Goal: Task Accomplishment & Management: Use online tool/utility

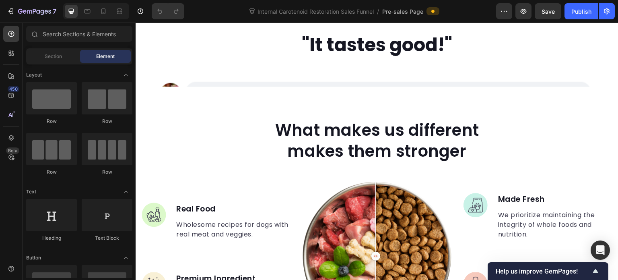
scroll to position [1910, 0]
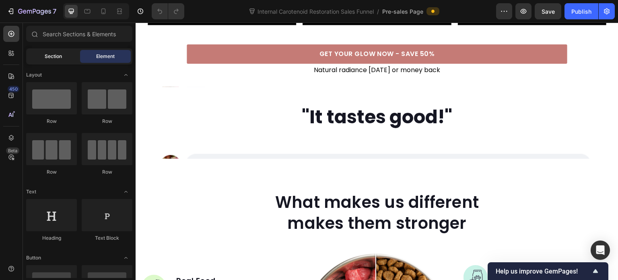
click at [52, 55] on span "Section" at bounding box center [53, 56] width 17 height 7
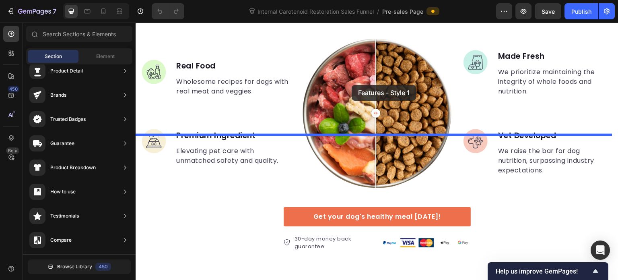
scroll to position [2460, 0]
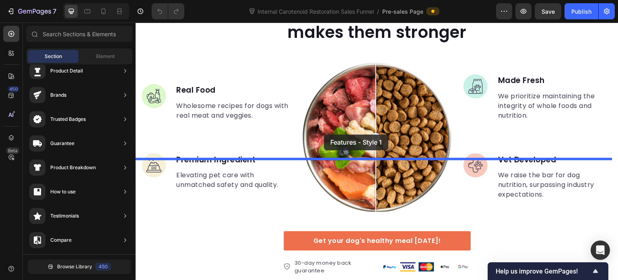
drag, startPoint x: 321, startPoint y: 171, endPoint x: 322, endPoint y: 140, distance: 31.0
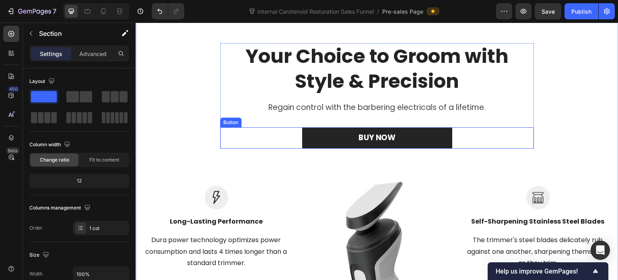
scroll to position [2568, 0]
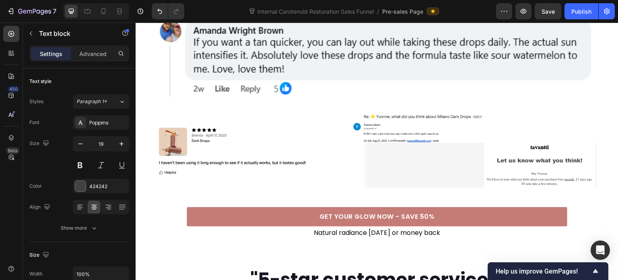
scroll to position [2165, 0]
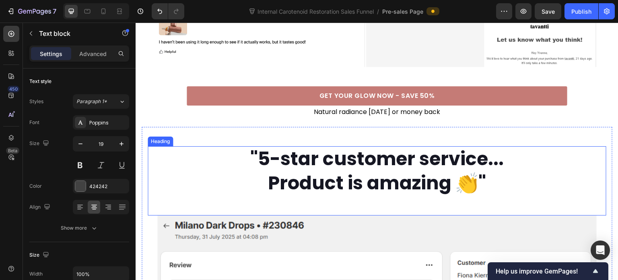
click at [317, 146] on h2 ""5-star customer service... Product is amazing 👏"" at bounding box center [377, 171] width 459 height 50
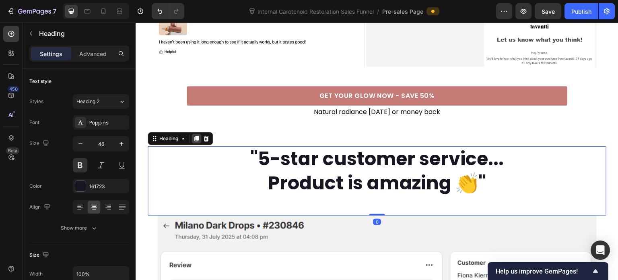
click at [195, 135] on icon at bounding box center [196, 138] width 6 height 6
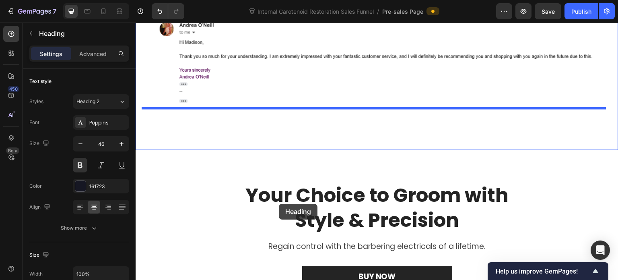
scroll to position [2568, 0]
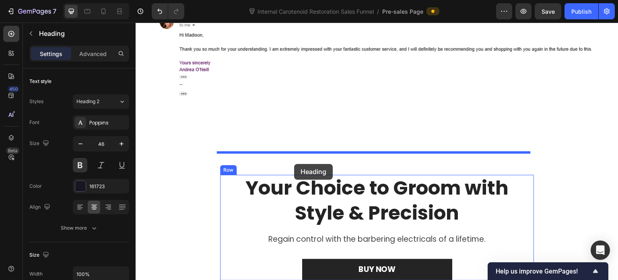
drag, startPoint x: 153, startPoint y: 191, endPoint x: 294, endPoint y: 164, distance: 143.1
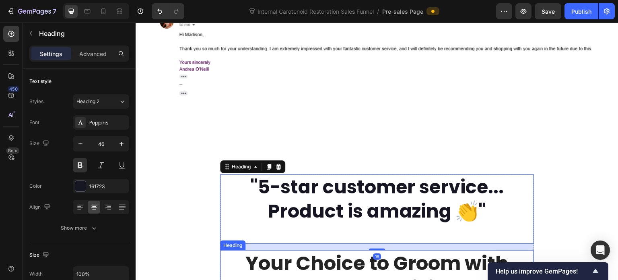
scroll to position [2539, 0]
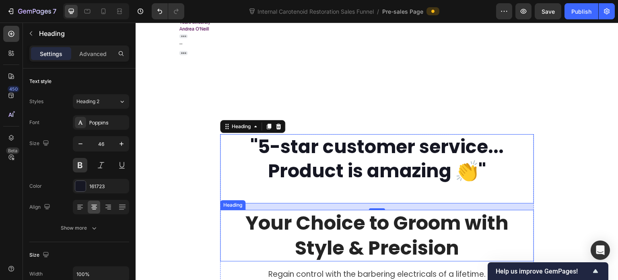
click at [330, 221] on p "Your Choice to Groom with Style & Precision" at bounding box center [377, 236] width 293 height 50
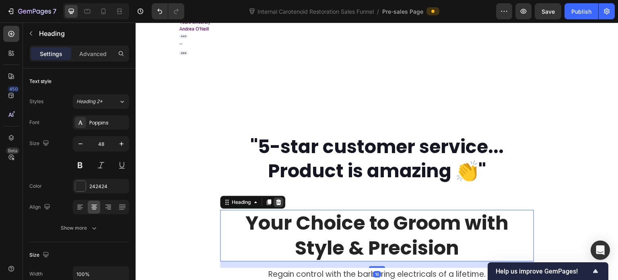
click at [279, 199] on icon at bounding box center [278, 202] width 6 height 6
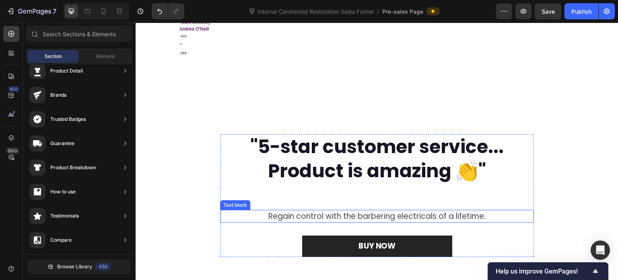
click at [308, 211] on p "Regain control with the barbering electricals of a lifetime." at bounding box center [377, 217] width 300 height 12
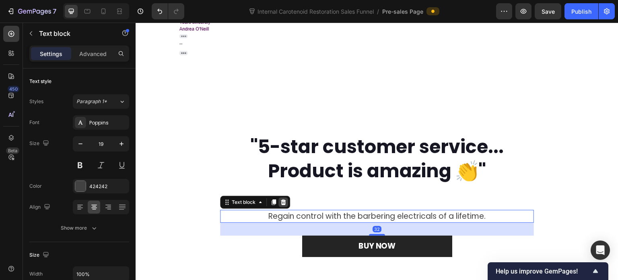
click at [281, 199] on icon at bounding box center [283, 202] width 5 height 6
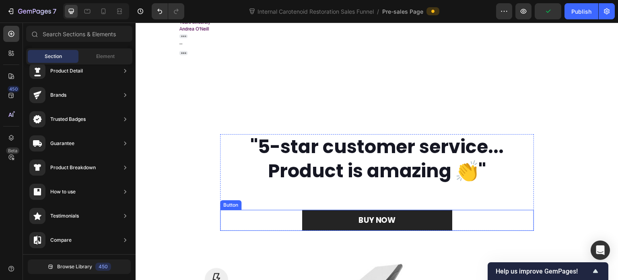
click at [269, 210] on div "BUY NOW Button" at bounding box center [377, 220] width 314 height 21
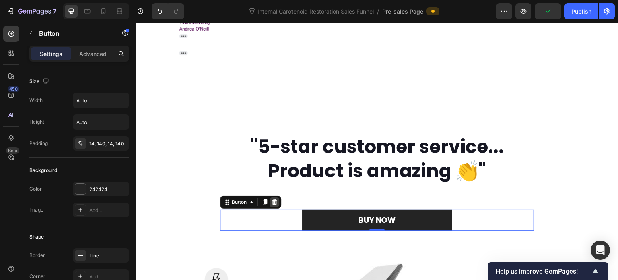
click at [273, 199] on icon at bounding box center [274, 202] width 5 height 6
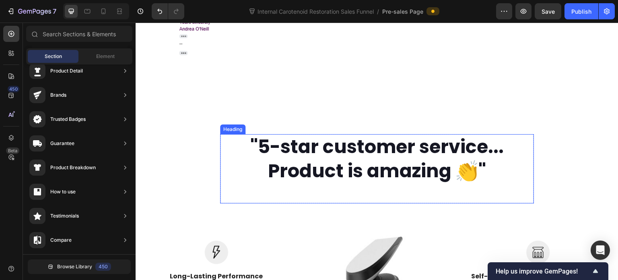
click at [307, 158] on h2 ""5-star customer service... Product is amazing 👏"" at bounding box center [377, 159] width 314 height 50
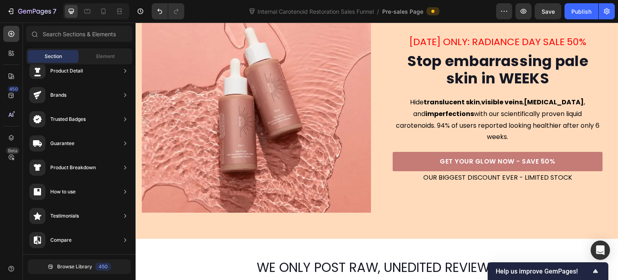
scroll to position [163, 0]
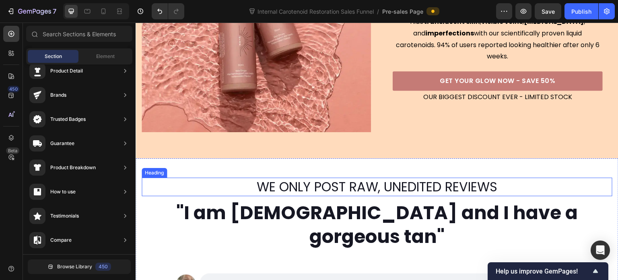
click at [424, 183] on h2 "WE ONLY POST RAW, UNEDITED REVIEWS" at bounding box center [377, 187] width 471 height 19
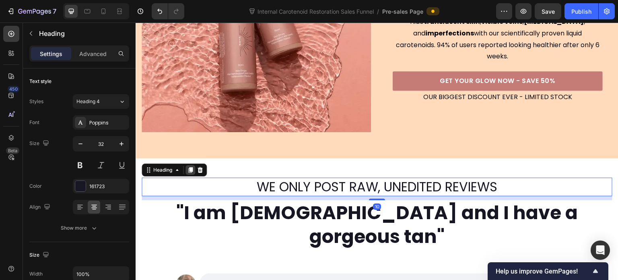
click at [190, 169] on icon at bounding box center [190, 170] width 6 height 6
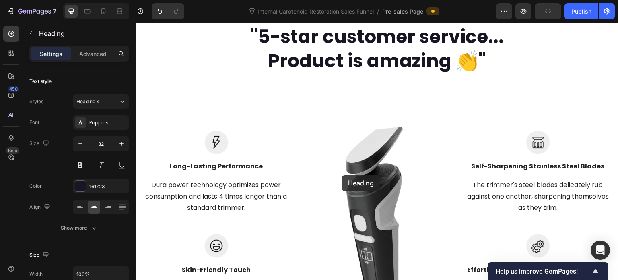
scroll to position [3182, 0]
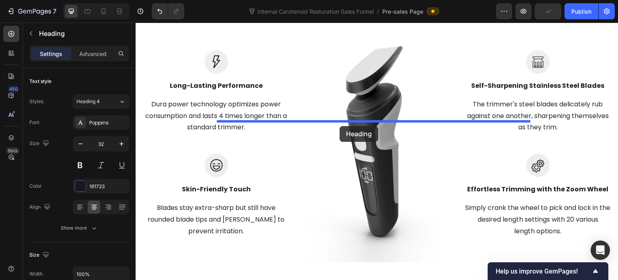
drag, startPoint x: 149, startPoint y: 188, endPoint x: 340, endPoint y: 126, distance: 200.8
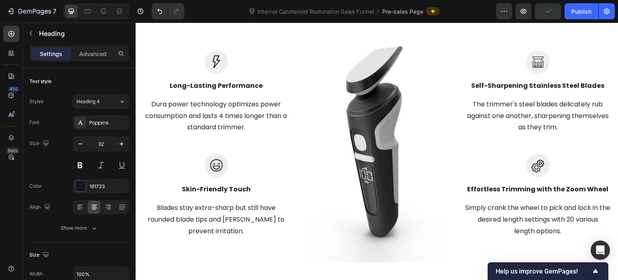
scroll to position [3159, 0]
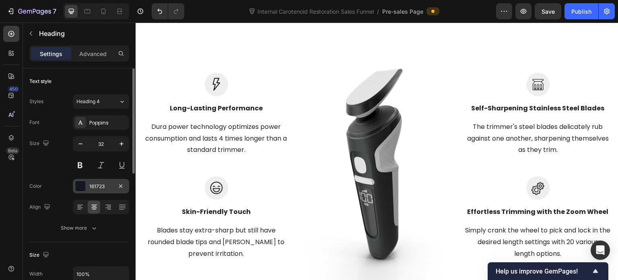
click at [93, 186] on div "161723" at bounding box center [100, 186] width 23 height 7
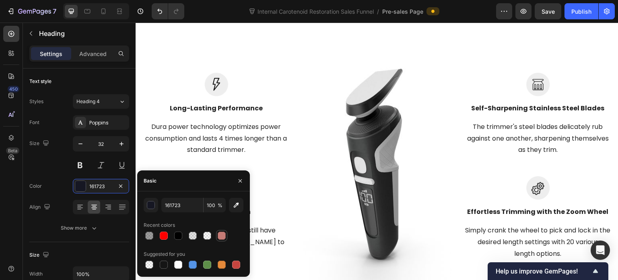
click at [225, 235] on div at bounding box center [222, 235] width 8 height 8
type input "C57B76"
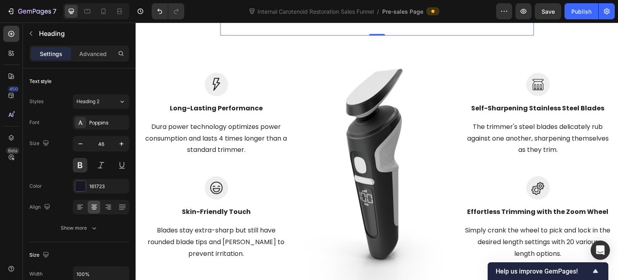
click at [562, 150] on div "The Pharmaceutical way Heading Our products are proven to deliver fast results …" at bounding box center [377, 114] width 471 height 341
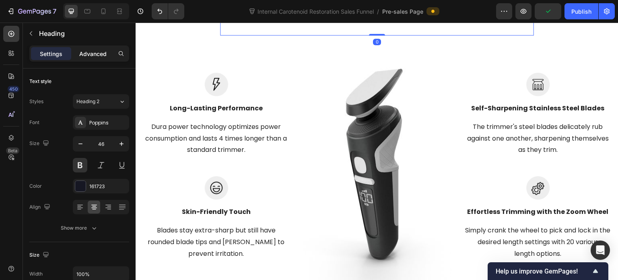
click at [96, 54] on p "Advanced" at bounding box center [92, 54] width 27 height 8
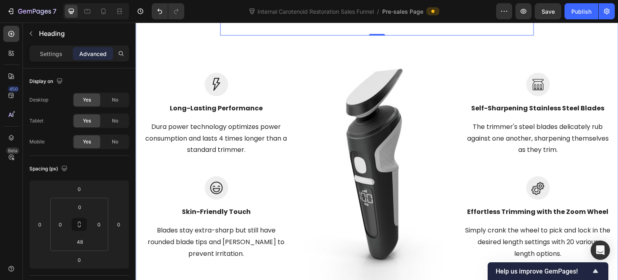
click at [192, 145] on div "The Pharmaceutical way Heading Our products are proven to deliver fast results …" at bounding box center [377, 114] width 471 height 341
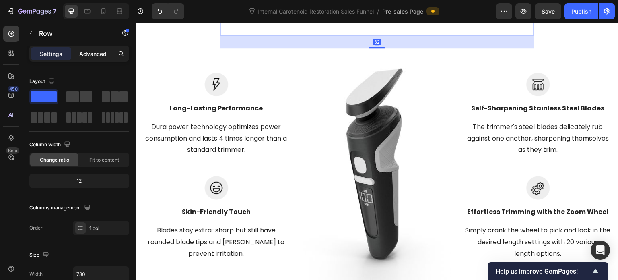
click at [97, 53] on p "Advanced" at bounding box center [92, 54] width 27 height 8
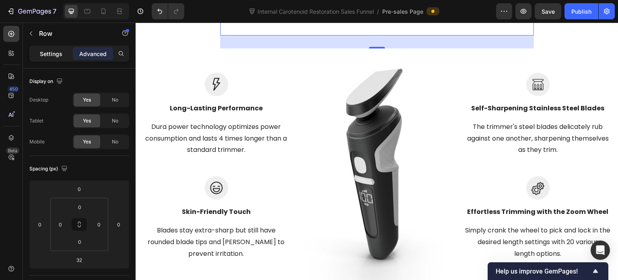
click at [45, 52] on p "Settings" at bounding box center [51, 54] width 23 height 8
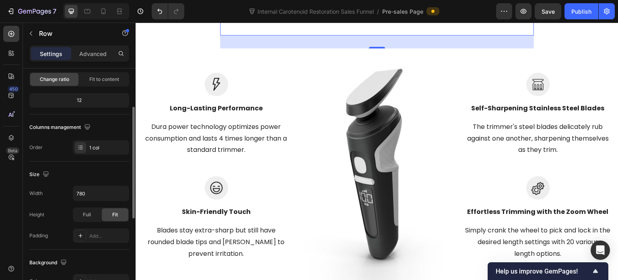
scroll to position [121, 0]
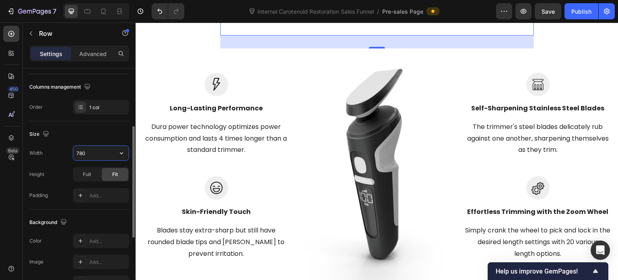
click at [110, 154] on input "780" at bounding box center [101, 153] width 56 height 14
click at [123, 150] on icon "button" at bounding box center [122, 153] width 8 height 8
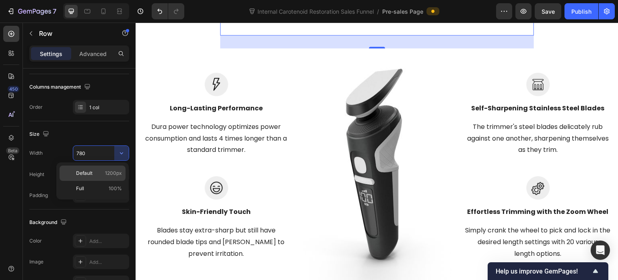
click at [117, 169] on div "Default 1200px" at bounding box center [93, 172] width 66 height 15
type input "1200"
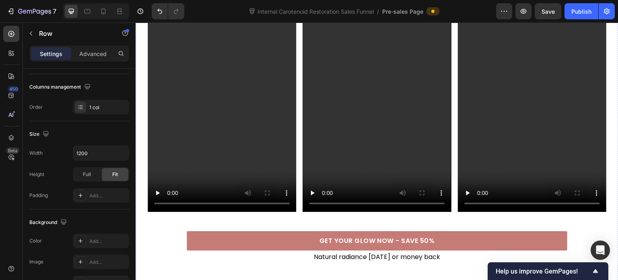
scroll to position [2032, 0]
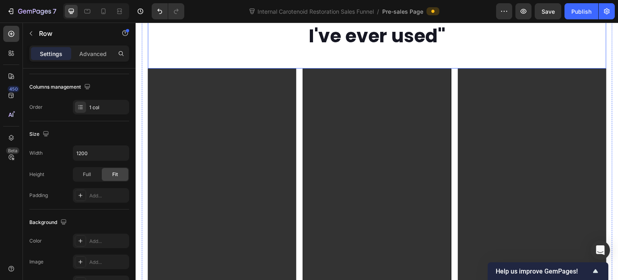
click at [254, 49] on h2 ""They do work. I've tried everything. Best stuff I've ever used"" at bounding box center [377, 24] width 459 height 50
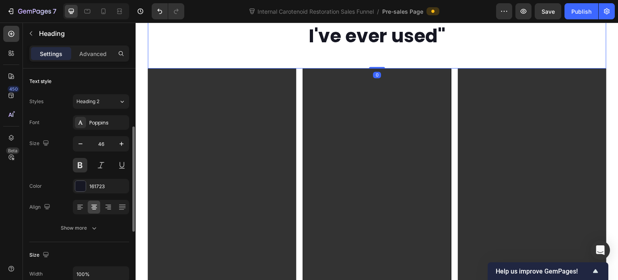
scroll to position [81, 0]
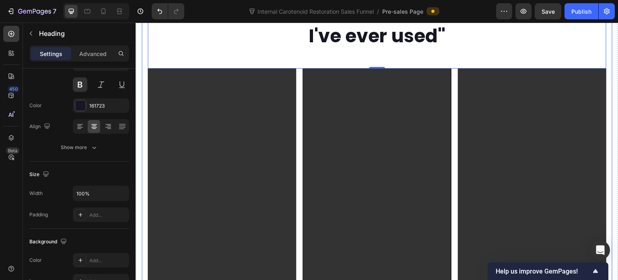
click at [244, 174] on div ""They do work. I've tried everything. Best stuff I've ever used" Heading 0 Vide…" at bounding box center [377, 166] width 471 height 372
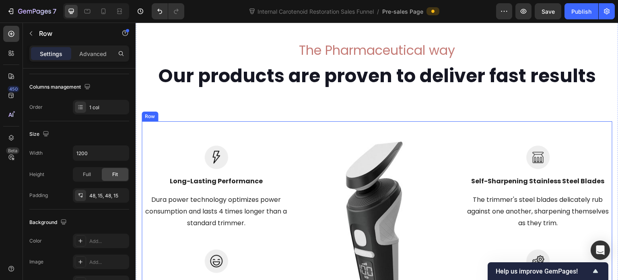
scroll to position [3159, 0]
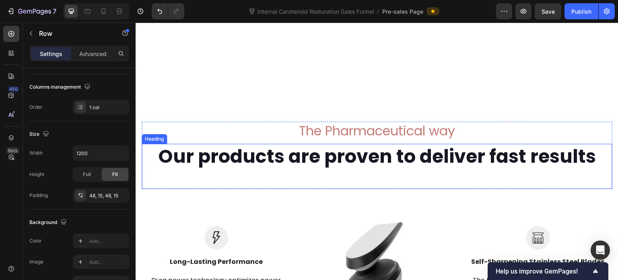
click at [161, 167] on h2 "Our products are proven to deliver fast results" at bounding box center [377, 157] width 471 height 26
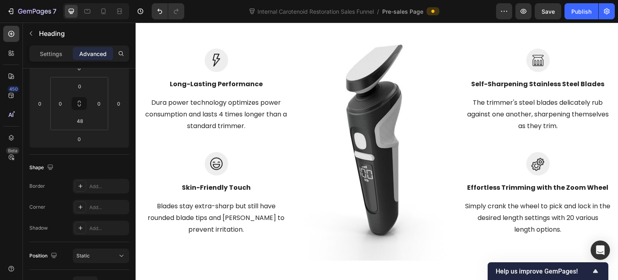
scroll to position [0, 0]
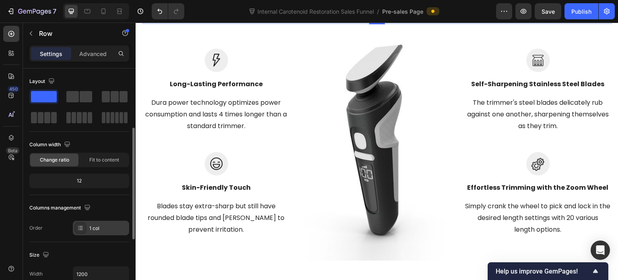
scroll to position [81, 0]
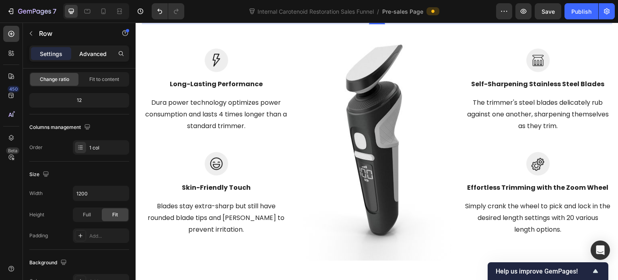
click at [79, 52] on div "Advanced" at bounding box center [93, 53] width 40 height 13
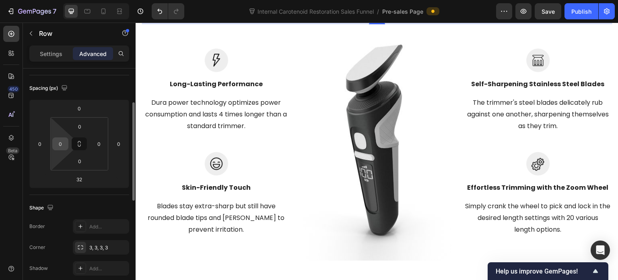
click at [57, 140] on input "0" at bounding box center [60, 144] width 12 height 12
type input "15"
click at [96, 144] on input "0" at bounding box center [99, 144] width 12 height 12
type input "15"
click at [101, 85] on div "Spacing (px)" at bounding box center [79, 88] width 100 height 13
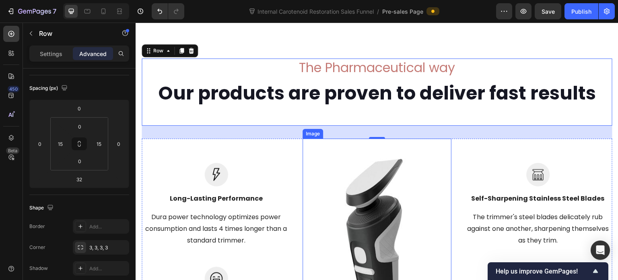
scroll to position [3240, 0]
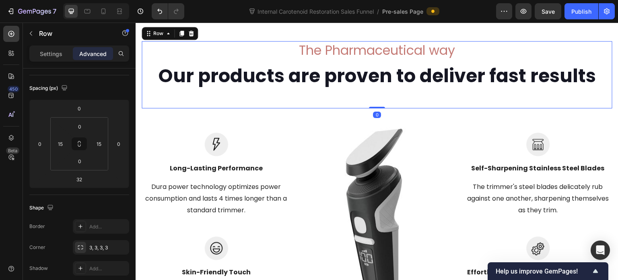
drag, startPoint x: 374, startPoint y: 119, endPoint x: 379, endPoint y: 90, distance: 29.4
click at [379, 88] on div "The Pharmaceutical way Heading Our products are proven to deliver fast results …" at bounding box center [377, 74] width 471 height 67
type input "0"
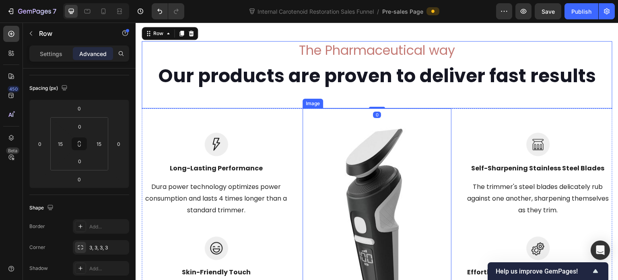
click at [416, 171] on img at bounding box center [377, 226] width 149 height 236
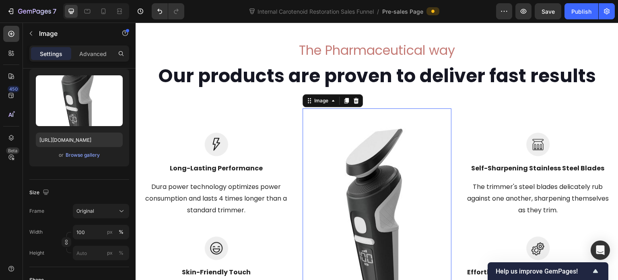
scroll to position [0, 0]
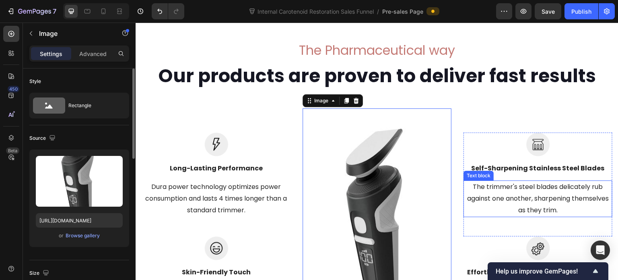
click at [504, 181] on p "The trimmer's steel blades delicately rub against one another, sharpening thems…" at bounding box center [538, 198] width 147 height 35
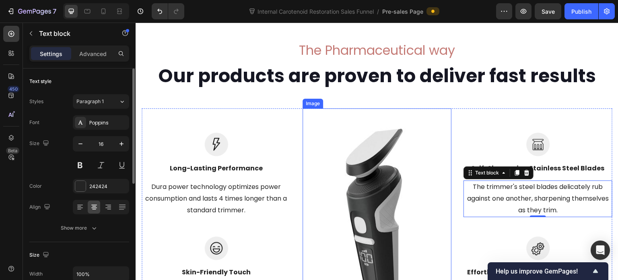
click at [384, 183] on img at bounding box center [377, 226] width 149 height 236
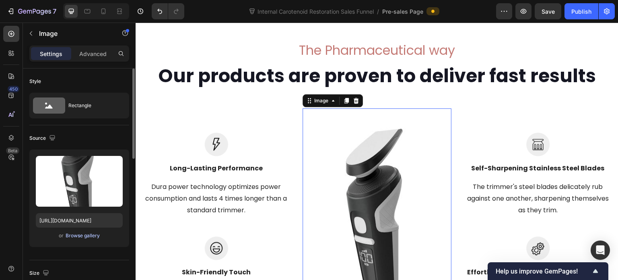
click at [83, 237] on div "Browse gallery" at bounding box center [83, 235] width 34 height 7
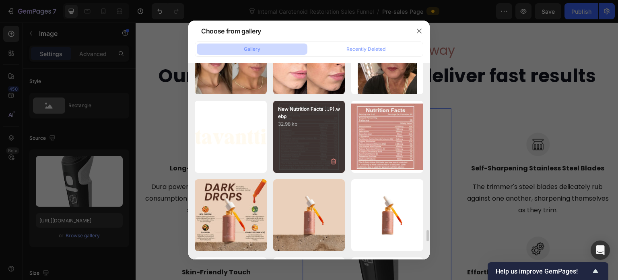
scroll to position [2949, 0]
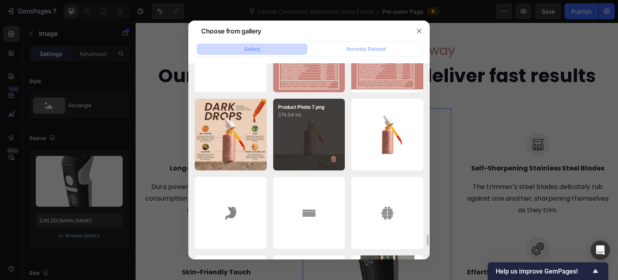
click at [311, 140] on div "Product Photo 7.png 274.04 kb" at bounding box center [309, 135] width 72 height 72
type input "https://cdn.shopify.com/s/files/1/0643/3157/9572/files/gempages_567963846870827…"
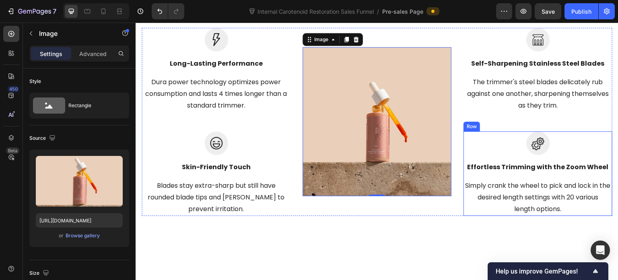
scroll to position [3280, 0]
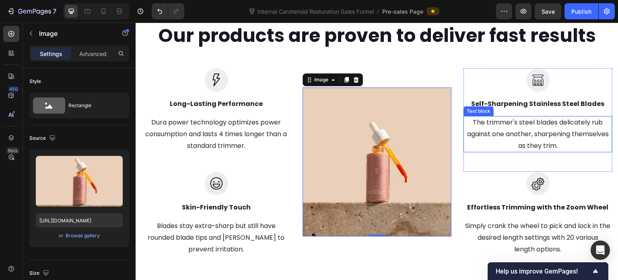
click at [512, 126] on p "The trimmer's steel blades delicately rub against one another, sharpening thems…" at bounding box center [538, 134] width 147 height 35
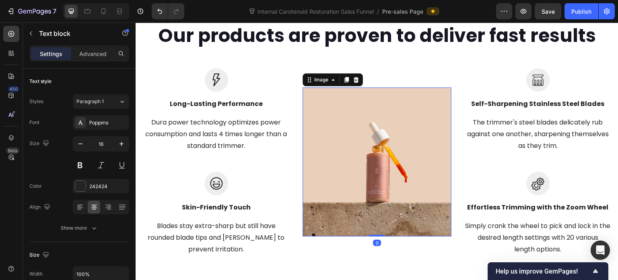
click at [374, 145] on img at bounding box center [377, 161] width 149 height 149
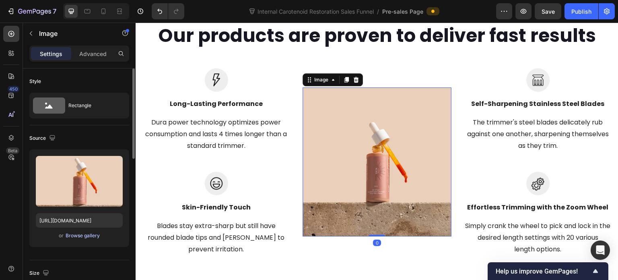
click at [74, 236] on div "Browse gallery" at bounding box center [83, 235] width 34 height 7
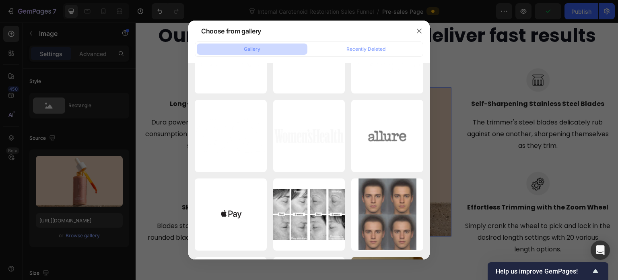
scroll to position [2092, 0]
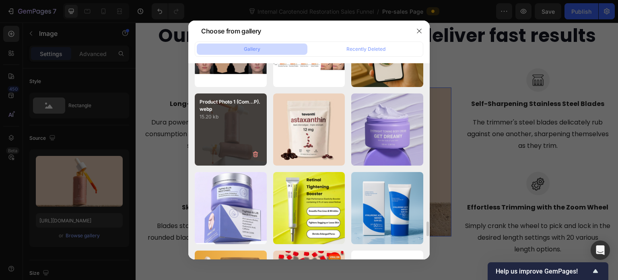
click at [237, 138] on div "Product Photo 1 (Com...P).webp 15.20 kb" at bounding box center [231, 129] width 72 height 72
type input "https://cdn.shopify.com/s/files/1/0643/3157/9572/files/gempages_567963846870827…"
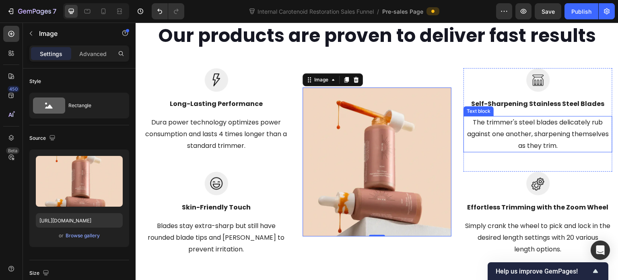
click at [520, 151] on p "The trimmer's steel blades delicately rub against one another, sharpening thems…" at bounding box center [538, 134] width 147 height 35
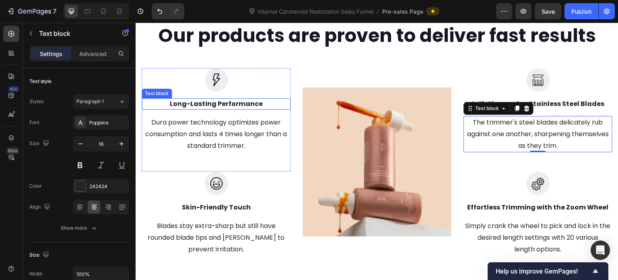
click at [220, 109] on p "Long-Lasting Performance" at bounding box center [216, 104] width 147 height 10
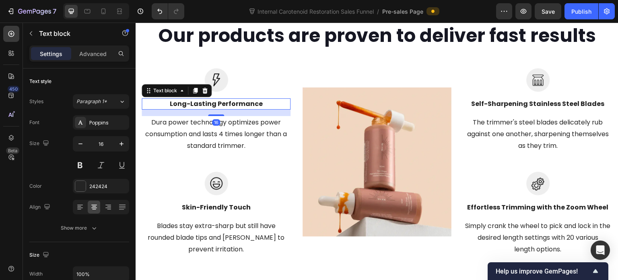
click at [220, 109] on p "Long-Lasting Performance" at bounding box center [216, 104] width 147 height 10
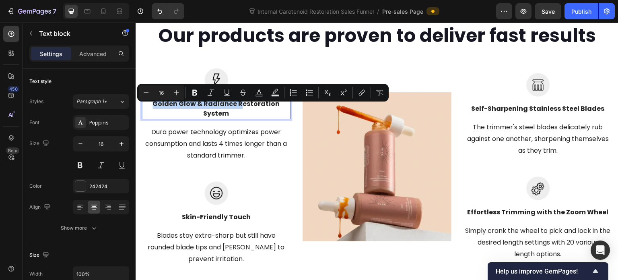
scroll to position [3275, 0]
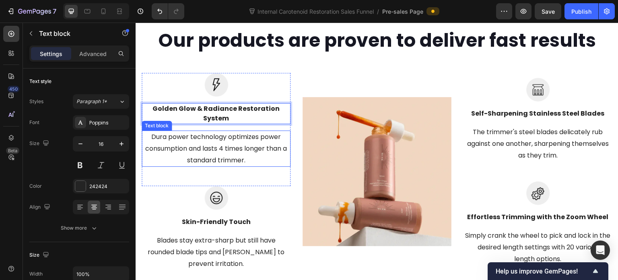
click at [233, 143] on p "Dura power technology optimizes power consumption and lasts 4 times longer than…" at bounding box center [216, 148] width 147 height 35
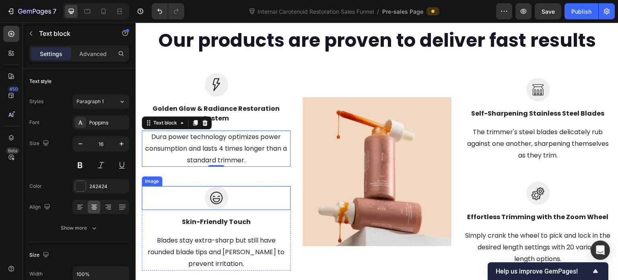
click at [272, 194] on div at bounding box center [216, 198] width 149 height 24
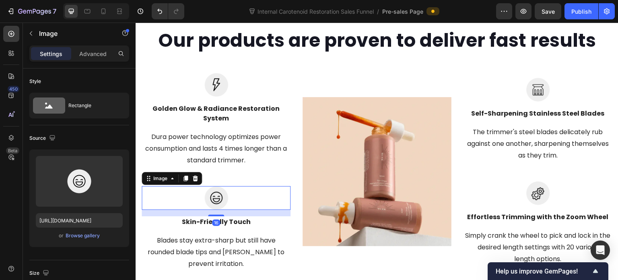
click at [195, 179] on icon at bounding box center [195, 179] width 5 height 6
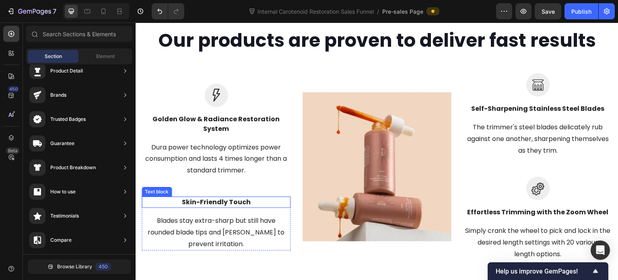
click at [258, 207] on p "Skin-Friendly Touch" at bounding box center [216, 202] width 147 height 10
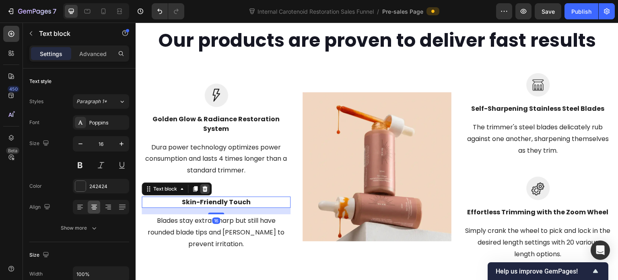
click at [208, 194] on div at bounding box center [205, 189] width 10 height 10
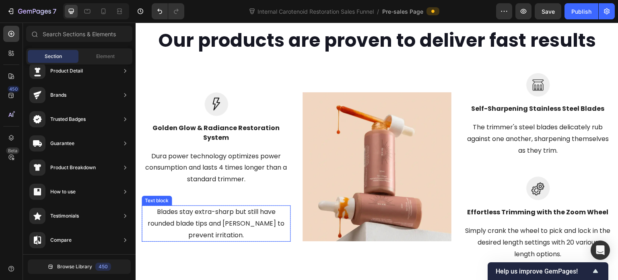
click at [262, 227] on p "Blades stay extra-sharp but still have rounded blade tips and combs to prevent …" at bounding box center [216, 223] width 147 height 35
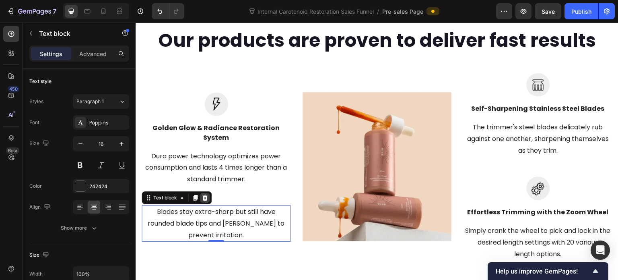
click at [207, 200] on icon at bounding box center [205, 197] width 6 height 6
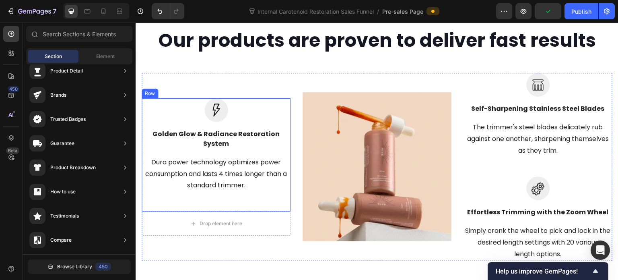
click at [282, 211] on div "Image Golden Glow & Radiance Restoration System Text block Dura power technolog…" at bounding box center [216, 154] width 149 height 113
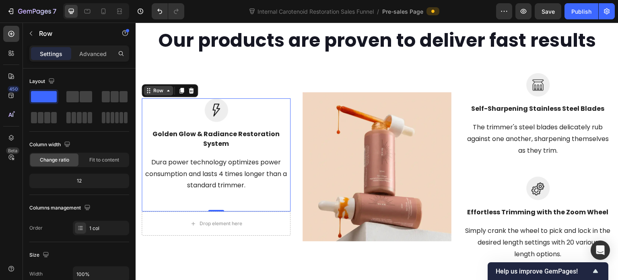
click at [155, 94] on div "Row" at bounding box center [158, 90] width 13 height 7
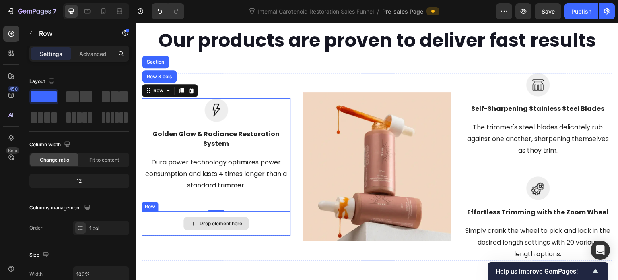
click at [170, 227] on div "Drop element here" at bounding box center [216, 223] width 149 height 24
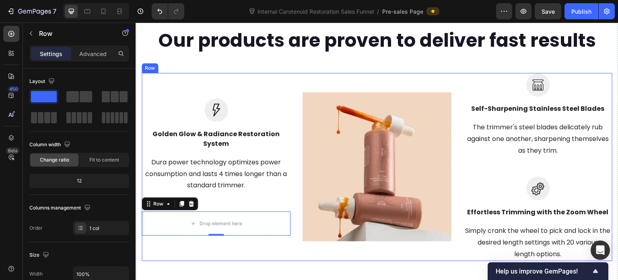
click at [184, 260] on div "Image Golden Glow & Radiance Restoration System Text block Dura power technolog…" at bounding box center [216, 167] width 149 height 188
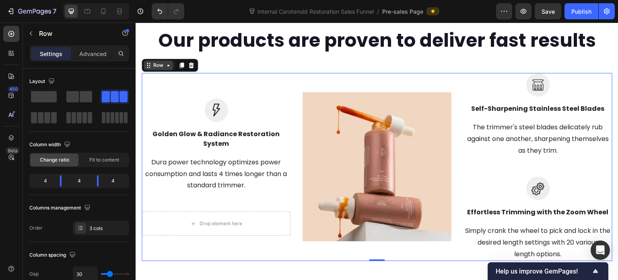
click at [158, 65] on div "Row" at bounding box center [158, 65] width 13 height 7
click at [177, 89] on div "Image Golden Glow & Radiance Restoration System Text block Dura power technolog…" at bounding box center [216, 167] width 149 height 188
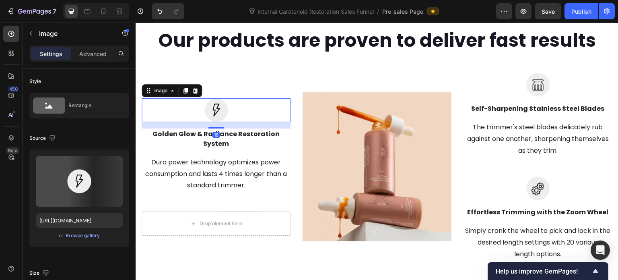
click at [243, 117] on div at bounding box center [216, 110] width 149 height 24
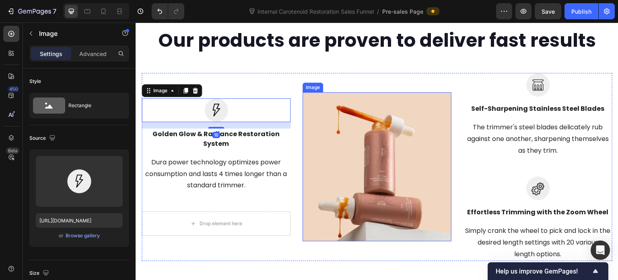
click at [339, 136] on img at bounding box center [377, 166] width 149 height 149
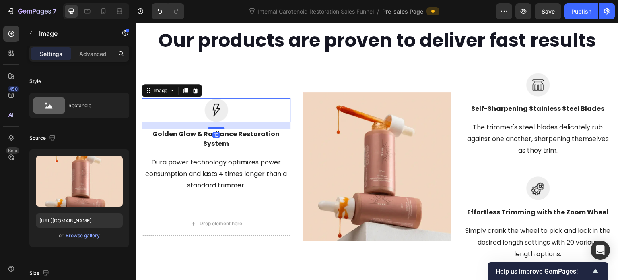
click at [287, 118] on div at bounding box center [216, 110] width 149 height 24
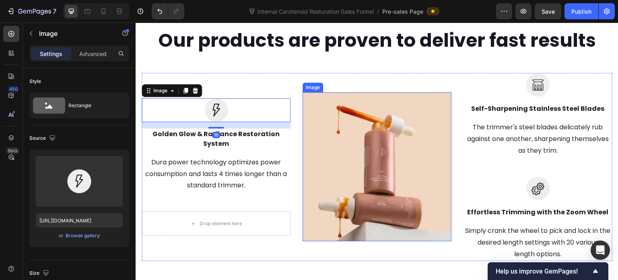
click at [325, 124] on img at bounding box center [377, 166] width 149 height 149
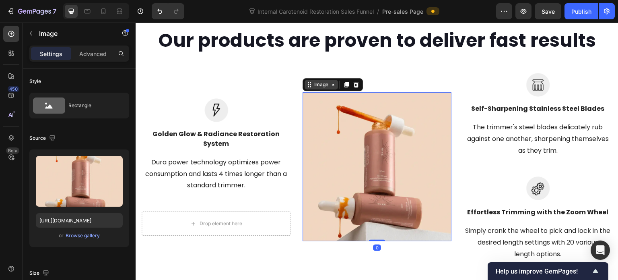
click at [313, 88] on div "Image" at bounding box center [321, 84] width 17 height 7
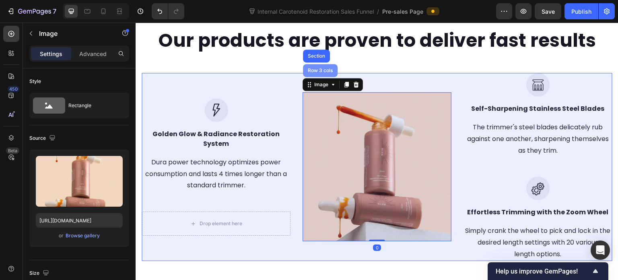
click at [316, 73] on div "Row 3 cols" at bounding box center [320, 70] width 28 height 5
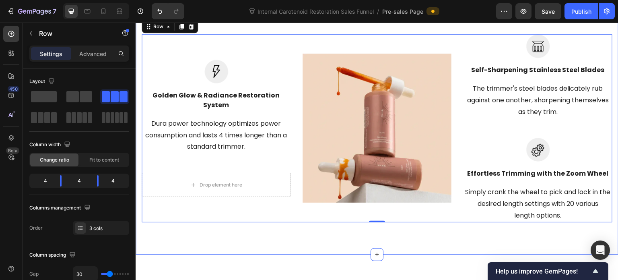
scroll to position [3316, 0]
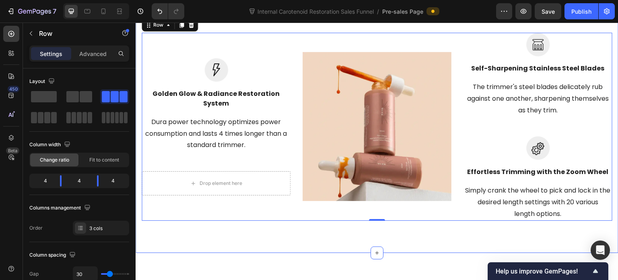
click at [303, 251] on div "The Pharmaceutical way Heading Our products are proven to deliver fast results …" at bounding box center [377, 93] width 483 height 320
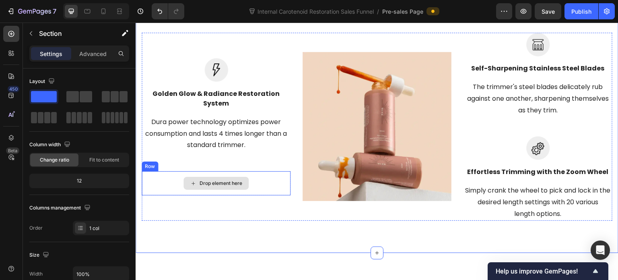
scroll to position [3275, 0]
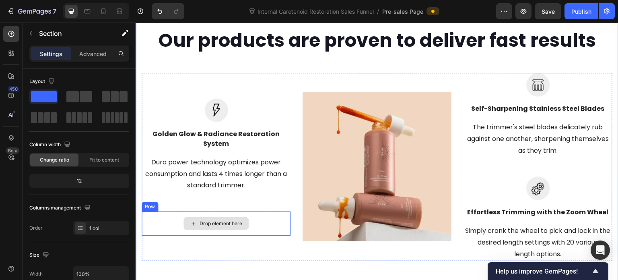
click at [254, 229] on div "Drop element here" at bounding box center [216, 223] width 149 height 24
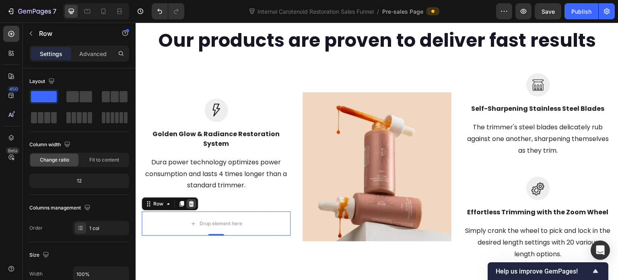
click at [191, 207] on icon at bounding box center [191, 204] width 5 height 6
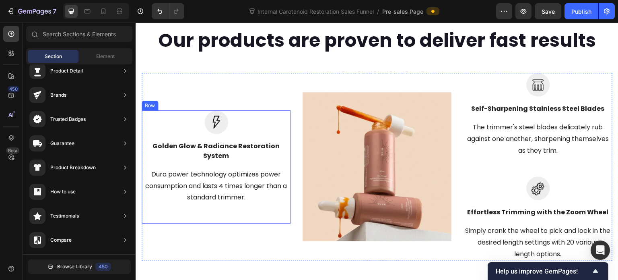
click at [261, 223] on div "Image Golden Glow & Radiance Restoration System Text block Dura power technolog…" at bounding box center [216, 166] width 149 height 113
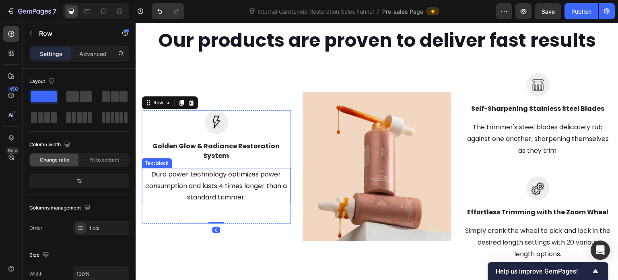
click at [250, 192] on p "Dura power technology optimizes power consumption and lasts 4 times longer than…" at bounding box center [216, 186] width 147 height 35
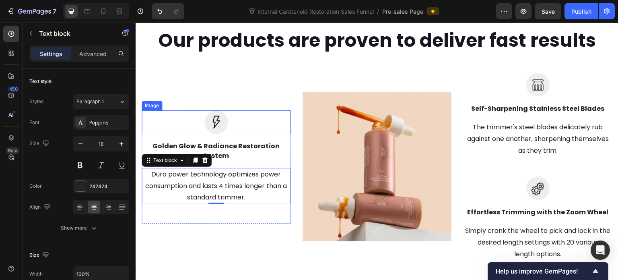
click at [221, 134] on img at bounding box center [217, 122] width 24 height 24
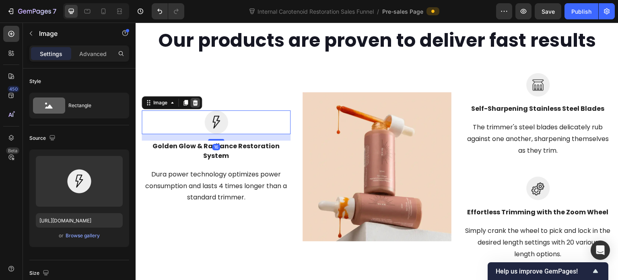
click at [194, 105] on icon at bounding box center [195, 103] width 5 height 6
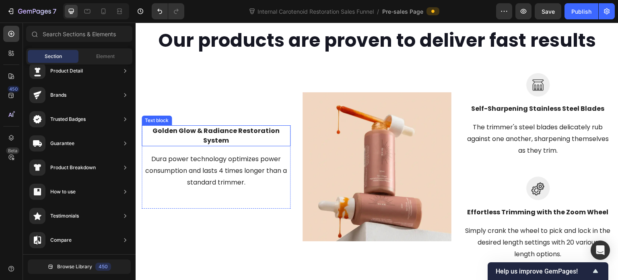
click at [214, 145] on p "Golden Glow & Radiance Restoration System" at bounding box center [216, 135] width 147 height 19
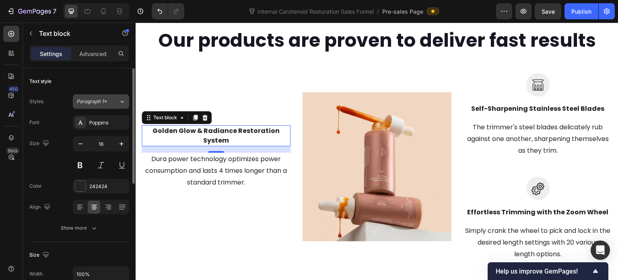
click at [116, 101] on div "Paragraph 1*" at bounding box center [97, 101] width 42 height 7
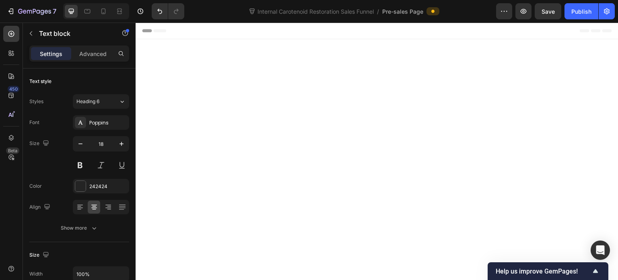
scroll to position [3275, 0]
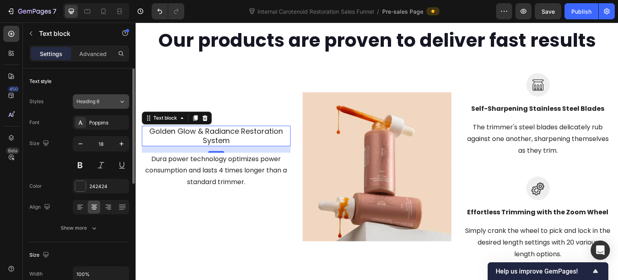
click at [122, 98] on icon at bounding box center [122, 101] width 7 height 8
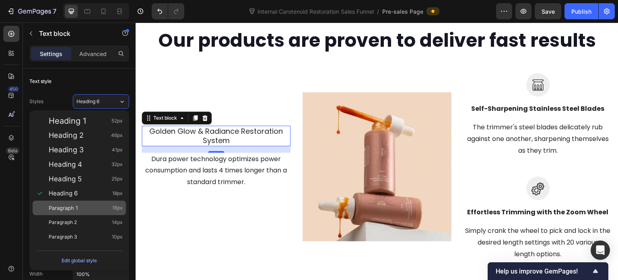
click at [100, 208] on div "Paragraph 1 16px" at bounding box center [86, 208] width 74 height 8
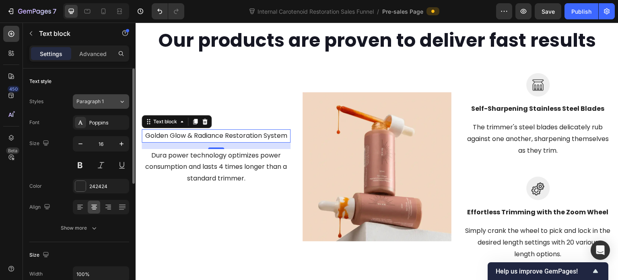
click at [114, 95] on button "Paragraph 1" at bounding box center [101, 101] width 56 height 14
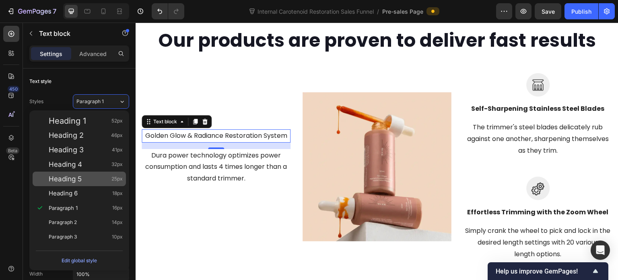
click at [95, 178] on div "Heading 5 25px" at bounding box center [86, 179] width 74 height 8
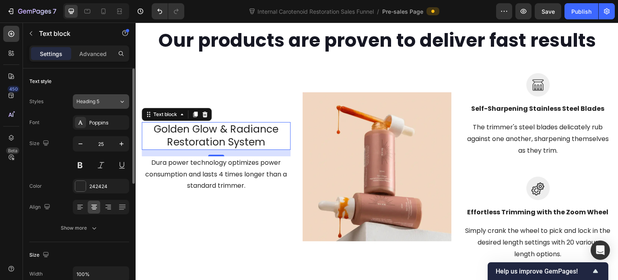
click at [114, 101] on div "Heading 5" at bounding box center [97, 101] width 42 height 7
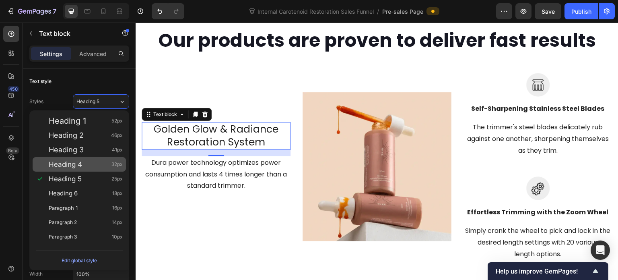
click at [106, 165] on div "Heading 4 32px" at bounding box center [86, 164] width 74 height 8
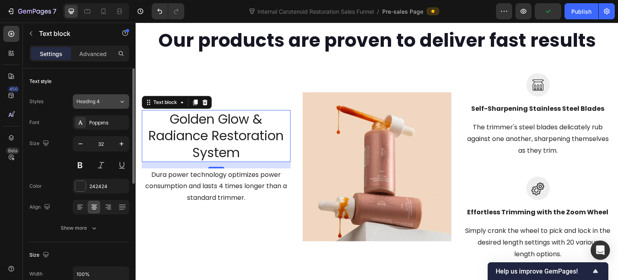
click at [109, 104] on div "Heading 4" at bounding box center [97, 101] width 42 height 7
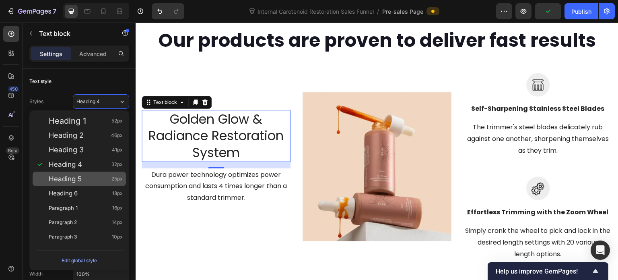
click at [100, 180] on div "Heading 5 25px" at bounding box center [86, 179] width 74 height 8
type input "25"
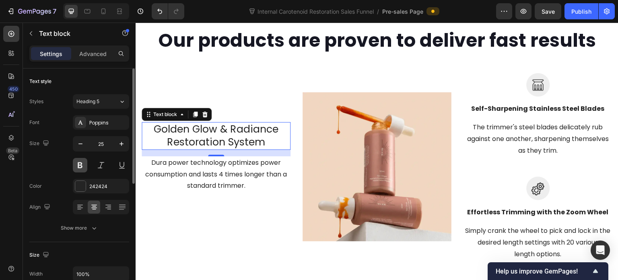
click at [85, 163] on button at bounding box center [80, 165] width 14 height 14
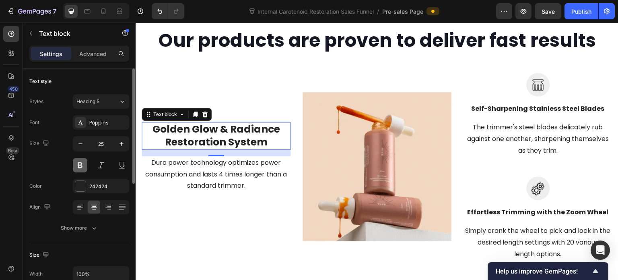
click at [85, 163] on button at bounding box center [80, 165] width 14 height 14
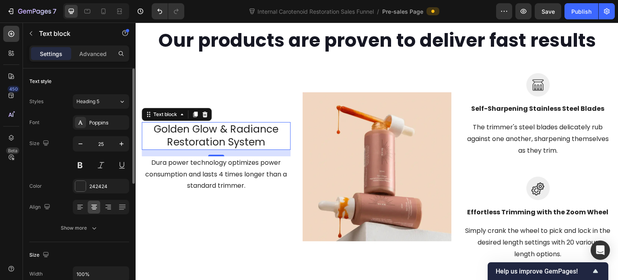
scroll to position [40, 0]
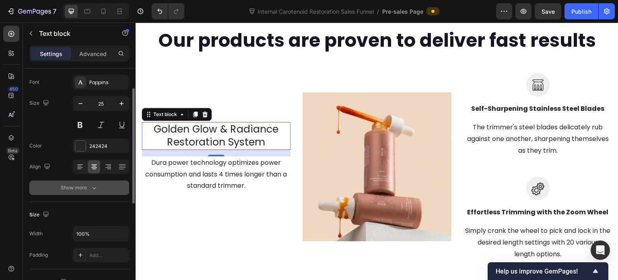
click at [92, 189] on icon "button" at bounding box center [94, 188] width 8 height 8
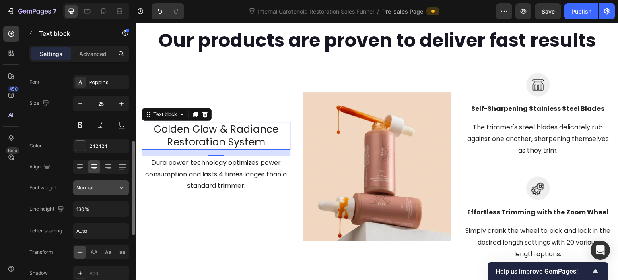
scroll to position [81, 0]
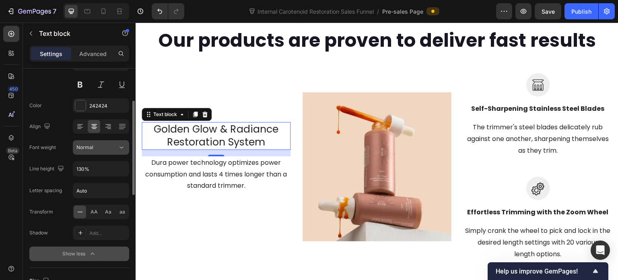
click at [111, 151] on button "Normal" at bounding box center [101, 147] width 56 height 14
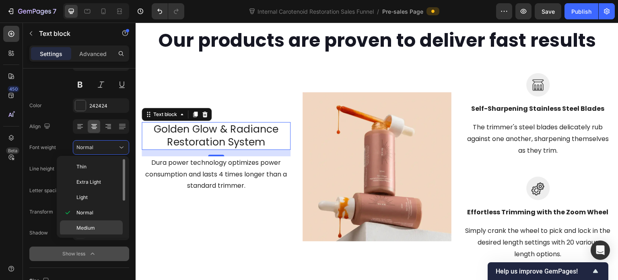
click at [99, 226] on p "Medium" at bounding box center [97, 227] width 43 height 7
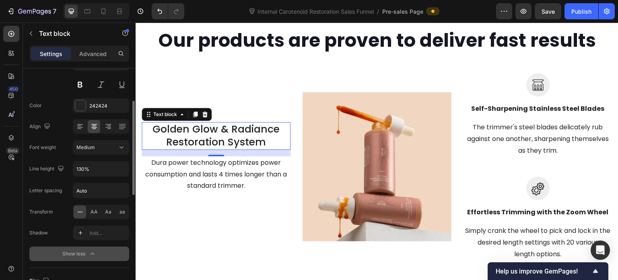
click at [106, 155] on div "Font Poppins Size 25 Color 242424 Align Font weight Medium Line height 130% Let…" at bounding box center [79, 148] width 100 height 226
click at [105, 149] on div "Medium" at bounding box center [96, 147] width 41 height 7
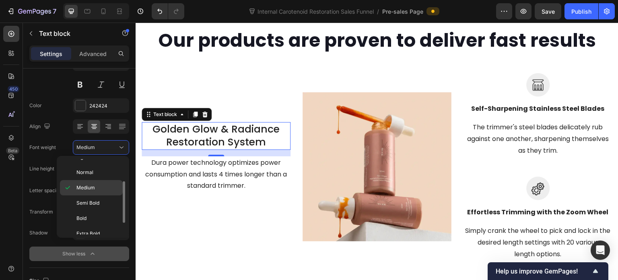
scroll to position [61, 0]
click at [93, 187] on div "Semi Bold" at bounding box center [91, 182] width 63 height 15
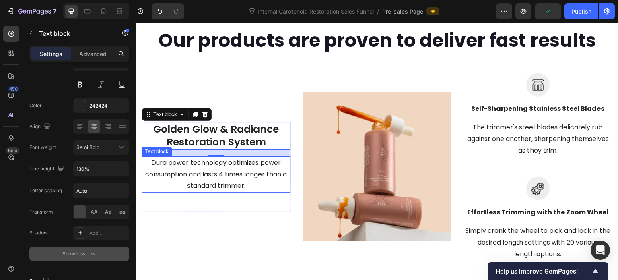
click at [232, 186] on p "Dura power technology optimizes power consumption and lasts 4 times longer than…" at bounding box center [216, 174] width 147 height 35
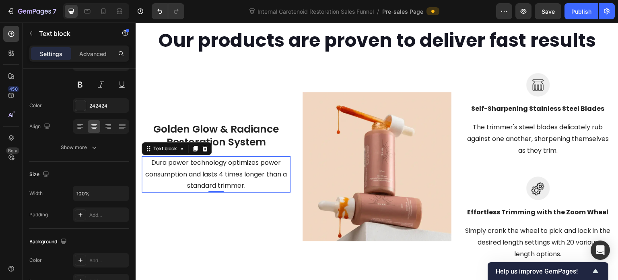
click at [226, 174] on p "Dura power technology optimizes power consumption and lasts 4 times longer than…" at bounding box center [216, 174] width 147 height 35
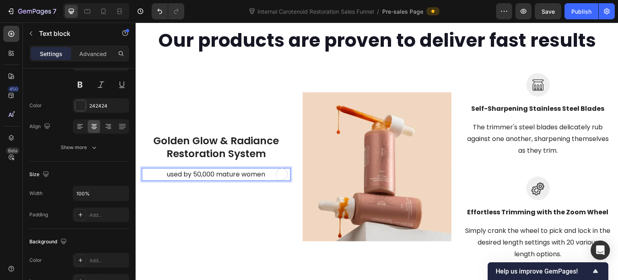
scroll to position [3287, 0]
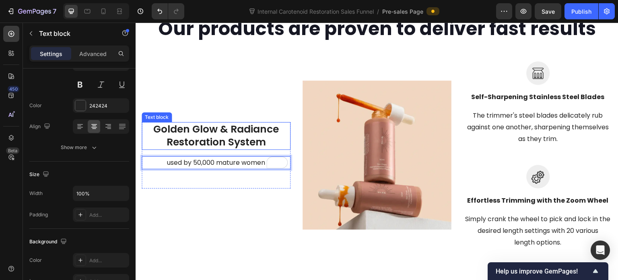
click at [218, 140] on p "Golden Glow & Radiance Restoration System" at bounding box center [216, 136] width 147 height 26
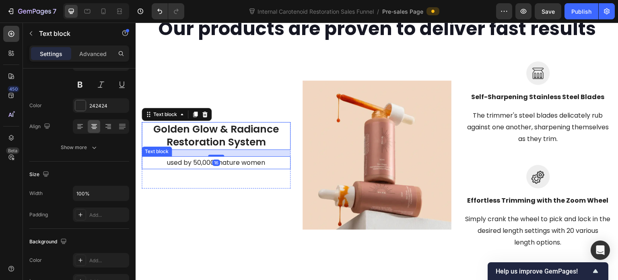
click at [198, 169] on p "used by 50,000 mature women" at bounding box center [216, 163] width 147 height 12
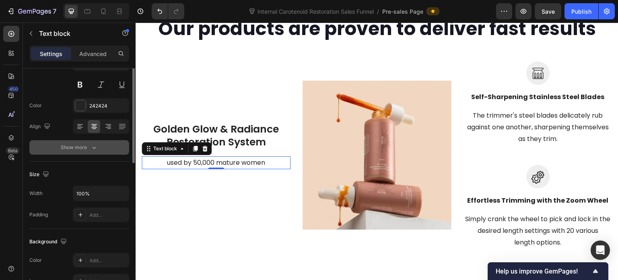
scroll to position [0, 0]
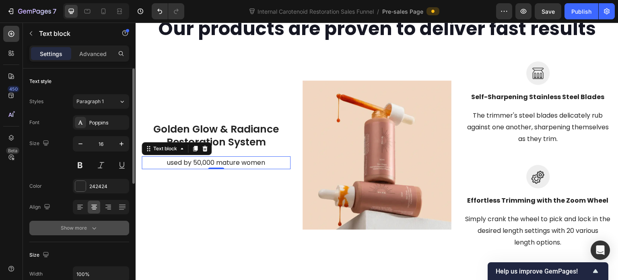
click at [96, 227] on icon "button" at bounding box center [94, 228] width 8 height 8
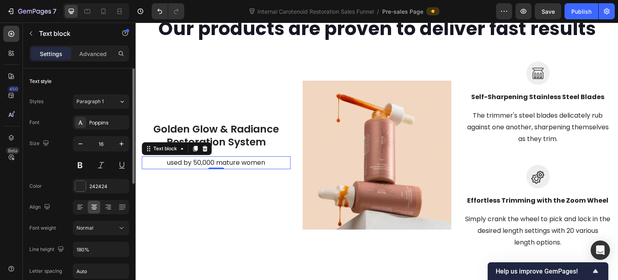
scroll to position [81, 0]
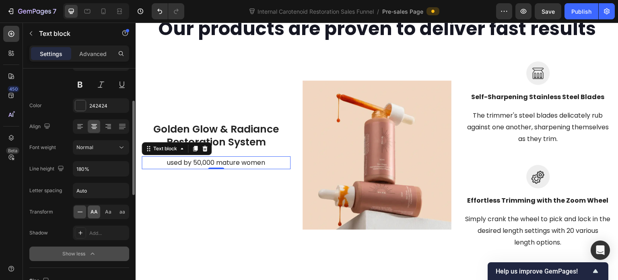
click at [96, 209] on span "AA" at bounding box center [94, 211] width 7 height 7
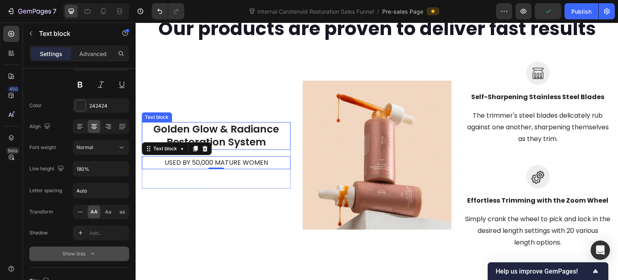
click at [249, 145] on p "Golden Glow & Radiance Restoration System" at bounding box center [216, 136] width 147 height 26
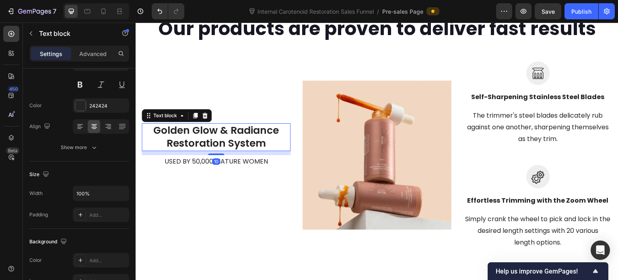
click at [213, 151] on div "10" at bounding box center [216, 151] width 149 height 0
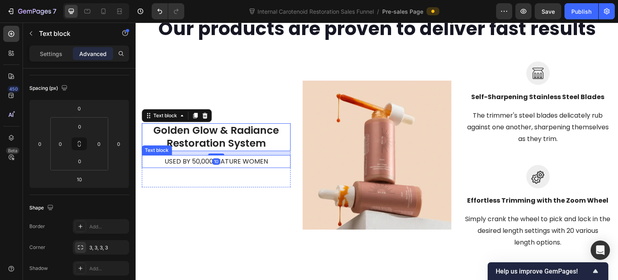
click at [250, 164] on p "used by 50,000 mature women" at bounding box center [216, 162] width 147 height 12
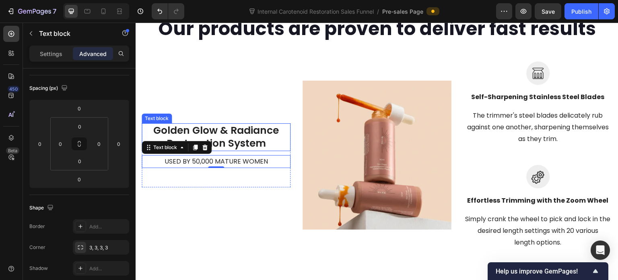
click at [248, 141] on p "Golden Glow & Radiance Restoration System" at bounding box center [216, 137] width 147 height 26
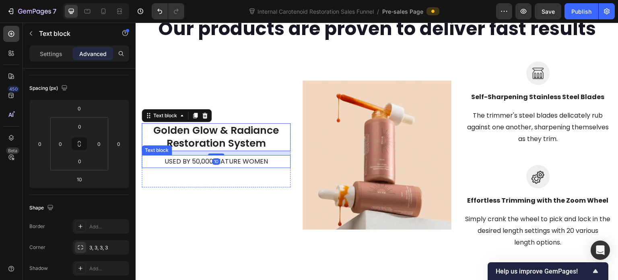
click at [260, 164] on p "used by 50,000 mature women" at bounding box center [216, 162] width 147 height 12
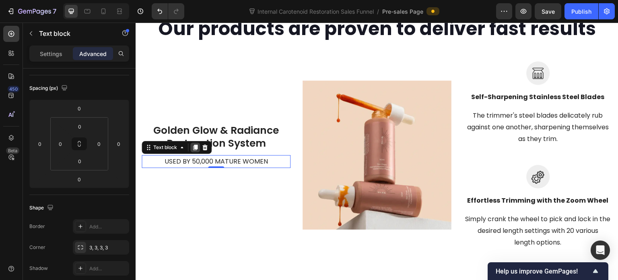
click at [194, 150] on icon at bounding box center [195, 148] width 4 height 6
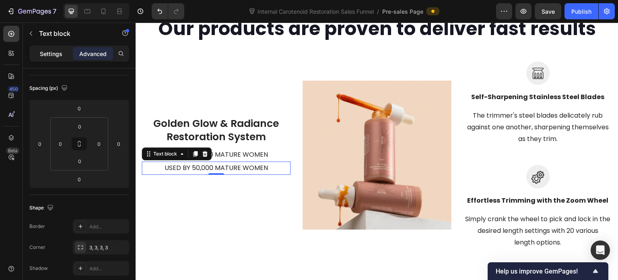
click at [49, 54] on p "Settings" at bounding box center [51, 54] width 23 height 8
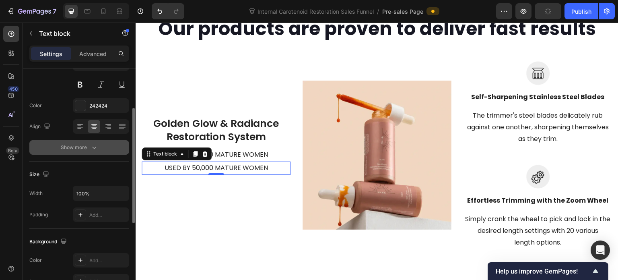
click at [76, 150] on div "Show more" at bounding box center [79, 147] width 37 height 8
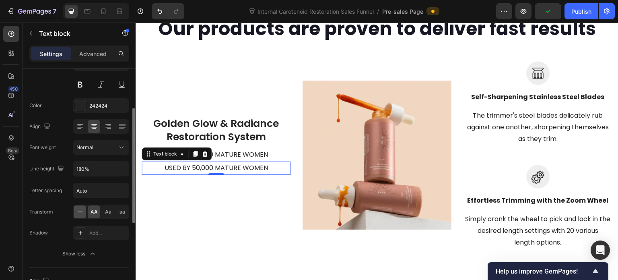
click at [79, 209] on icon at bounding box center [80, 212] width 8 height 8
click at [66, 211] on div "Transform AA Aa aa" at bounding box center [79, 212] width 100 height 14
click at [181, 174] on p "used by 50,000 mature women" at bounding box center [216, 168] width 147 height 12
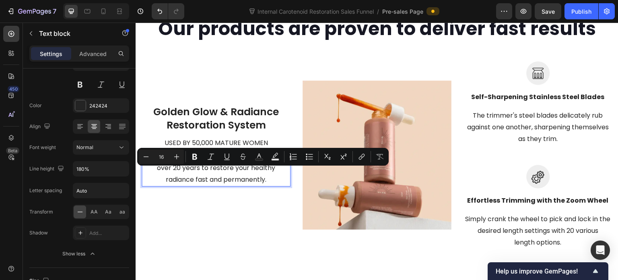
scroll to position [3275, 0]
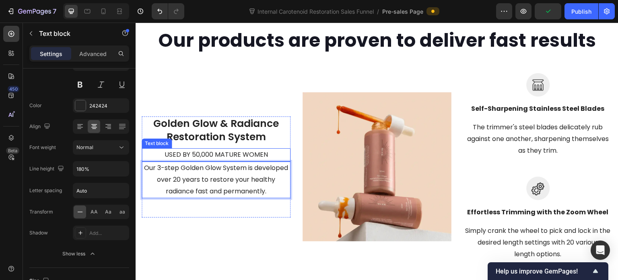
click at [260, 161] on p "used by 50,000 mature women" at bounding box center [216, 155] width 147 height 12
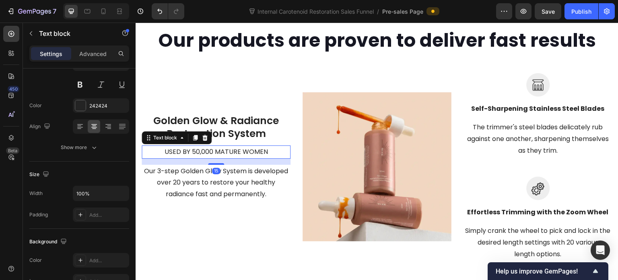
drag, startPoint x: 217, startPoint y: 165, endPoint x: 230, endPoint y: 171, distance: 14.2
click at [230, 171] on div "Golden Glow & Radiance Restoration System Text block used by 50,000 mature wome…" at bounding box center [216, 157] width 149 height 87
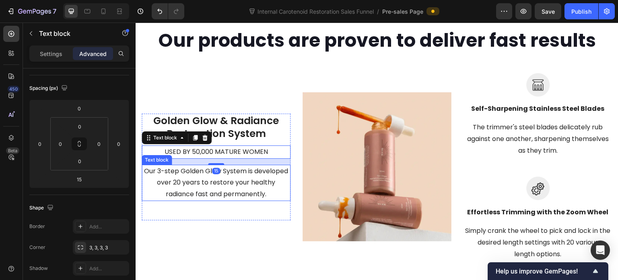
click at [247, 185] on p "Our 3-step Golden Glow System is developed over 20 years to restore your health…" at bounding box center [216, 182] width 147 height 35
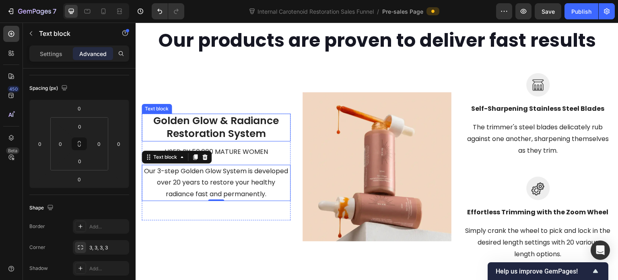
click at [252, 129] on p "Golden Glow & Radiance Restoration System" at bounding box center [216, 127] width 147 height 26
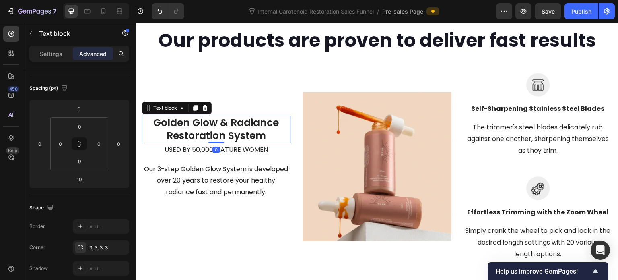
drag, startPoint x: 212, startPoint y: 150, endPoint x: 217, endPoint y: 144, distance: 8.3
click at [217, 143] on div "Golden Glow & Radiance Restoration System Text block 0" at bounding box center [216, 130] width 149 height 28
type input "0"
click at [234, 196] on p "Our 3-step Golden Glow System is developed over 20 years to restore your health…" at bounding box center [216, 180] width 147 height 35
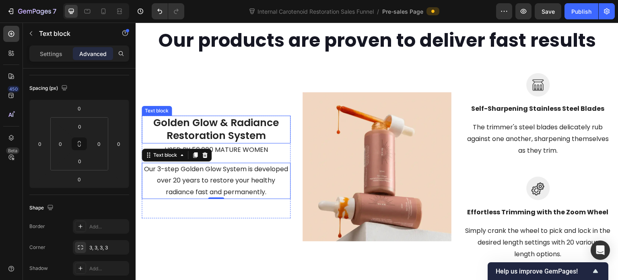
click at [223, 143] on p "Golden Glow & Radiance Restoration System" at bounding box center [216, 129] width 147 height 26
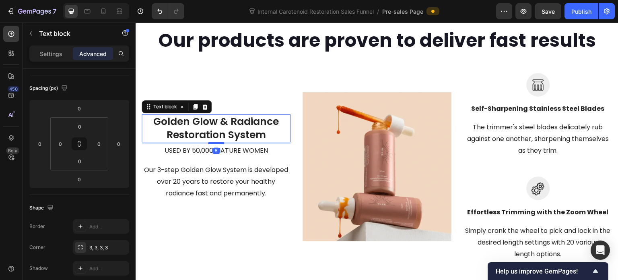
drag, startPoint x: 217, startPoint y: 146, endPoint x: 222, endPoint y: 148, distance: 5.2
click at [222, 144] on div at bounding box center [216, 143] width 16 height 2
type input "5"
click at [242, 157] on p "used by 50,000 mature women" at bounding box center [216, 151] width 147 height 12
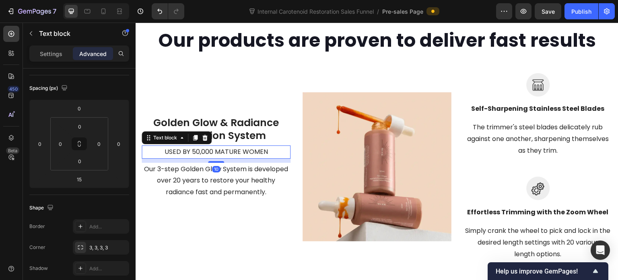
drag, startPoint x: 215, startPoint y: 168, endPoint x: 221, endPoint y: 166, distance: 5.6
click at [221, 159] on div "10" at bounding box center [216, 159] width 149 height 0
type input "10"
click at [242, 182] on p "Our 3-step Golden Glow System is developed over 20 years to restore your health…" at bounding box center [216, 180] width 147 height 35
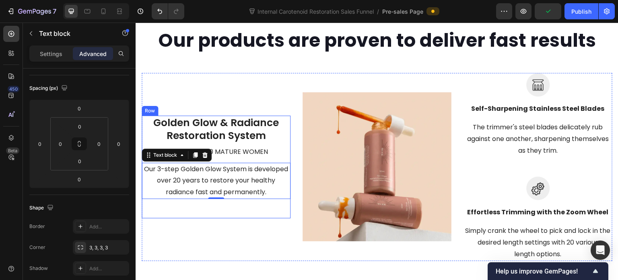
click at [230, 213] on div "Golden Glow & Radiance Restoration System Text block used by 50,000 mature wome…" at bounding box center [216, 167] width 149 height 103
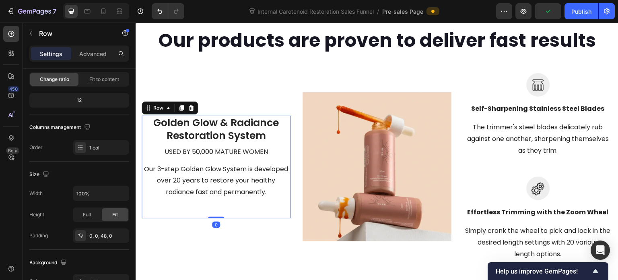
scroll to position [0, 0]
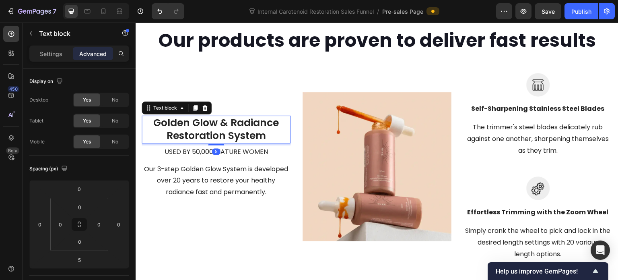
click at [224, 143] on p "Golden Glow & Radiance Restoration System" at bounding box center [216, 129] width 147 height 26
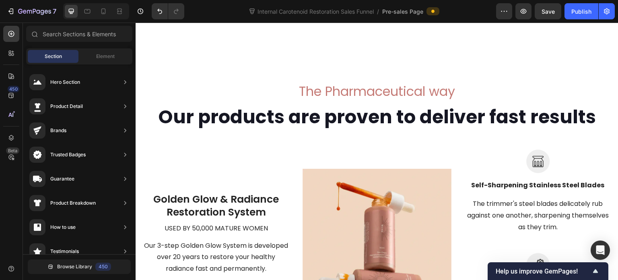
scroll to position [3263, 0]
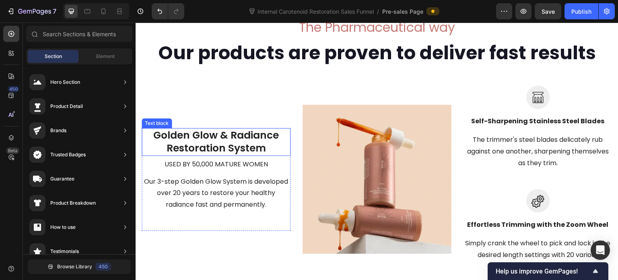
click at [212, 147] on p "Golden Glow & Radiance Restoration System" at bounding box center [216, 142] width 147 height 26
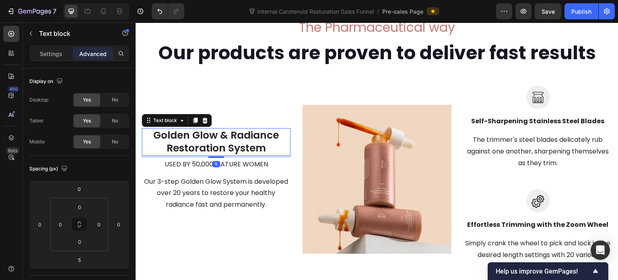
click at [212, 147] on p "Golden Glow & Radiance Restoration System" at bounding box center [216, 142] width 147 height 26
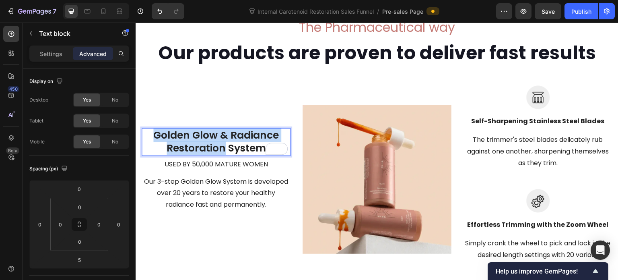
drag, startPoint x: 225, startPoint y: 155, endPoint x: 154, endPoint y: 139, distance: 72.1
click at [154, 139] on p "Golden Glow & Radiance Restoration System" at bounding box center [216, 142] width 147 height 26
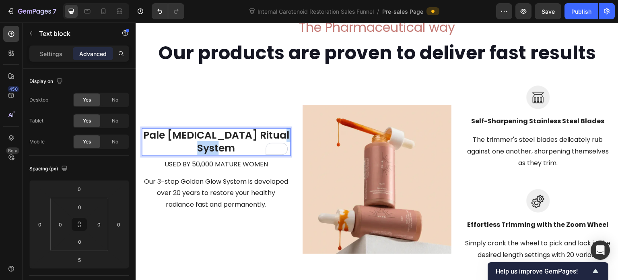
scroll to position [3270, 0]
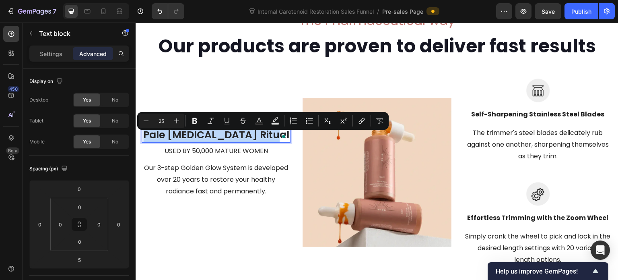
drag, startPoint x: 156, startPoint y: 139, endPoint x: 275, endPoint y: 142, distance: 119.2
click at [275, 142] on p "Pale Skin Tanning Ritual" at bounding box center [216, 134] width 147 height 13
copy p "Pale Skin Tanning Ritual"
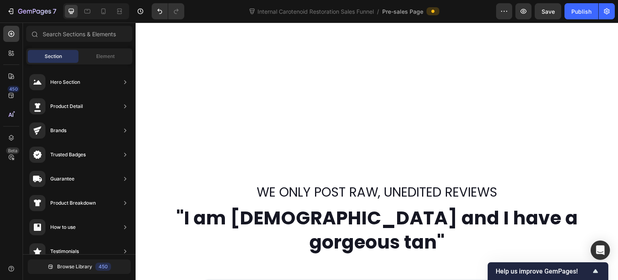
scroll to position [18, 0]
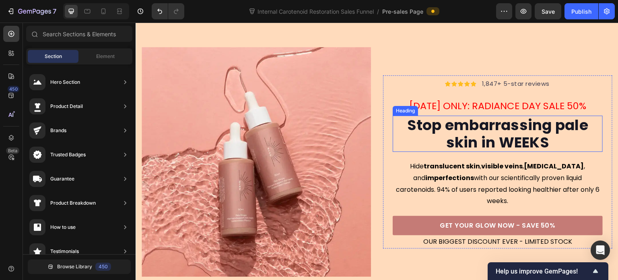
click at [446, 130] on h2 "Stop embarrassing pale skin in WEEKS" at bounding box center [498, 134] width 210 height 36
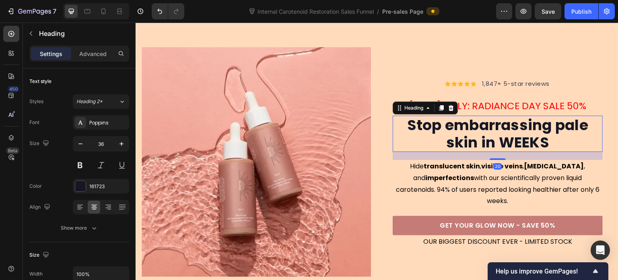
click at [446, 130] on h2 "Stop embarrassing pale skin in WEEKS" at bounding box center [498, 134] width 210 height 36
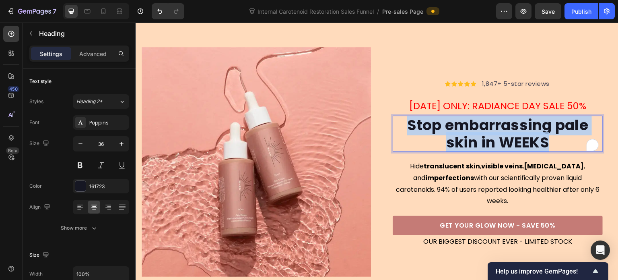
copy p "Stop embarrassing pale skin in WEEKS"
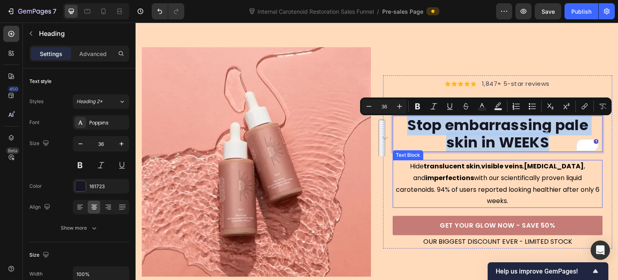
click at [434, 171] on strong "translucent skin" at bounding box center [452, 165] width 56 height 9
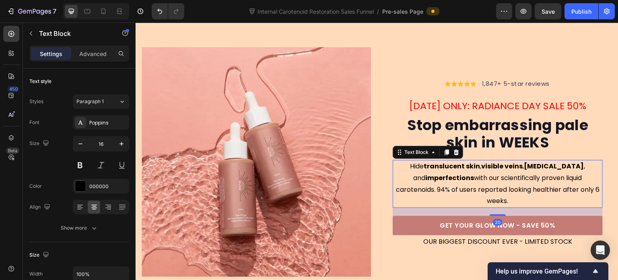
click at [434, 171] on strong "translucent skin" at bounding box center [452, 165] width 56 height 9
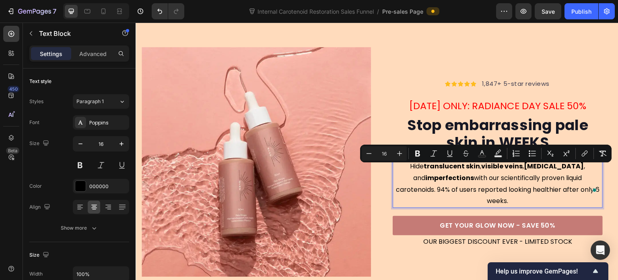
copy p "Hide translucent skin , visible veins , dark circles , and imperfections with o…"
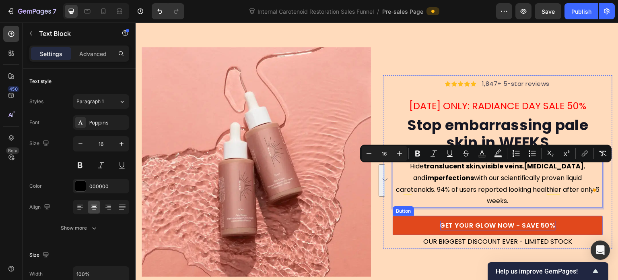
click at [468, 221] on p "GET YOUR GLOW NOW - SAVE 50%" at bounding box center [498, 226] width 116 height 10
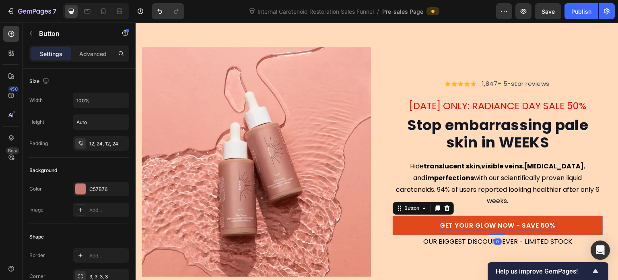
click at [476, 221] on p "GET YOUR GLOW NOW - SAVE 50%" at bounding box center [498, 226] width 116 height 10
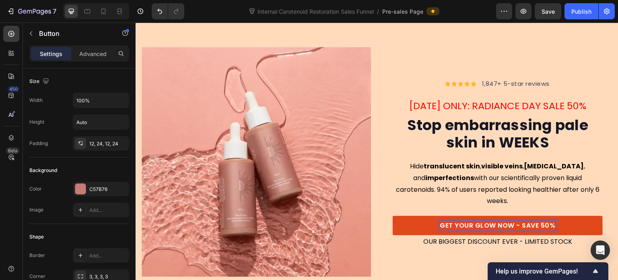
click at [478, 221] on p "GET YOUR GLOW NOW - SAVE 50%" at bounding box center [498, 226] width 116 height 10
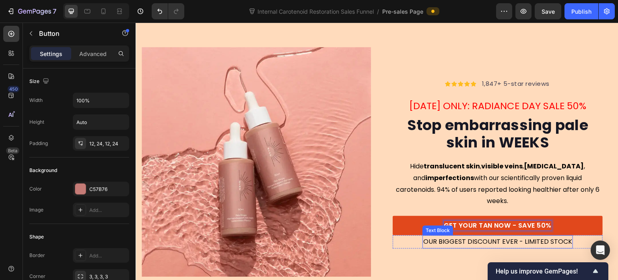
click at [462, 236] on p "OUR BIGGEST DISCOUNT EVER - LIMITED STOCK" at bounding box center [498, 242] width 149 height 12
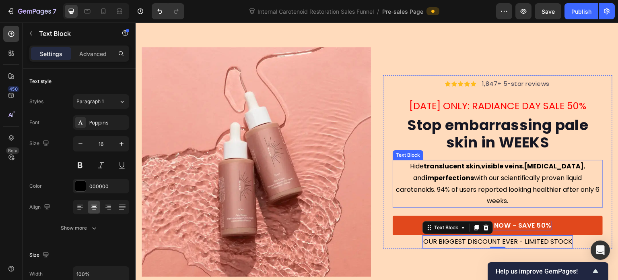
click at [510, 180] on p "Hide translucent skin , visible veins , dark circles , and imperfections with o…" at bounding box center [498, 184] width 209 height 46
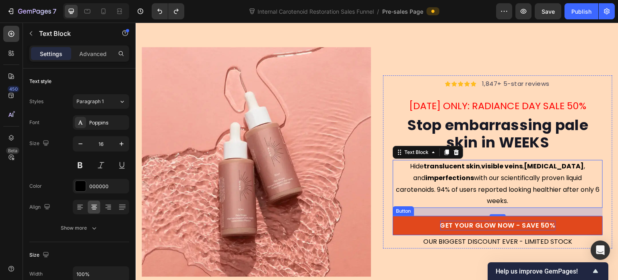
click at [452, 221] on p "GET YOUR GLOW NOW - SAVE 50%" at bounding box center [498, 226] width 116 height 10
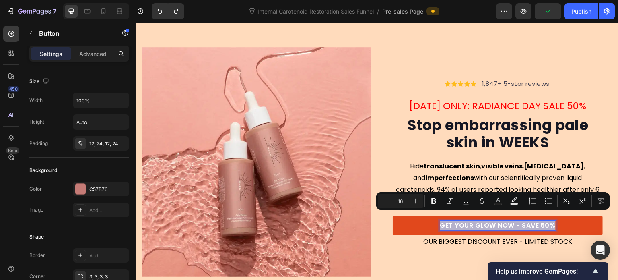
copy p "GET YOUR GLOW NOW - SAVE 50%"
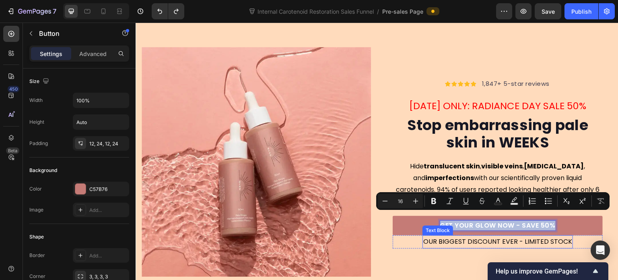
click at [474, 236] on p "OUR BIGGEST DISCOUNT EVER - LIMITED STOCK" at bounding box center [498, 242] width 149 height 12
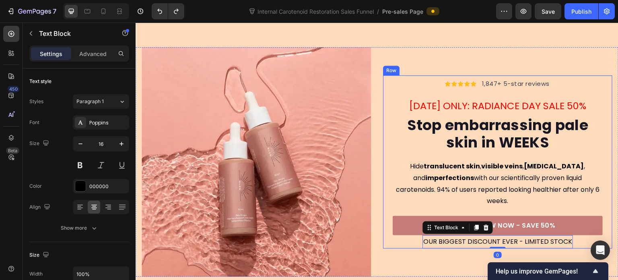
click at [498, 161] on div "Icon Icon Icon Icon Icon Icon List Hoz 1,847+ 5-star reviews Text block Row TOD…" at bounding box center [498, 161] width 210 height 173
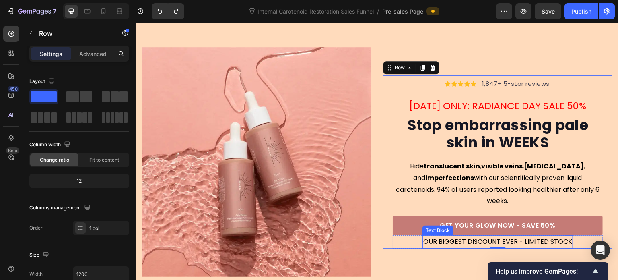
click at [449, 236] on p "OUR BIGGEST DISCOUNT EVER - LIMITED STOCK" at bounding box center [498, 242] width 149 height 12
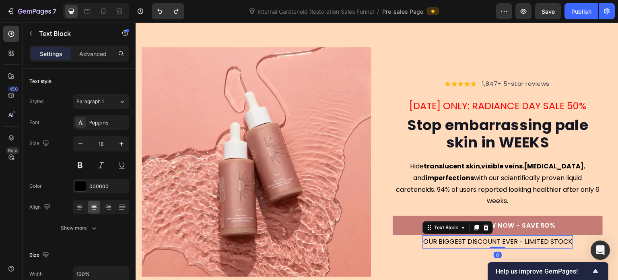
click at [455, 236] on p "OUR BIGGEST DISCOUNT EVER - LIMITED STOCK" at bounding box center [498, 242] width 149 height 12
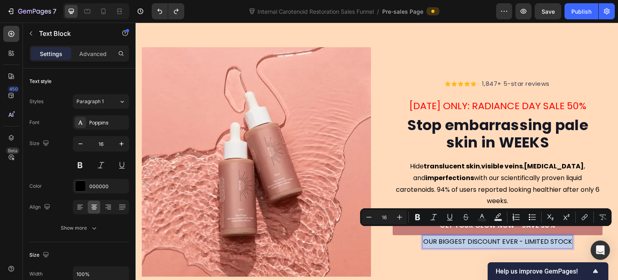
copy p "OUR BIGGEST DISCOUNT EVER - LIMITED STOCK"
click at [469, 171] on strong "translucent skin" at bounding box center [452, 165] width 56 height 9
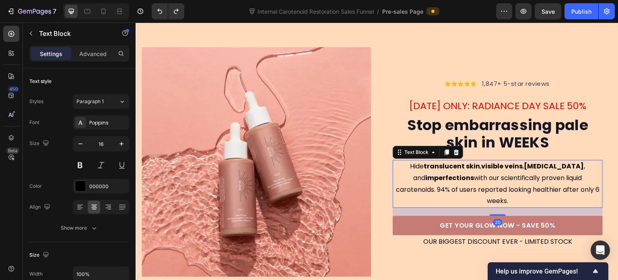
scroll to position [58, 0]
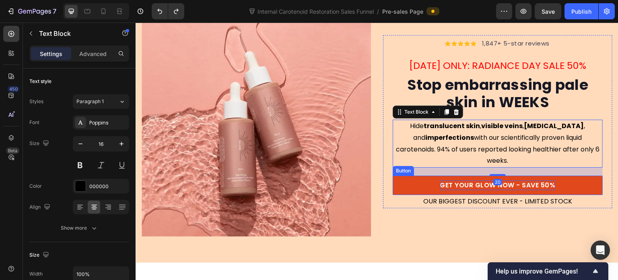
click at [469, 180] on p "GET YOUR GLOW NOW - SAVE 50%" at bounding box center [498, 185] width 116 height 10
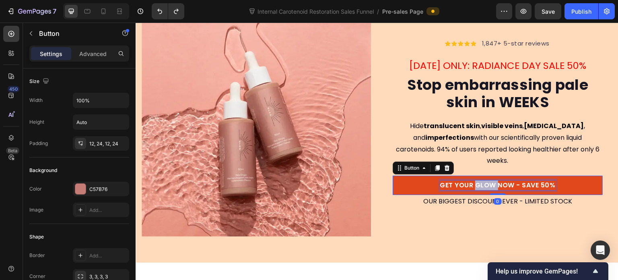
click at [476, 180] on p "GET YOUR GLOW NOW - SAVE 50%" at bounding box center [498, 185] width 116 height 10
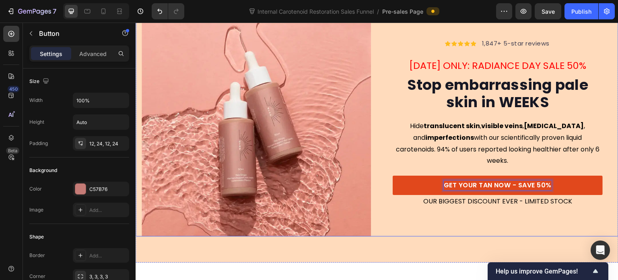
click at [442, 214] on div "Icon Icon Icon Icon Icon Icon List Hoz 1,847+ 5-star reviews Text block Row TOD…" at bounding box center [497, 121] width 229 height 229
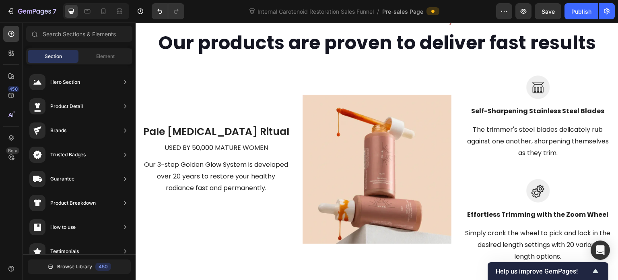
scroll to position [3313, 0]
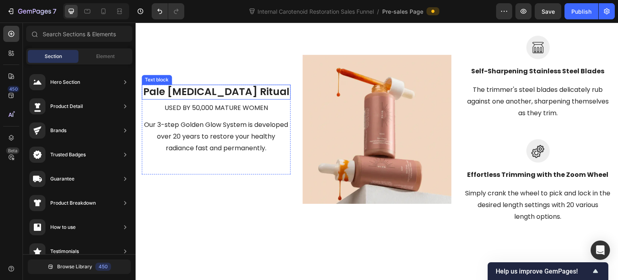
click at [225, 99] on p "Pale Skin Tanning Ritual" at bounding box center [216, 91] width 147 height 13
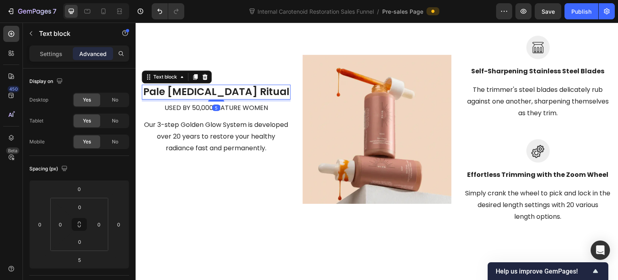
click at [216, 98] on p "Pale Skin Tanning Ritual" at bounding box center [216, 91] width 147 height 13
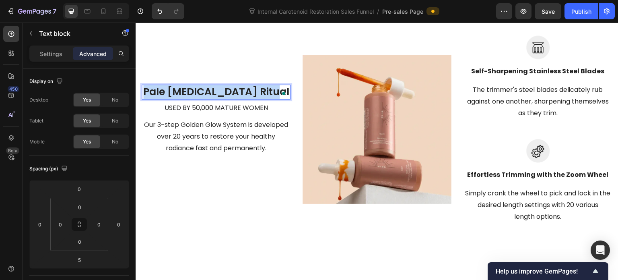
scroll to position [3306, 0]
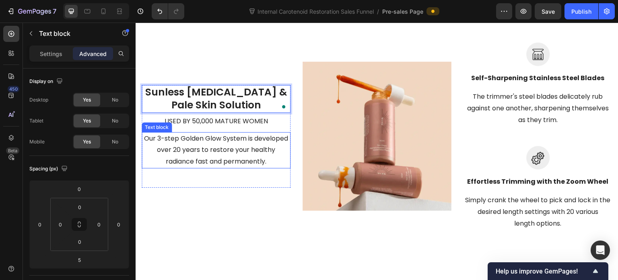
click at [256, 140] on p "Our 3-step Golden Glow System is developed over 20 years to restore your health…" at bounding box center [216, 150] width 147 height 35
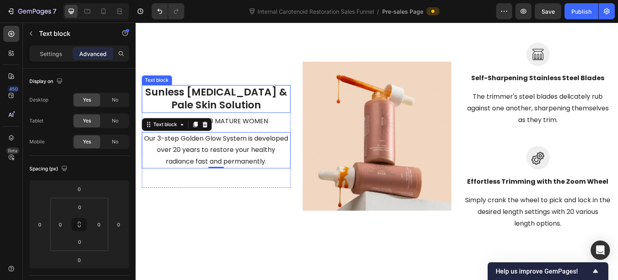
click at [252, 109] on p "Sunless Tanning & Pale Skin Solution" at bounding box center [216, 99] width 147 height 26
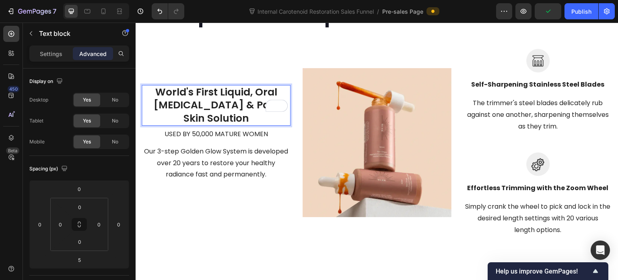
scroll to position [3306, 0]
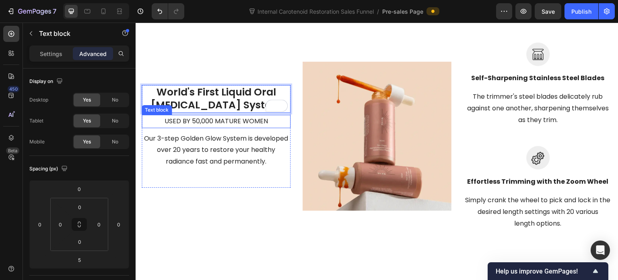
click at [208, 127] on p "used by 50,000 mature women" at bounding box center [216, 122] width 147 height 12
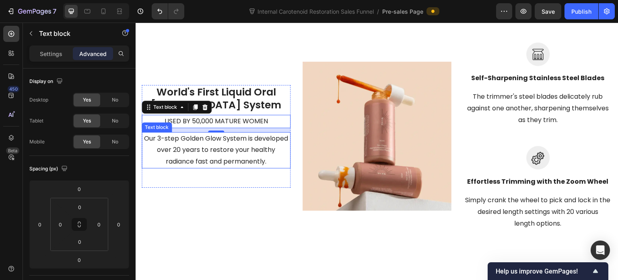
click at [252, 161] on p "Our 3-step Golden Glow System is developed over 20 years to restore your health…" at bounding box center [216, 150] width 147 height 35
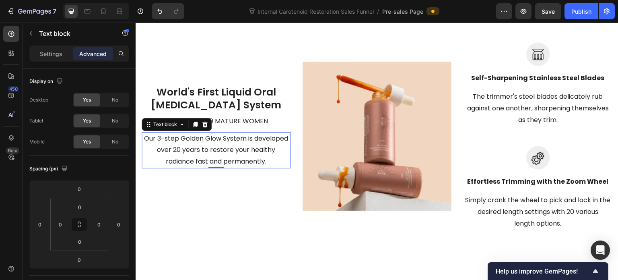
click at [252, 161] on p "Our 3-step Golden Glow System is developed over 20 years to restore your health…" at bounding box center [216, 150] width 147 height 35
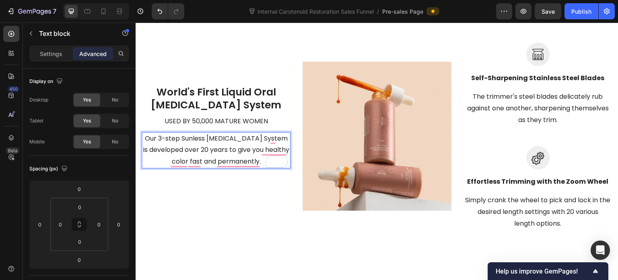
click at [217, 155] on p "Our 3-step Sunless Tanning System is developed over 20 years to give you health…" at bounding box center [216, 150] width 147 height 35
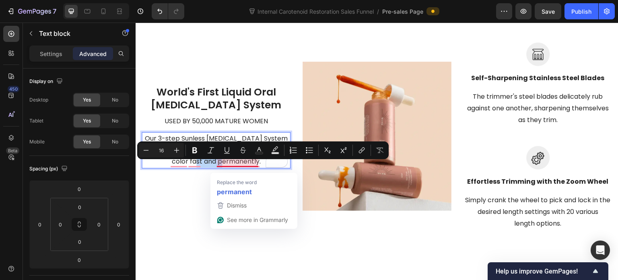
drag, startPoint x: 217, startPoint y: 165, endPoint x: 251, endPoint y: 167, distance: 33.5
click at [251, 167] on p "Our 3-step Sunless Tanning System is developed over 20 years to give you health…" at bounding box center [216, 150] width 147 height 35
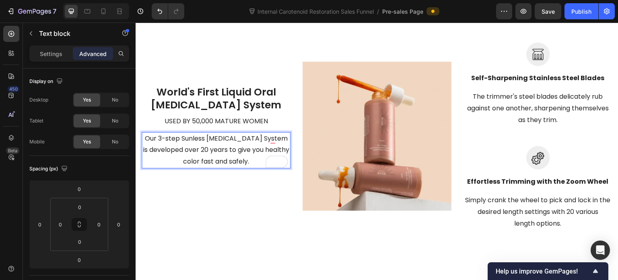
click at [250, 167] on p "Our 3-step Sunless [MEDICAL_DATA] System is developed over 20 years to give you…" at bounding box center [216, 150] width 147 height 35
click at [261, 186] on div "World's First Liquid Oral Tanning System Text block used by 50,000 mature women…" at bounding box center [216, 136] width 149 height 103
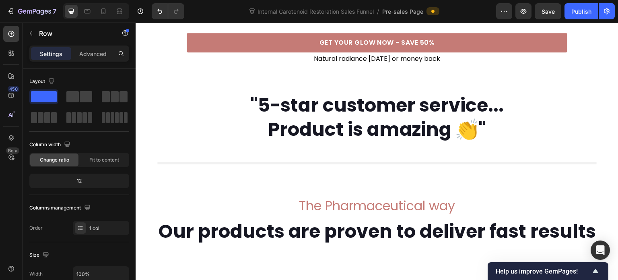
scroll to position [1784, 0]
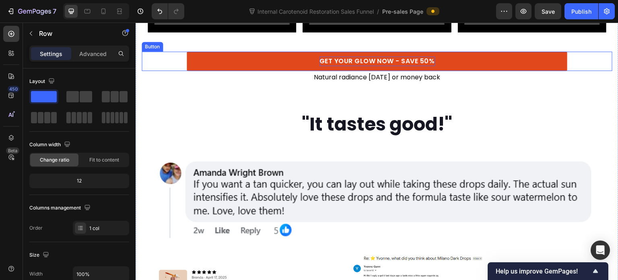
click at [359, 66] on p "GET YOUR GLOW NOW - SAVE 50%" at bounding box center [378, 61] width 116 height 10
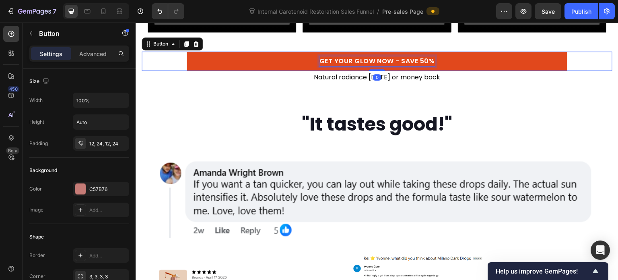
click at [362, 66] on p "GET YOUR GLOW NOW - SAVE 50%" at bounding box center [378, 61] width 116 height 10
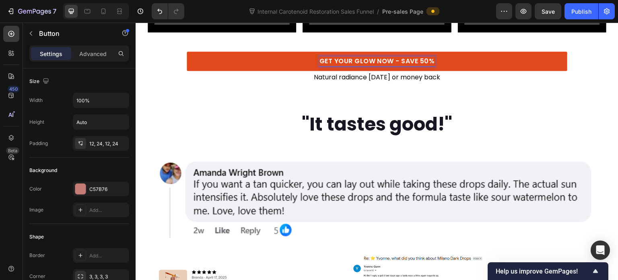
click at [362, 66] on p "GET YOUR GLOW NOW - SAVE 50%" at bounding box center [378, 61] width 116 height 10
click at [352, 83] on p "Natural radiance [DATE] or money back" at bounding box center [377, 78] width 127 height 12
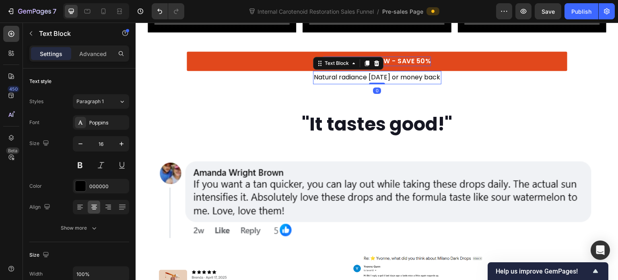
click at [348, 83] on p "Natural radiance [DATE] or money back" at bounding box center [377, 78] width 127 height 12
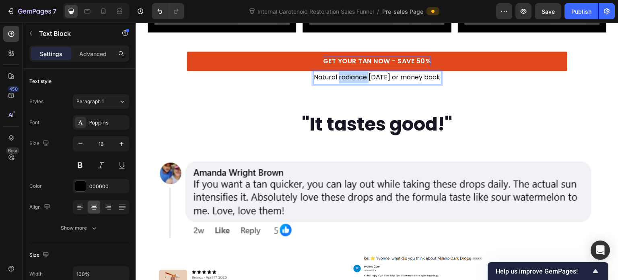
click at [348, 83] on p "Natural radiance [DATE] or money back" at bounding box center [377, 78] width 127 height 12
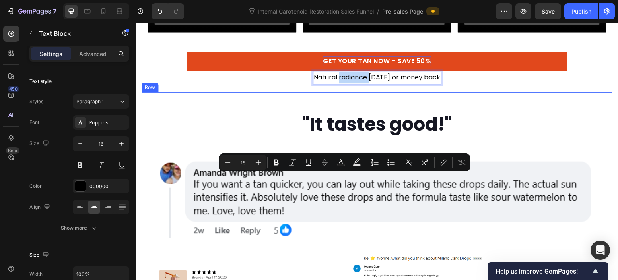
click at [316, 202] on div ""It tastes good!" Heading Image Image Image Row Row" at bounding box center [377, 220] width 471 height 257
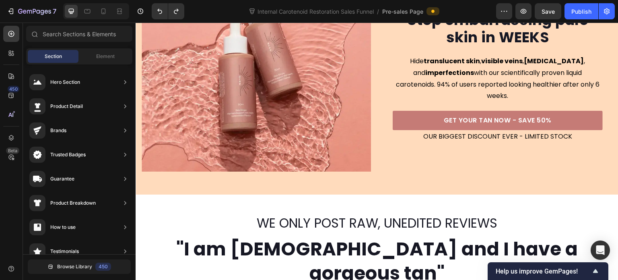
scroll to position [52, 0]
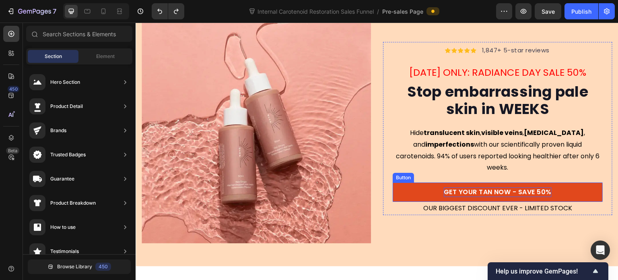
click at [482, 187] on p "GET YOUR TAN NOW - SAVE 50%" at bounding box center [498, 192] width 108 height 10
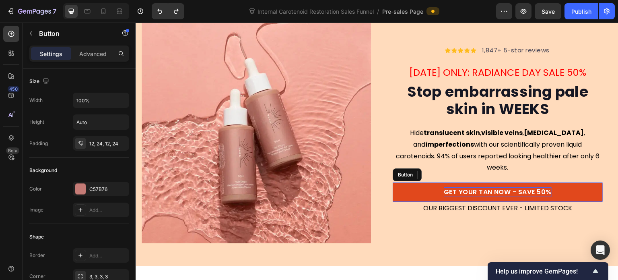
click at [483, 187] on p "GET YOUR TAN NOW - SAVE 50%" at bounding box center [498, 192] width 108 height 10
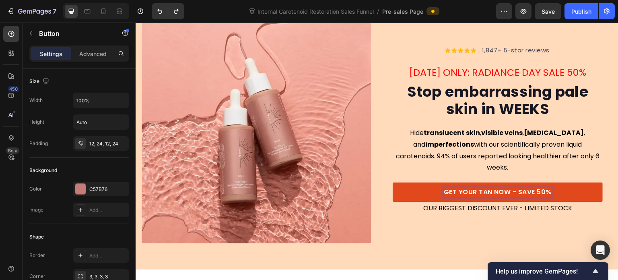
click at [483, 187] on p "GET YOUR TAN NOW - SAVE 50%" at bounding box center [498, 192] width 108 height 10
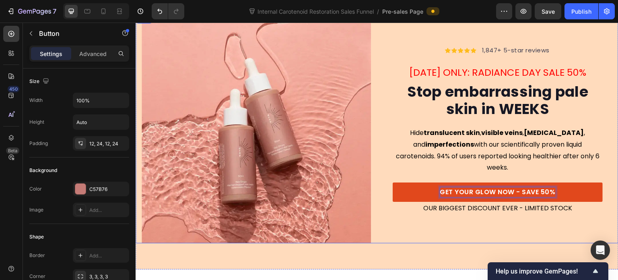
click at [457, 223] on div "Icon Icon Icon Icon Icon Icon List Hoz 1,847+ 5-star reviews Text block Row TOD…" at bounding box center [497, 128] width 229 height 229
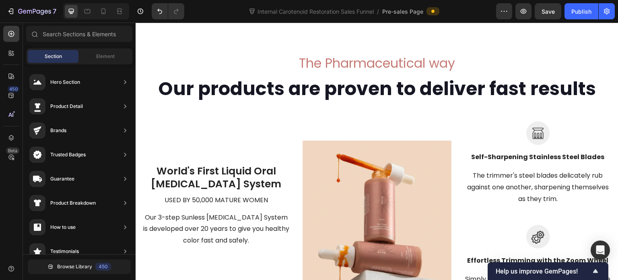
scroll to position [3299, 0]
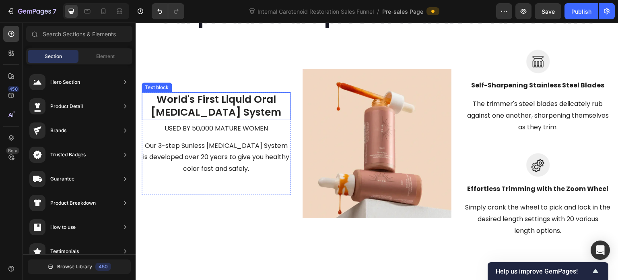
click at [241, 114] on p "World's First Liquid Oral [MEDICAL_DATA] System" at bounding box center [216, 106] width 147 height 26
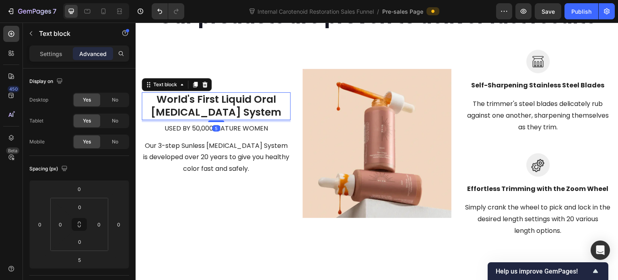
click at [241, 114] on p "World's First Liquid Oral [MEDICAL_DATA] System" at bounding box center [216, 106] width 147 height 26
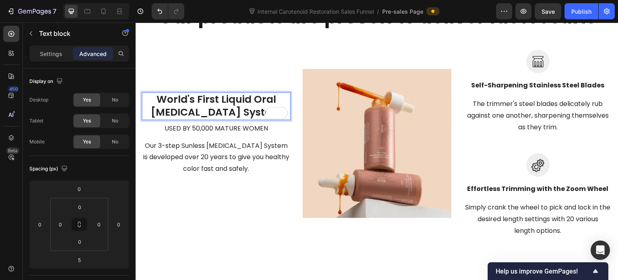
click at [176, 116] on p "World's First Liquid Oral [MEDICAL_DATA] System" at bounding box center [216, 106] width 147 height 26
click at [202, 132] on p "used by 50,000 mature women" at bounding box center [216, 129] width 147 height 12
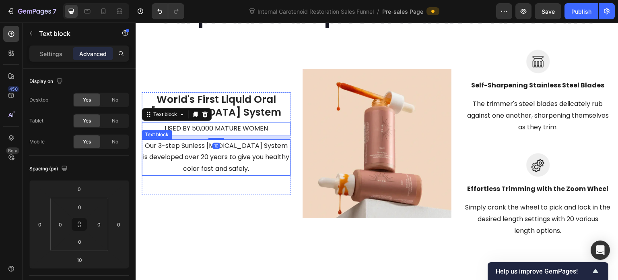
click at [236, 169] on p "Our 3-step Sunless [MEDICAL_DATA] System is developed over 20 years to give you…" at bounding box center [216, 157] width 147 height 35
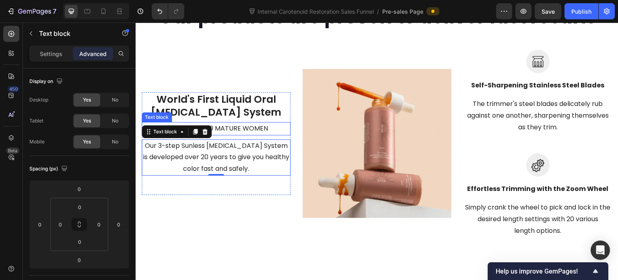
click at [246, 134] on p "used by 50,000 mature women" at bounding box center [216, 129] width 147 height 12
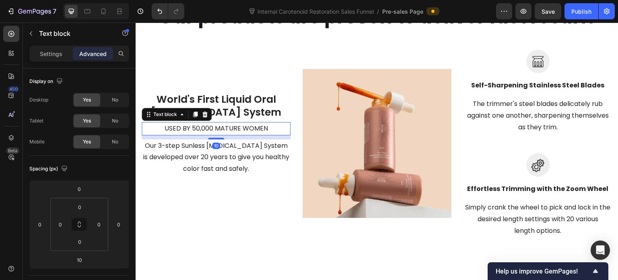
click at [228, 134] on p "used by 50,000 mature women" at bounding box center [216, 129] width 147 height 12
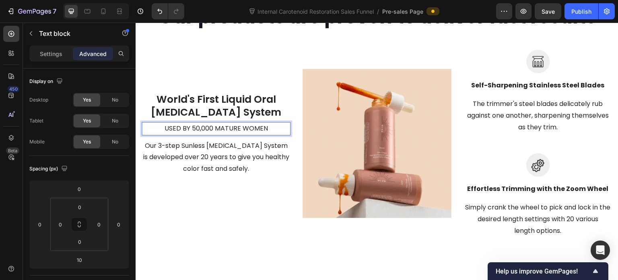
click at [192, 134] on p "used by 50,000 mature women" at bounding box center [216, 129] width 147 height 12
click at [194, 134] on p "used by 50,000 mature women" at bounding box center [216, 129] width 147 height 12
click at [211, 155] on p "Our 3-step Sunless [MEDICAL_DATA] System is developed over 20 years to give you…" at bounding box center [216, 157] width 147 height 35
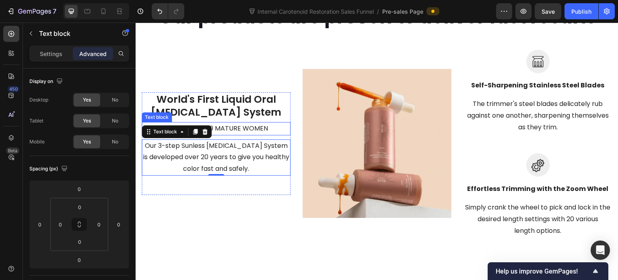
click at [220, 133] on p "used by 50,000 mature women" at bounding box center [216, 129] width 147 height 12
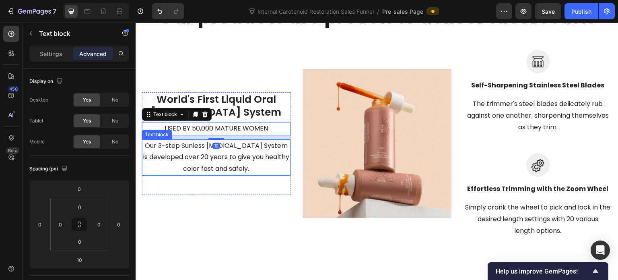
click at [244, 159] on p "Our 3-step Sunless [MEDICAL_DATA] System is developed over 20 years to give you…" at bounding box center [216, 157] width 147 height 35
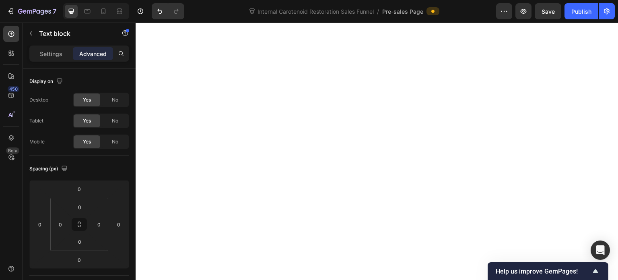
scroll to position [2695, 0]
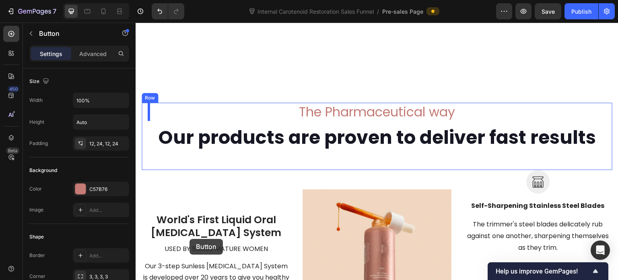
scroll to position [3318, 0]
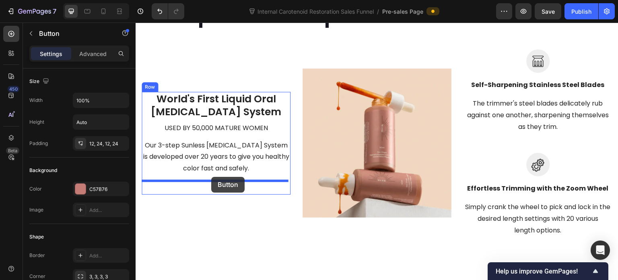
drag, startPoint x: 149, startPoint y: 177, endPoint x: 211, endPoint y: 177, distance: 62.0
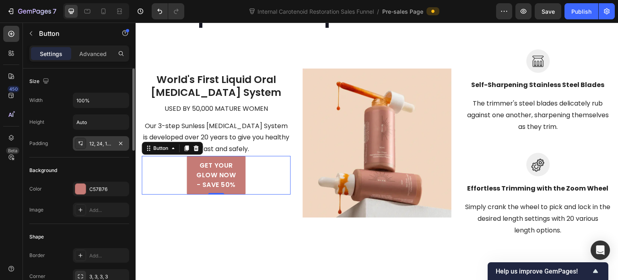
click at [105, 142] on div "12, 24, 12, 24" at bounding box center [100, 143] width 23 height 7
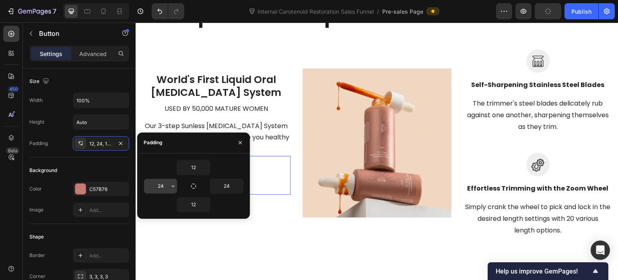
click at [163, 183] on input "24" at bounding box center [160, 186] width 33 height 14
click at [229, 188] on input "24" at bounding box center [226, 186] width 33 height 14
type input "0"
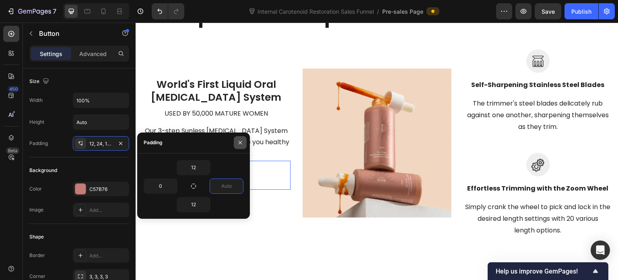
click at [243, 143] on icon "button" at bounding box center [240, 142] width 6 height 6
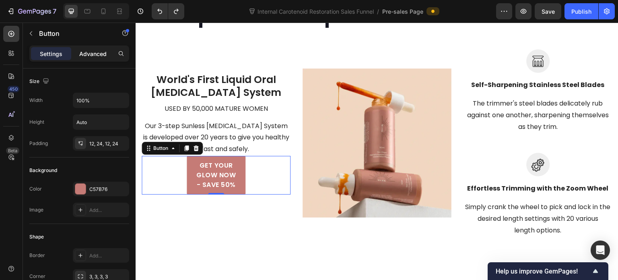
click at [94, 55] on p "Advanced" at bounding box center [92, 54] width 27 height 8
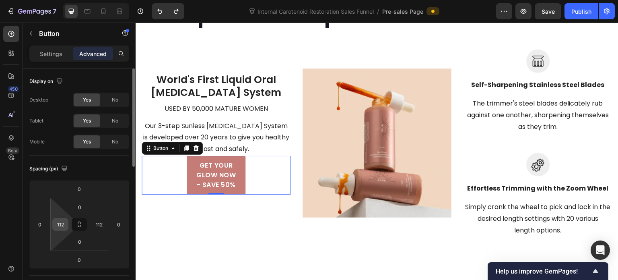
click at [65, 226] on input "112" at bounding box center [60, 224] width 12 height 12
type input "0"
click at [93, 223] on input "112" at bounding box center [99, 224] width 12 height 12
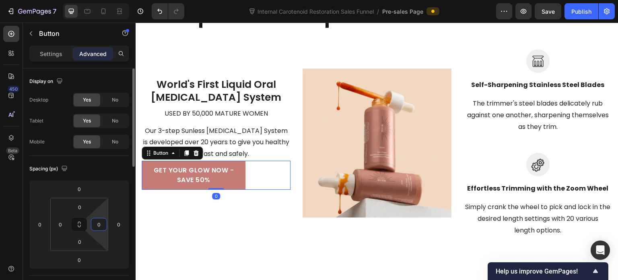
type input "0"
click at [102, 162] on div "Spacing (px)" at bounding box center [79, 168] width 100 height 13
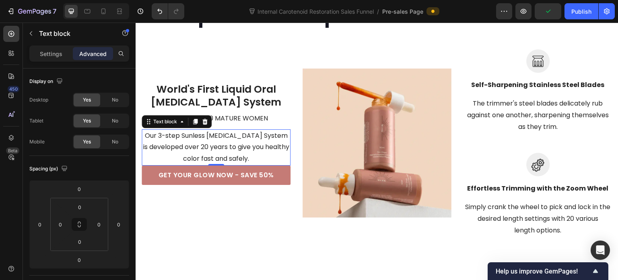
click at [240, 147] on p "Our 3-step Sunless [MEDICAL_DATA] System is developed over 20 years to give you…" at bounding box center [216, 147] width 147 height 35
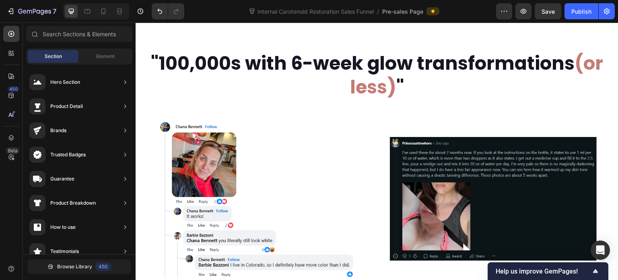
scroll to position [407, 0]
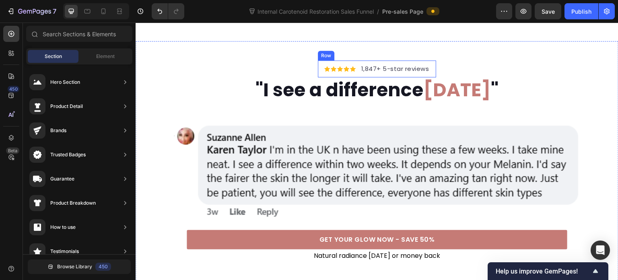
click at [320, 78] on div "Icon Icon Icon Icon Icon Icon List Hoz 1,847+ 5-star reviews Text block Row" at bounding box center [377, 68] width 119 height 17
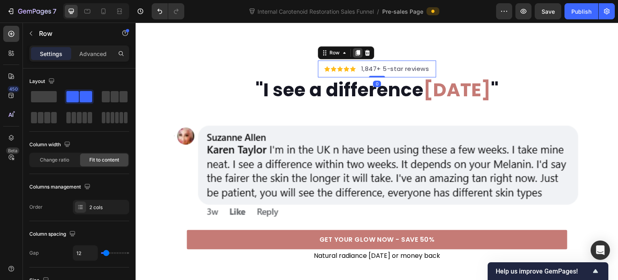
click at [356, 56] on icon at bounding box center [358, 53] width 4 height 6
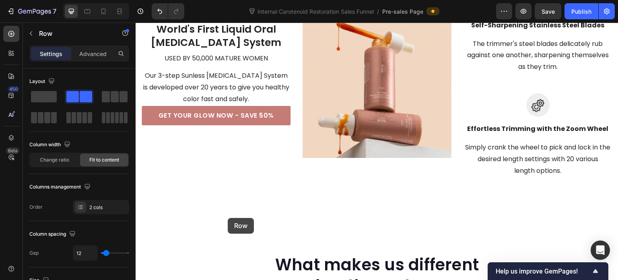
scroll to position [3386, 0]
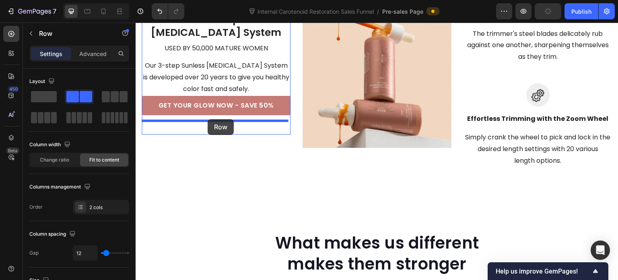
drag, startPoint x: 321, startPoint y: 120, endPoint x: 208, endPoint y: 119, distance: 113.1
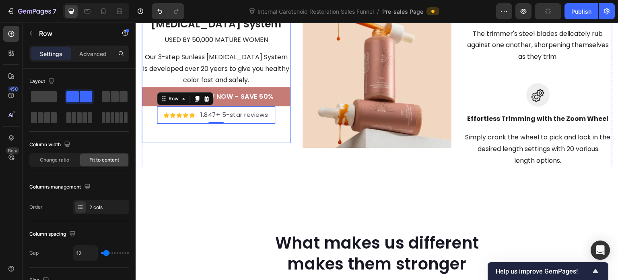
scroll to position [3377, 0]
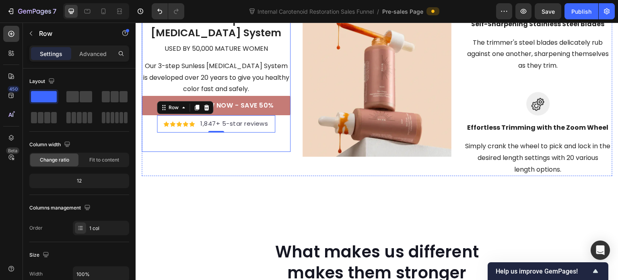
click at [254, 151] on div "World's First Liquid Oral Tanning System Text block used by 50,000 mature women…" at bounding box center [216, 81] width 149 height 139
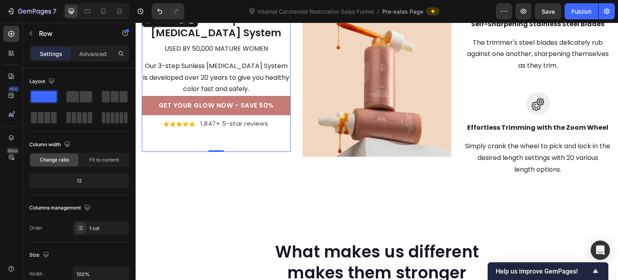
click at [228, 151] on div "World's First Liquid Oral Tanning System Text block used by 50,000 mature women…" at bounding box center [216, 81] width 149 height 139
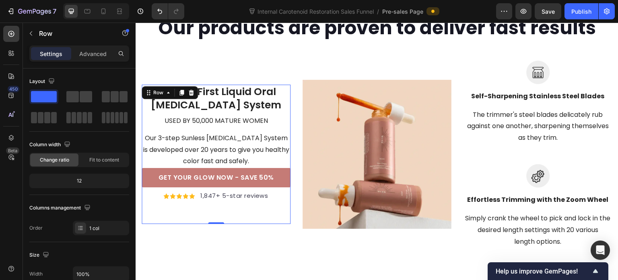
scroll to position [3297, 0]
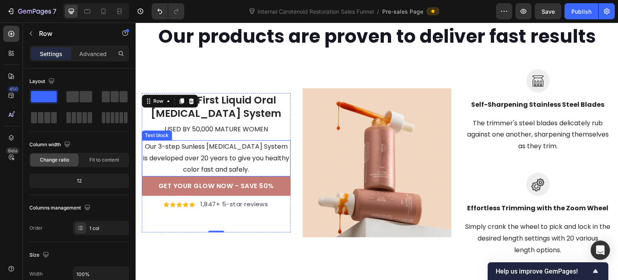
click at [252, 159] on p "Our 3-step Sunless [MEDICAL_DATA] System is developed over 20 years to give you…" at bounding box center [216, 158] width 147 height 35
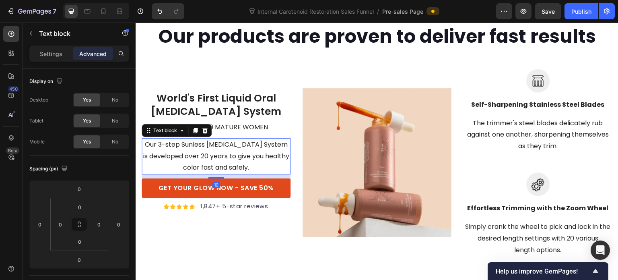
drag, startPoint x: 218, startPoint y: 180, endPoint x: 222, endPoint y: 184, distance: 5.7
click at [222, 184] on div "World's First Liquid Oral Tanning System Text block used by 50,000 mature women…" at bounding box center [216, 153] width 149 height 124
type input "10"
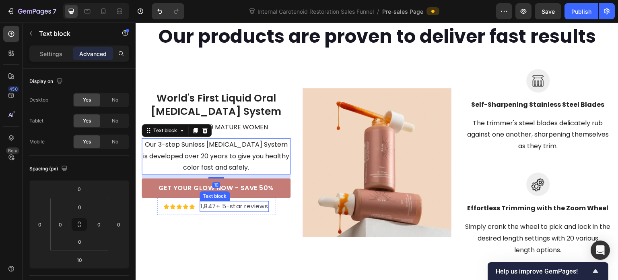
click at [244, 211] on p "1,847+ 5-star reviews" at bounding box center [234, 206] width 68 height 9
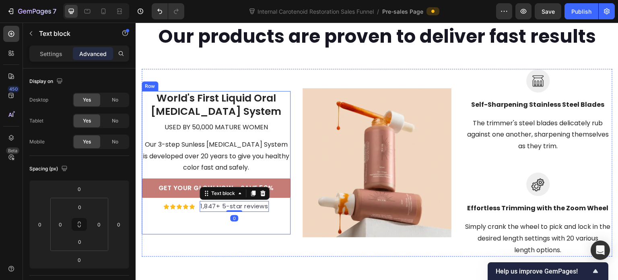
click at [271, 230] on div "World's First Liquid Oral Tanning System Text block used by 50,000 mature women…" at bounding box center [216, 162] width 149 height 143
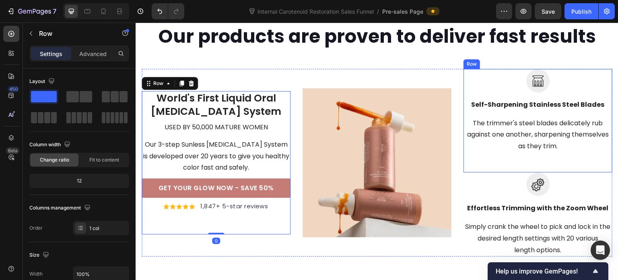
click at [506, 138] on p "The trimmer's steel blades delicately rub against one another, sharpening thems…" at bounding box center [538, 135] width 147 height 35
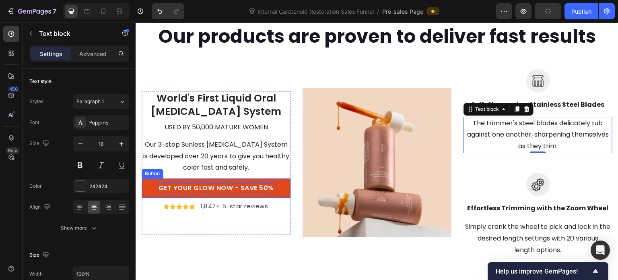
click at [189, 193] on p "GET YOUR GLOW NOW - SAVE 50%" at bounding box center [217, 188] width 116 height 10
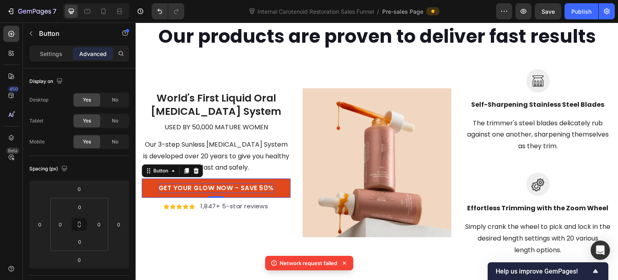
click at [187, 193] on p "GET YOUR GLOW NOW - SAVE 50%" at bounding box center [217, 188] width 116 height 10
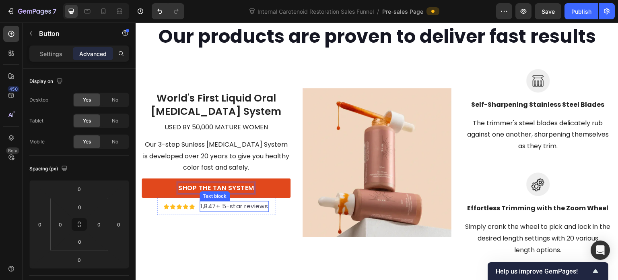
click at [206, 209] on p "1,847+ 5-star reviews" at bounding box center [234, 206] width 68 height 9
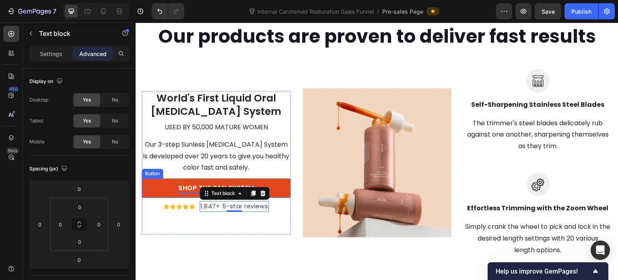
click at [172, 192] on link "SHOP THE TAN SYSTEM" at bounding box center [216, 187] width 149 height 19
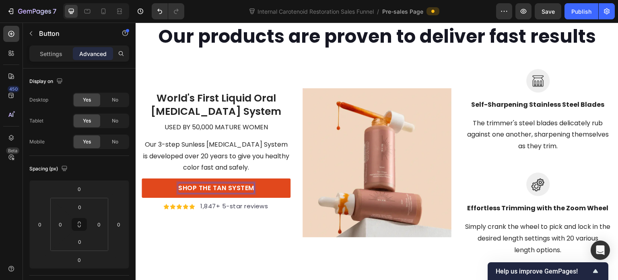
click at [165, 196] on link "SHOP THE TAN SYSTEM" at bounding box center [216, 187] width 149 height 19
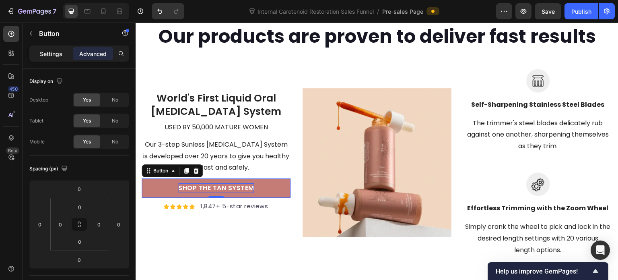
click at [45, 50] on p "Settings" at bounding box center [51, 54] width 23 height 8
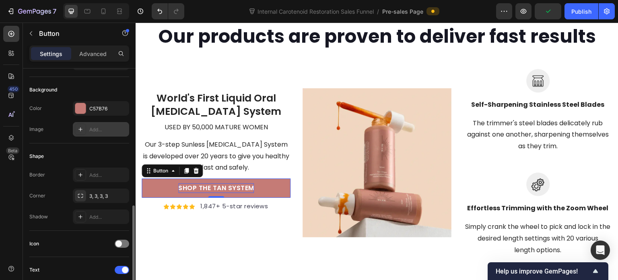
scroll to position [161, 0]
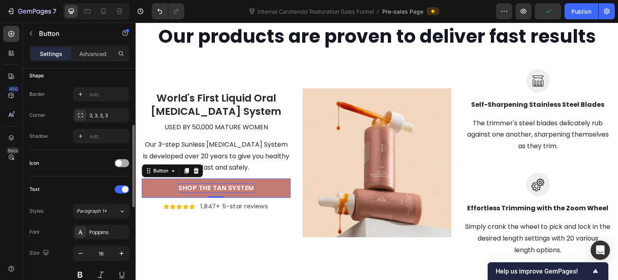
click at [120, 164] on span at bounding box center [119, 163] width 6 height 6
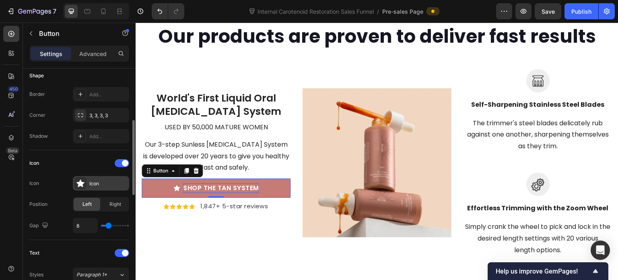
click at [105, 180] on div "Icon" at bounding box center [108, 183] width 38 height 7
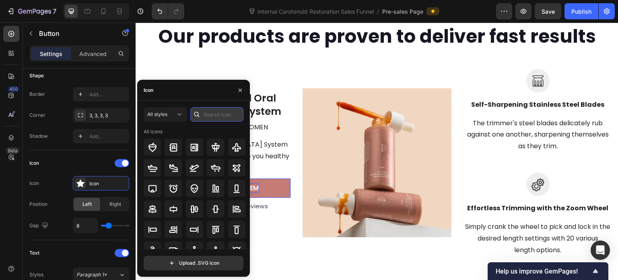
click at [221, 111] on input "text" at bounding box center [216, 114] width 53 height 14
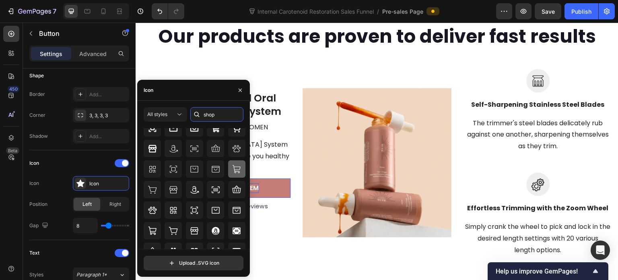
scroll to position [40, 0]
click at [167, 113] on span "All styles" at bounding box center [157, 114] width 20 height 6
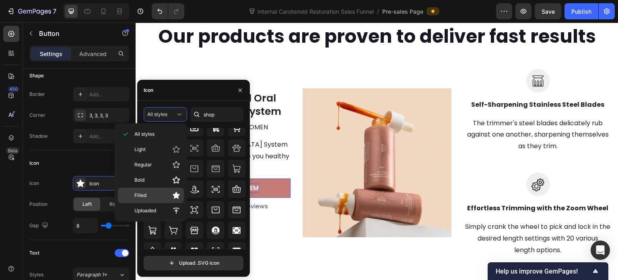
click at [153, 194] on p "Filled" at bounding box center [157, 195] width 46 height 8
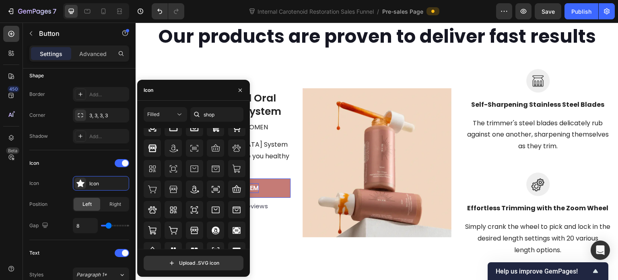
scroll to position [0, 0]
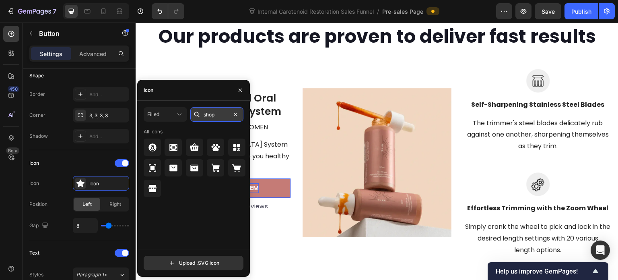
click at [211, 113] on input "shop" at bounding box center [216, 114] width 53 height 14
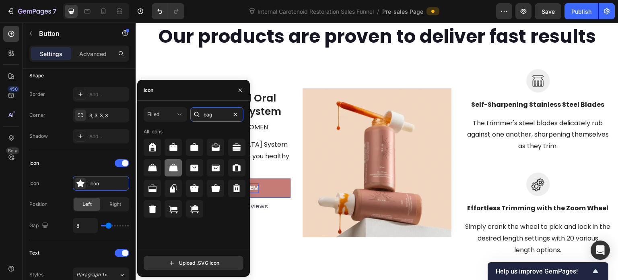
type input "bag"
click at [171, 167] on icon at bounding box center [173, 167] width 8 height 8
click at [242, 86] on button "button" at bounding box center [240, 90] width 13 height 13
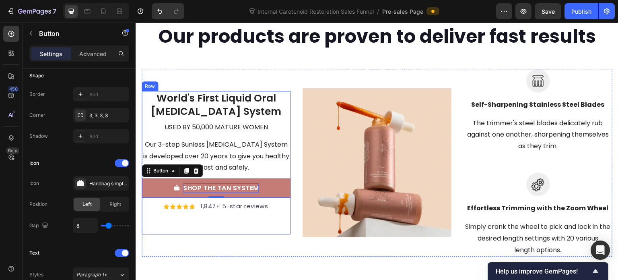
click at [277, 223] on div "World's First Liquid Oral Tanning System Text block used by 50,000 mature women…" at bounding box center [216, 162] width 149 height 143
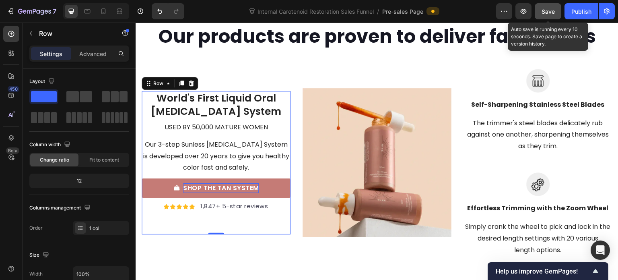
click at [552, 9] on span "Save" at bounding box center [548, 11] width 13 height 7
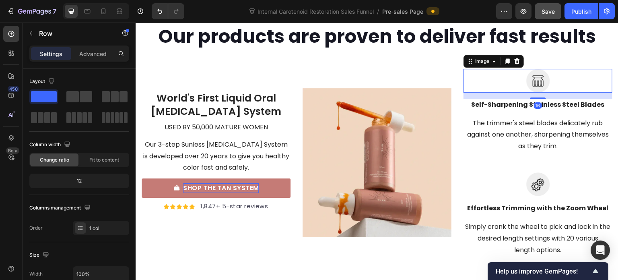
click at [529, 82] on img at bounding box center [539, 81] width 24 height 24
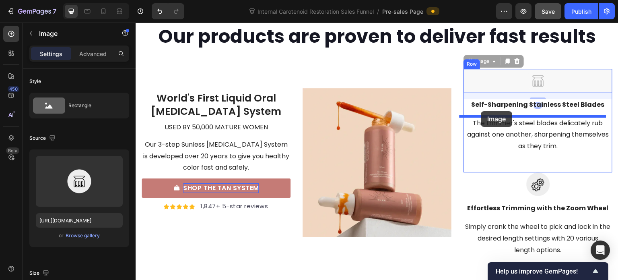
drag, startPoint x: 464, startPoint y: 61, endPoint x: 481, endPoint y: 111, distance: 53.2
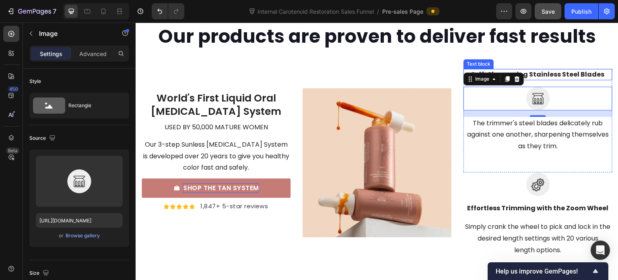
click at [530, 74] on p "Self-Sharpening Stainless Steel Blades" at bounding box center [538, 75] width 147 height 10
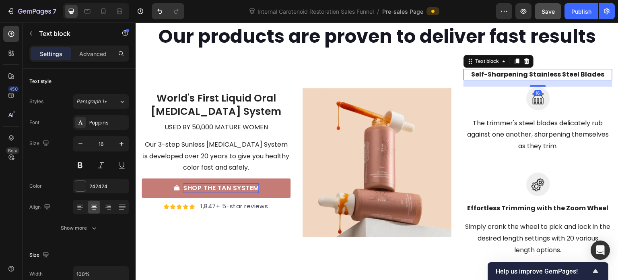
click at [530, 74] on p "Self-Sharpening Stainless Steel Blades" at bounding box center [538, 75] width 147 height 10
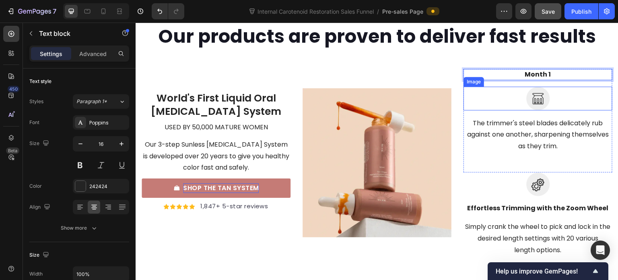
click at [518, 108] on div at bounding box center [538, 99] width 149 height 24
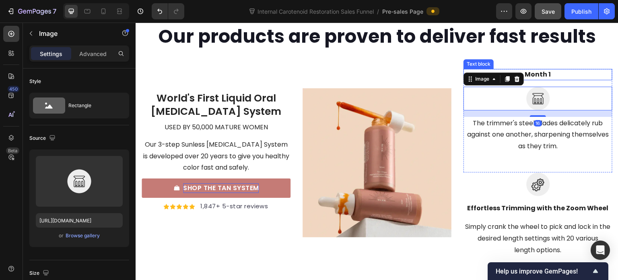
click at [536, 74] on p "Month 1" at bounding box center [538, 75] width 147 height 10
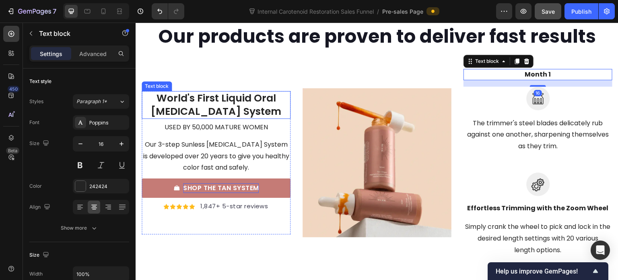
click at [227, 110] on p "World's First Liquid Oral [MEDICAL_DATA] System" at bounding box center [216, 105] width 147 height 26
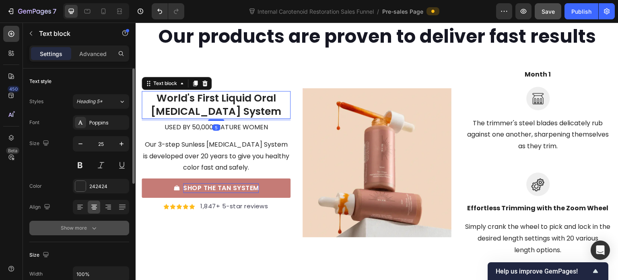
click at [85, 230] on div "Show more" at bounding box center [79, 228] width 37 height 8
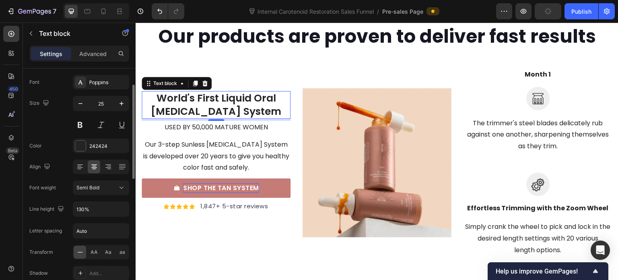
scroll to position [81, 0]
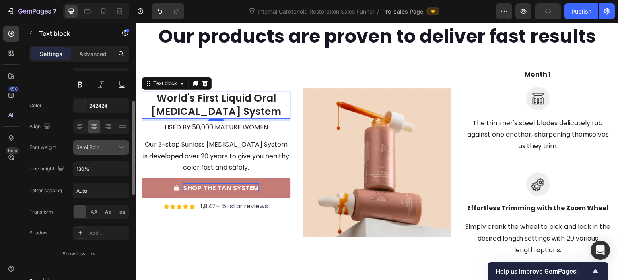
click at [118, 148] on icon at bounding box center [122, 147] width 8 height 8
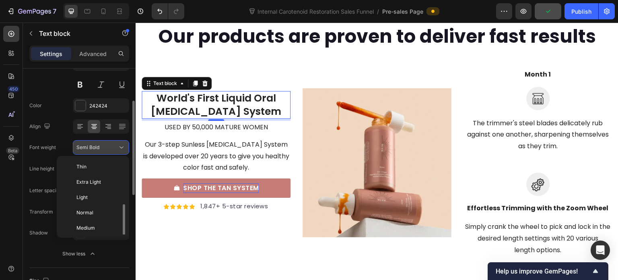
scroll to position [29, 0]
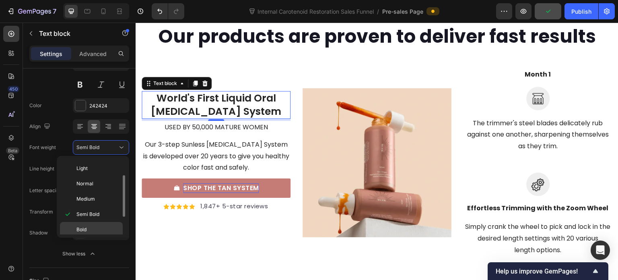
click at [102, 222] on div "Bold" at bounding box center [91, 229] width 63 height 15
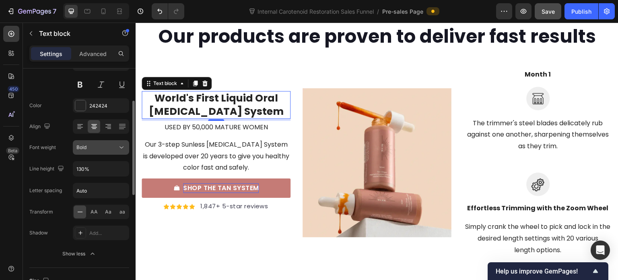
click at [112, 145] on div "Bold" at bounding box center [96, 147] width 41 height 7
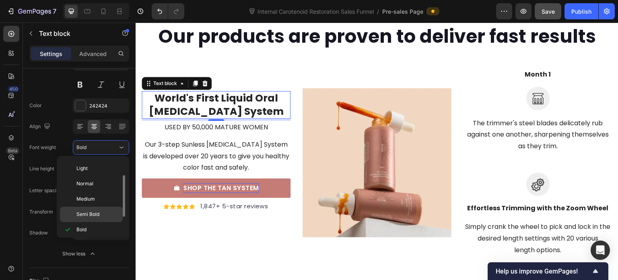
click at [101, 211] on p "Semi Bold" at bounding box center [97, 214] width 43 height 7
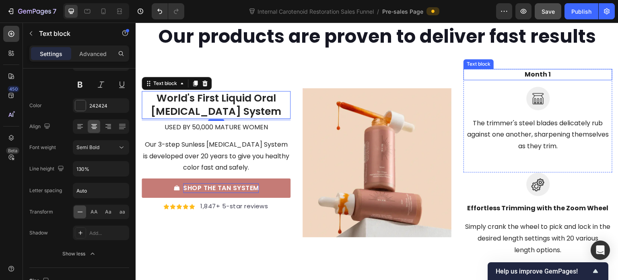
click at [523, 75] on p "Month 1" at bounding box center [538, 75] width 147 height 10
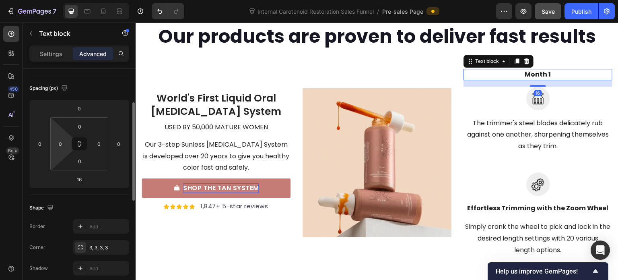
scroll to position [40, 0]
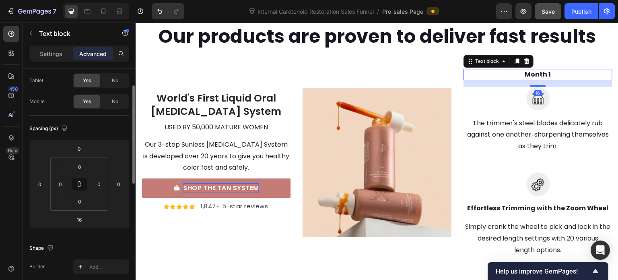
click at [64, 56] on div "Settings" at bounding box center [51, 53] width 40 height 13
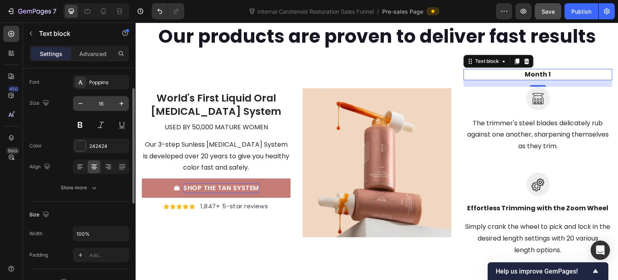
scroll to position [0, 0]
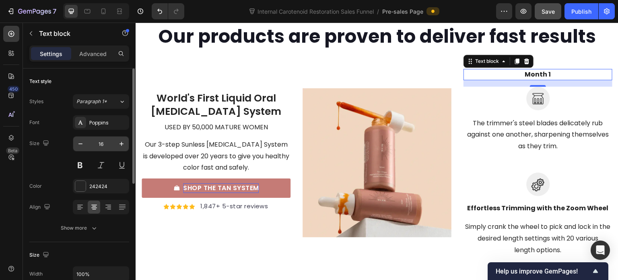
click at [103, 105] on button "Paragraph 1*" at bounding box center [101, 101] width 56 height 14
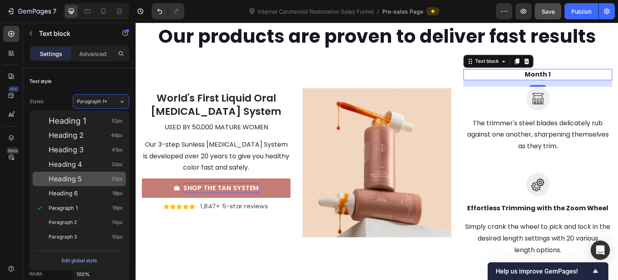
click at [91, 175] on div "Heading 5 25px" at bounding box center [86, 179] width 74 height 8
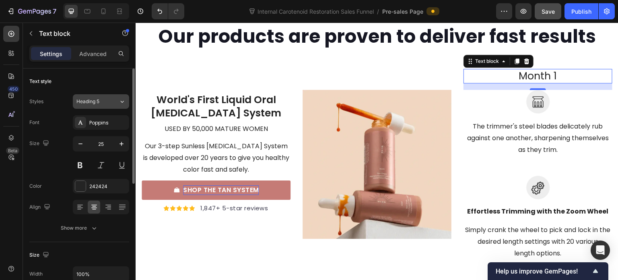
click at [103, 105] on button "Heading 5" at bounding box center [101, 101] width 56 height 14
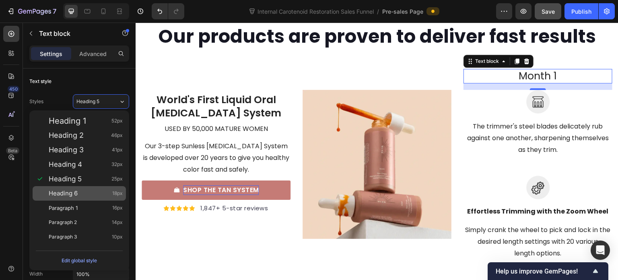
click at [95, 194] on div "Heading 6 18px" at bounding box center [86, 193] width 74 height 8
type input "18"
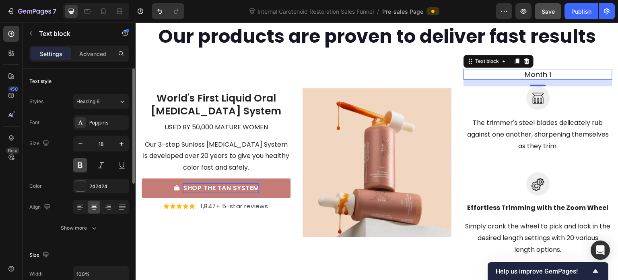
click at [79, 166] on button at bounding box center [80, 165] width 14 height 14
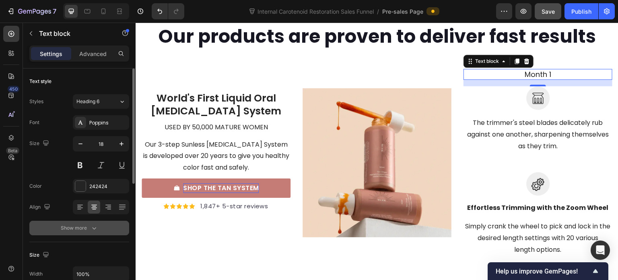
click at [97, 228] on icon "button" at bounding box center [94, 228] width 8 height 8
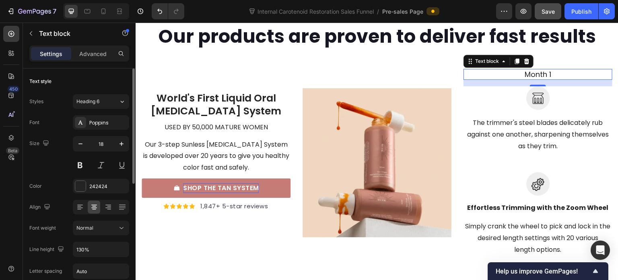
click at [104, 235] on div "Font Poppins Size 18 Color 242424 Align Font weight Normal Line height 130% Let…" at bounding box center [79, 228] width 100 height 226
click at [103, 229] on div "Normal" at bounding box center [96, 227] width 41 height 7
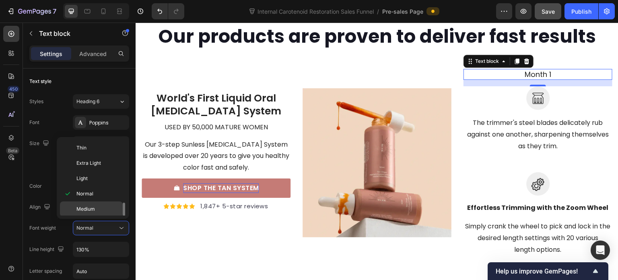
scroll to position [40, 0]
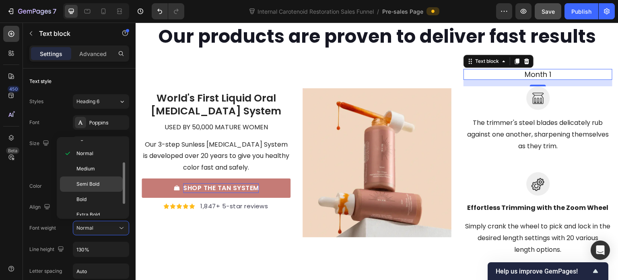
click at [99, 185] on span "Semi Bold" at bounding box center [87, 183] width 23 height 7
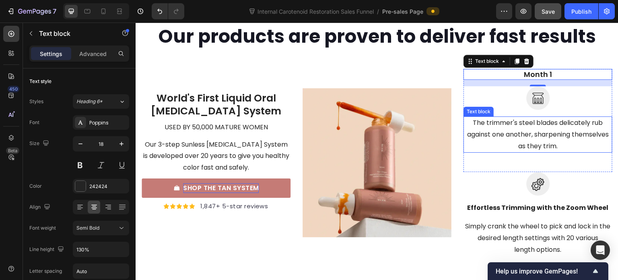
click at [518, 120] on p "The trimmer's steel blades delicately rub against one another, sharpening thems…" at bounding box center [538, 134] width 147 height 35
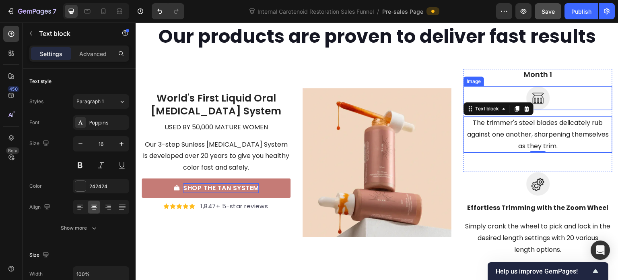
click at [554, 93] on div at bounding box center [538, 98] width 149 height 24
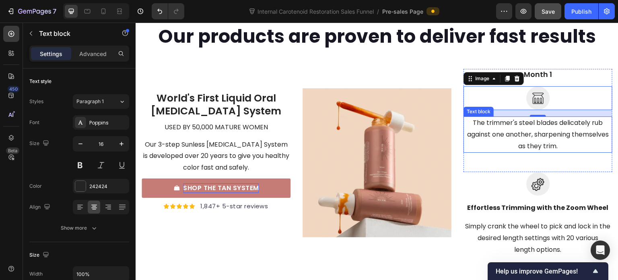
click at [494, 126] on p "The trimmer's steel blades delicately rub against one another, sharpening thems…" at bounding box center [538, 134] width 147 height 35
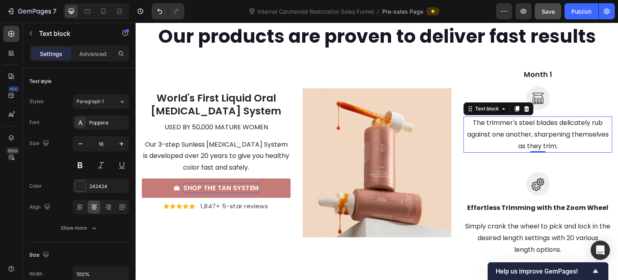
click at [494, 126] on p "The trimmer's steel blades delicately rub against one another, sharpening thems…" at bounding box center [538, 134] width 147 height 35
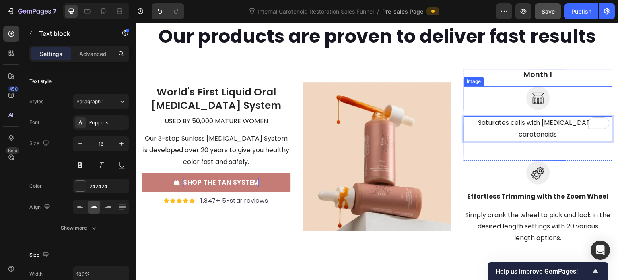
click at [505, 98] on div at bounding box center [538, 98] width 149 height 24
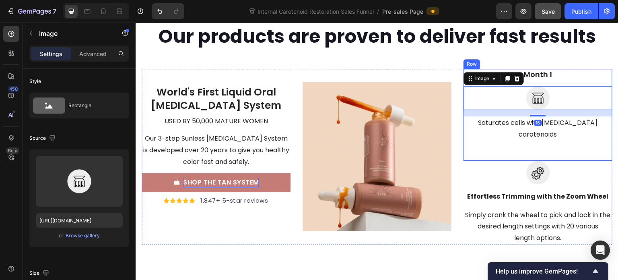
click at [552, 76] on p "Month 1" at bounding box center [538, 74] width 147 height 9
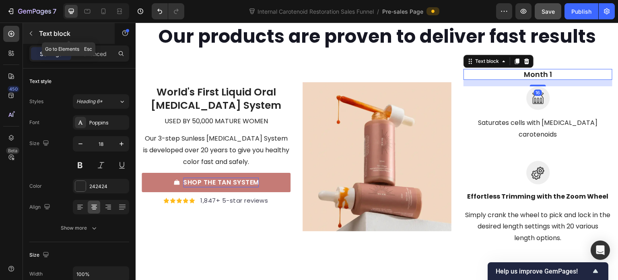
click at [33, 35] on icon "button" at bounding box center [31, 33] width 6 height 6
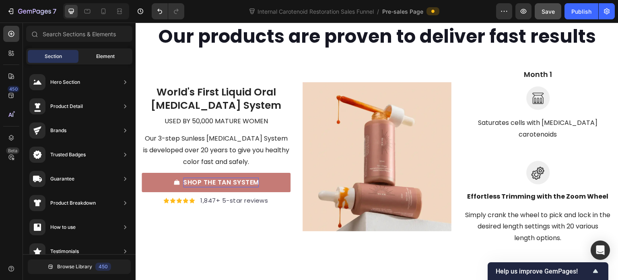
click at [96, 54] on span "Element" at bounding box center [105, 56] width 19 height 7
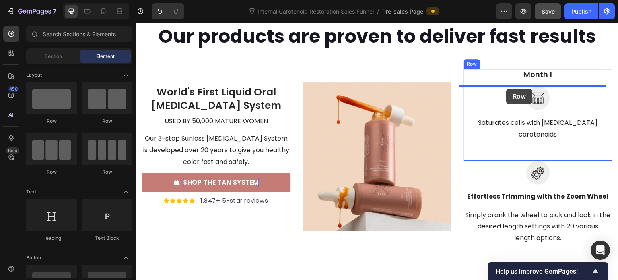
drag, startPoint x: 236, startPoint y: 120, endPoint x: 507, endPoint y: 89, distance: 272.4
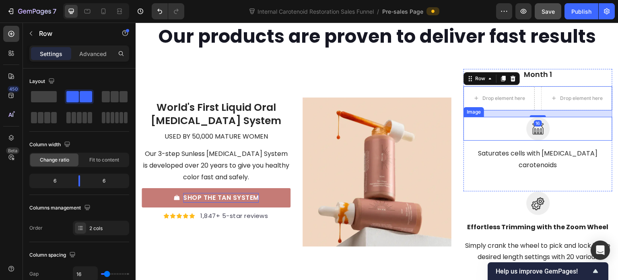
click at [534, 124] on div "16" at bounding box center [538, 123] width 8 height 6
click at [519, 130] on div at bounding box center [538, 129] width 149 height 24
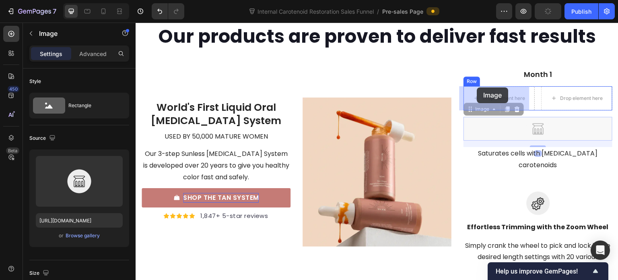
drag, startPoint x: 470, startPoint y: 110, endPoint x: 477, endPoint y: 88, distance: 23.0
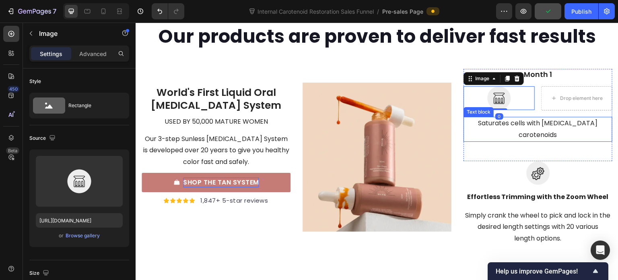
click at [502, 124] on p "Saturates cells with [MEDICAL_DATA] carotenoids" at bounding box center [538, 129] width 147 height 23
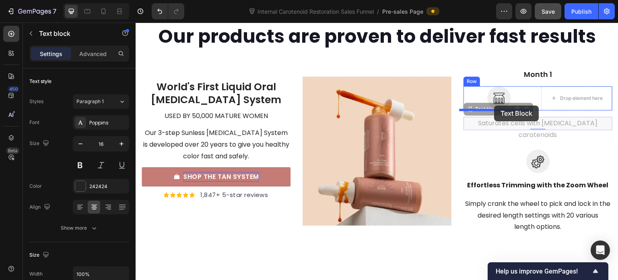
drag, startPoint x: 468, startPoint y: 110, endPoint x: 495, endPoint y: 105, distance: 27.3
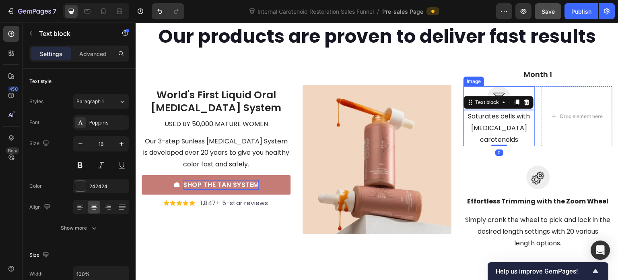
click at [509, 91] on div at bounding box center [499, 98] width 71 height 24
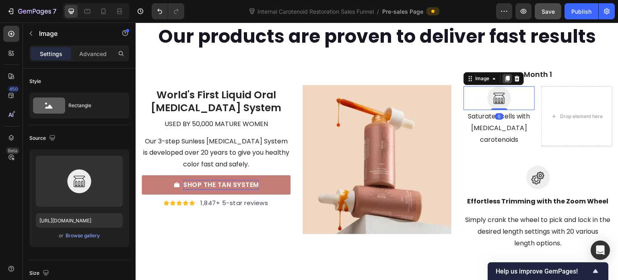
click at [504, 79] on icon at bounding box center [507, 78] width 6 height 6
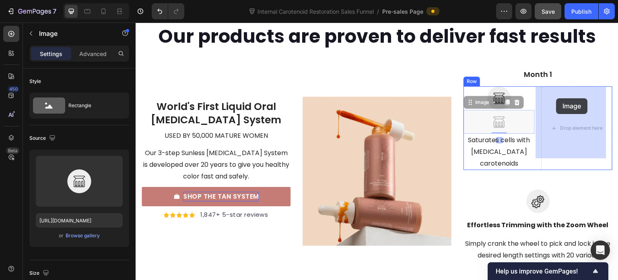
drag, startPoint x: 467, startPoint y: 102, endPoint x: 556, endPoint y: 98, distance: 89.0
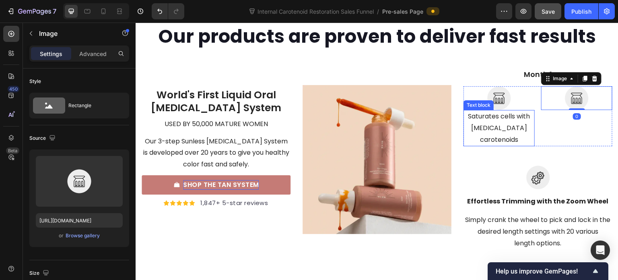
click at [515, 123] on p "Saturates cells with [MEDICAL_DATA] carotenoids" at bounding box center [500, 128] width 70 height 35
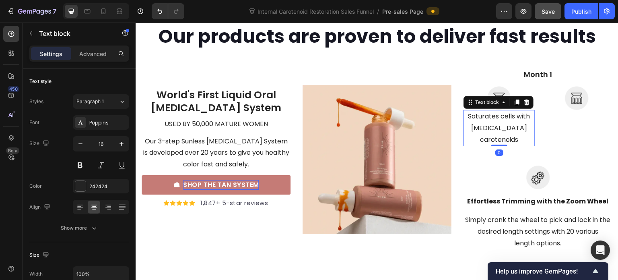
click at [514, 102] on icon at bounding box center [517, 102] width 6 height 6
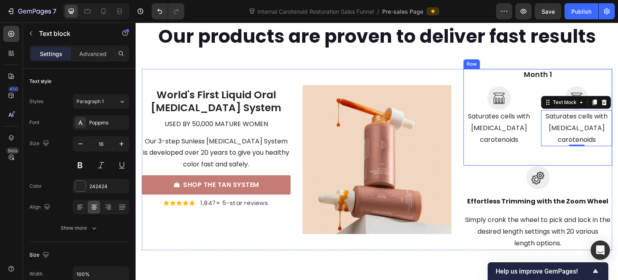
click at [468, 83] on div "Month 1 Text block Image Saturates cells with [MEDICAL_DATA] carotenoids Text b…" at bounding box center [538, 108] width 149 height 78
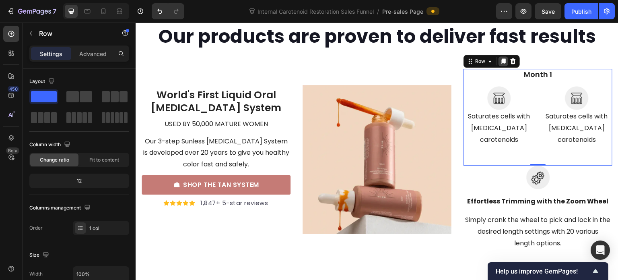
click at [502, 61] on icon at bounding box center [504, 61] width 4 height 6
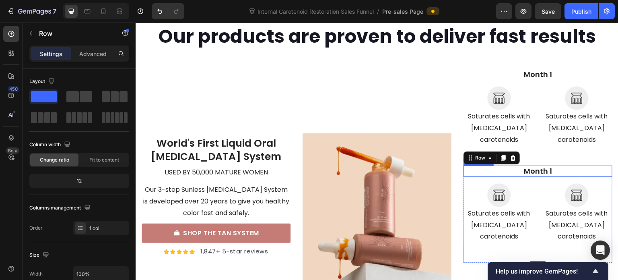
scroll to position [3377, 0]
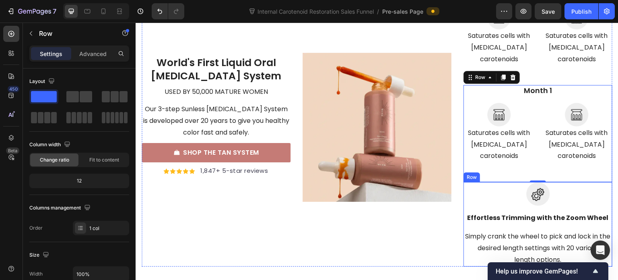
click at [467, 183] on div "Image Effortless Trimming with the Zoom Wheel Text block Simply crank the wheel…" at bounding box center [538, 224] width 149 height 84
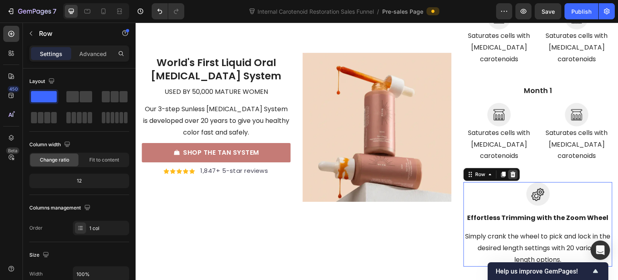
click at [511, 171] on icon at bounding box center [513, 174] width 6 height 6
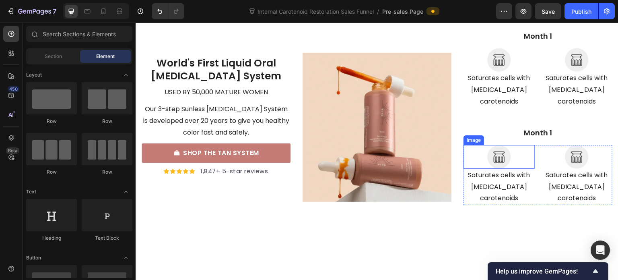
scroll to position [3295, 0]
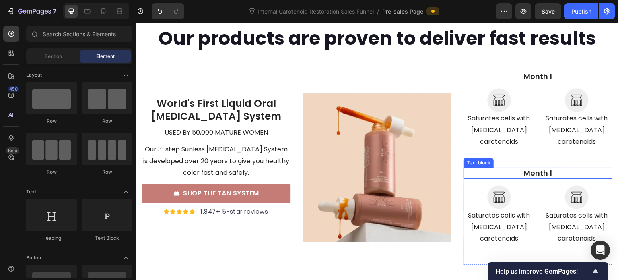
click at [544, 168] on p "Month 1" at bounding box center [538, 172] width 147 height 9
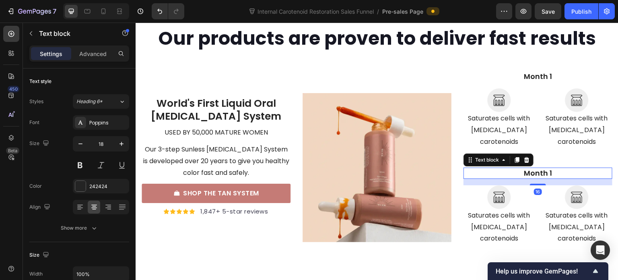
click at [548, 168] on p "Month 1" at bounding box center [538, 172] width 147 height 9
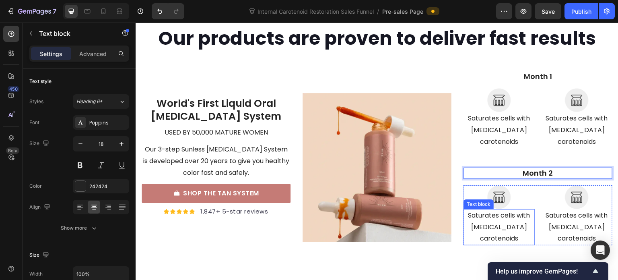
click at [501, 210] on p "Saturates cells with [MEDICAL_DATA] carotenoids" at bounding box center [500, 227] width 70 height 35
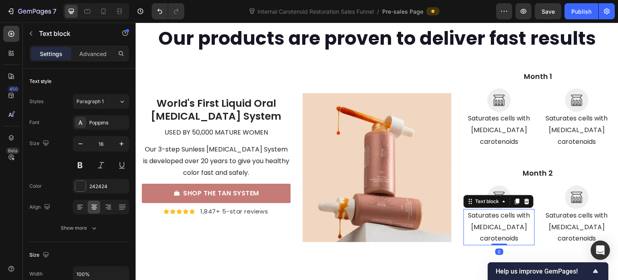
click at [501, 210] on p "Saturates cells with [MEDICAL_DATA] carotenoids" at bounding box center [500, 227] width 70 height 35
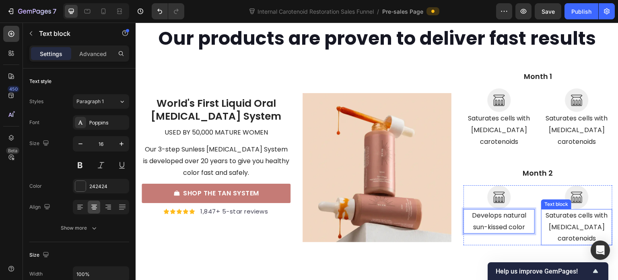
click at [556, 210] on p "Saturates cells with [MEDICAL_DATA] carotenoids" at bounding box center [577, 227] width 70 height 35
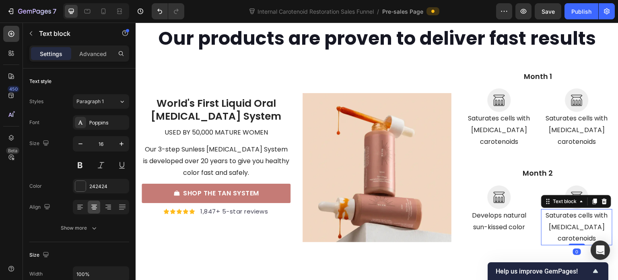
click at [560, 210] on p "Saturates cells with [MEDICAL_DATA] carotenoids" at bounding box center [577, 227] width 70 height 35
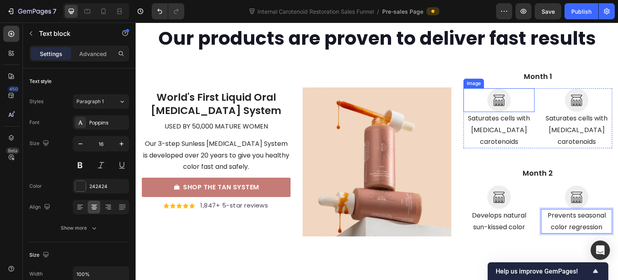
click at [496, 101] on img at bounding box center [500, 100] width 24 height 24
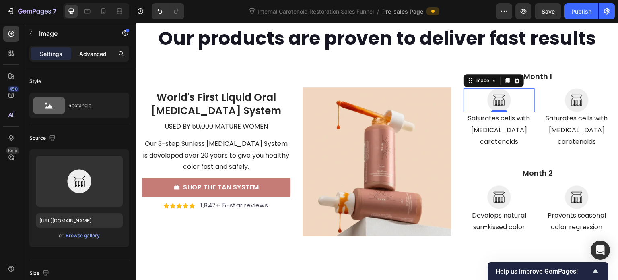
click at [89, 56] on p "Advanced" at bounding box center [92, 54] width 27 height 8
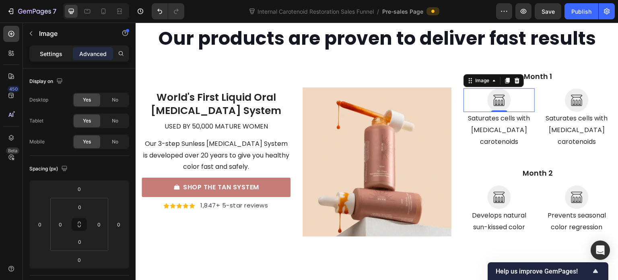
click at [50, 54] on p "Settings" at bounding box center [51, 54] width 23 height 8
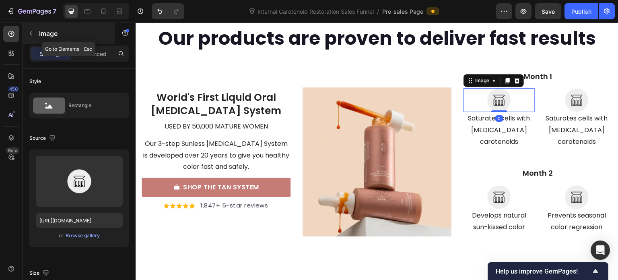
click at [29, 31] on icon "button" at bounding box center [31, 33] width 6 height 6
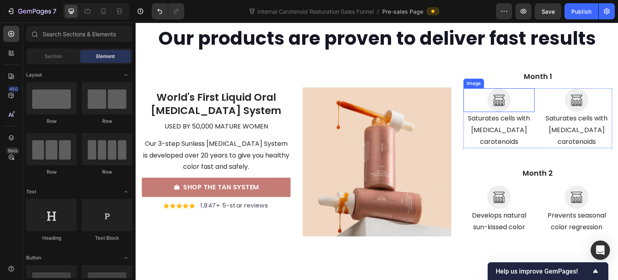
click at [490, 96] on img at bounding box center [500, 100] width 24 height 24
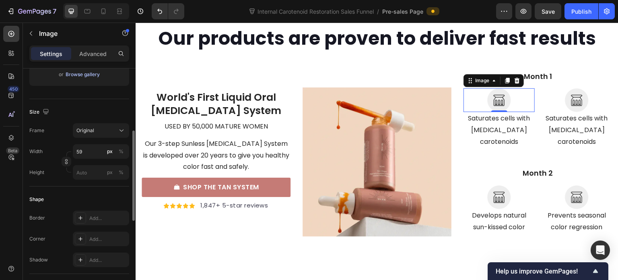
scroll to position [40, 0]
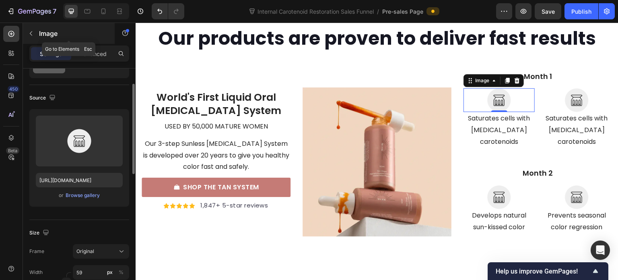
click at [34, 36] on icon "button" at bounding box center [31, 33] width 6 height 6
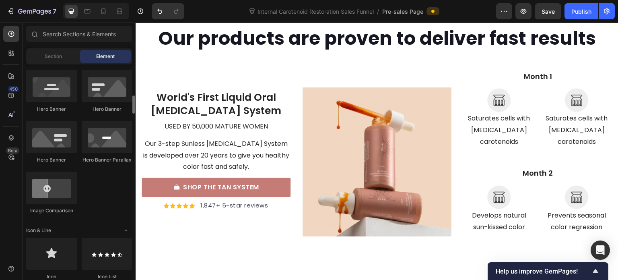
scroll to position [443, 0]
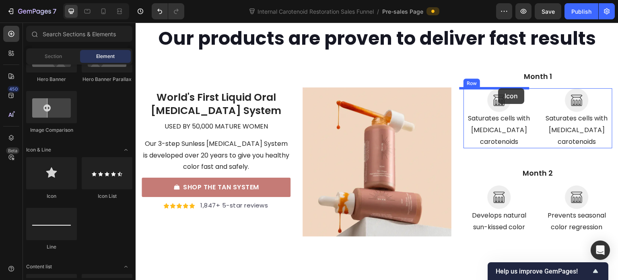
drag, startPoint x: 176, startPoint y: 202, endPoint x: 499, endPoint y: 88, distance: 342.9
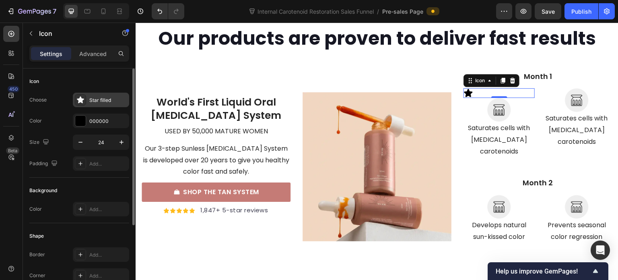
click at [96, 95] on div "Star filled" at bounding box center [101, 100] width 56 height 14
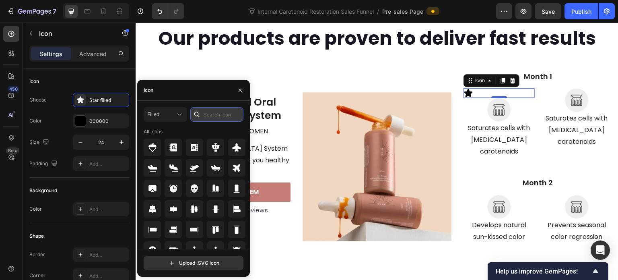
click at [221, 112] on input "text" at bounding box center [216, 114] width 53 height 14
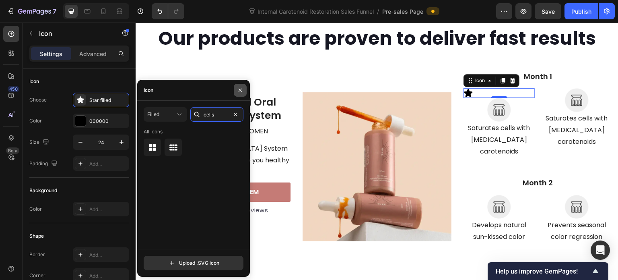
type input "cells"
click at [241, 88] on icon "button" at bounding box center [240, 90] width 6 height 6
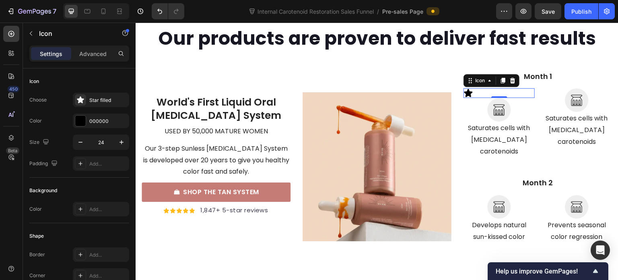
click at [510, 81] on icon at bounding box center [512, 81] width 5 height 6
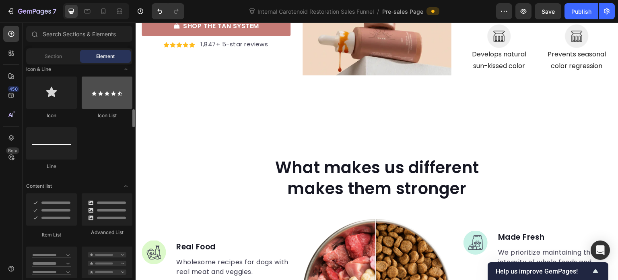
scroll to position [403, 0]
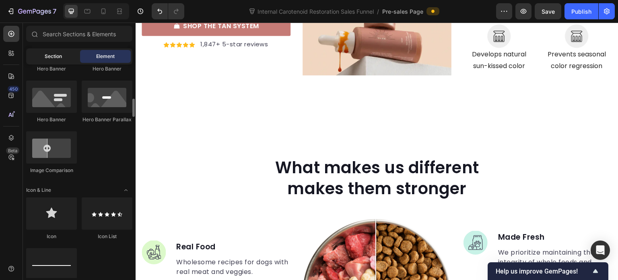
click at [50, 59] on span "Section" at bounding box center [53, 56] width 17 height 7
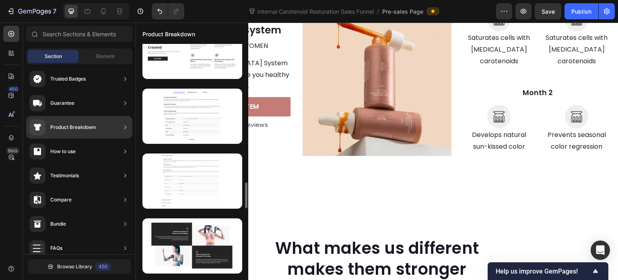
scroll to position [1214, 0]
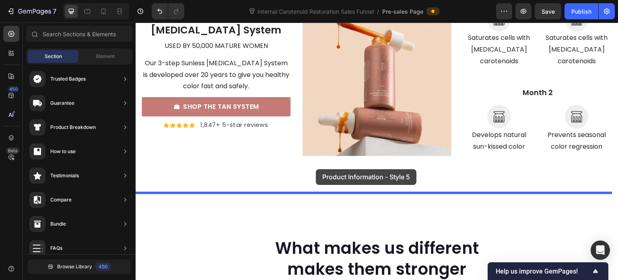
drag, startPoint x: 303, startPoint y: 173, endPoint x: 316, endPoint y: 169, distance: 13.4
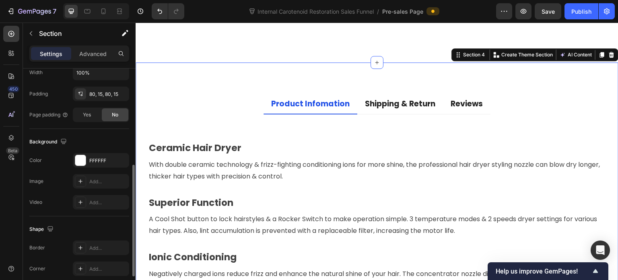
scroll to position [256, 0]
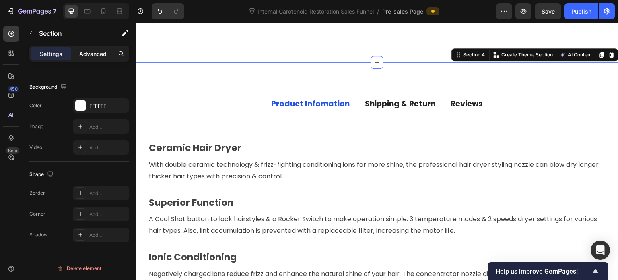
click at [79, 58] on div "Advanced" at bounding box center [93, 53] width 40 height 13
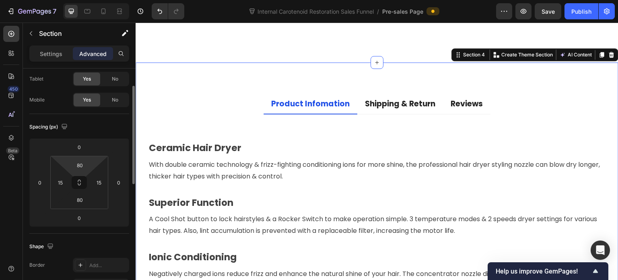
scroll to position [0, 0]
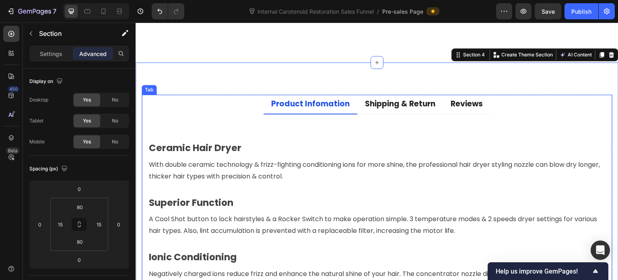
click at [246, 95] on ul "Product Infomation Shipping & Return Reviews" at bounding box center [377, 105] width 471 height 20
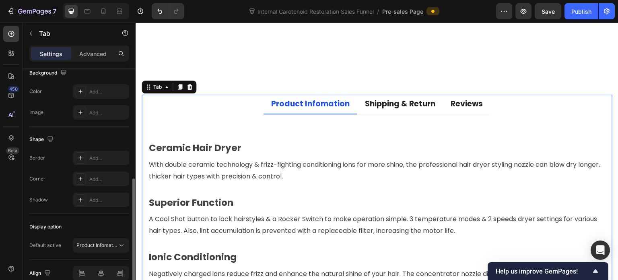
scroll to position [279, 0]
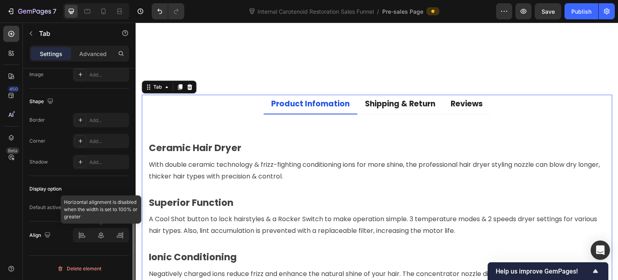
click at [85, 231] on div at bounding box center [101, 235] width 56 height 14
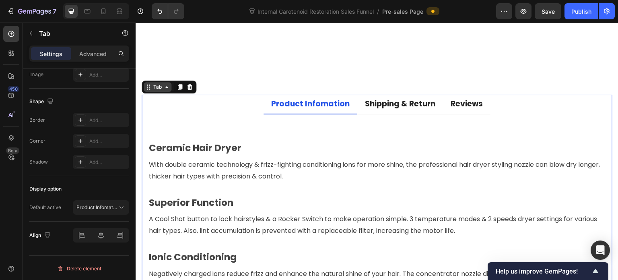
click at [164, 84] on icon at bounding box center [166, 87] width 6 height 6
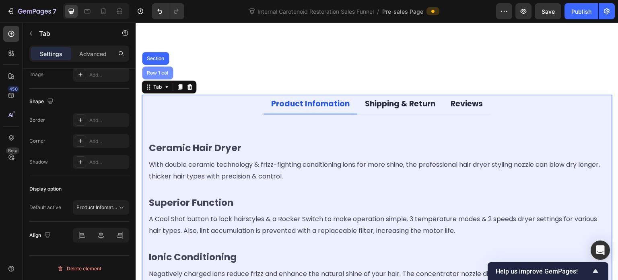
click at [159, 70] on div "Row 1 col" at bounding box center [157, 72] width 25 height 5
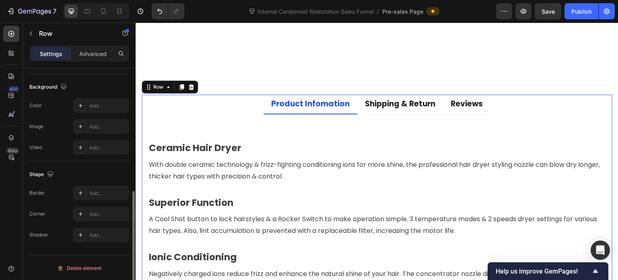
scroll to position [135, 0]
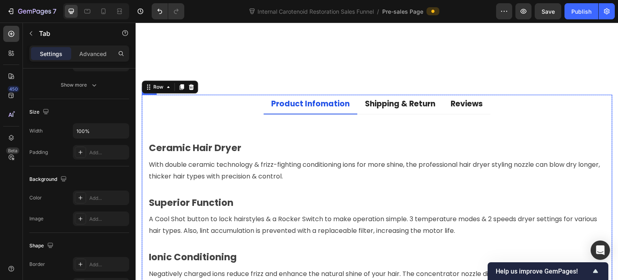
click at [346, 99] on li "Product Infomation" at bounding box center [311, 105] width 94 height 20
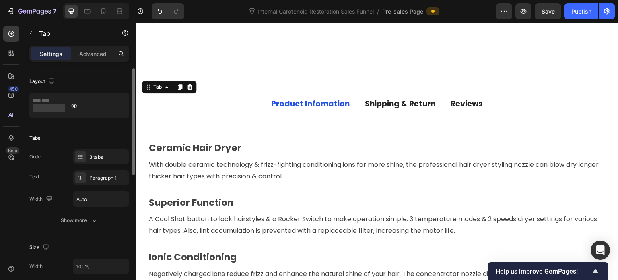
click at [341, 98] on div "Product Infomation" at bounding box center [310, 104] width 81 height 12
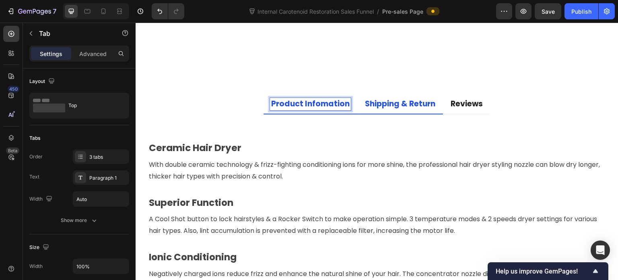
click at [361, 99] on li "Shipping & Return" at bounding box center [400, 105] width 86 height 20
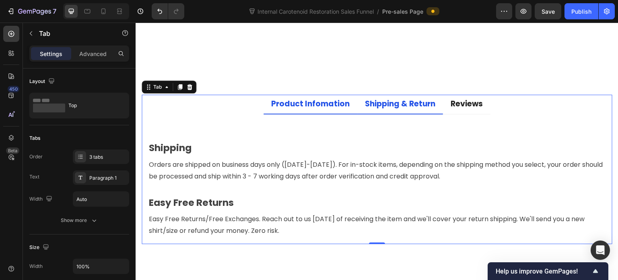
click at [324, 99] on p "Product Infomation" at bounding box center [310, 104] width 79 height 10
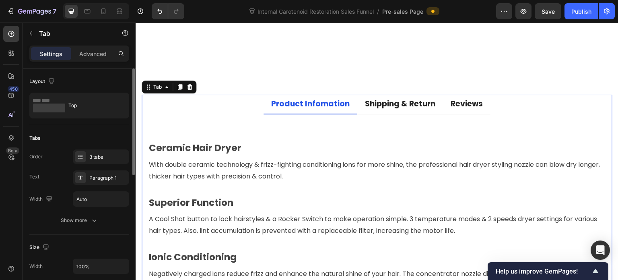
click at [90, 212] on div "Order 3 tabs Text Paragraph 1 Width Auto Show more" at bounding box center [79, 188] width 100 height 78
click at [92, 219] on icon "button" at bounding box center [94, 220] width 8 height 8
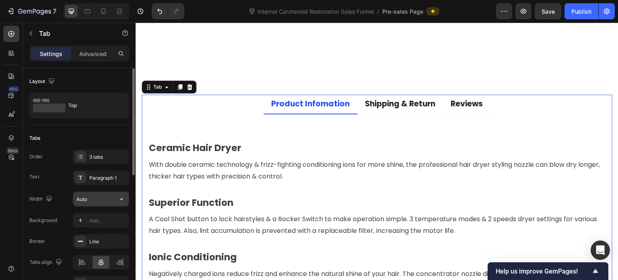
scroll to position [81, 0]
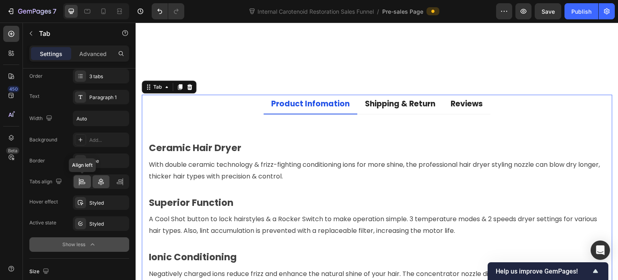
click at [81, 183] on icon at bounding box center [82, 182] width 8 height 8
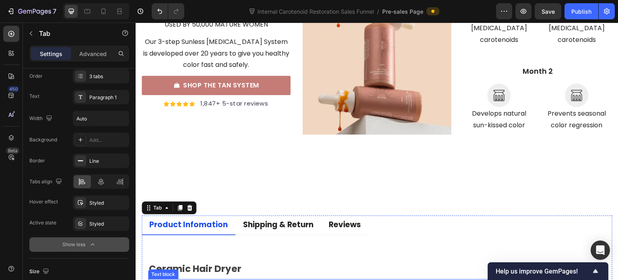
scroll to position [3437, 0]
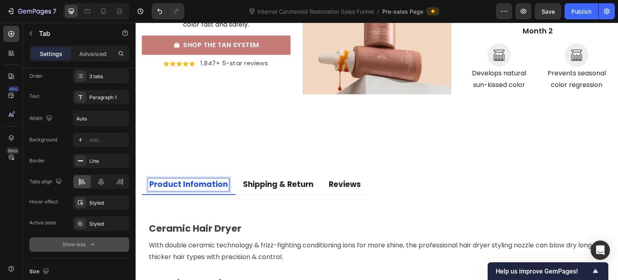
click at [201, 180] on p "Product Infomation" at bounding box center [188, 185] width 79 height 10
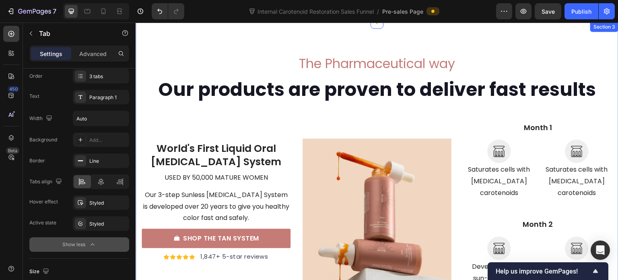
scroll to position [3155, 0]
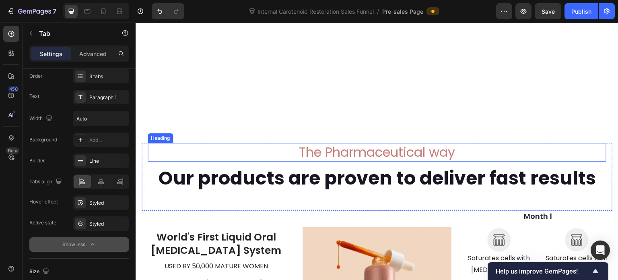
click at [284, 147] on h2 "The Pharmaceutical way" at bounding box center [377, 152] width 459 height 19
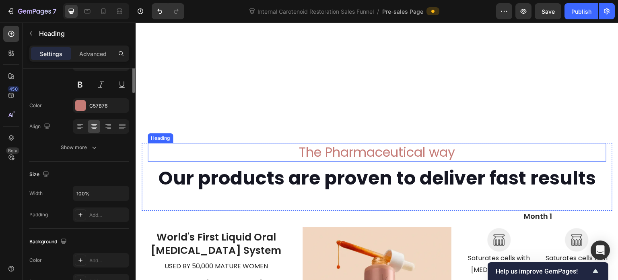
scroll to position [0, 0]
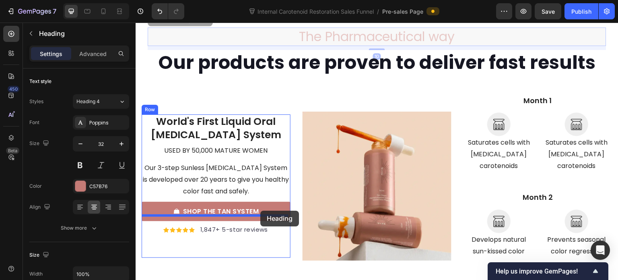
scroll to position [3316, 0]
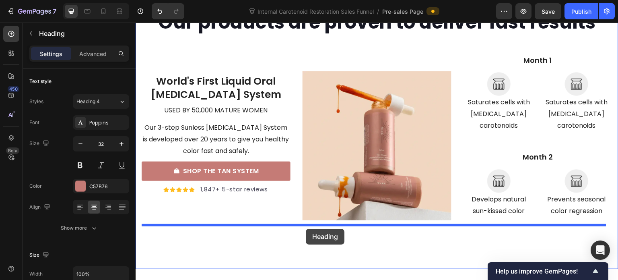
drag, startPoint x: 156, startPoint y: 140, endPoint x: 306, endPoint y: 229, distance: 174.0
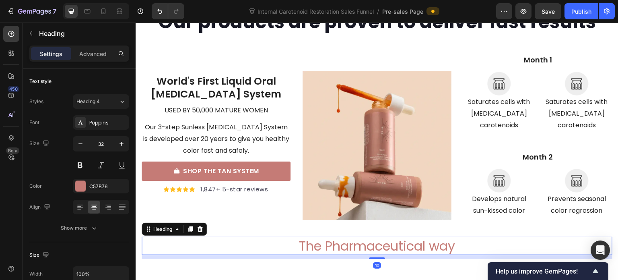
scroll to position [3374, 0]
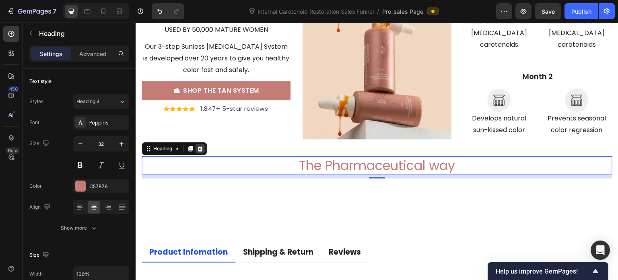
click at [202, 146] on icon at bounding box center [200, 149] width 5 height 6
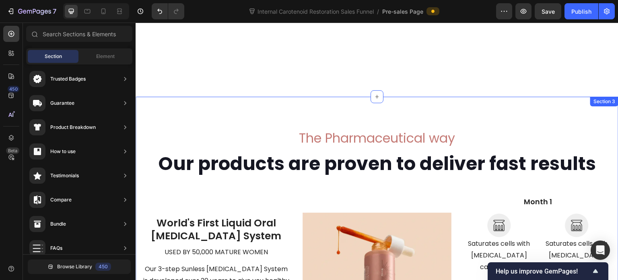
scroll to position [3133, 0]
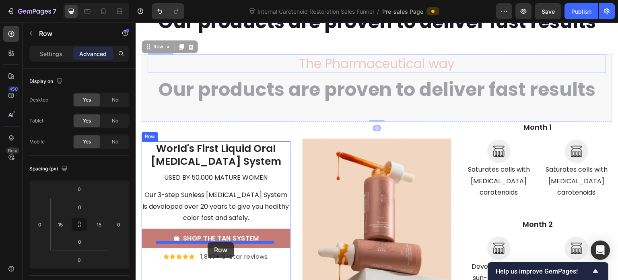
scroll to position [3415, 0]
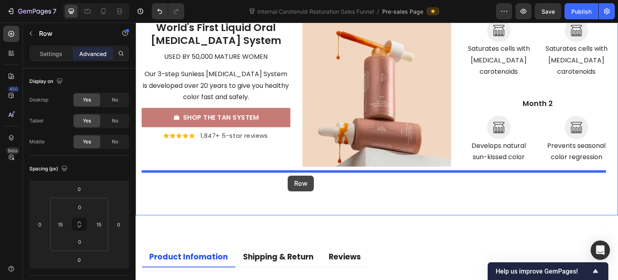
drag, startPoint x: 146, startPoint y: 205, endPoint x: 288, endPoint y: 176, distance: 144.6
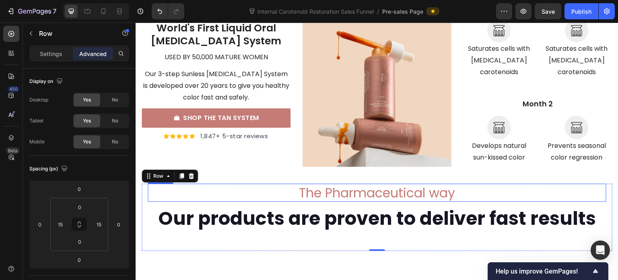
scroll to position [3387, 0]
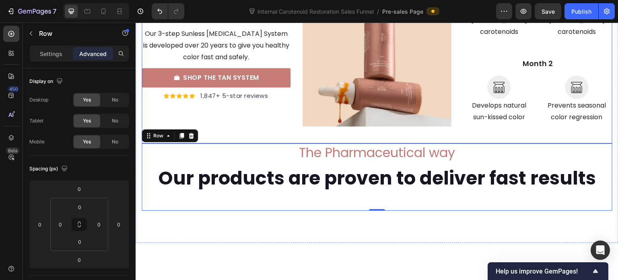
click at [277, 126] on div "World's First Liquid Oral [MEDICAL_DATA] System Text block used by 50,000 matur…" at bounding box center [216, 52] width 149 height 182
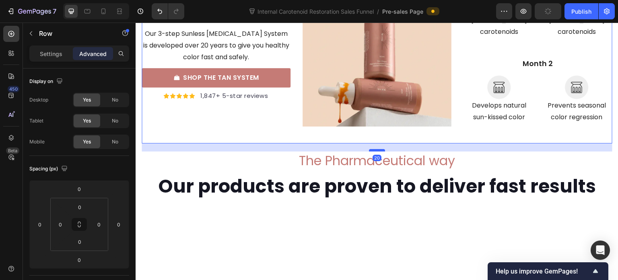
drag, startPoint x: 376, startPoint y: 130, endPoint x: 381, endPoint y: 138, distance: 9.6
click at [381, 149] on div at bounding box center [377, 150] width 16 height 2
type input "20"
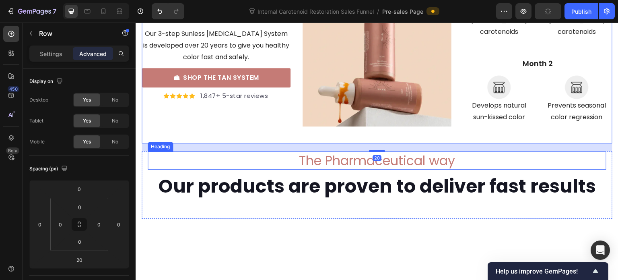
click at [321, 155] on h2 "The Pharmaceutical way" at bounding box center [377, 160] width 459 height 19
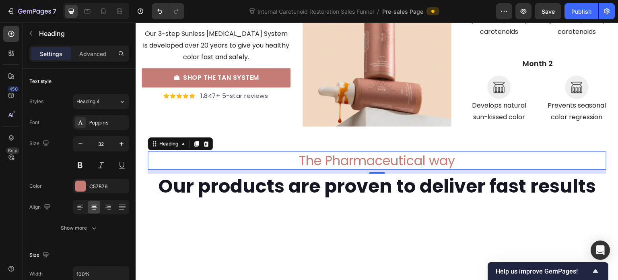
click at [368, 151] on h2 "The Pharmaceutical way" at bounding box center [377, 160] width 459 height 19
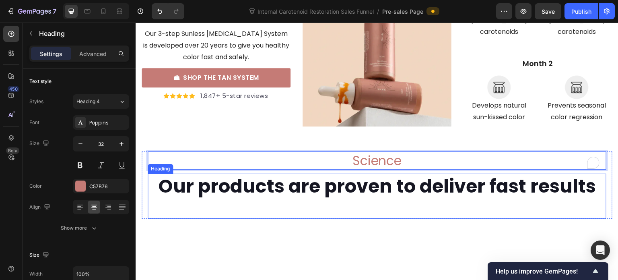
click at [375, 176] on h2 "Our products are proven to deliver fast results" at bounding box center [377, 187] width 459 height 26
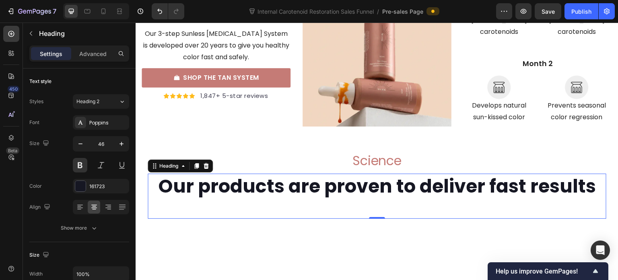
click at [378, 179] on h2 "Our products are proven to deliver fast results" at bounding box center [377, 187] width 459 height 26
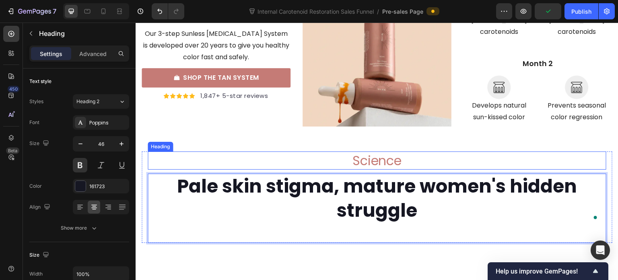
click at [462, 152] on p "Science" at bounding box center [377, 160] width 457 height 17
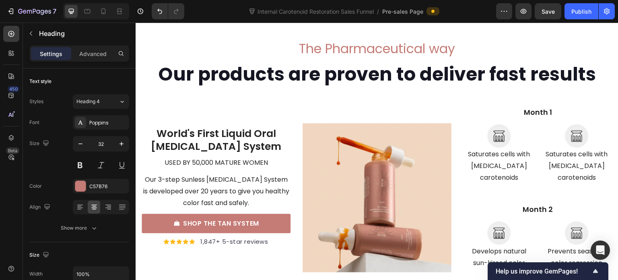
scroll to position [3226, 0]
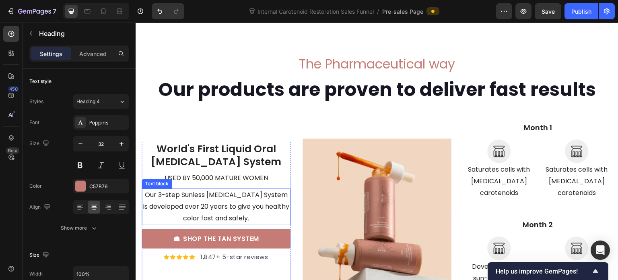
click at [215, 190] on p "Our 3-step Sunless [MEDICAL_DATA] System is developed over 20 years to give you…" at bounding box center [216, 206] width 147 height 35
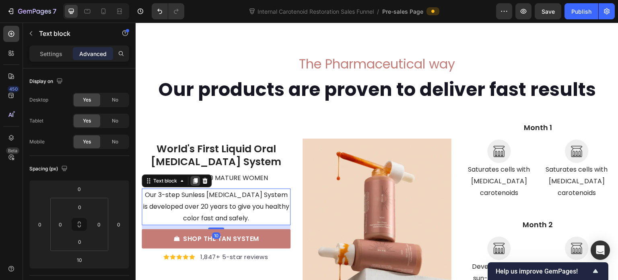
click at [195, 178] on icon at bounding box center [195, 181] width 4 height 6
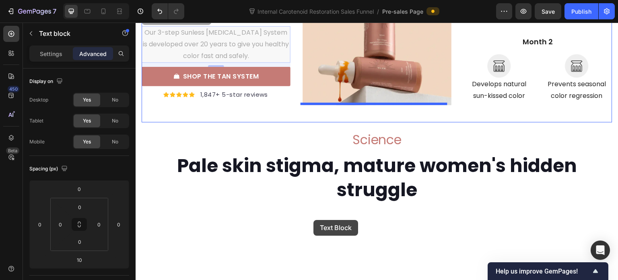
scroll to position [3428, 0]
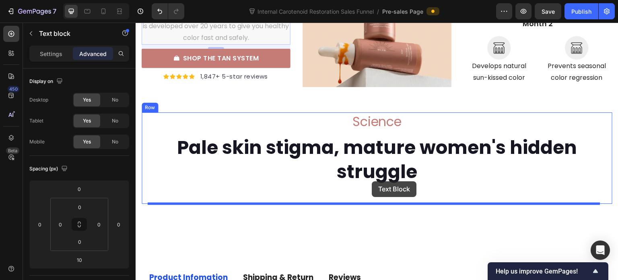
drag, startPoint x: 151, startPoint y: 122, endPoint x: 372, endPoint y: 181, distance: 228.9
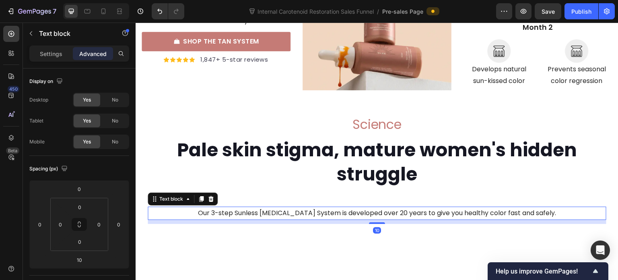
scroll to position [3441, 0]
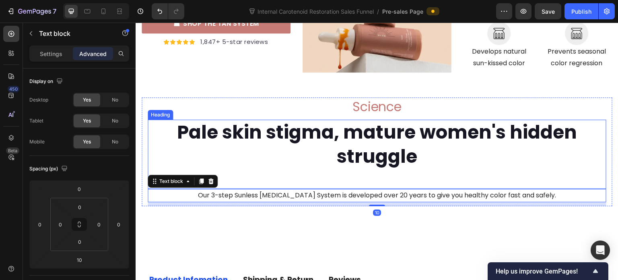
click at [362, 145] on p "Pale skin stigma, mature women's hidden struggle" at bounding box center [377, 144] width 457 height 48
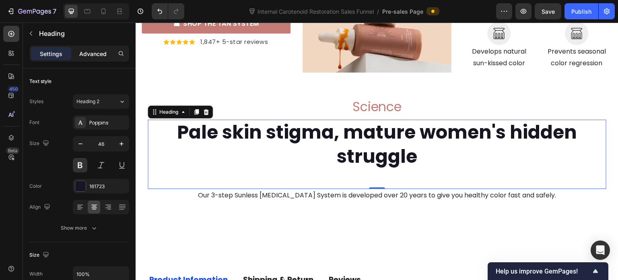
click at [87, 55] on p "Advanced" at bounding box center [92, 54] width 27 height 8
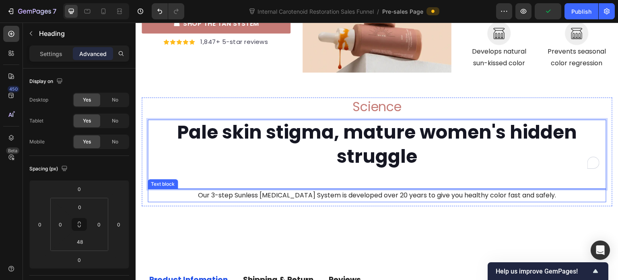
click at [296, 190] on p "Our 3-step Sunless [MEDICAL_DATA] System is developed over 20 years to give you…" at bounding box center [377, 196] width 457 height 12
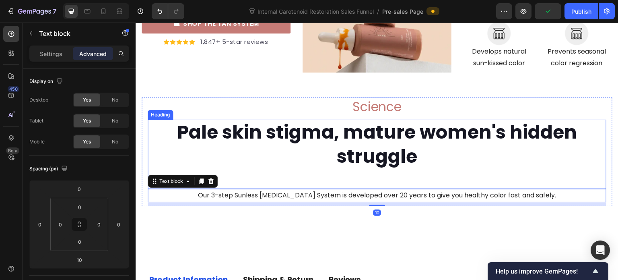
click at [316, 148] on p "Pale skin stigma, mature women's hidden struggle" at bounding box center [377, 144] width 457 height 48
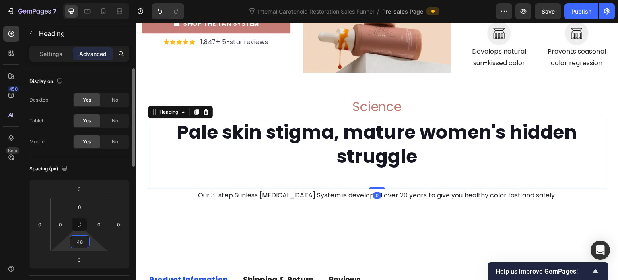
click at [77, 242] on input "48" at bounding box center [80, 242] width 16 height 12
type input "0"
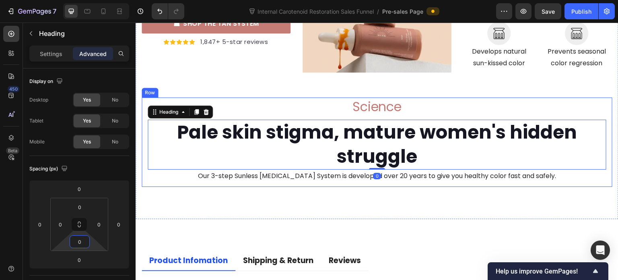
click at [230, 170] on p "Our 3-step Sunless [MEDICAL_DATA] System is developed over 20 years to give you…" at bounding box center [377, 176] width 457 height 12
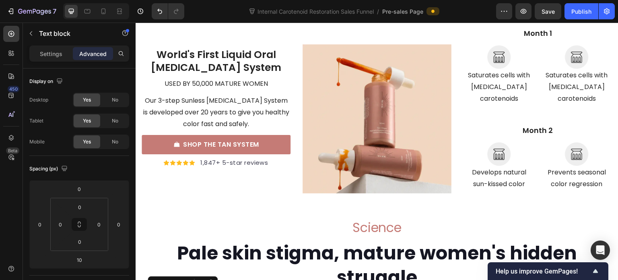
scroll to position [3401, 0]
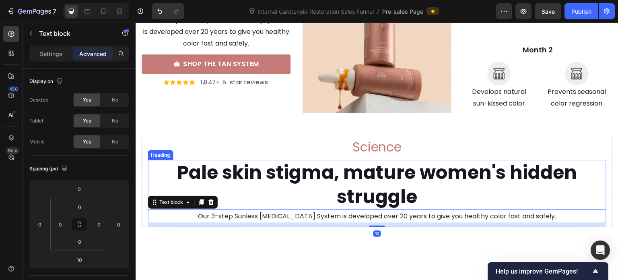
click at [382, 171] on p "Pale skin stigma, mature women's hidden struggle" at bounding box center [377, 185] width 457 height 48
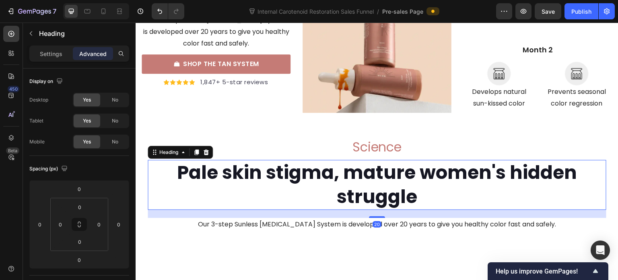
drag, startPoint x: 374, startPoint y: 197, endPoint x: 388, endPoint y: 205, distance: 16.2
click at [388, 210] on div "20" at bounding box center [377, 210] width 459 height 0
type input "20"
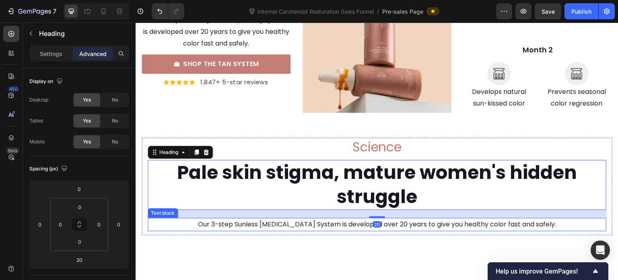
click at [407, 219] on p "Our 3-step Sunless [MEDICAL_DATA] System is developed over 20 years to give you…" at bounding box center [377, 225] width 457 height 12
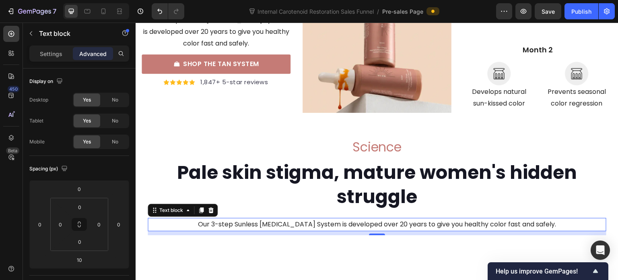
click at [362, 219] on p "Our 3-step Sunless [MEDICAL_DATA] System is developed over 20 years to give you…" at bounding box center [377, 225] width 457 height 12
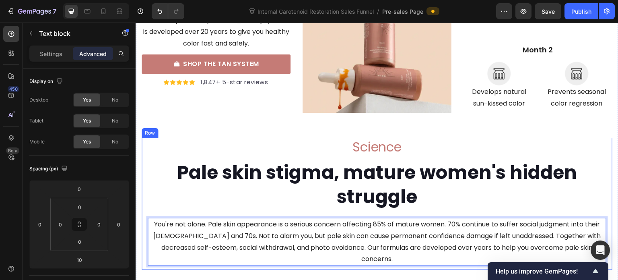
click at [424, 171] on p "Pale skin stigma, mature women's hidden struggle" at bounding box center [377, 185] width 457 height 48
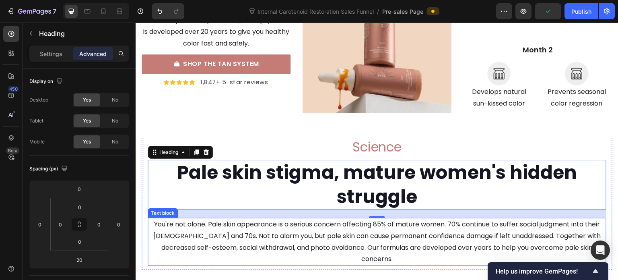
click at [185, 219] on p "You're not alone. Pale skin appearance is a serious concern affecting 85% of ma…" at bounding box center [377, 242] width 457 height 46
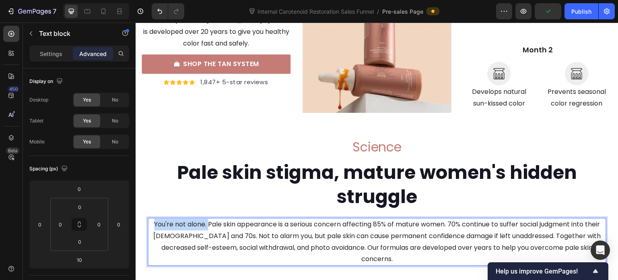
drag, startPoint x: 210, startPoint y: 214, endPoint x: 155, endPoint y: 211, distance: 55.6
click at [155, 219] on p "You're not alone. Pale skin appearance is a serious concern affecting 85% of ma…" at bounding box center [377, 242] width 457 height 46
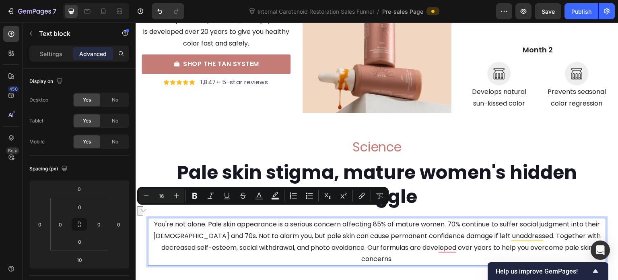
click at [209, 219] on p "You're not alone. Pale skin appearance is a serious concern affecting 85% of ma…" at bounding box center [377, 242] width 457 height 46
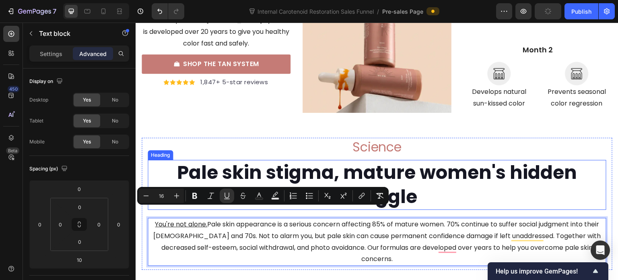
click at [249, 164] on p "Pale skin stigma, mature women's hidden struggle" at bounding box center [377, 185] width 457 height 48
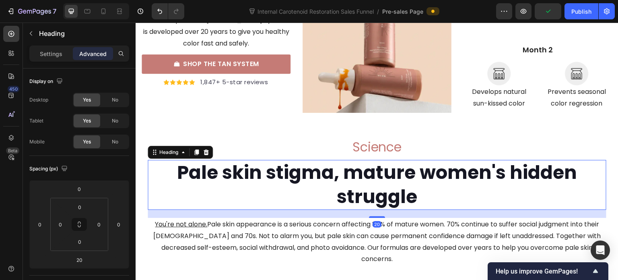
scroll to position [3441, 0]
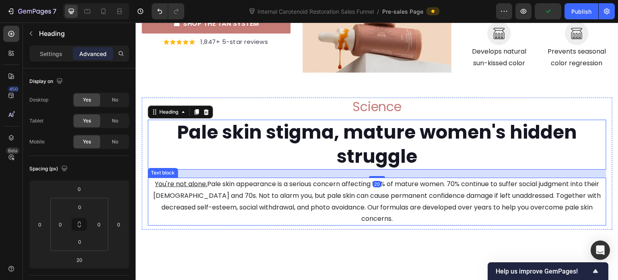
click at [253, 178] on p "You're not alone. Pale skin appearance is a serious concern affecting 85% of ma…" at bounding box center [377, 201] width 457 height 46
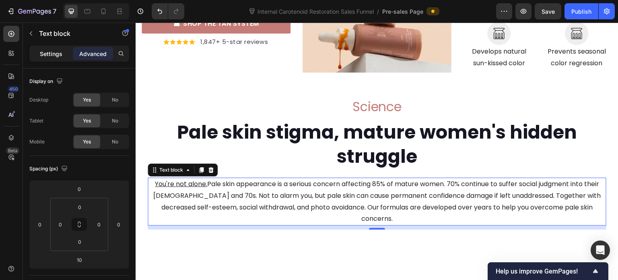
click at [43, 57] on p "Settings" at bounding box center [51, 54] width 23 height 8
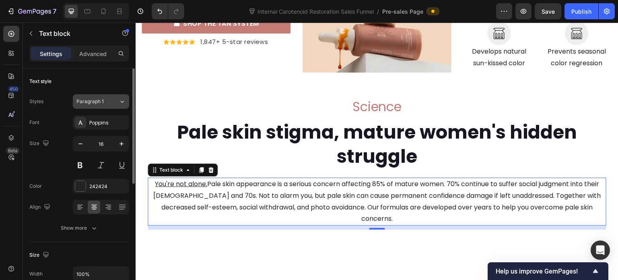
click at [111, 101] on div "Paragraph 1" at bounding box center [97, 101] width 42 height 7
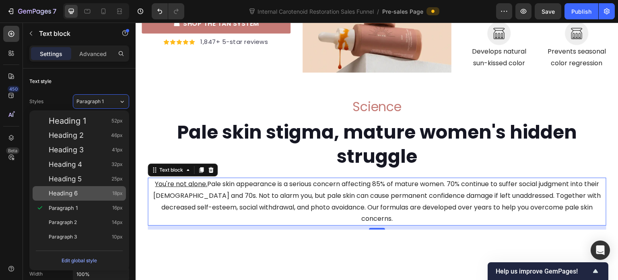
click at [103, 193] on div "Heading 6 18px" at bounding box center [86, 193] width 74 height 8
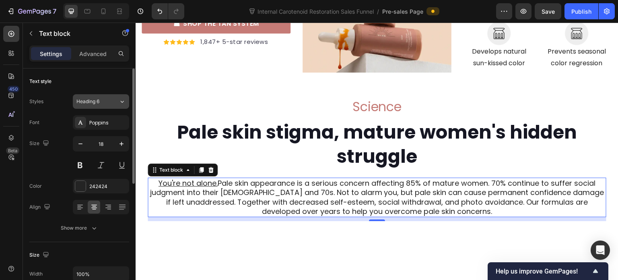
click at [111, 100] on div "Heading 6" at bounding box center [97, 101] width 42 height 7
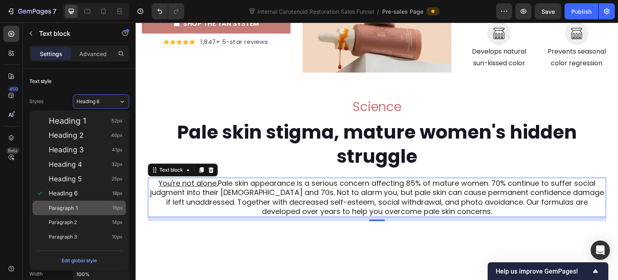
click at [100, 207] on div "Paragraph 1 16px" at bounding box center [86, 208] width 74 height 8
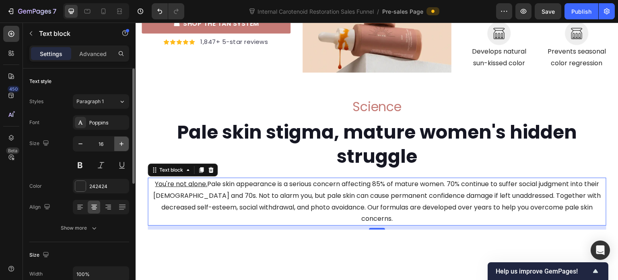
click at [120, 148] on button "button" at bounding box center [121, 143] width 14 height 14
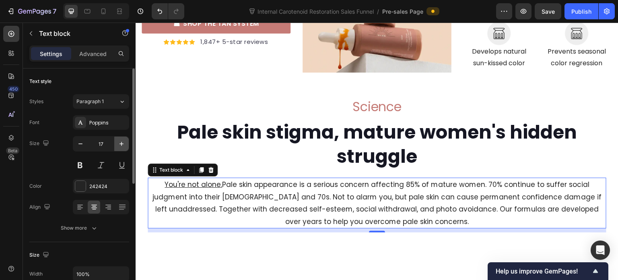
click at [120, 148] on button "button" at bounding box center [121, 143] width 14 height 14
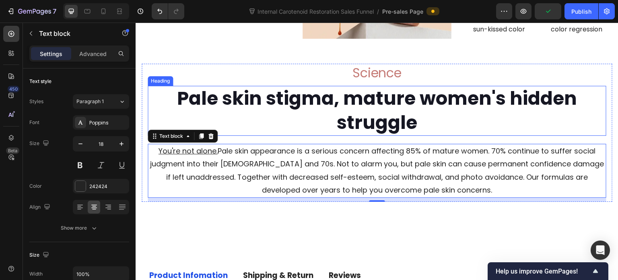
scroll to position [3481, 0]
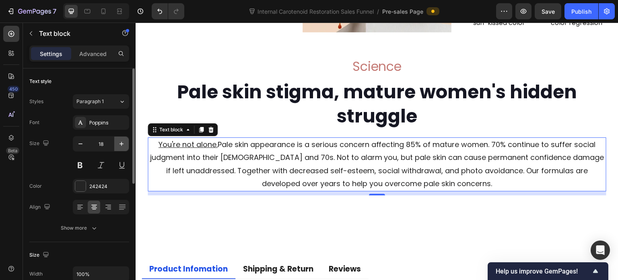
click at [120, 143] on icon "button" at bounding box center [122, 144] width 4 height 4
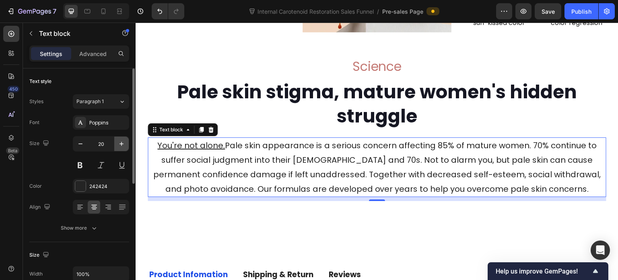
click at [120, 143] on icon "button" at bounding box center [122, 144] width 4 height 4
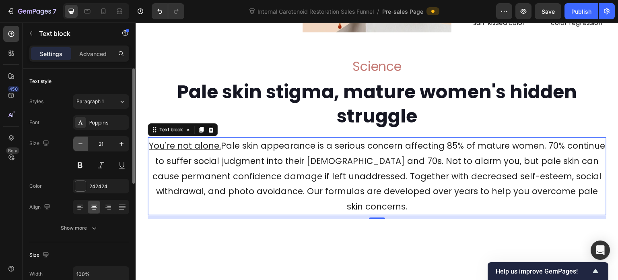
click at [81, 143] on icon "button" at bounding box center [80, 144] width 8 height 8
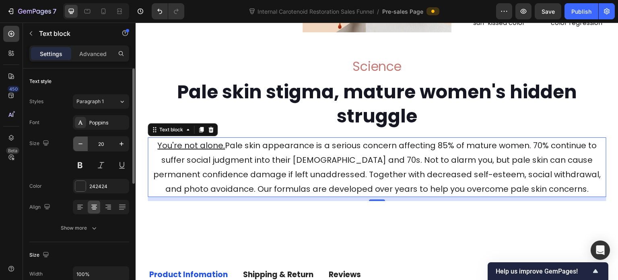
click at [81, 143] on icon "button" at bounding box center [80, 144] width 8 height 8
type input "19"
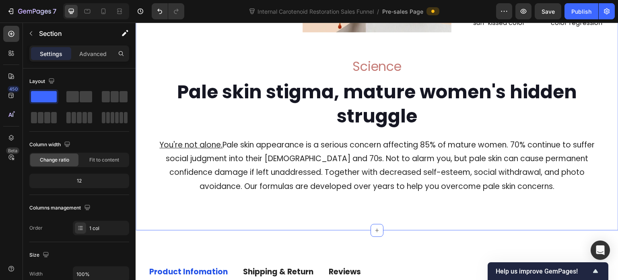
scroll to position [3522, 0]
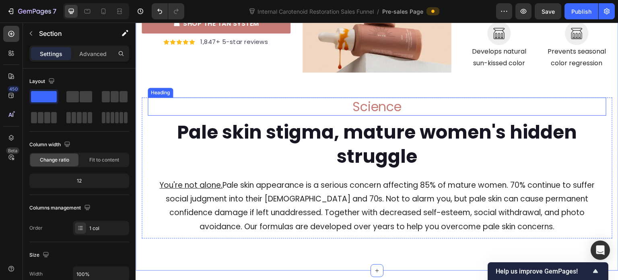
click at [179, 98] on p "Science" at bounding box center [377, 106] width 457 height 17
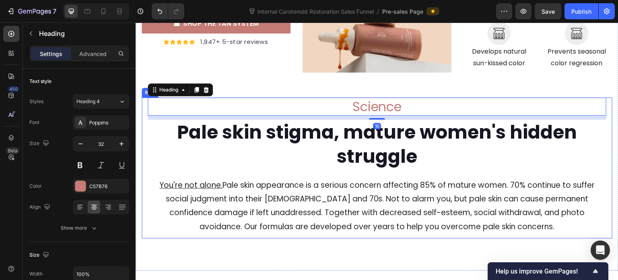
click at [143, 114] on div "Science Heading 10 Pale skin stigma, mature women's hidden struggle Heading You…" at bounding box center [377, 167] width 471 height 141
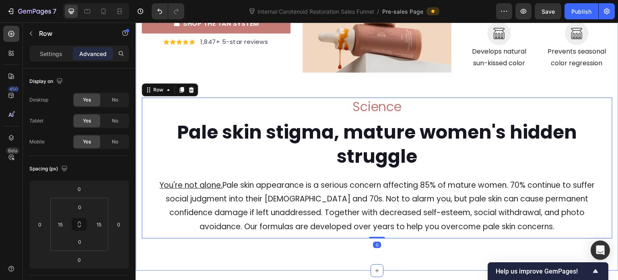
click at [349, 233] on div "The Pharmaceutical way Heading Our products are proven to deliver fast results …" at bounding box center [377, 39] width 483 height 463
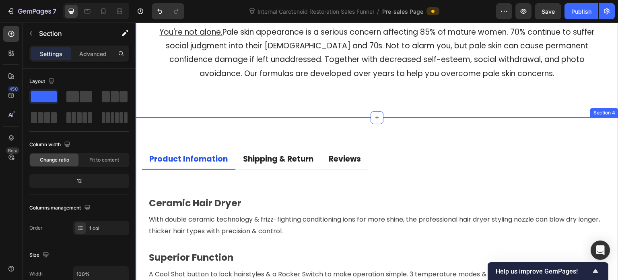
scroll to position [3602, 0]
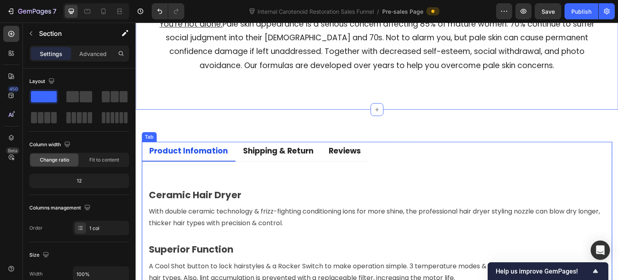
click at [177, 145] on div "Product Infomation" at bounding box center [188, 151] width 81 height 12
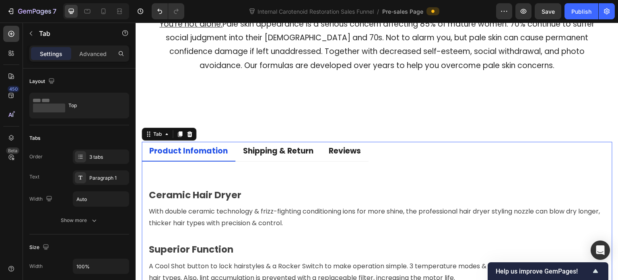
click at [177, 145] on div "Product Infomation" at bounding box center [188, 151] width 81 height 12
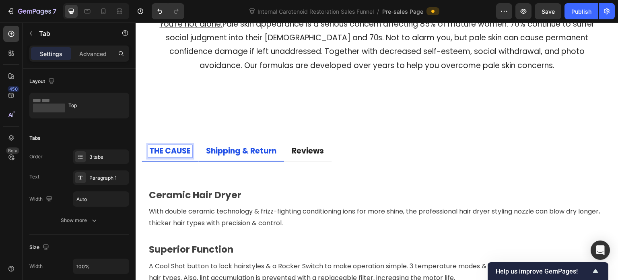
click at [229, 146] on p "Shipping & Return" at bounding box center [241, 151] width 70 height 10
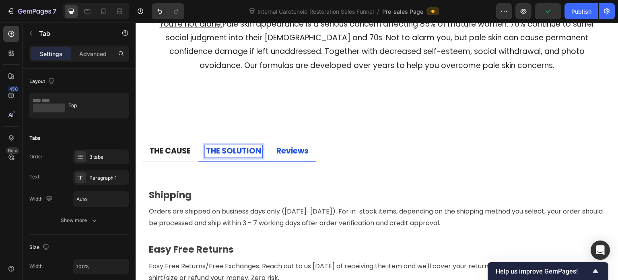
click at [284, 146] on p "Reviews" at bounding box center [293, 151] width 32 height 10
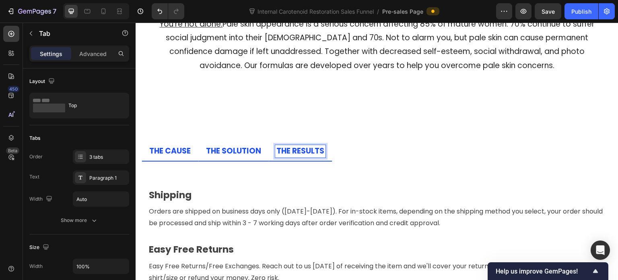
click at [163, 146] on p "THE CAUSE" at bounding box center [169, 151] width 41 height 10
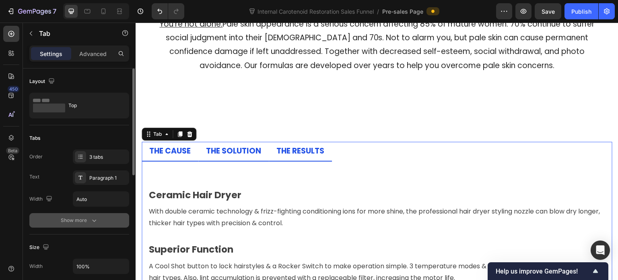
click at [89, 225] on button "Show more" at bounding box center [79, 220] width 100 height 14
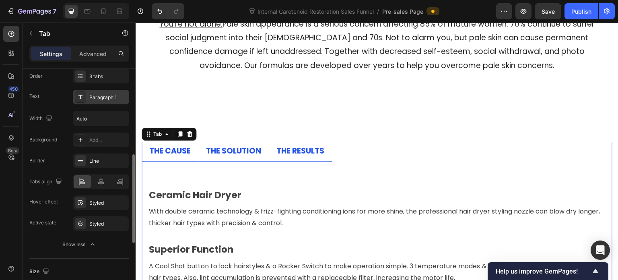
scroll to position [121, 0]
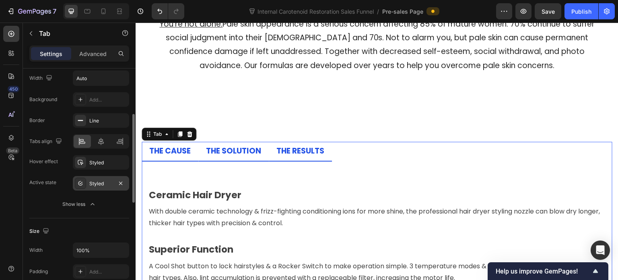
click at [98, 182] on div "Styled" at bounding box center [100, 183] width 23 height 7
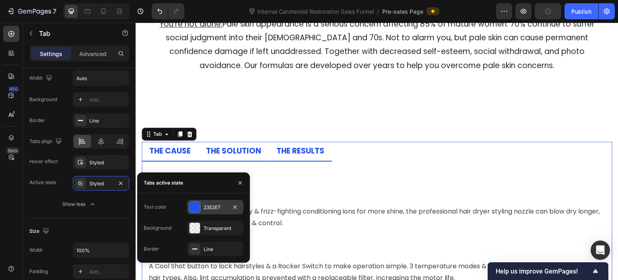
click at [196, 207] on div at bounding box center [195, 207] width 10 height 10
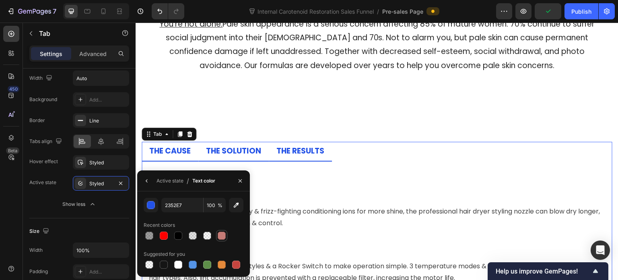
click at [224, 237] on div at bounding box center [222, 235] width 8 height 8
type input "C57B76"
click at [95, 166] on div "Styled" at bounding box center [101, 162] width 56 height 14
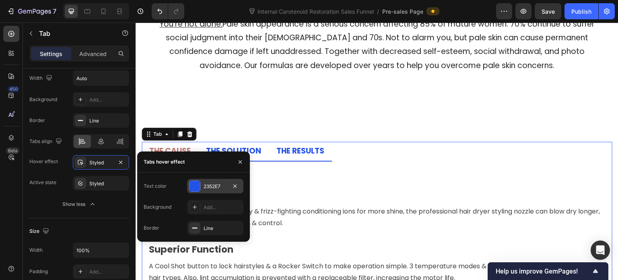
click at [194, 188] on div at bounding box center [195, 186] width 10 height 10
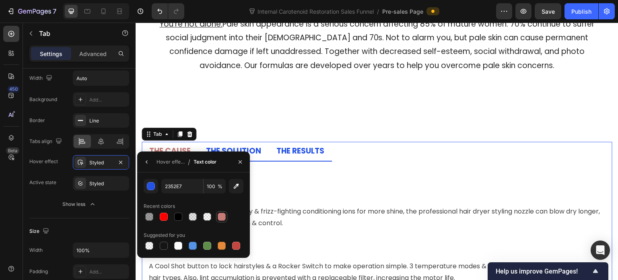
click at [224, 216] on div at bounding box center [222, 217] width 8 height 8
type input "C57B76"
click at [54, 177] on div "Active state" at bounding box center [42, 182] width 27 height 13
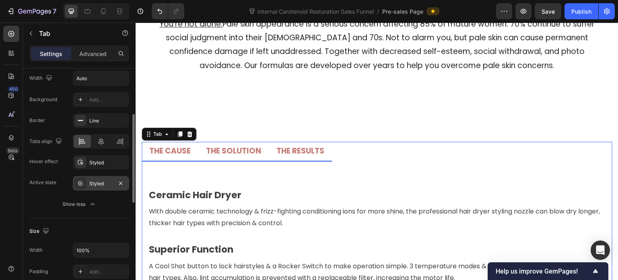
click at [95, 189] on div "Styled" at bounding box center [101, 183] width 56 height 14
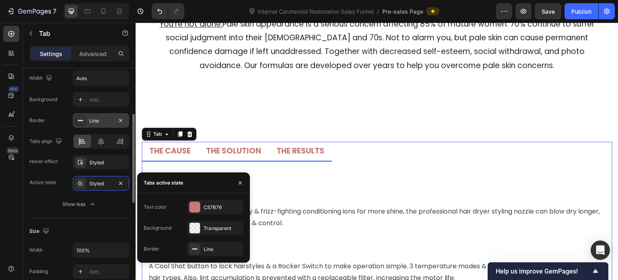
click at [94, 122] on div "Line" at bounding box center [100, 120] width 23 height 7
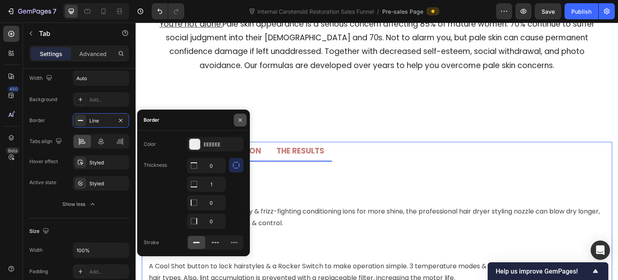
click at [239, 116] on button "button" at bounding box center [240, 120] width 13 height 13
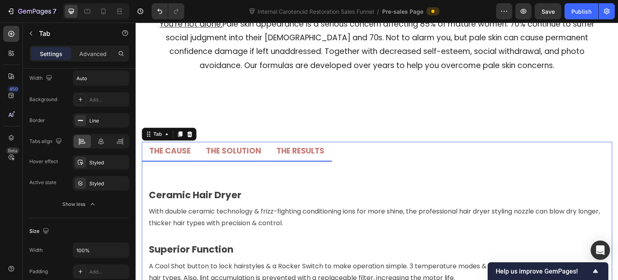
click at [240, 146] on li "THE SOLUTION" at bounding box center [233, 152] width 70 height 20
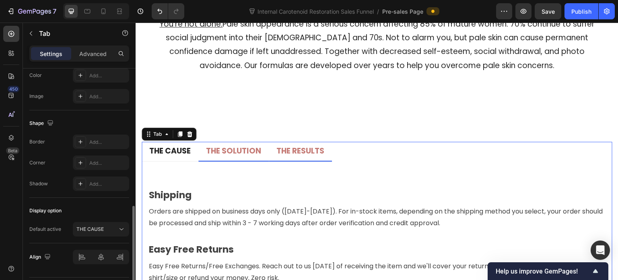
scroll to position [384, 0]
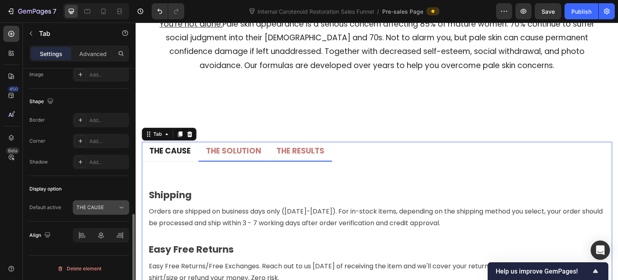
click at [94, 205] on p "THE CAUSE" at bounding box center [89, 207] width 27 height 7
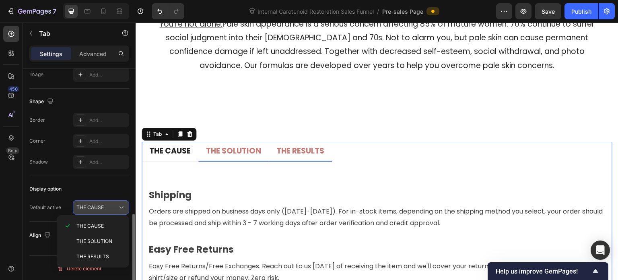
click at [94, 205] on p "THE CAUSE" at bounding box center [89, 207] width 27 height 7
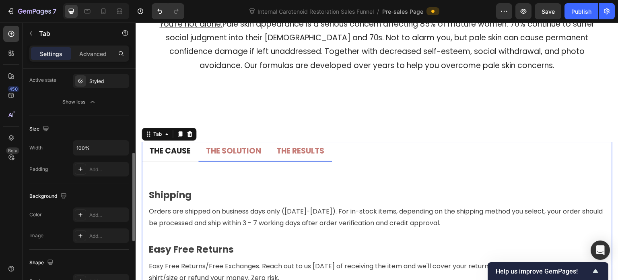
scroll to position [183, 0]
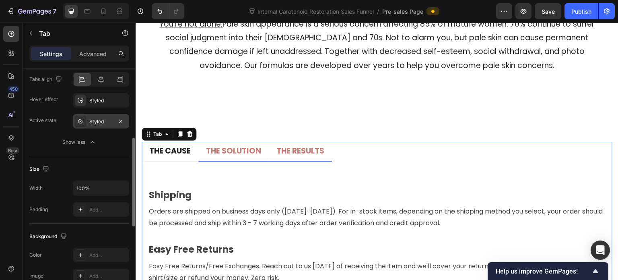
click at [89, 118] on div "Styled" at bounding box center [100, 121] width 23 height 7
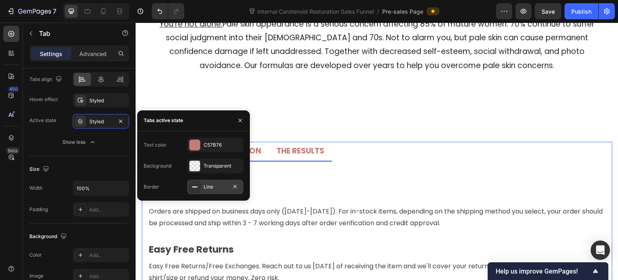
click at [201, 189] on div "Line" at bounding box center [215, 187] width 56 height 14
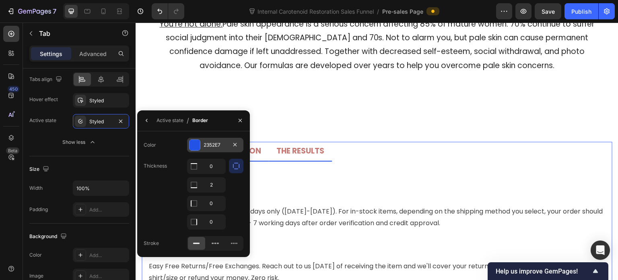
click at [202, 143] on div "2352E7" at bounding box center [215, 145] width 56 height 14
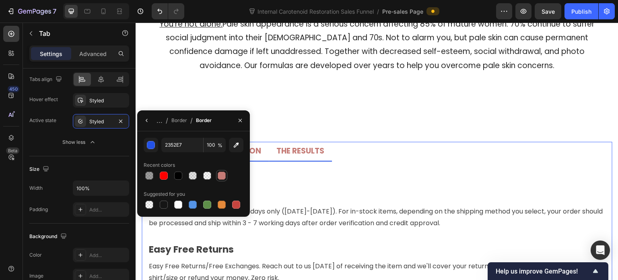
click at [223, 171] on div at bounding box center [222, 175] width 8 height 8
type input "C57B76"
click at [236, 118] on button "button" at bounding box center [240, 120] width 13 height 13
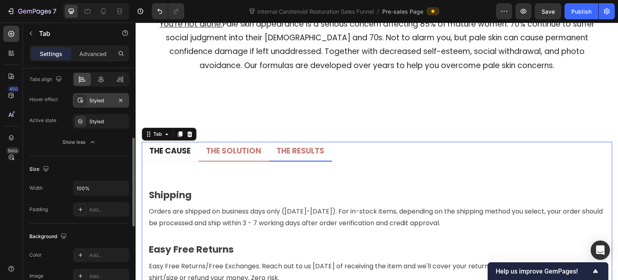
click at [96, 106] on div "Styled" at bounding box center [101, 100] width 56 height 14
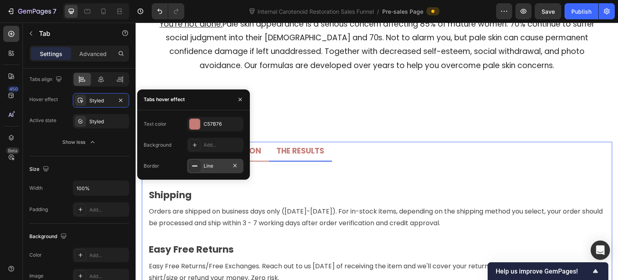
click at [197, 163] on icon at bounding box center [195, 166] width 6 height 6
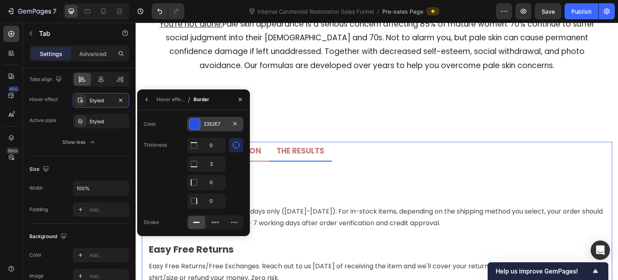
click at [209, 128] on div "2352E7" at bounding box center [215, 124] width 56 height 14
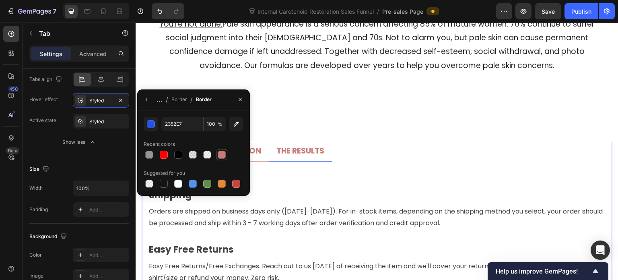
click at [222, 153] on div at bounding box center [222, 155] width 8 height 8
type input "C57B76"
click at [242, 98] on icon "button" at bounding box center [240, 99] width 6 height 6
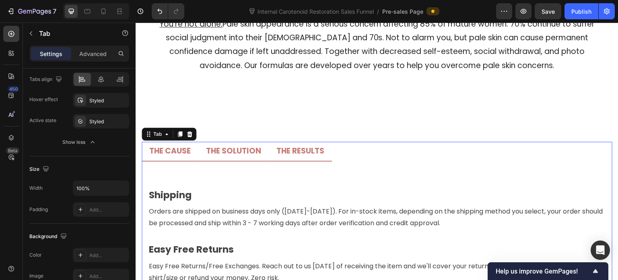
click at [193, 142] on li "THE CAUSE" at bounding box center [170, 152] width 57 height 20
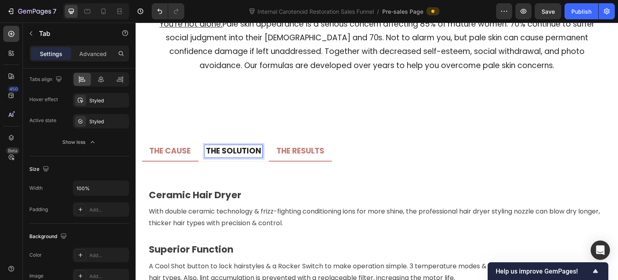
click at [252, 146] on p "THE SOLUTION" at bounding box center [233, 151] width 55 height 10
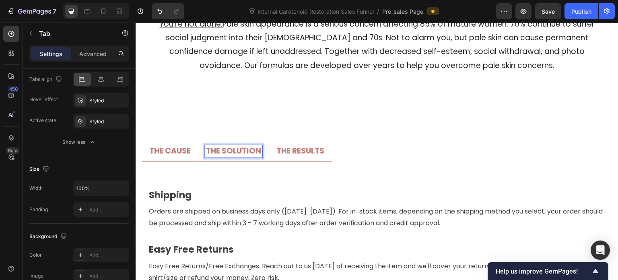
click at [170, 146] on p "THE CAUSE" at bounding box center [169, 151] width 41 height 10
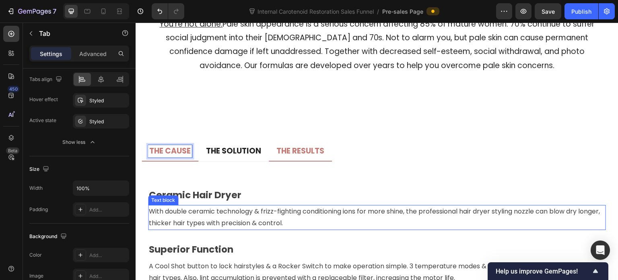
scroll to position [3643, 0]
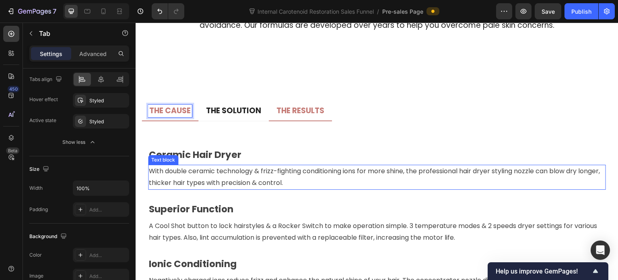
click at [247, 149] on p "Ceramic Hair Dryer" at bounding box center [377, 155] width 457 height 12
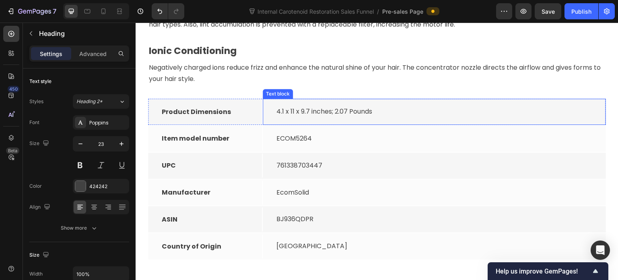
scroll to position [3844, 0]
click at [461, 101] on div "4.1 x 11 x 9.7 inches; 2.07 Pounds Text block" at bounding box center [435, 112] width 344 height 26
click at [290, 89] on div "Text block" at bounding box center [286, 90] width 27 height 7
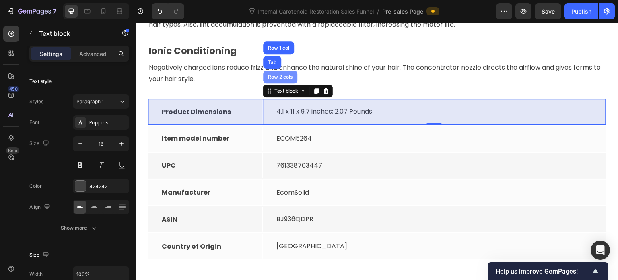
click at [282, 79] on div "Row 2 cols" at bounding box center [280, 76] width 34 height 13
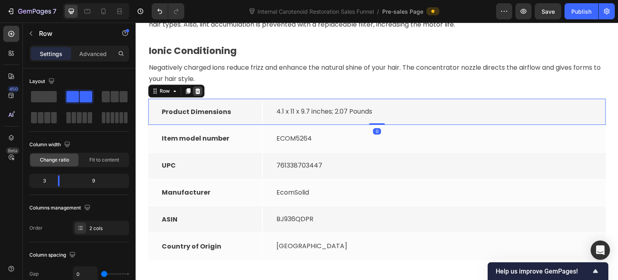
click at [198, 93] on icon at bounding box center [197, 91] width 5 height 6
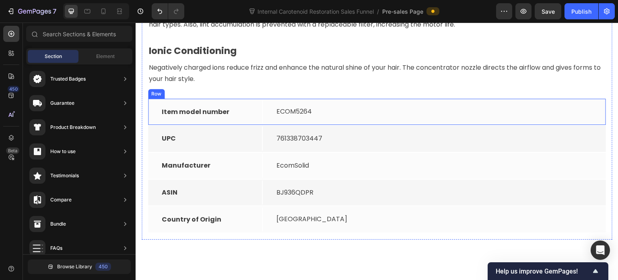
click at [256, 99] on div "Item model number Text block" at bounding box center [205, 112] width 115 height 26
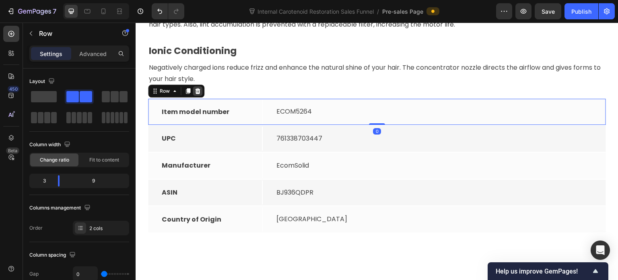
click at [196, 90] on icon at bounding box center [197, 91] width 5 height 6
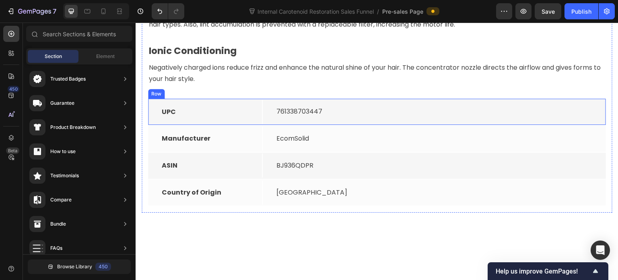
click at [231, 99] on div "UPC Text block" at bounding box center [205, 112] width 115 height 26
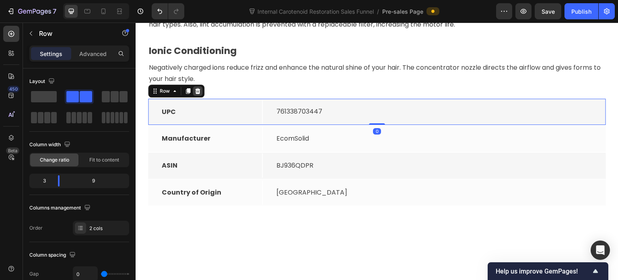
click at [198, 93] on icon at bounding box center [197, 91] width 5 height 6
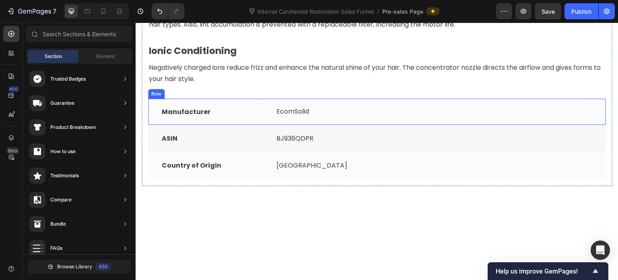
click at [232, 99] on div "Manufacturer Text block" at bounding box center [205, 112] width 115 height 26
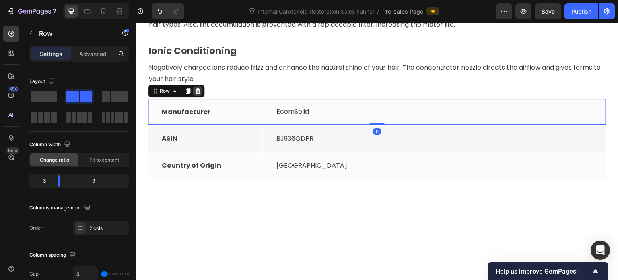
click at [199, 92] on icon at bounding box center [197, 91] width 5 height 6
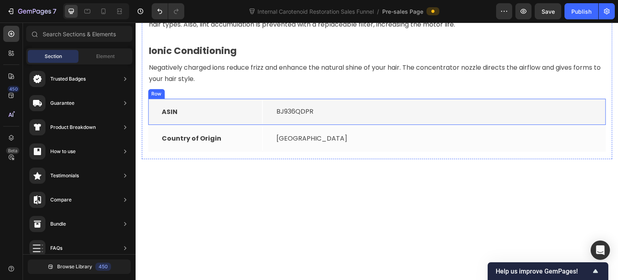
click at [224, 99] on div "ASIN Text block" at bounding box center [205, 112] width 115 height 26
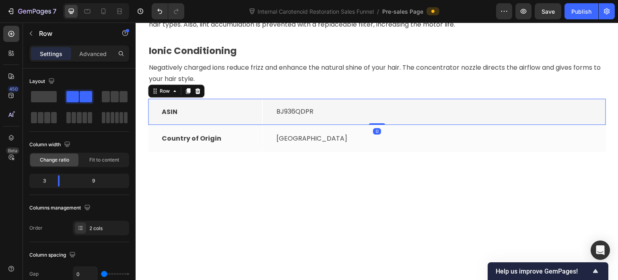
click at [198, 93] on icon at bounding box center [197, 91] width 5 height 6
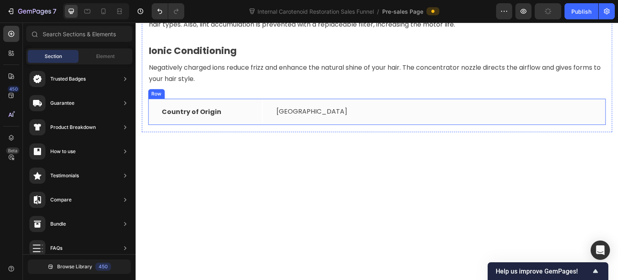
click at [225, 99] on div "Country of Origin Text block" at bounding box center [205, 112] width 115 height 26
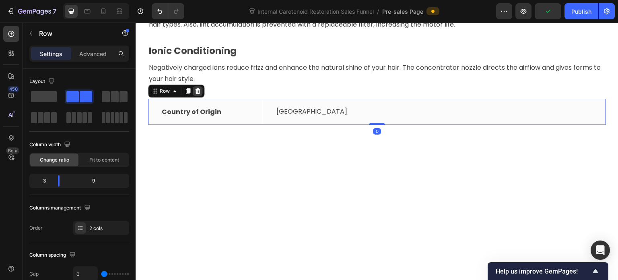
click at [200, 88] on icon at bounding box center [197, 91] width 6 height 6
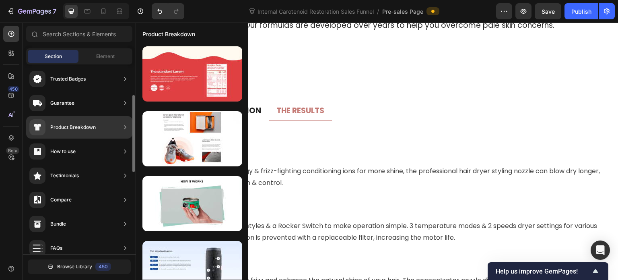
scroll to position [35, 0]
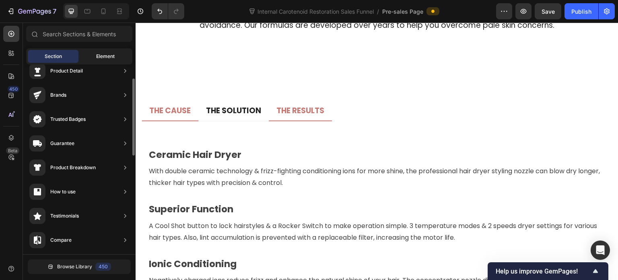
click at [98, 50] on div "Element" at bounding box center [105, 56] width 51 height 13
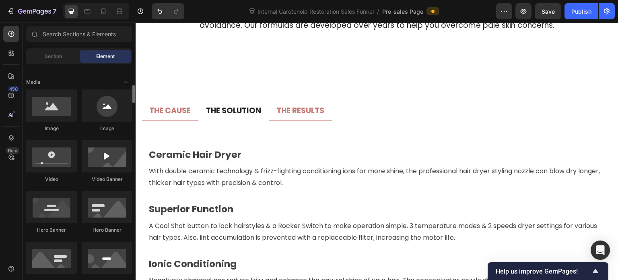
scroll to position [201, 0]
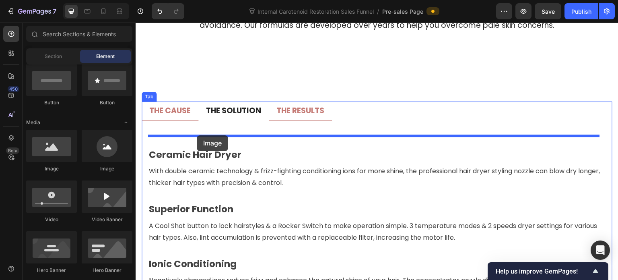
drag, startPoint x: 188, startPoint y: 178, endPoint x: 197, endPoint y: 135, distance: 43.3
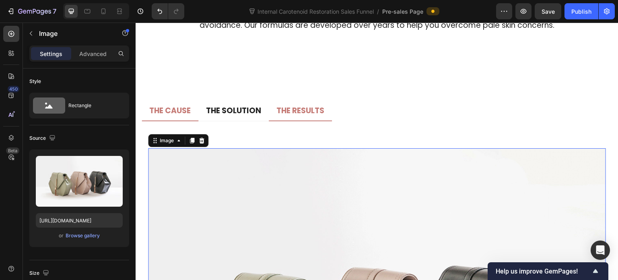
scroll to position [3723, 0]
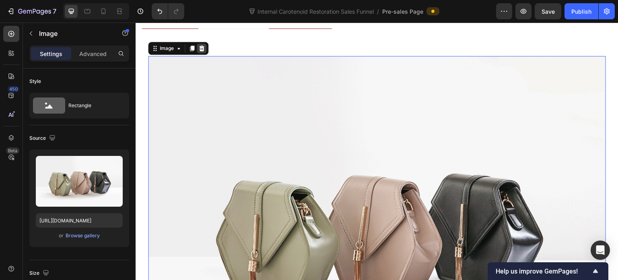
click at [202, 46] on icon at bounding box center [201, 48] width 5 height 6
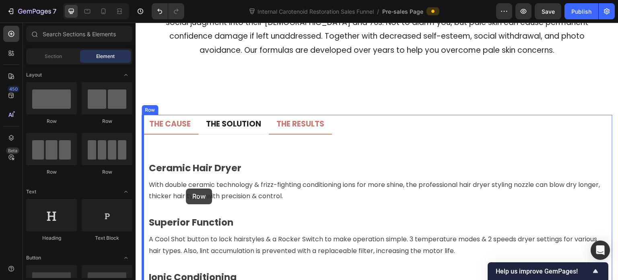
scroll to position [3655, 0]
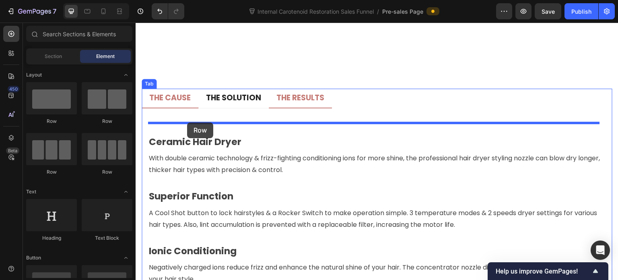
drag, startPoint x: 236, startPoint y: 130, endPoint x: 187, endPoint y: 122, distance: 49.6
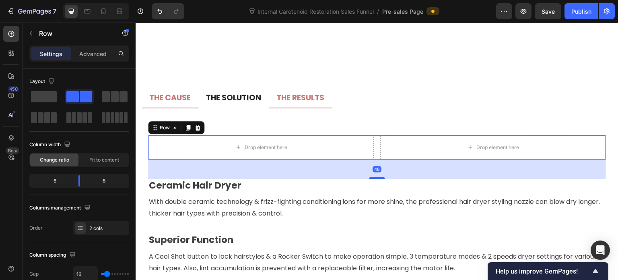
scroll to position [3696, 0]
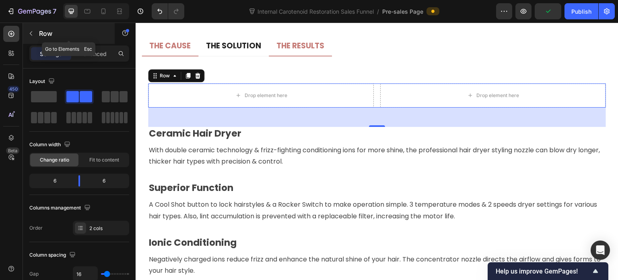
click at [28, 35] on icon "button" at bounding box center [31, 33] width 6 height 6
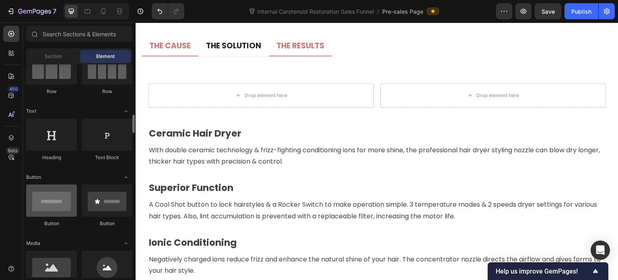
scroll to position [121, 0]
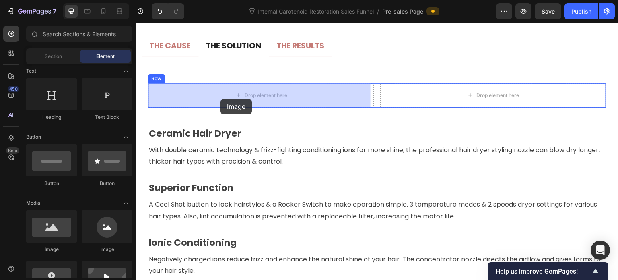
drag, startPoint x: 197, startPoint y: 244, endPoint x: 221, endPoint y: 99, distance: 147.2
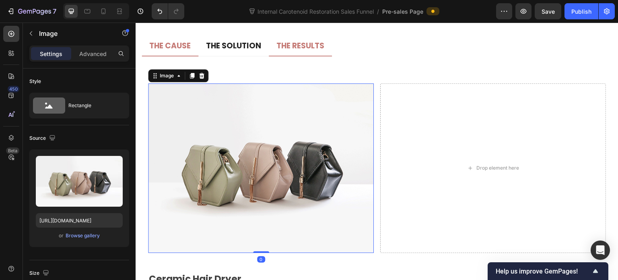
scroll to position [3776, 0]
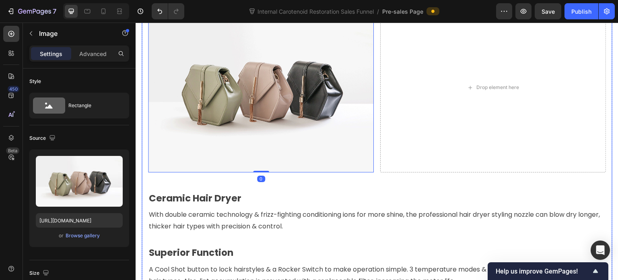
click at [202, 205] on div "Title Line Image 0 Drop element here Row Ceramic Hair Dryer Heading With double…" at bounding box center [377, 168] width 458 height 373
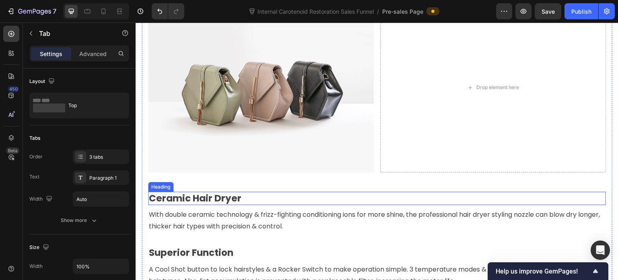
click at [273, 195] on p "Ceramic Hair Dryer" at bounding box center [377, 198] width 457 height 12
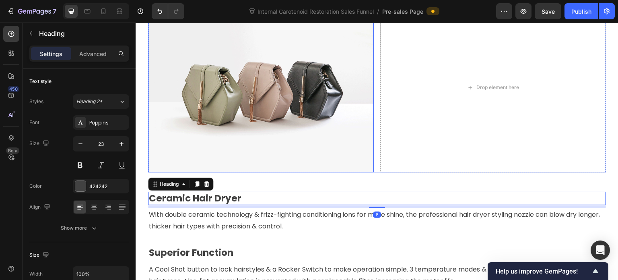
scroll to position [3736, 0]
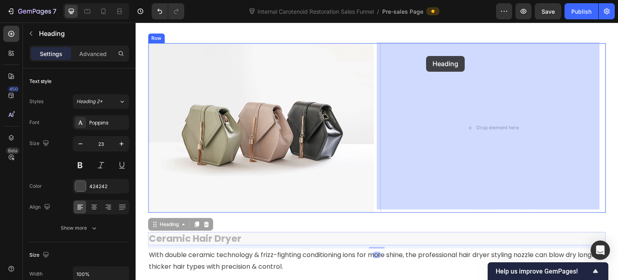
drag, startPoint x: 155, startPoint y: 218, endPoint x: 426, endPoint y: 56, distance: 316.3
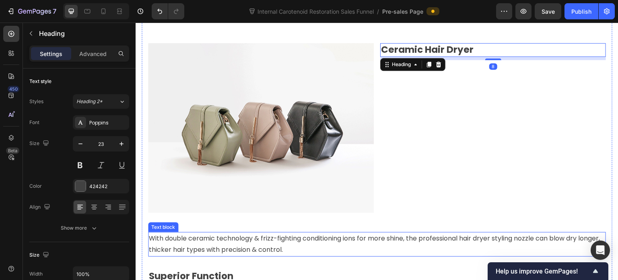
click at [214, 234] on p "With double ceramic technology & frizz-fighting conditioning ions for more shin…" at bounding box center [377, 244] width 457 height 23
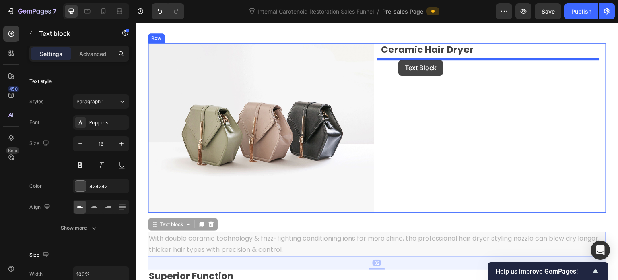
drag, startPoint x: 156, startPoint y: 221, endPoint x: 399, endPoint y: 60, distance: 291.5
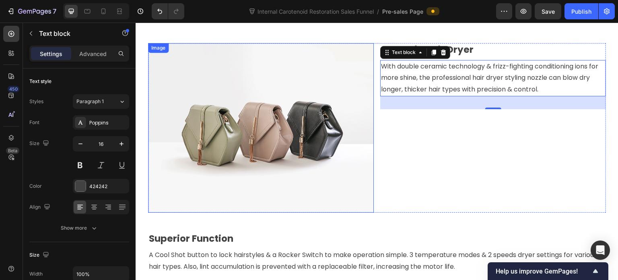
scroll to position [3776, 0]
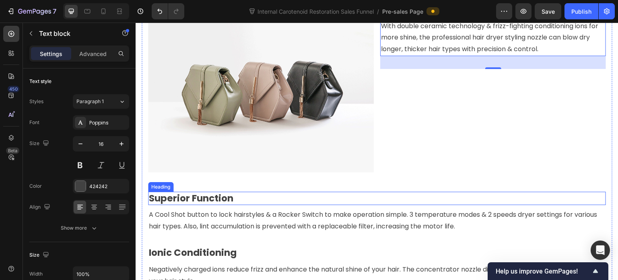
click at [218, 194] on p "Superior Function" at bounding box center [377, 198] width 457 height 12
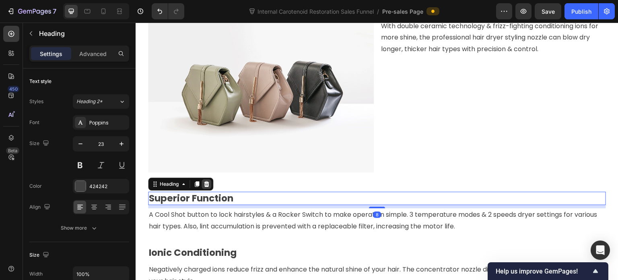
click at [208, 179] on div at bounding box center [207, 184] width 10 height 10
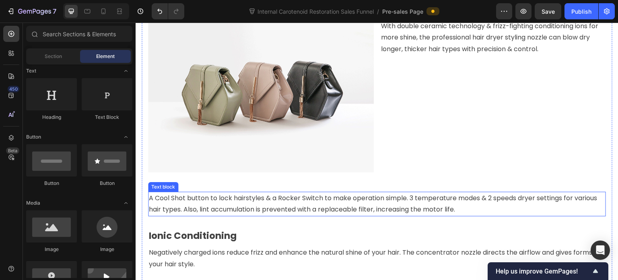
click at [222, 196] on p "A Cool Shot button to lock hairstyles & a Rocker Switch to make operation simpl…" at bounding box center [377, 203] width 457 height 23
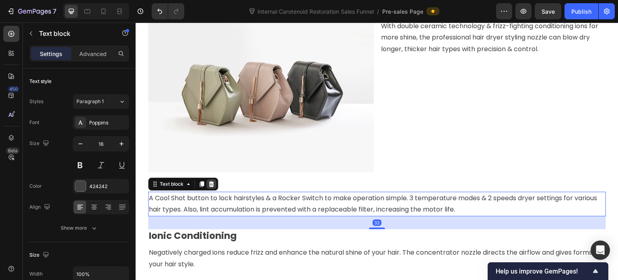
click at [212, 181] on icon at bounding box center [211, 184] width 5 height 6
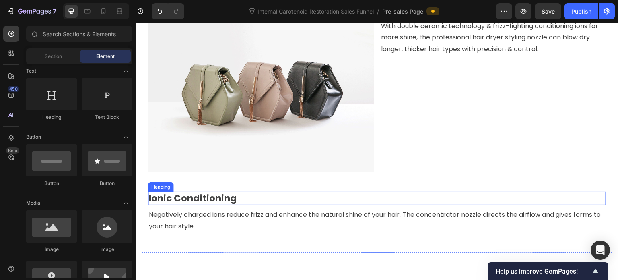
click at [208, 209] on p "Negatively charged ions reduce frizz and enhance the natural shine of your hair…" at bounding box center [377, 220] width 457 height 23
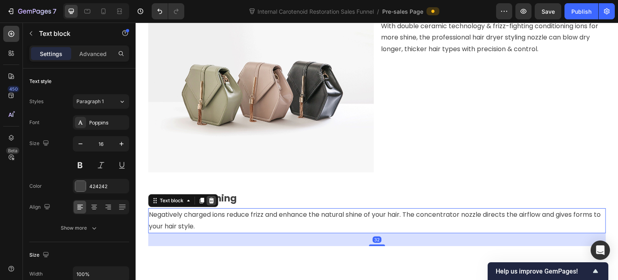
click at [211, 199] on icon at bounding box center [211, 201] width 5 height 6
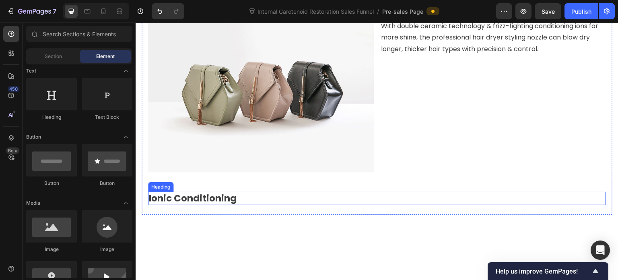
click at [224, 194] on p "Ionic Conditioning" at bounding box center [377, 198] width 457 height 12
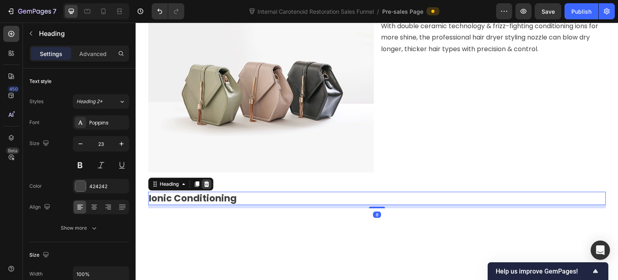
click at [209, 181] on icon at bounding box center [206, 184] width 6 height 6
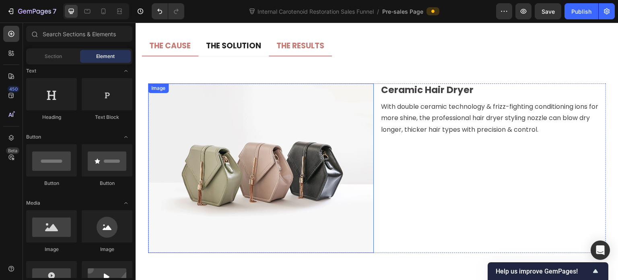
scroll to position [3696, 0]
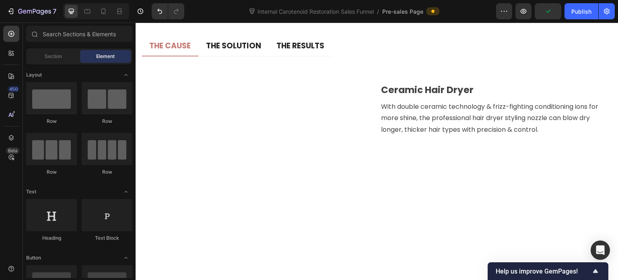
scroll to position [121, 0]
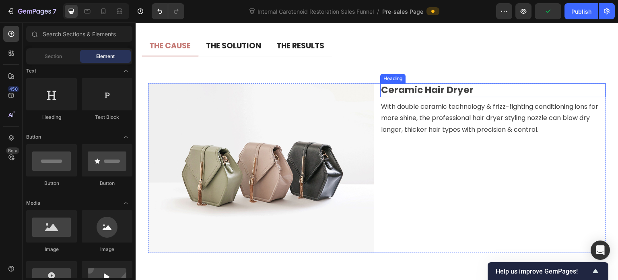
click at [450, 94] on p "Ceramic Hair Dryer" at bounding box center [493, 90] width 224 height 12
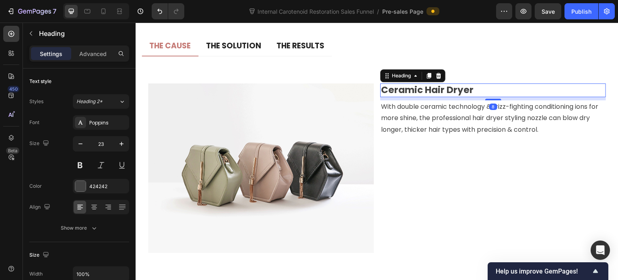
click at [445, 91] on p "Ceramic Hair Dryer" at bounding box center [493, 90] width 224 height 12
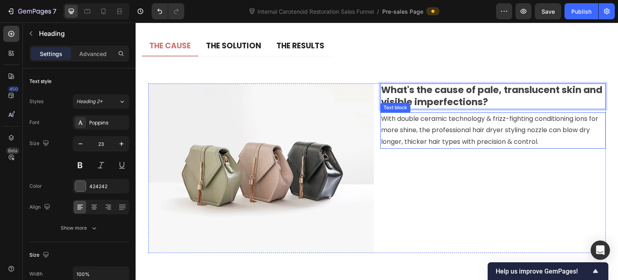
click at [447, 127] on p "With double ceramic technology & frizz-fighting conditioning ions for more shin…" at bounding box center [493, 130] width 224 height 35
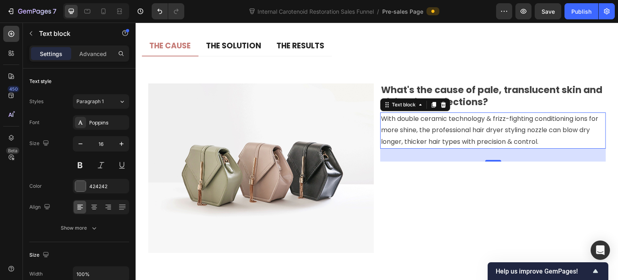
click at [463, 130] on p "With double ceramic technology & frizz-fighting conditioning ions for more shin…" at bounding box center [493, 130] width 224 height 35
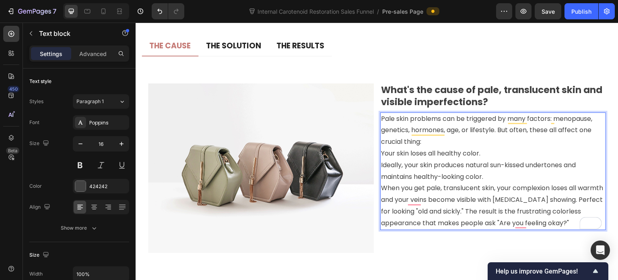
click at [460, 140] on p "Pale skin problems can be triggered by many factors: menopause, genetics, hormo…" at bounding box center [493, 171] width 224 height 116
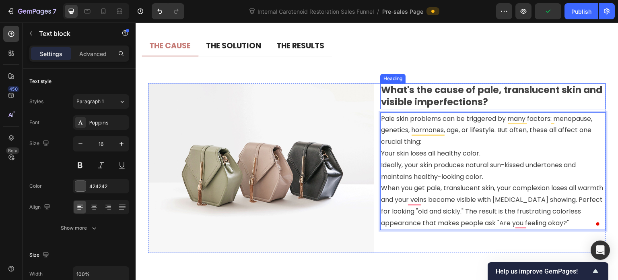
click at [477, 96] on p "What's the cause of pale, translucent skin and visible imperfections?" at bounding box center [493, 96] width 224 height 24
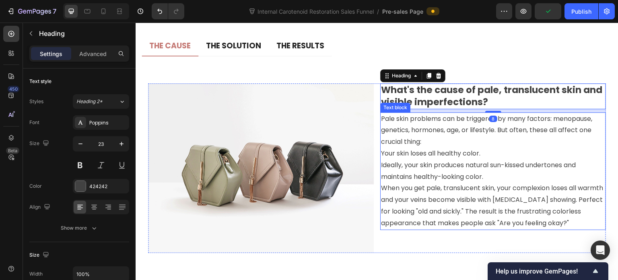
click at [477, 134] on p "Pale skin problems can be triggered by many factors: menopause, genetics, hormo…" at bounding box center [493, 171] width 224 height 116
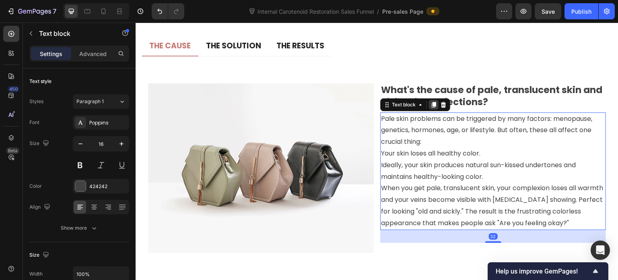
click at [432, 103] on icon at bounding box center [434, 105] width 4 height 6
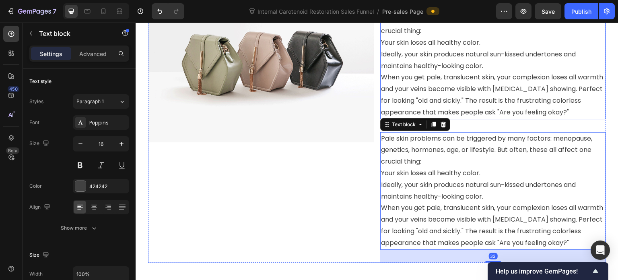
scroll to position [3766, 0]
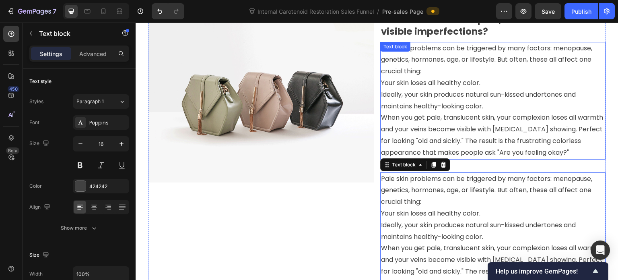
click at [454, 98] on p "Pale skin problems can be triggered by many factors: menopause, genetics, hormo…" at bounding box center [493, 101] width 224 height 116
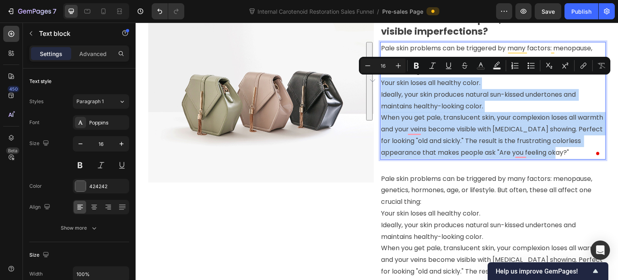
drag, startPoint x: 378, startPoint y: 79, endPoint x: 591, endPoint y: 150, distance: 223.9
click at [591, 150] on p "Pale skin problems can be triggered by many factors: menopause, genetics, hormo…" at bounding box center [493, 101] width 224 height 116
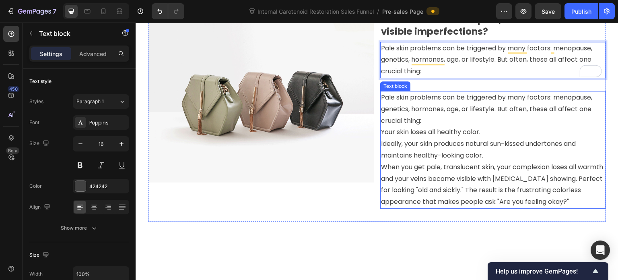
click at [459, 129] on p "Pale skin problems can be triggered by many factors: menopause, genetics, hormo…" at bounding box center [493, 150] width 224 height 116
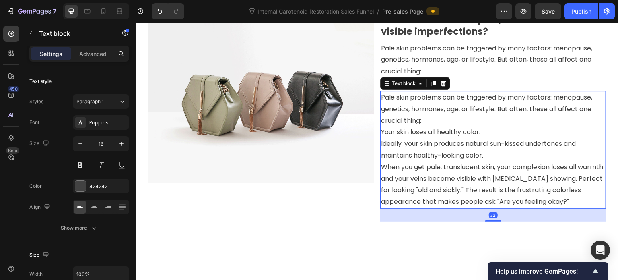
click at [441, 118] on p "Pale skin problems can be triggered by many factors: menopause, genetics, hormo…" at bounding box center [493, 150] width 224 height 116
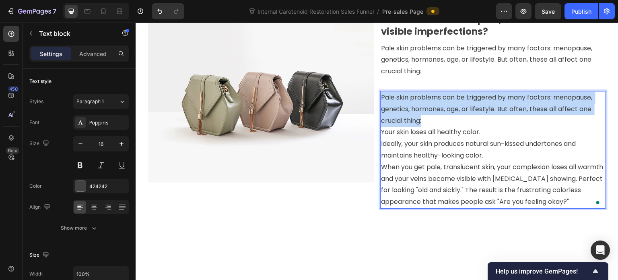
drag, startPoint x: 432, startPoint y: 120, endPoint x: 378, endPoint y: 95, distance: 59.3
click at [380, 95] on div "Pale skin problems can be triggered by many factors: menopause, genetics, hormo…" at bounding box center [493, 150] width 226 height 118
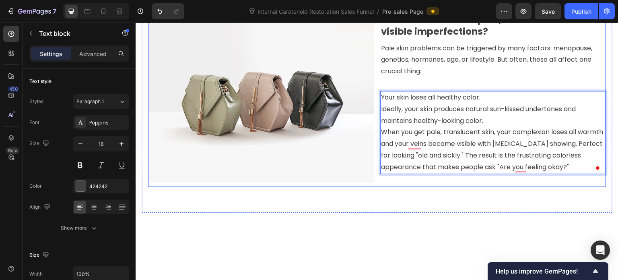
click at [462, 65] on p "Pale skin problems can be triggered by many factors: menopause, genetics, hormo…" at bounding box center [493, 60] width 224 height 35
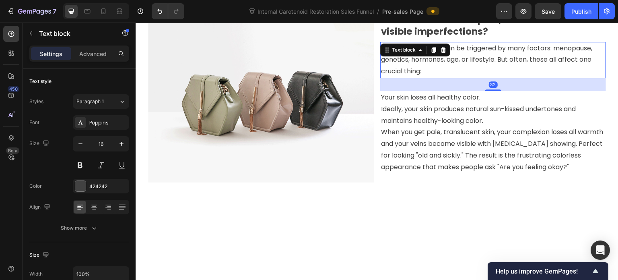
click at [486, 111] on p "Your skin loses all healthy color. Ideally, your skin produces natural sun-kiss…" at bounding box center [493, 132] width 224 height 81
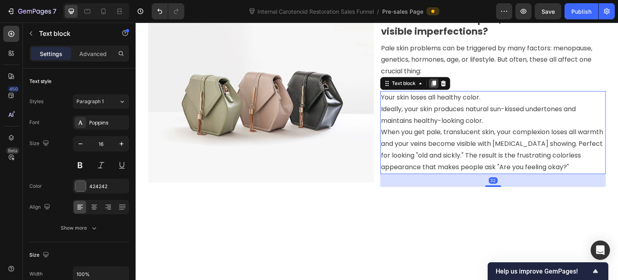
click at [432, 83] on icon at bounding box center [434, 84] width 4 height 6
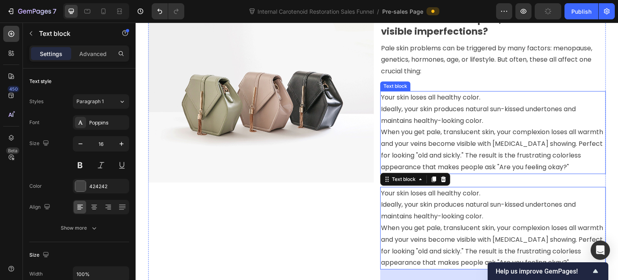
click at [473, 124] on p "Your skin loses all healthy color. Ideally, your skin produces natural sun-kiss…" at bounding box center [493, 132] width 224 height 81
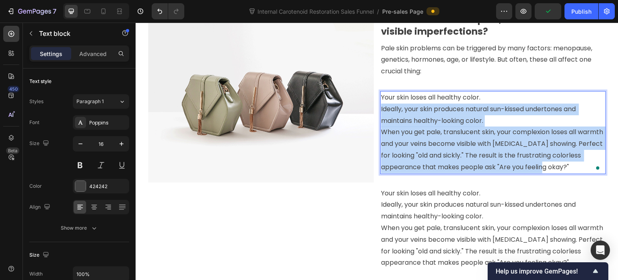
drag, startPoint x: 576, startPoint y: 161, endPoint x: 378, endPoint y: 107, distance: 205.6
click at [381, 107] on p "Your skin loses all healthy color. Ideally, your skin produces natural sun-kiss…" at bounding box center [493, 132] width 224 height 81
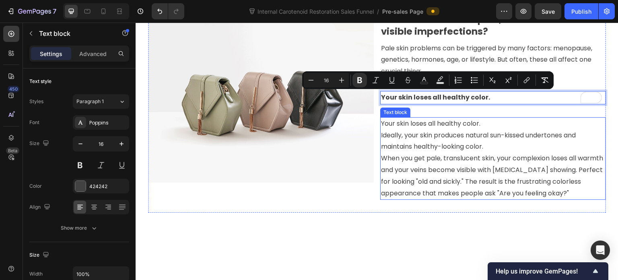
click at [462, 156] on p "Your skin loses all healthy color. Ideally, your skin produces natural sun-kiss…" at bounding box center [493, 158] width 224 height 81
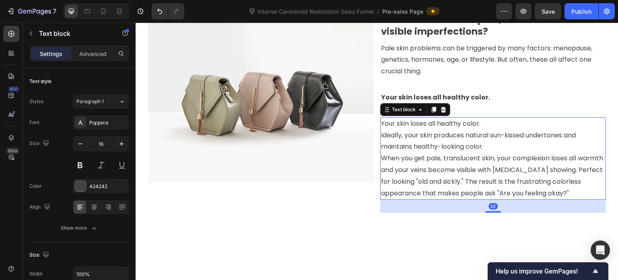
click at [485, 127] on p "Your skin loses all healthy color. Ideally, your skin produces natural sun-kiss…" at bounding box center [493, 158] width 224 height 81
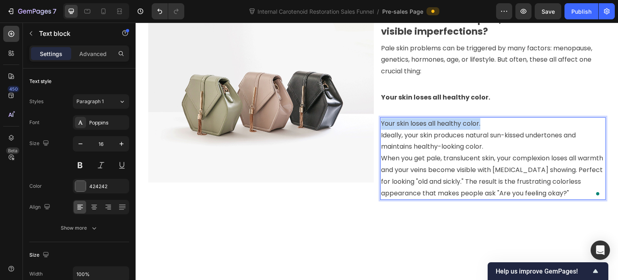
drag, startPoint x: 485, startPoint y: 126, endPoint x: 378, endPoint y: 126, distance: 106.7
click at [381, 126] on p "Your skin loses all healthy color. Ideally, your skin produces natural sun-kiss…" at bounding box center [493, 158] width 224 height 81
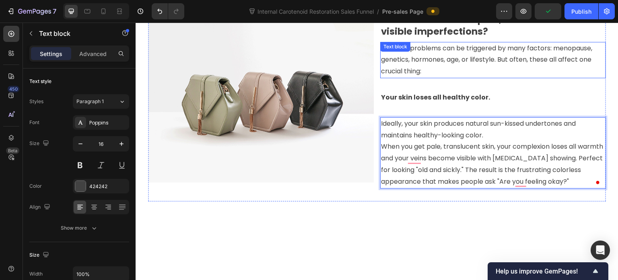
click at [481, 68] on p "Pale skin problems can be triggered by many factors: menopause, genetics, hormo…" at bounding box center [493, 60] width 224 height 35
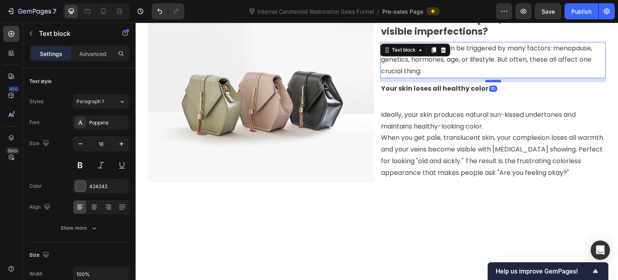
drag, startPoint x: 494, startPoint y: 89, endPoint x: 492, endPoint y: 81, distance: 9.2
click at [492, 81] on div at bounding box center [494, 81] width 16 height 2
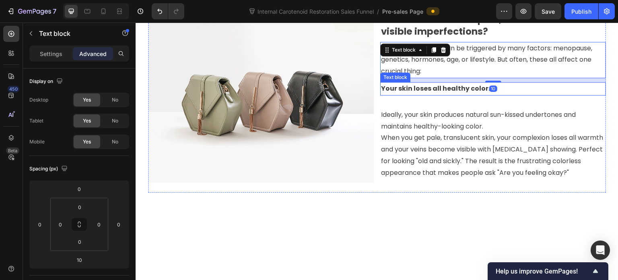
click at [460, 93] on p "Your skin loses all healthy color." at bounding box center [493, 89] width 224 height 12
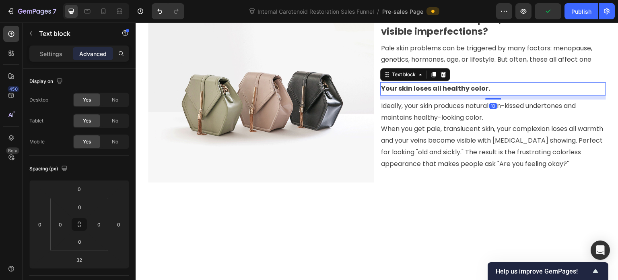
drag, startPoint x: 490, startPoint y: 106, endPoint x: 507, endPoint y: 97, distance: 19.8
click at [507, 95] on div "10" at bounding box center [493, 95] width 226 height 0
type input "10"
click at [510, 118] on p "Ideally, your skin produces natural sun-kissed undertones and maintains healthy…" at bounding box center [493, 135] width 224 height 70
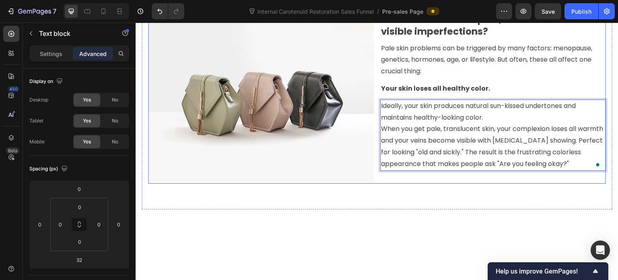
click at [515, 79] on div "What's the cause of pale, translucent skin and visible imperfections? Heading P…" at bounding box center [493, 98] width 226 height 171
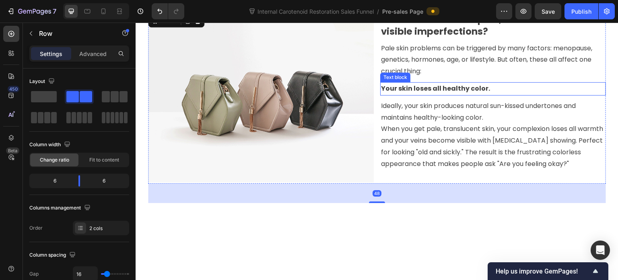
click at [510, 93] on p "Your skin loses all healthy color." at bounding box center [493, 89] width 224 height 12
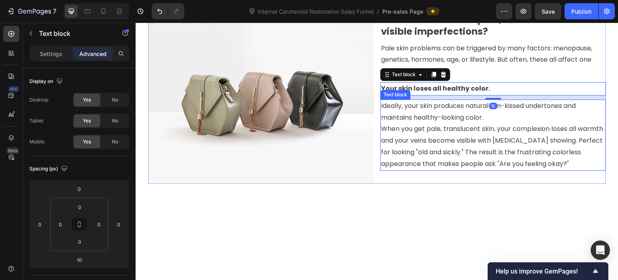
click at [460, 116] on p "Ideally, your skin produces natural sun-kissed undertones and maintains healthy…" at bounding box center [493, 135] width 224 height 70
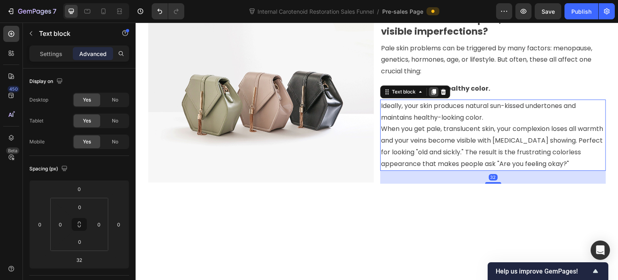
click at [432, 93] on icon at bounding box center [434, 92] width 4 height 6
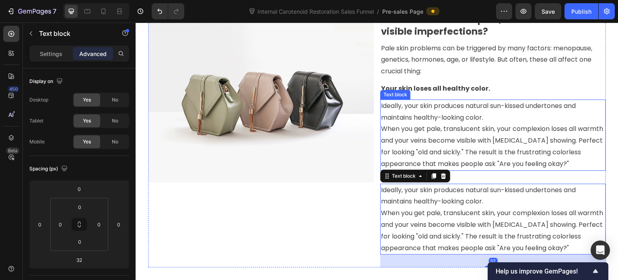
click at [490, 124] on p "Ideally, your skin produces natural sun-kissed undertones and maintains healthy…" at bounding box center [493, 135] width 224 height 70
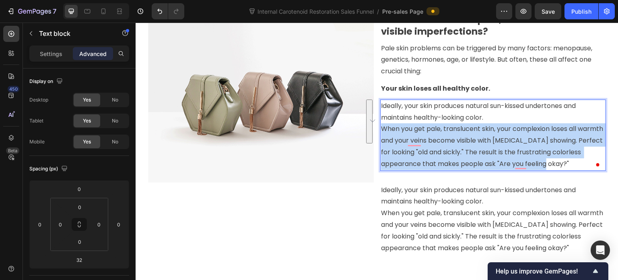
drag, startPoint x: 580, startPoint y: 160, endPoint x: 378, endPoint y: 124, distance: 205.2
click at [381, 124] on p "Ideally, your skin produces natural sun-kissed undertones and maintains healthy…" at bounding box center [493, 135] width 224 height 70
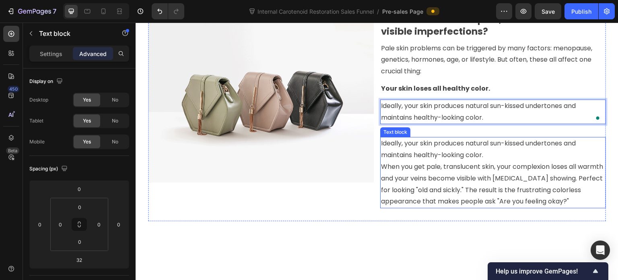
click at [428, 160] on p "Ideally, your skin produces natural sun-kissed undertones and maintains healthy…" at bounding box center [493, 173] width 224 height 70
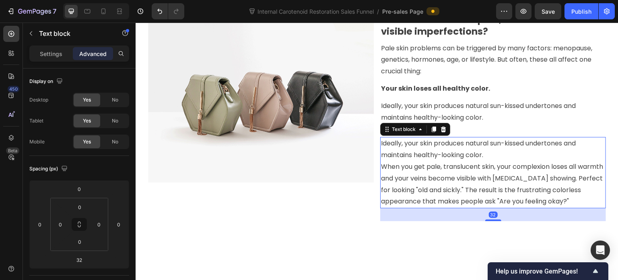
click at [491, 158] on p "Ideally, your skin produces natural sun-kissed undertones and maintains healthy…" at bounding box center [493, 173] width 224 height 70
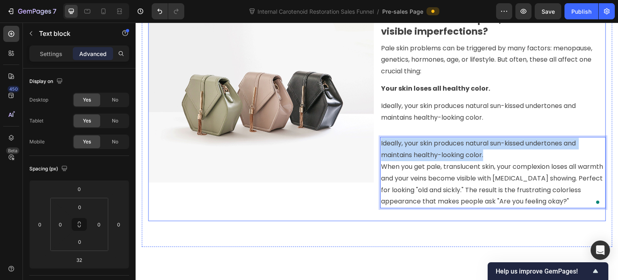
drag, startPoint x: 491, startPoint y: 157, endPoint x: 373, endPoint y: 147, distance: 117.9
click at [373, 147] on div "Image What's the cause of pale, translucent skin and visible imperfections? Hea…" at bounding box center [377, 117] width 458 height 208
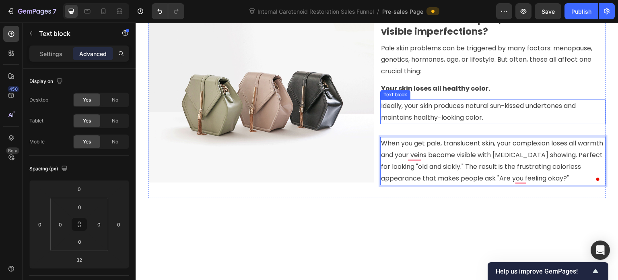
click at [417, 112] on p "Ideally, your skin produces natural sun-kissed undertones and maintains healthy…" at bounding box center [493, 111] width 224 height 23
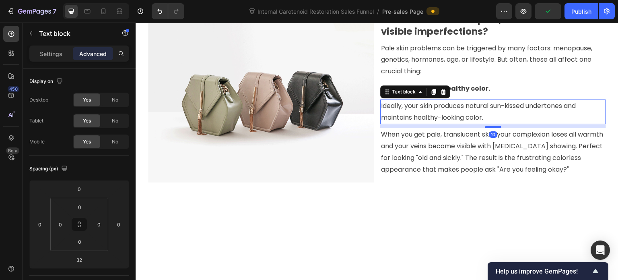
drag, startPoint x: 484, startPoint y: 135, endPoint x: 494, endPoint y: 126, distance: 12.8
click at [494, 126] on div at bounding box center [494, 127] width 16 height 2
type input "10"
click at [518, 150] on p "When you get pale, translucent skin, your complexion loses all warmth and your …" at bounding box center [493, 152] width 224 height 46
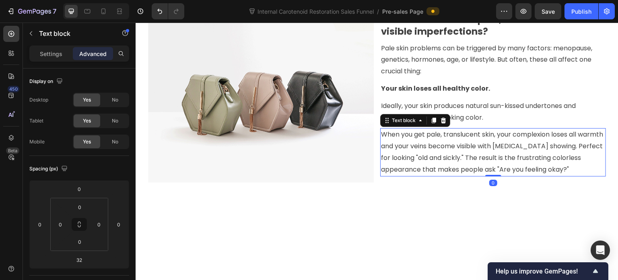
drag, startPoint x: 488, startPoint y: 187, endPoint x: 494, endPoint y: 163, distance: 24.6
click at [494, 163] on div "When you get pale, translucent skin, your complexion loses all warmth and your …" at bounding box center [493, 152] width 226 height 48
type input "0"
click at [387, 194] on div "Title Line Image What's the cause of pale, translucent skin and visible imperfe…" at bounding box center [377, 96] width 458 height 209
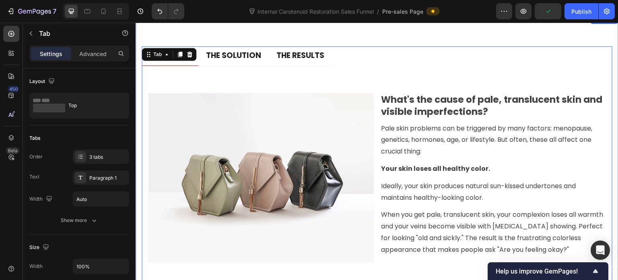
scroll to position [3686, 0]
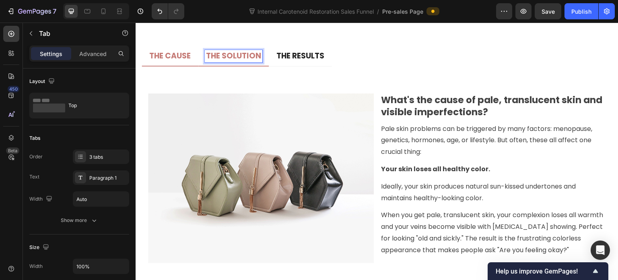
click at [241, 60] on p "THE SOLUTION" at bounding box center [233, 56] width 55 height 10
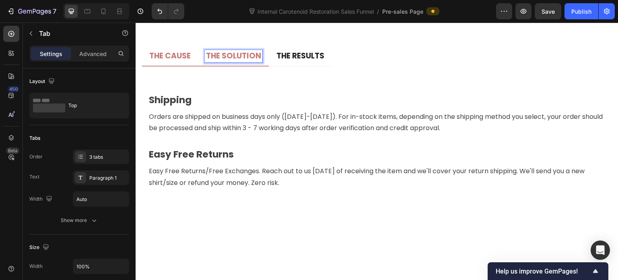
click at [168, 58] on p "THE CAUSE" at bounding box center [169, 56] width 41 height 10
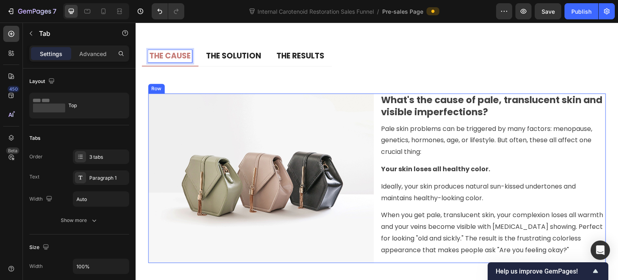
click at [374, 95] on div "Image What's the cause of pale, translucent skin and visible imperfections? Hea…" at bounding box center [377, 177] width 458 height 169
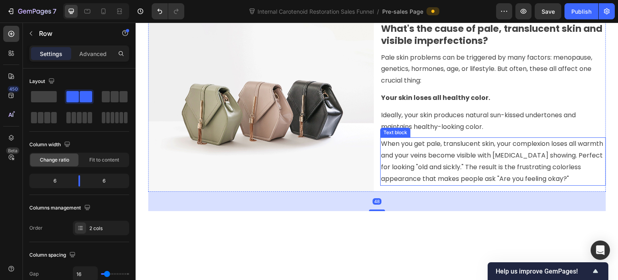
scroll to position [3726, 0]
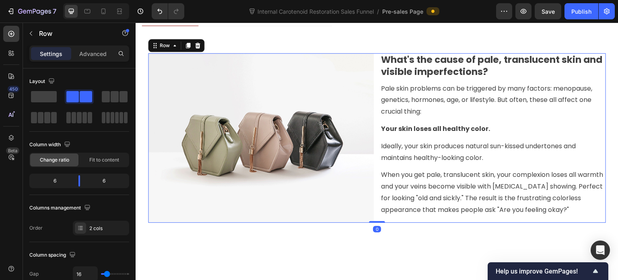
drag, startPoint x: 379, startPoint y: 237, endPoint x: 376, endPoint y: 184, distance: 53.6
click at [380, 206] on div "Image What's the cause of pale, translucent skin and visible imperfections? Hea…" at bounding box center [377, 137] width 458 height 169
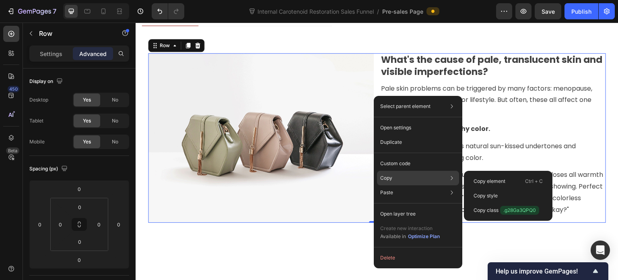
click at [384, 176] on p "Copy" at bounding box center [386, 177] width 12 height 7
click at [508, 181] on div "Copy element Ctrl + C" at bounding box center [508, 181] width 82 height 14
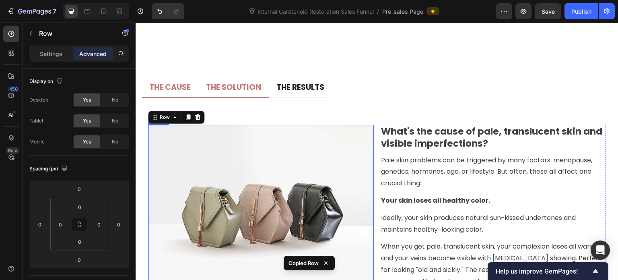
scroll to position [3645, 0]
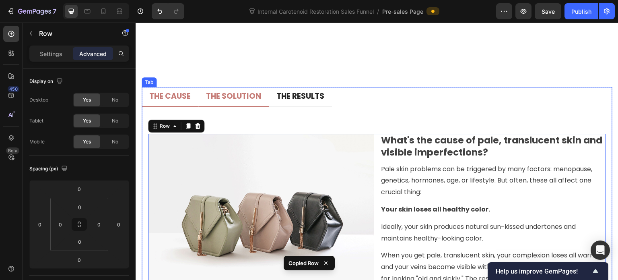
click at [238, 96] on p "THE SOLUTION" at bounding box center [233, 96] width 55 height 10
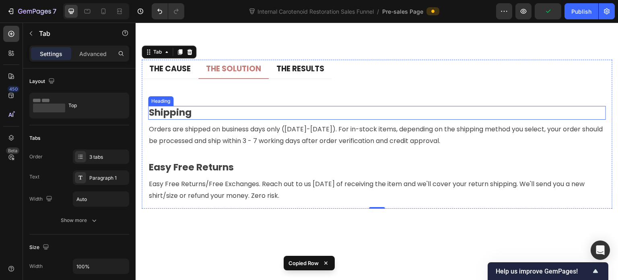
click at [163, 119] on p "Shipping" at bounding box center [377, 113] width 457 height 12
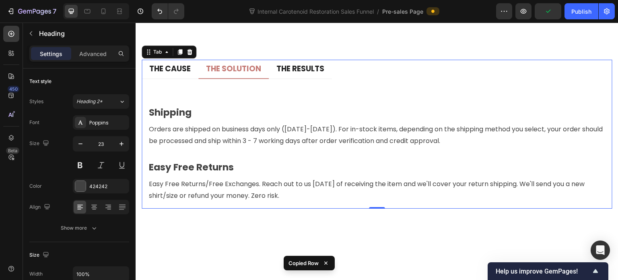
click at [252, 122] on div "Title Line Shipping Heading Orders are shipped on business days only ([DATE]-[D…" at bounding box center [377, 143] width 458 height 117
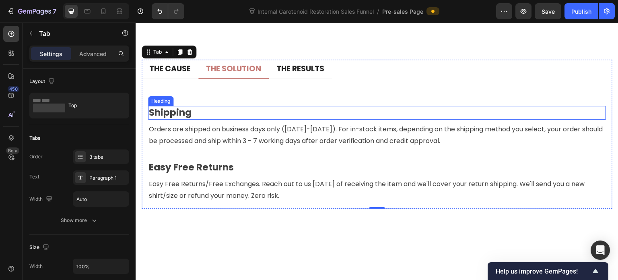
click at [203, 119] on p "Shipping" at bounding box center [377, 113] width 457 height 12
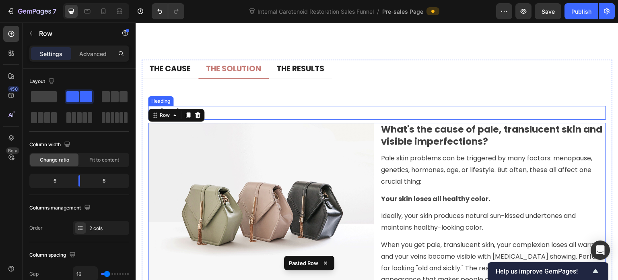
click at [260, 119] on p "Shipping" at bounding box center [377, 113] width 457 height 12
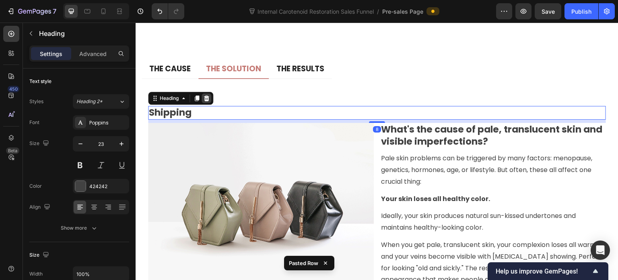
click at [205, 101] on icon at bounding box center [206, 98] width 6 height 6
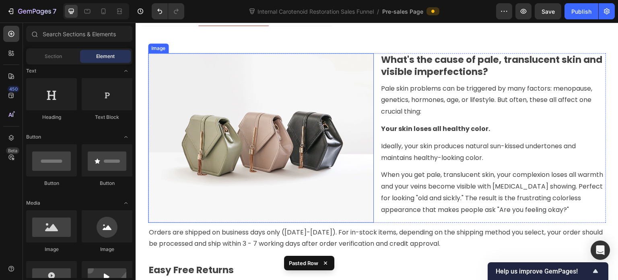
scroll to position [3766, 0]
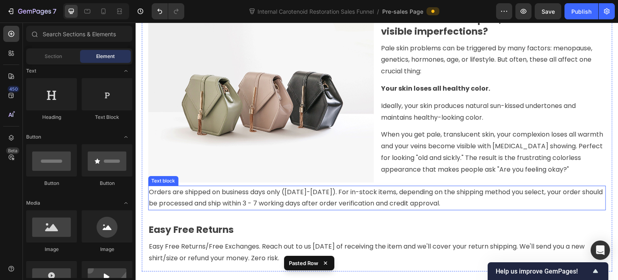
click at [223, 192] on p "Orders are shipped on business days only ([DATE]-[DATE]). For in-stock items, d…" at bounding box center [377, 197] width 457 height 23
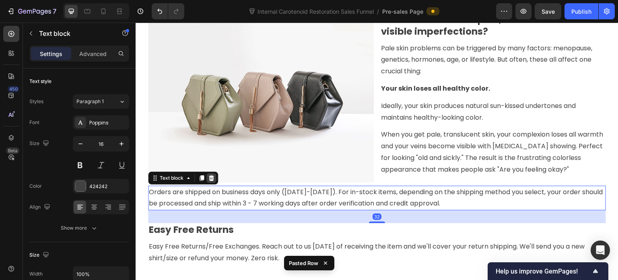
click at [212, 175] on icon at bounding box center [211, 178] width 5 height 6
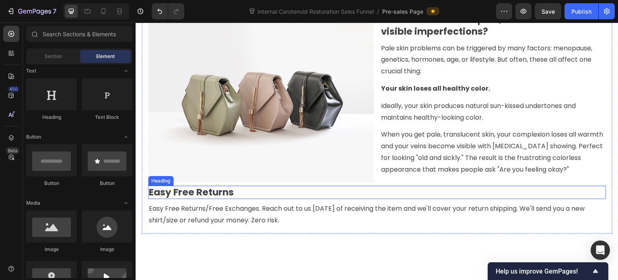
click at [208, 188] on p "Easy Free Returns" at bounding box center [377, 192] width 457 height 12
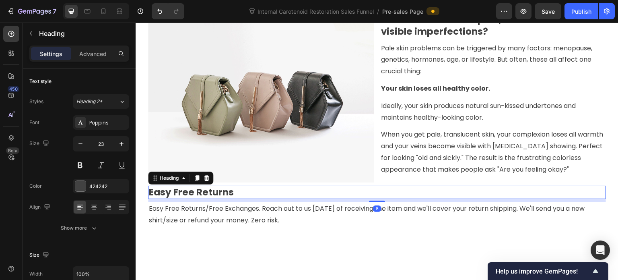
drag, startPoint x: 208, startPoint y: 174, endPoint x: 207, endPoint y: 183, distance: 8.9
click at [208, 175] on icon at bounding box center [206, 178] width 5 height 6
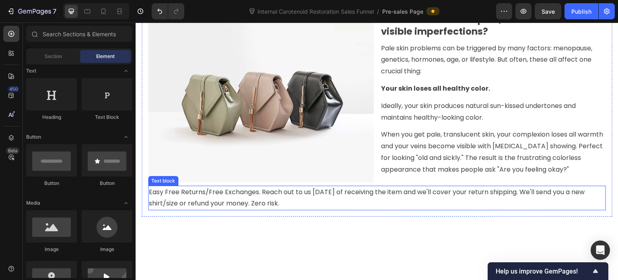
click at [211, 199] on p "Easy Free Returns/Free Exchanges. Reach out to us [DATE] of receiving the item …" at bounding box center [377, 197] width 457 height 23
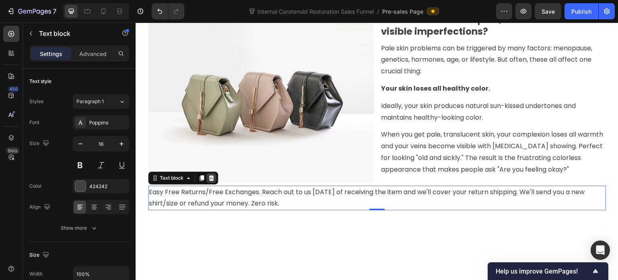
click at [211, 175] on icon at bounding box center [211, 178] width 6 height 6
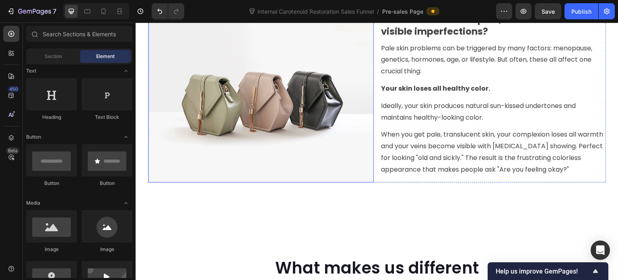
scroll to position [3686, 0]
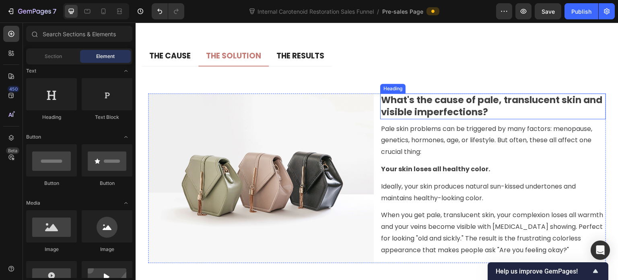
click at [419, 103] on h3 "What's the cause of pale, translucent skin and visible imperfections?" at bounding box center [493, 106] width 226 height 26
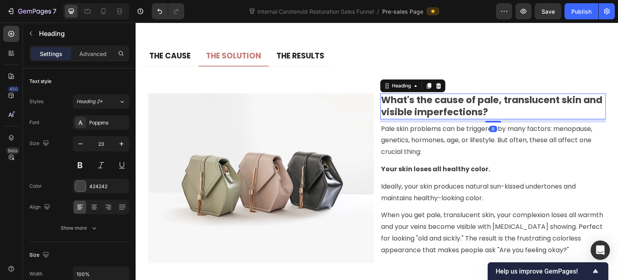
click at [421, 104] on h3 "What's the cause of pale, translucent skin and visible imperfections?" at bounding box center [493, 106] width 226 height 26
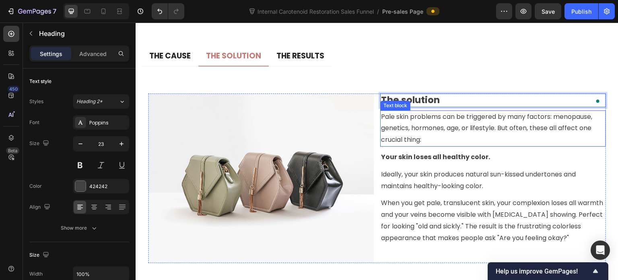
click at [428, 123] on p "Pale skin problems can be triggered by many factors: menopause, genetics, hormo…" at bounding box center [493, 128] width 224 height 35
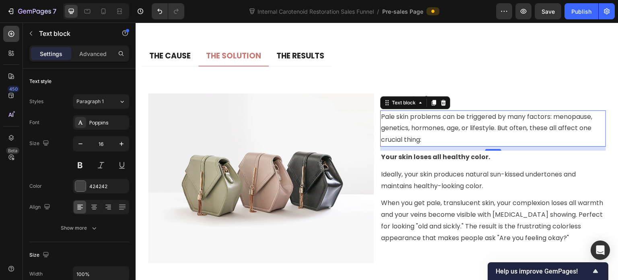
scroll to position [3686, 0]
click at [444, 128] on p "Pale skin problems can be triggered by many factors: menopause, genetics, hormo…" at bounding box center [493, 128] width 224 height 35
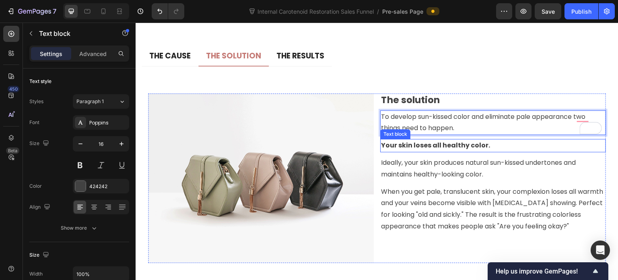
click at [397, 142] on strong "Your skin loses all healthy color." at bounding box center [435, 144] width 109 height 9
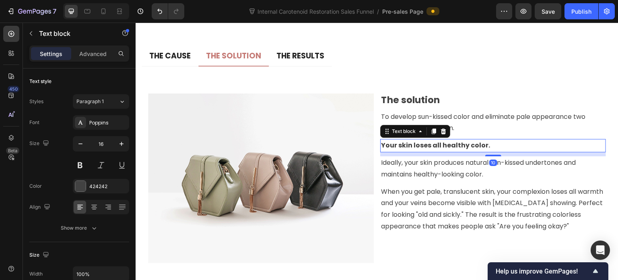
click at [402, 143] on strong "Your skin loses all healthy color." at bounding box center [435, 144] width 109 height 9
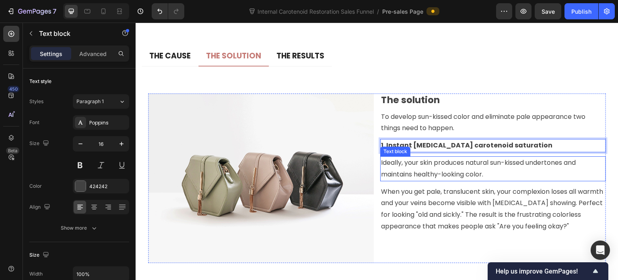
click at [410, 169] on p "Ideally, your skin produces natural sun-kissed undertones and maintains healthy…" at bounding box center [493, 168] width 224 height 23
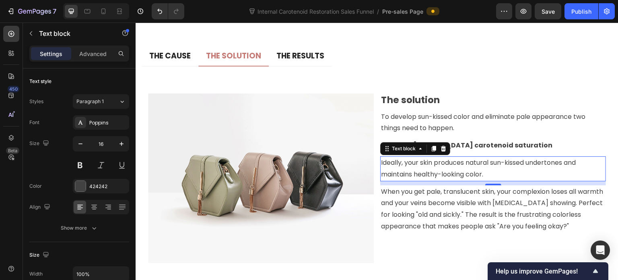
click at [402, 171] on p "Ideally, your skin produces natural sun-kissed undertones and maintains healthy…" at bounding box center [493, 168] width 224 height 23
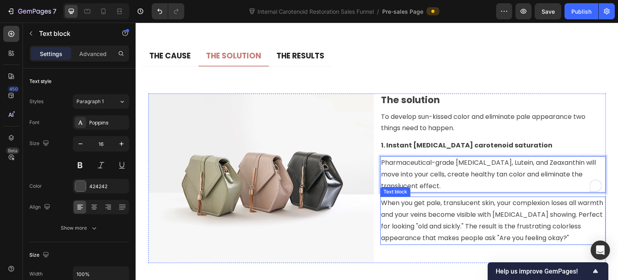
click at [403, 208] on p "When you get pale, translucent skin, your complexion loses all warmth and your …" at bounding box center [493, 220] width 224 height 46
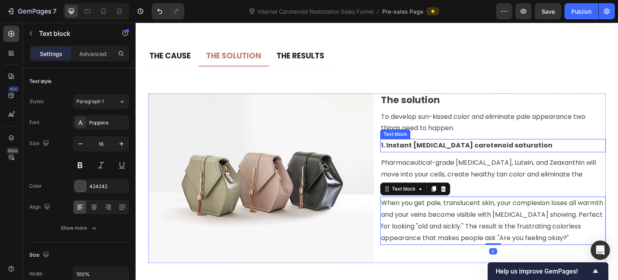
click at [440, 147] on strong "1. Instant [MEDICAL_DATA] carotenoid saturation" at bounding box center [466, 144] width 171 height 9
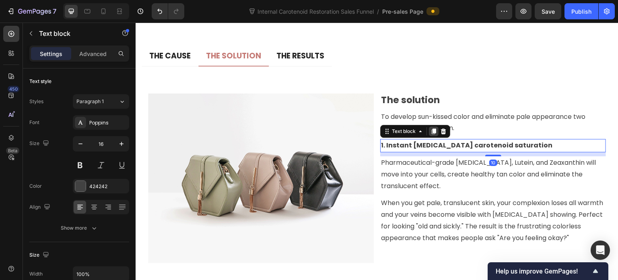
click at [432, 129] on icon at bounding box center [434, 131] width 4 height 6
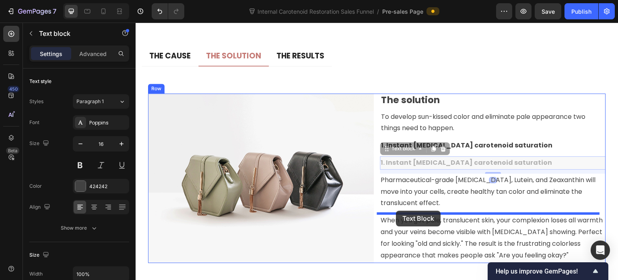
drag, startPoint x: 386, startPoint y: 148, endPoint x: 397, endPoint y: 211, distance: 63.7
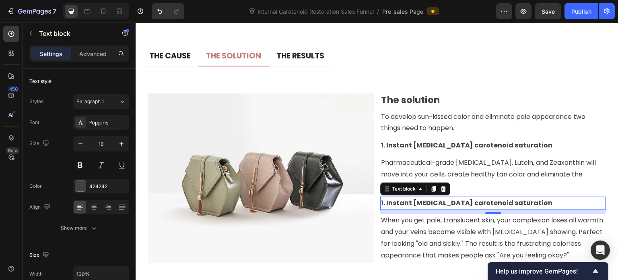
click at [426, 201] on strong "1. Instant [MEDICAL_DATA] carotenoid saturation" at bounding box center [466, 202] width 171 height 9
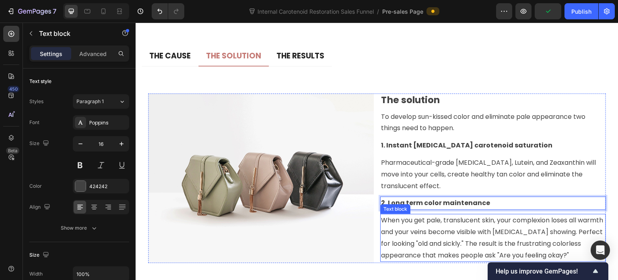
click at [424, 226] on p "When you get pale, translucent skin, your complexion loses all warmth and your …" at bounding box center [493, 238] width 224 height 46
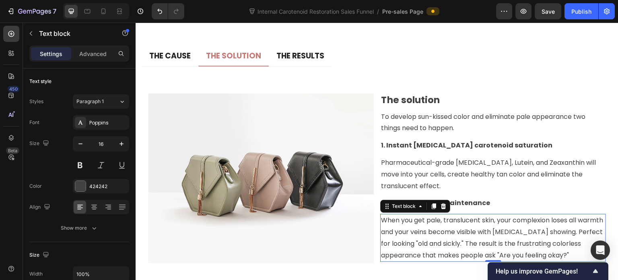
click at [434, 235] on p "When you get pale, translucent skin, your complexion loses all warmth and your …" at bounding box center [493, 238] width 224 height 46
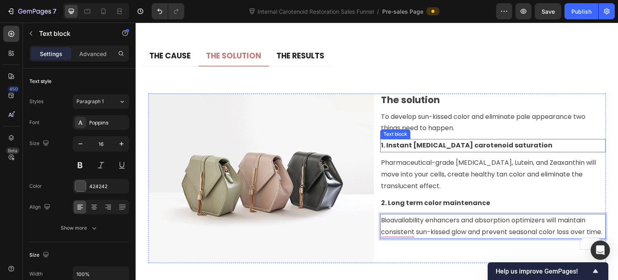
click at [441, 147] on strong "1. Instant [MEDICAL_DATA] carotenoid saturation" at bounding box center [466, 144] width 171 height 9
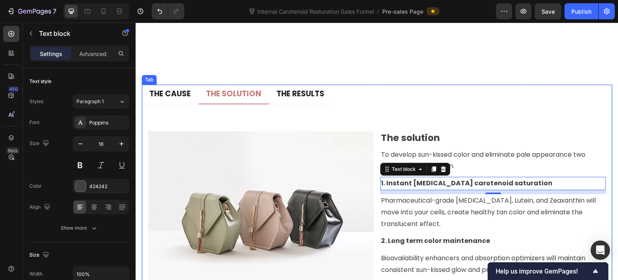
scroll to position [3645, 0]
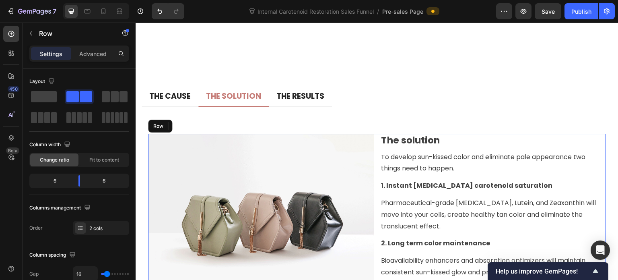
click at [374, 137] on div "Image The solution Heading To develop sun-kissed color and eliminate pale appea…" at bounding box center [377, 218] width 458 height 169
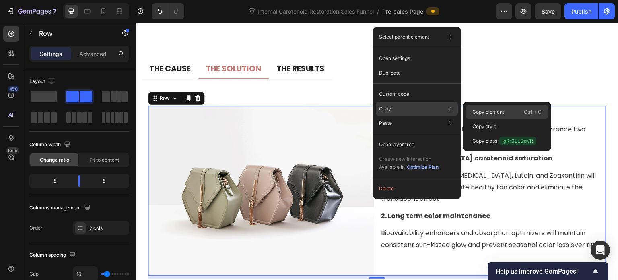
click at [491, 109] on p "Copy element" at bounding box center [489, 111] width 32 height 7
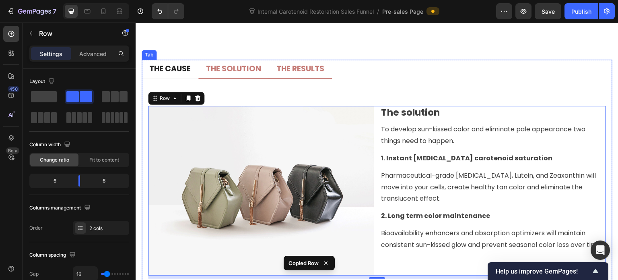
click at [301, 74] on p "THE RESULTS" at bounding box center [301, 69] width 48 height 10
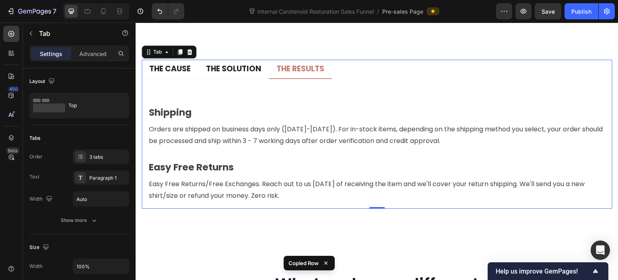
scroll to position [3686, 0]
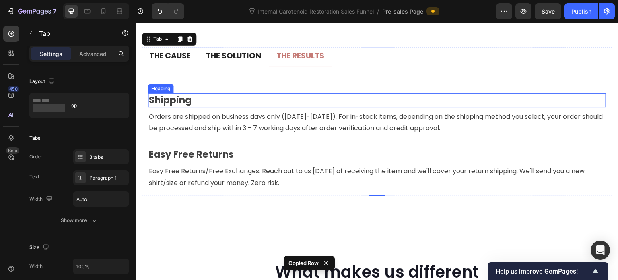
click at [246, 95] on p "Shipping" at bounding box center [377, 100] width 457 height 12
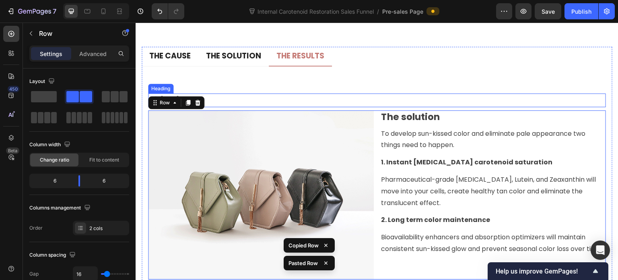
click at [257, 101] on p "Shipping" at bounding box center [377, 100] width 457 height 12
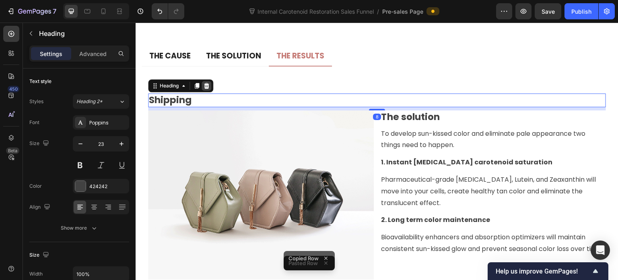
click at [209, 84] on icon at bounding box center [206, 86] width 5 height 6
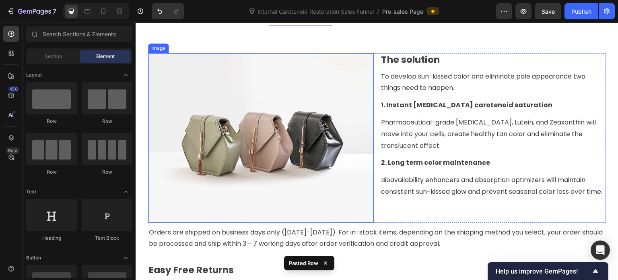
scroll to position [3766, 0]
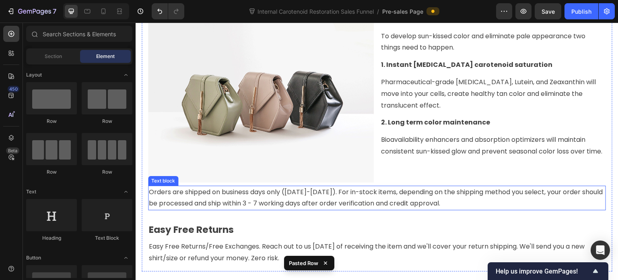
click at [250, 194] on p "Orders are shipped on business days only ([DATE]-[DATE]). For in-stock items, d…" at bounding box center [377, 197] width 457 height 23
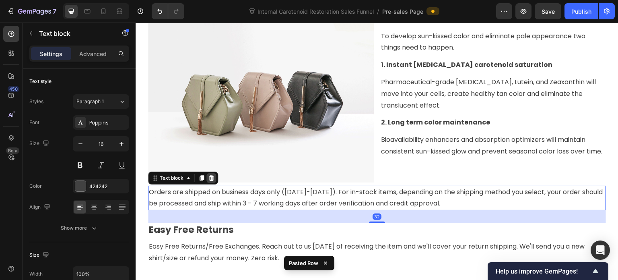
click at [212, 177] on icon at bounding box center [211, 178] width 5 height 6
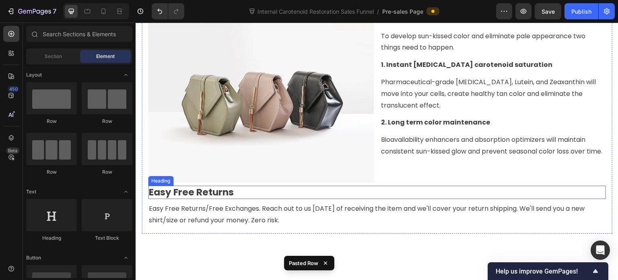
click at [217, 190] on p "Easy Free Returns" at bounding box center [377, 192] width 457 height 12
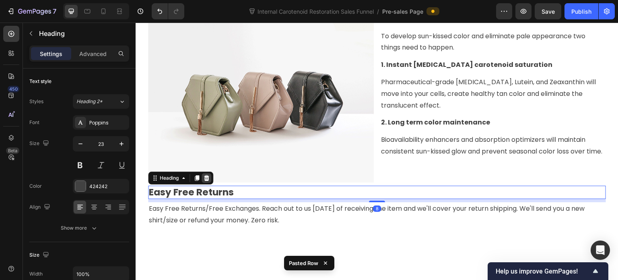
click at [204, 175] on icon at bounding box center [206, 178] width 6 height 6
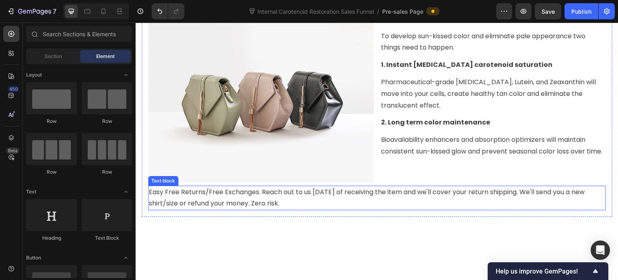
click at [214, 196] on p "Easy Free Returns/Free Exchanges. Reach out to us [DATE] of receiving the item …" at bounding box center [377, 197] width 457 height 23
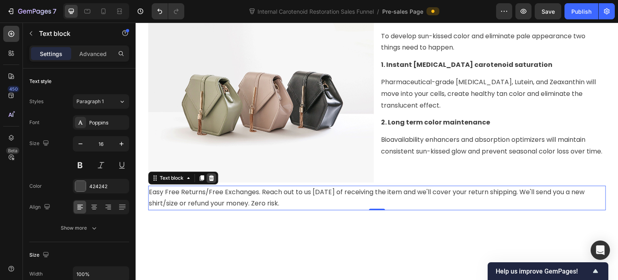
click at [211, 175] on icon at bounding box center [211, 178] width 5 height 6
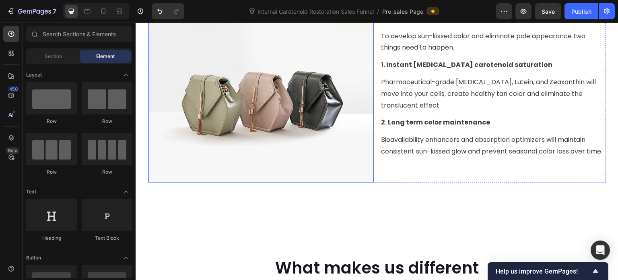
scroll to position [3686, 0]
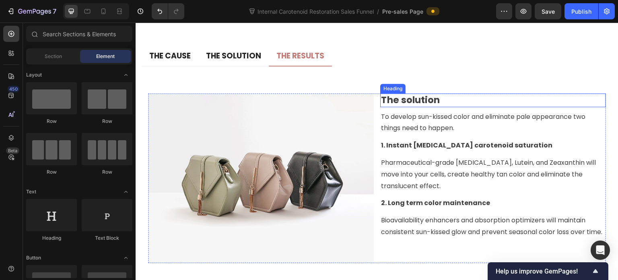
click at [412, 101] on h3 "The solution" at bounding box center [493, 100] width 226 height 14
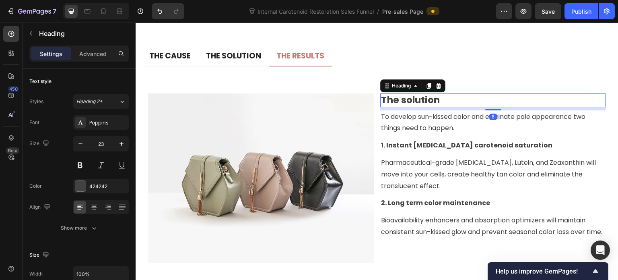
click at [412, 101] on h3 "The solution" at bounding box center [493, 100] width 226 height 14
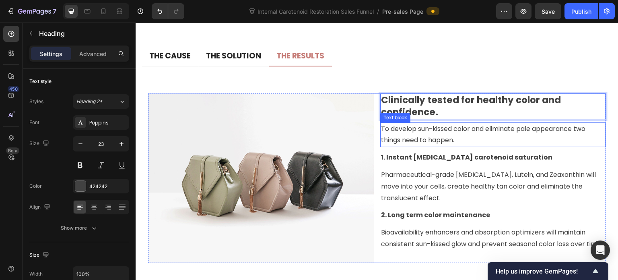
click at [395, 136] on p "To develop sun-kissed color and eliminate pale appearance two things need to ha…" at bounding box center [493, 134] width 224 height 23
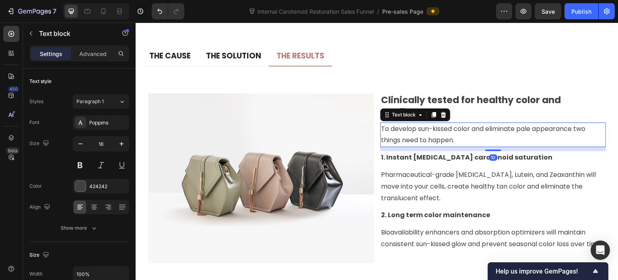
click at [397, 136] on p "To develop sun-kissed color and eliminate pale appearance two things need to ha…" at bounding box center [493, 134] width 224 height 23
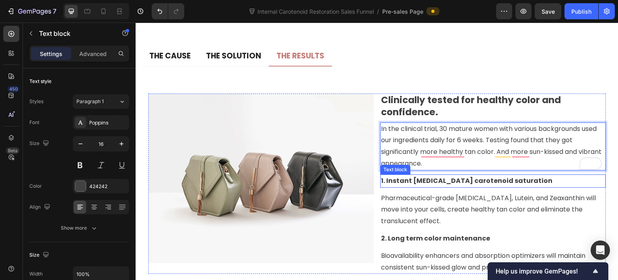
click at [408, 180] on strong "1. Instant [MEDICAL_DATA] carotenoid saturation" at bounding box center [466, 180] width 171 height 9
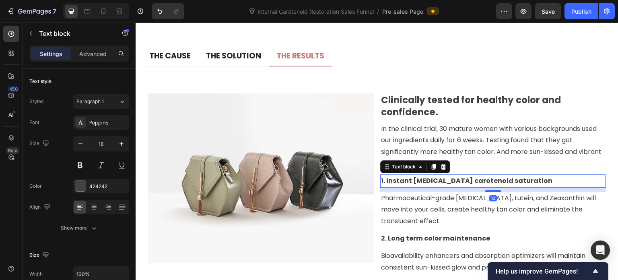
click at [409, 180] on strong "1. Instant [MEDICAL_DATA] carotenoid saturation" at bounding box center [466, 180] width 171 height 9
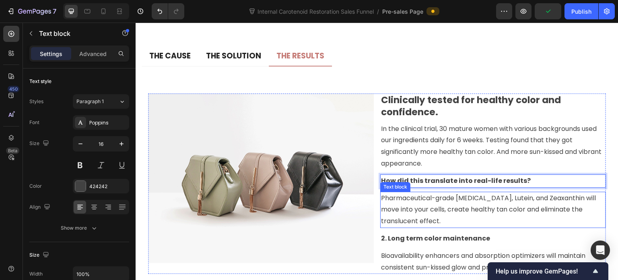
click at [423, 204] on p "Pharmaceutical-grade [MEDICAL_DATA], Lutein, and Zeaxanthin will move into your…" at bounding box center [493, 209] width 224 height 35
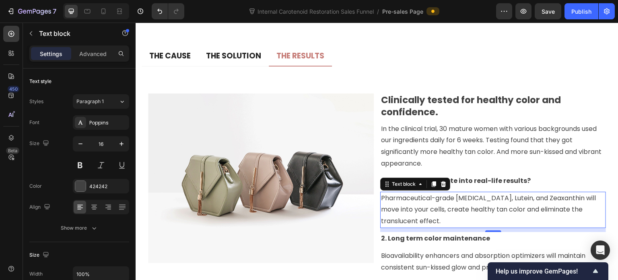
click at [409, 210] on p "Pharmaceutical-grade [MEDICAL_DATA], Lutein, and Zeaxanthin will move into your…" at bounding box center [493, 209] width 224 height 35
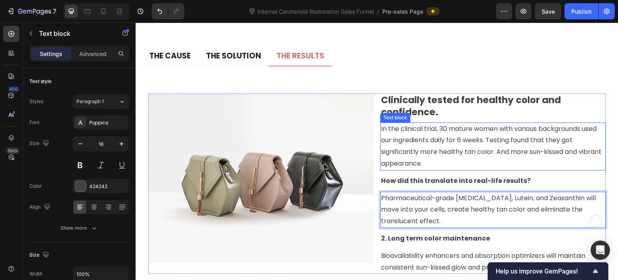
click at [471, 133] on p "In the clinical trial, 30 mature women with various backgrounds used our ingred…" at bounding box center [493, 146] width 224 height 46
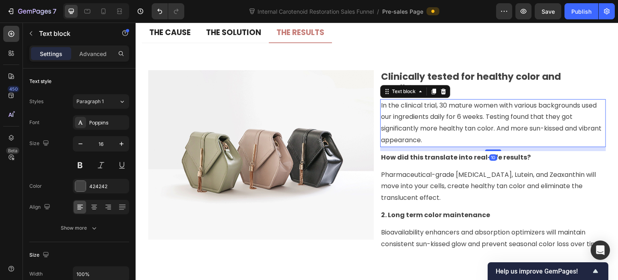
scroll to position [3726, 0]
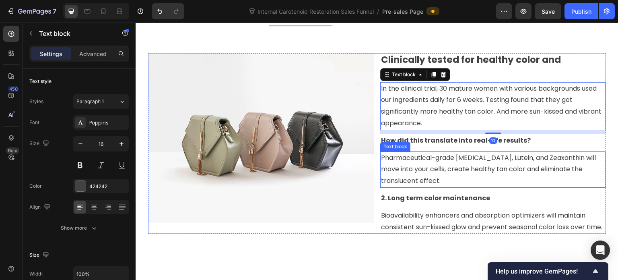
click at [444, 173] on p "Pharmaceutical-grade [MEDICAL_DATA], Lutein, and Zeaxanthin will move into your…" at bounding box center [493, 169] width 224 height 35
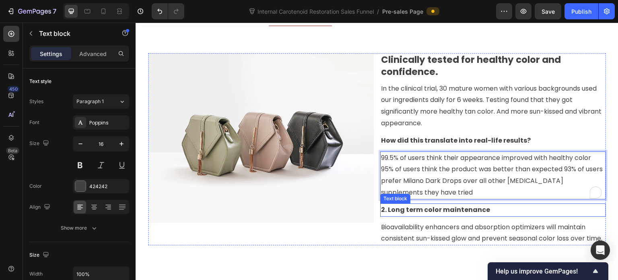
click at [429, 222] on p "Bioavailability enhancers and absorption optimizers will maintain consistent su…" at bounding box center [493, 232] width 224 height 23
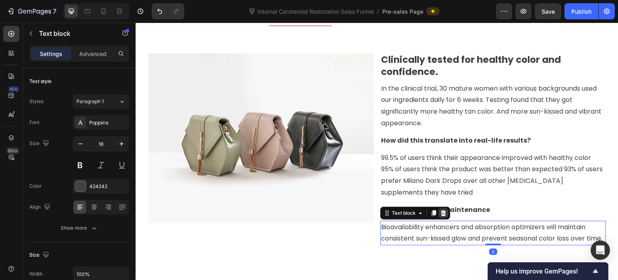
click at [440, 214] on icon at bounding box center [443, 213] width 6 height 6
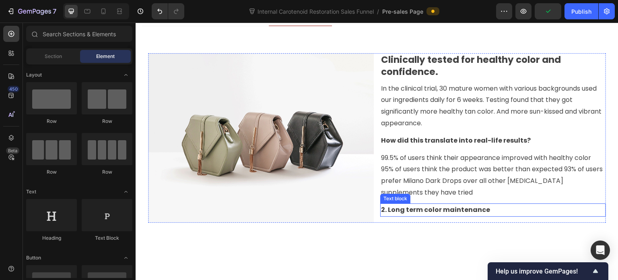
click at [457, 209] on strong "2. Long term color maintenance" at bounding box center [435, 209] width 109 height 9
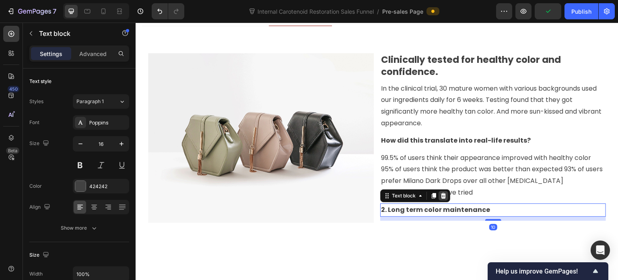
click at [442, 195] on icon at bounding box center [443, 196] width 5 height 6
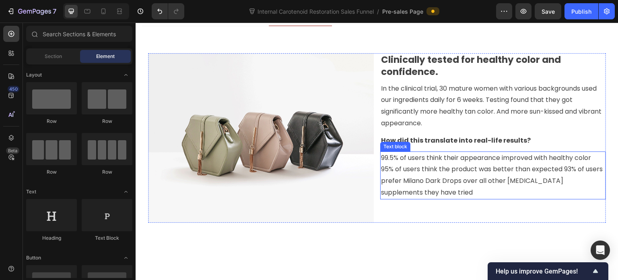
click at [560, 167] on p "99.5% of users think their appearance improved with healthy color 95% of users …" at bounding box center [493, 175] width 224 height 46
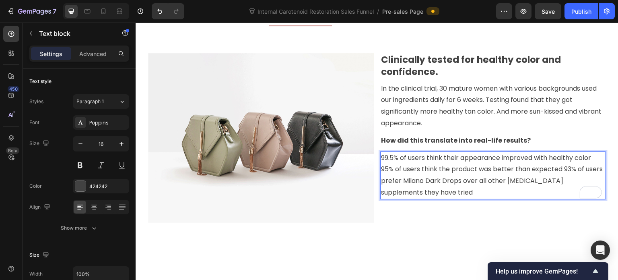
click at [564, 167] on p "95% of users think the product was better than expected 93% of users prefer Mil…" at bounding box center [493, 180] width 224 height 35
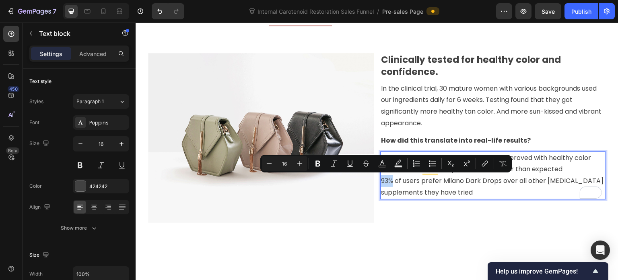
drag, startPoint x: 391, startPoint y: 181, endPoint x: 380, endPoint y: 182, distance: 11.3
click at [381, 182] on p "93% of users prefer Milano Dark Drops over all other [MEDICAL_DATA] supplements…" at bounding box center [493, 186] width 224 height 23
click at [393, 184] on p "93% of users prefer Milano Dark Drops over all other [MEDICAL_DATA] supplements…" at bounding box center [493, 186] width 224 height 23
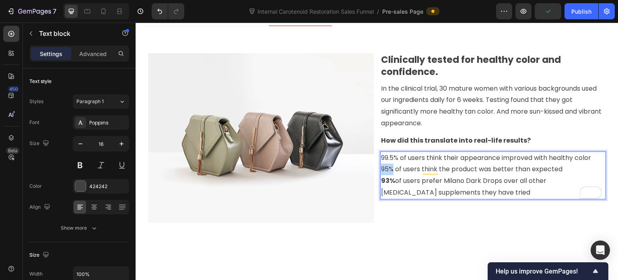
drag, startPoint x: 391, startPoint y: 170, endPoint x: 379, endPoint y: 168, distance: 11.5
click at [381, 168] on p "95% of users think the product was better than expected" at bounding box center [493, 169] width 224 height 12
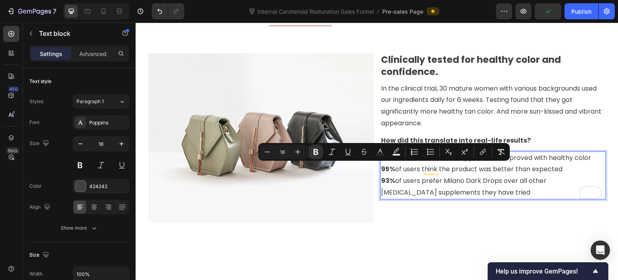
click at [415, 179] on p "93% of users prefer Milano Dark Drops over all other [MEDICAL_DATA] supplements…" at bounding box center [493, 186] width 224 height 23
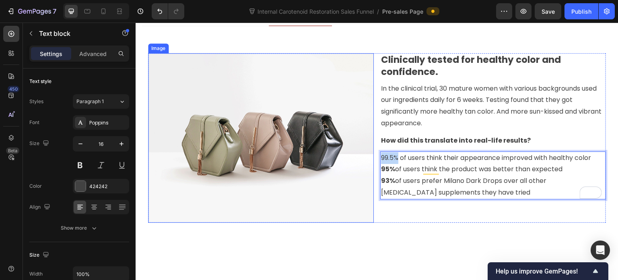
drag, startPoint x: 397, startPoint y: 158, endPoint x: 370, endPoint y: 161, distance: 26.3
click at [370, 161] on div "Image Clinically tested for healthy color and confidence. Heading In the clinic…" at bounding box center [377, 137] width 458 height 169
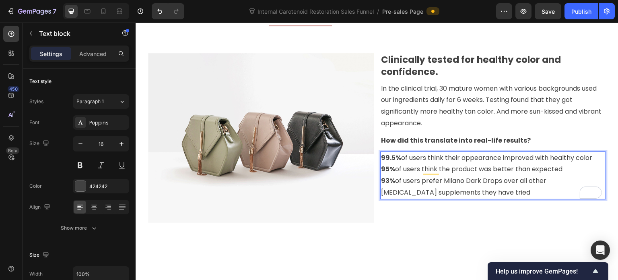
click at [507, 180] on p "93% of users prefer Milano Dark Drops over all other [MEDICAL_DATA] supplements…" at bounding box center [493, 186] width 224 height 23
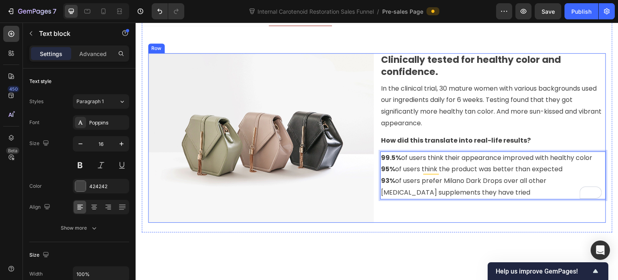
click at [503, 209] on div "Clinically tested for healthy color and confidence. Heading In the clinical tri…" at bounding box center [493, 137] width 226 height 169
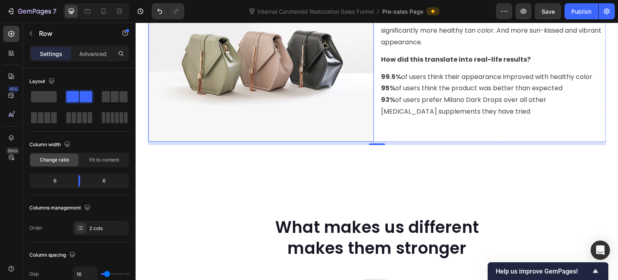
scroll to position [3806, 0]
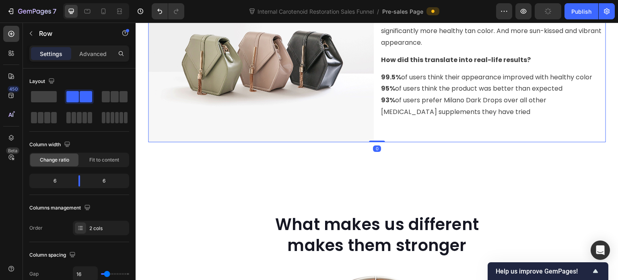
drag, startPoint x: 378, startPoint y: 142, endPoint x: 378, endPoint y: 134, distance: 8.1
click at [378, 134] on div "Image Clinically tested for healthy color and confidence. Heading In the clinic…" at bounding box center [377, 57] width 458 height 169
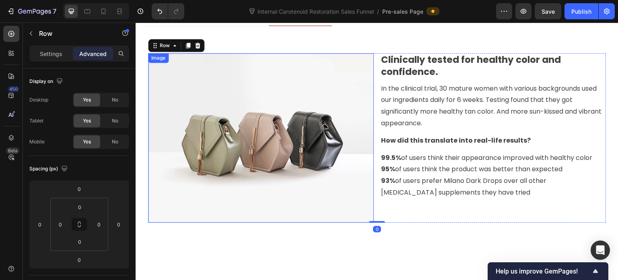
scroll to position [3686, 0]
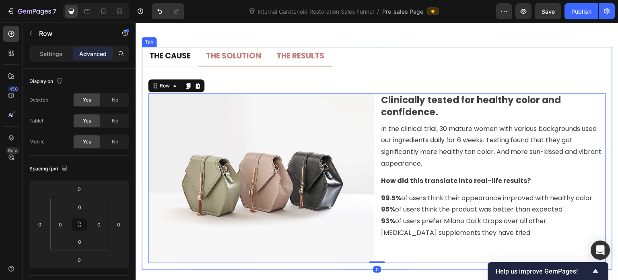
click at [232, 58] on p "THE SOLUTION" at bounding box center [233, 56] width 55 height 10
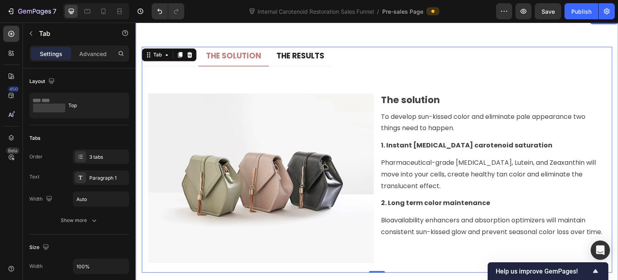
scroll to position [3766, 0]
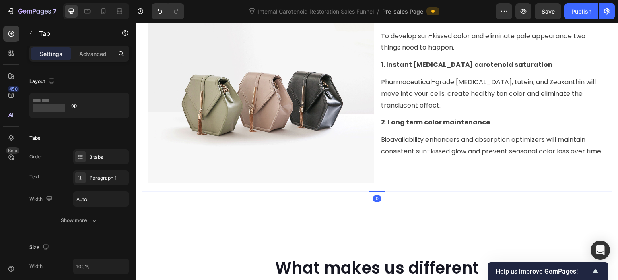
drag, startPoint x: 374, startPoint y: 188, endPoint x: 376, endPoint y: 179, distance: 8.9
click at [376, 179] on div "THE CAUSE THE SOLUTION THE RESULTS Title Line Image What's the cause of pale, t…" at bounding box center [377, 79] width 471 height 226
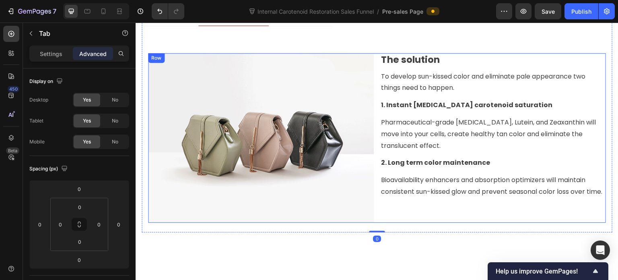
scroll to position [3686, 0]
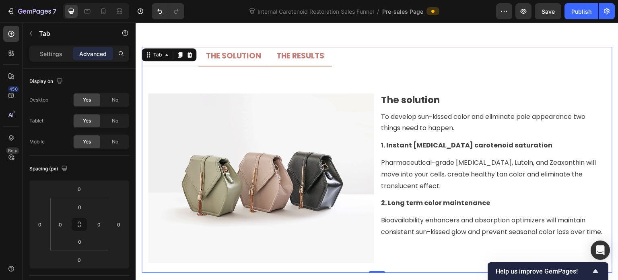
click at [289, 59] on p "THE RESULTS" at bounding box center [301, 56] width 48 height 10
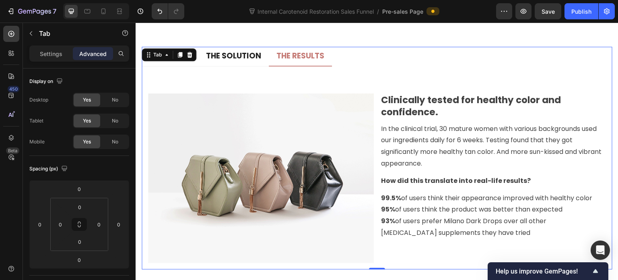
click at [286, 81] on div "Title Line Image Clinically tested for healthy color and confidence. Heading In…" at bounding box center [377, 168] width 458 height 190
click at [195, 62] on li "THE CAUSE" at bounding box center [170, 57] width 57 height 20
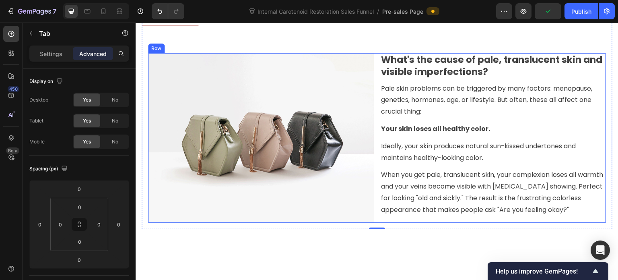
scroll to position [3766, 0]
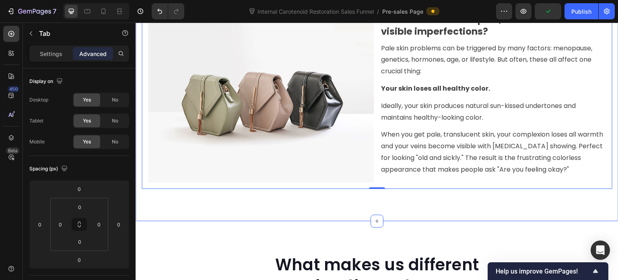
click at [392, 205] on div "THE CAUSE THE SOLUTION THE RESULTS Title Line Image What's the cause of pale, t…" at bounding box center [377, 77] width 483 height 287
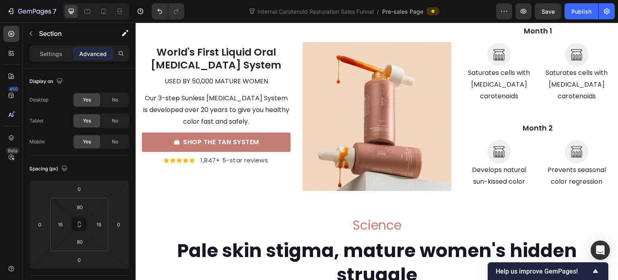
scroll to position [3323, 0]
click at [46, 51] on p "Settings" at bounding box center [51, 54] width 23 height 8
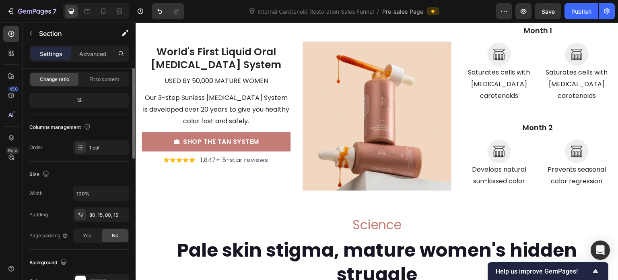
scroll to position [40, 0]
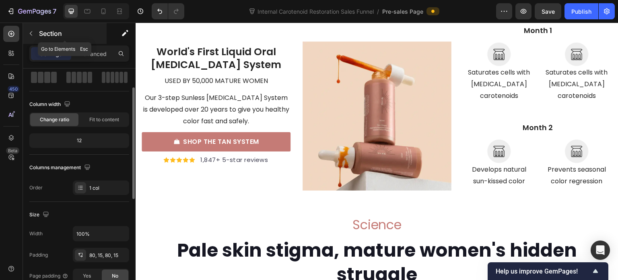
click at [30, 35] on icon "button" at bounding box center [31, 33] width 6 height 6
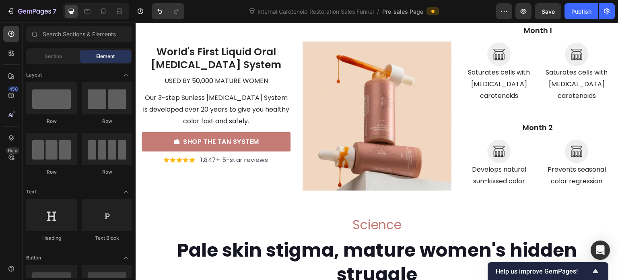
click at [50, 63] on div "Section Element" at bounding box center [79, 56] width 106 height 16
click at [51, 49] on div "Section Element" at bounding box center [79, 56] width 106 height 16
click at [54, 53] on span "Section" at bounding box center [53, 56] width 17 height 7
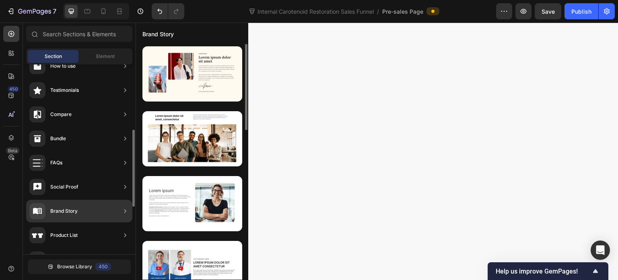
scroll to position [201, 0]
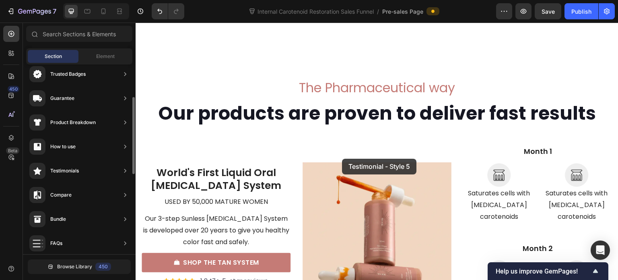
scroll to position [3122, 0]
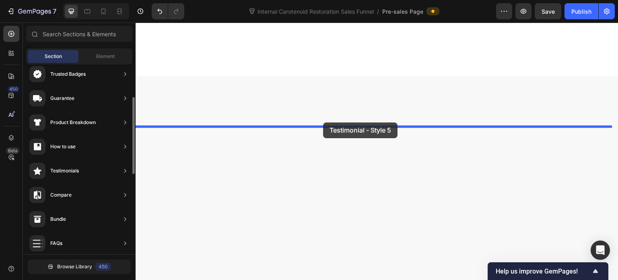
drag, startPoint x: 314, startPoint y: 106, endPoint x: 323, endPoint y: 122, distance: 18.9
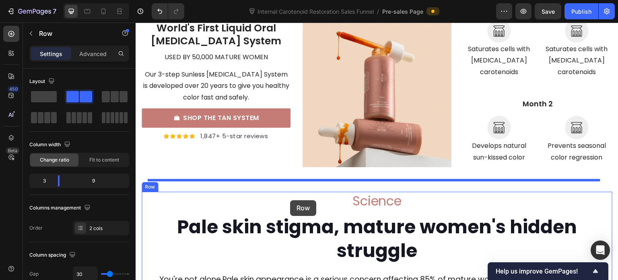
scroll to position [3605, 0]
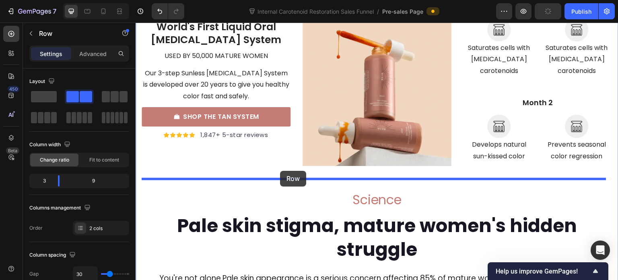
drag, startPoint x: 149, startPoint y: 150, endPoint x: 280, endPoint y: 171, distance: 133.3
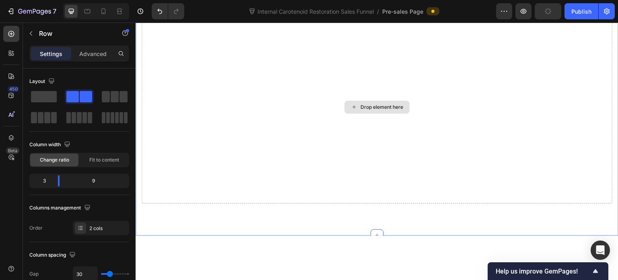
scroll to position [3203, 0]
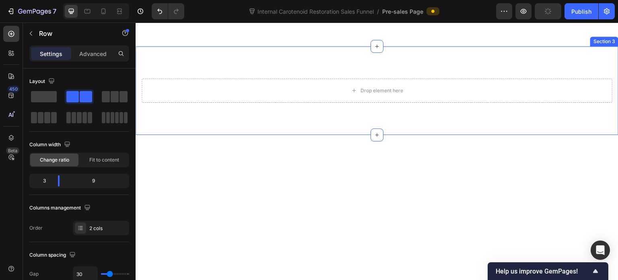
click at [215, 65] on div "Drop element here Section 3" at bounding box center [377, 90] width 483 height 89
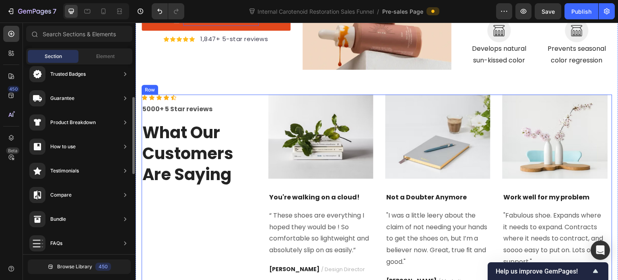
scroll to position [3364, 0]
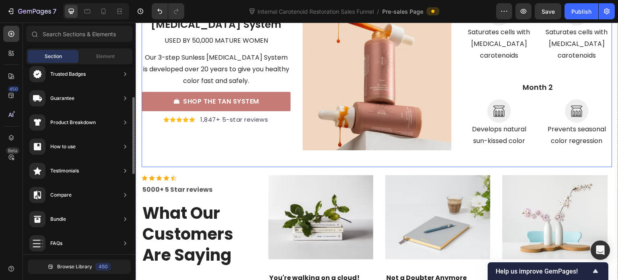
click at [220, 149] on div "World's First Liquid Oral [MEDICAL_DATA] System Text block used by 50,000 matur…" at bounding box center [216, 76] width 149 height 182
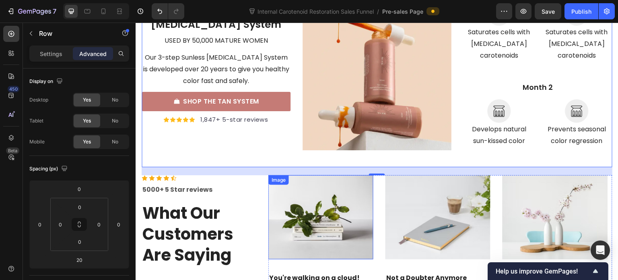
scroll to position [3404, 0]
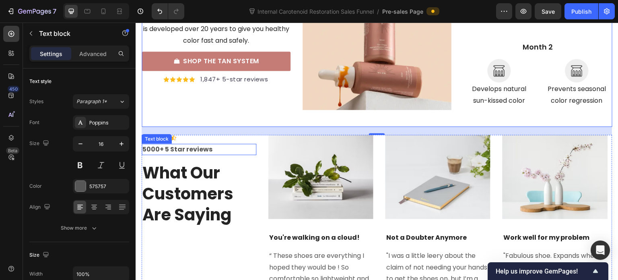
click at [201, 144] on div "5000+ 5 Star reviews" at bounding box center [199, 149] width 115 height 11
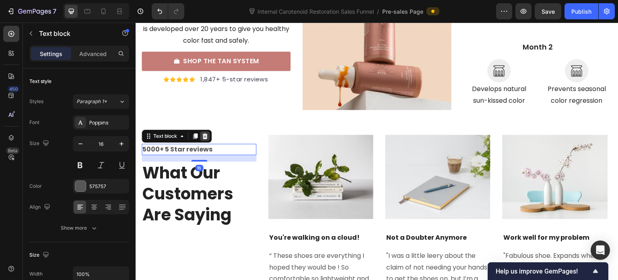
click at [204, 133] on icon at bounding box center [204, 136] width 5 height 6
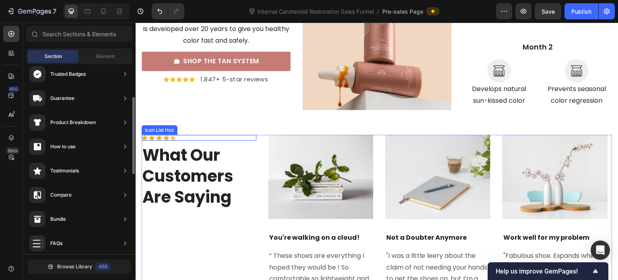
click at [184, 135] on div "Icon Icon Icon Icon Icon" at bounding box center [199, 138] width 115 height 6
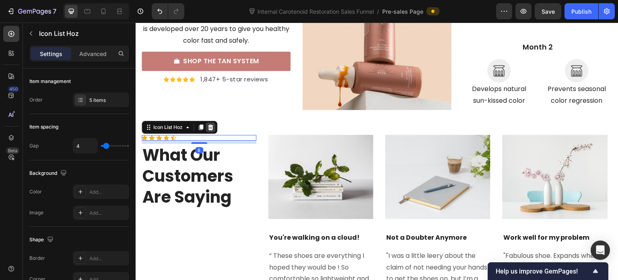
click at [214, 124] on icon at bounding box center [210, 127] width 6 height 6
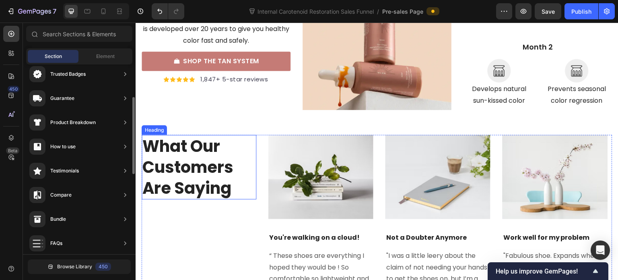
click at [216, 137] on p "What Our Customers Are Saying" at bounding box center [199, 167] width 113 height 63
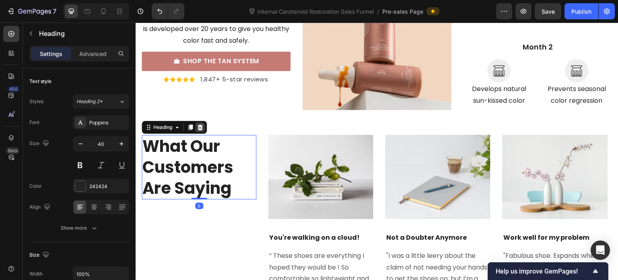
click at [200, 124] on icon at bounding box center [200, 127] width 6 height 6
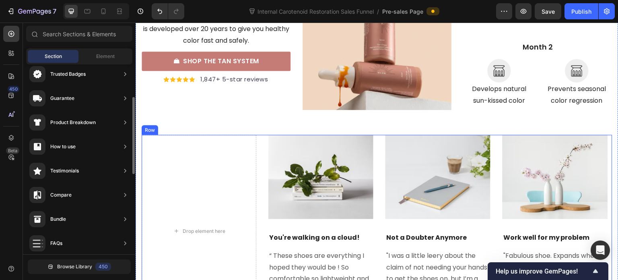
click at [261, 158] on div "Drop element here Image You're walking on a cloud! Text block “ These shoes are…" at bounding box center [377, 231] width 471 height 192
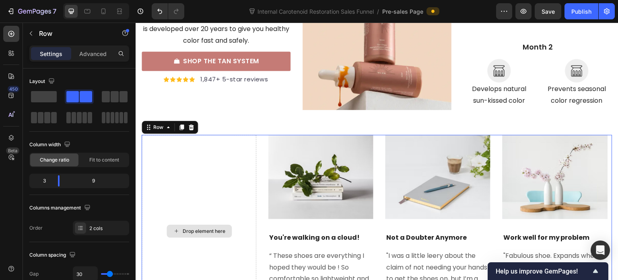
click at [237, 156] on div "Drop element here" at bounding box center [199, 231] width 115 height 192
click at [45, 95] on span at bounding box center [44, 96] width 26 height 11
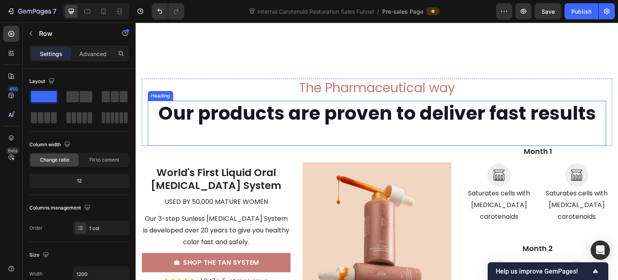
scroll to position [3162, 0]
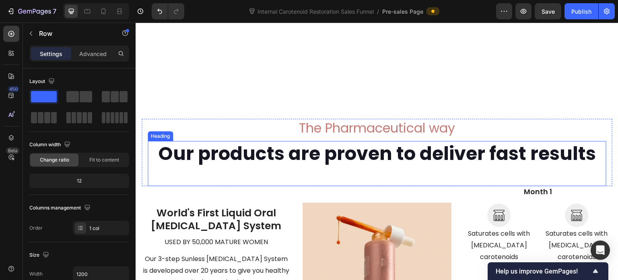
click at [316, 150] on h2 "Our products are proven to deliver fast results" at bounding box center [377, 154] width 459 height 26
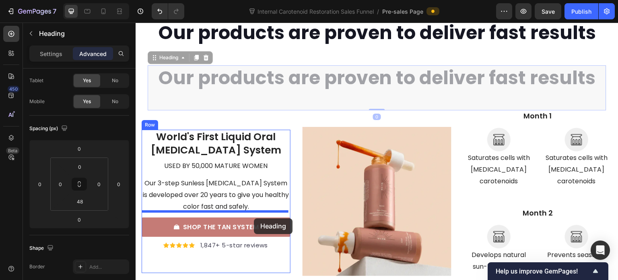
scroll to position [3364, 0]
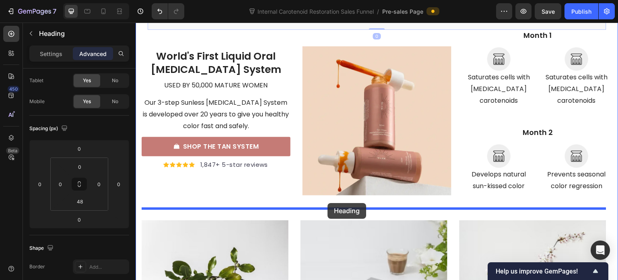
drag, startPoint x: 153, startPoint y: 178, endPoint x: 328, endPoint y: 203, distance: 176.5
type input "20"
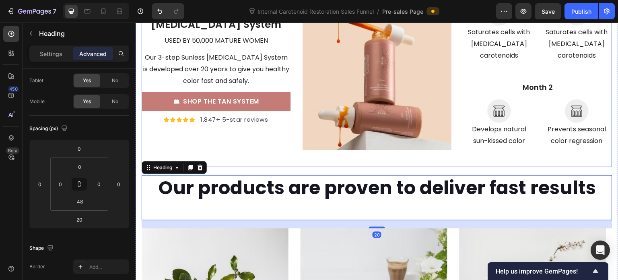
click at [277, 143] on div "World's First Liquid Oral [MEDICAL_DATA] System Text block used by 50,000 matur…" at bounding box center [216, 76] width 149 height 182
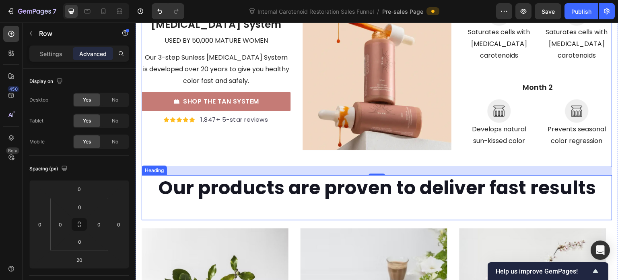
click at [299, 177] on h2 "Our products are proven to deliver fast results" at bounding box center [377, 188] width 471 height 26
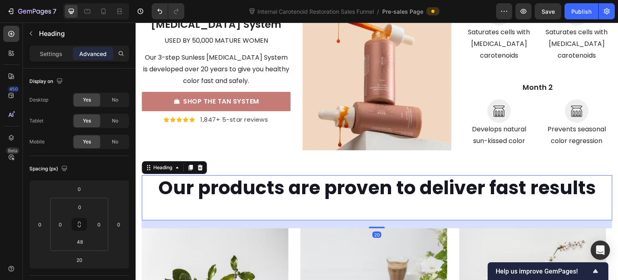
click at [304, 178] on h2 "Our products are proven to deliver fast results" at bounding box center [377, 188] width 471 height 26
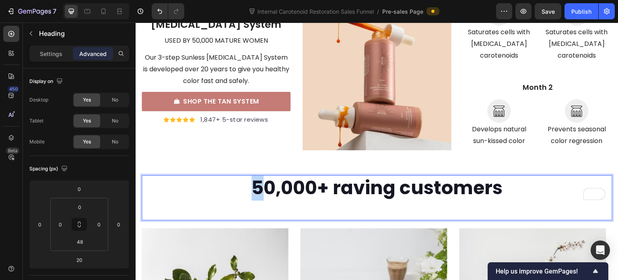
click at [257, 179] on p "50,000+ raving customers" at bounding box center [377, 188] width 469 height 24
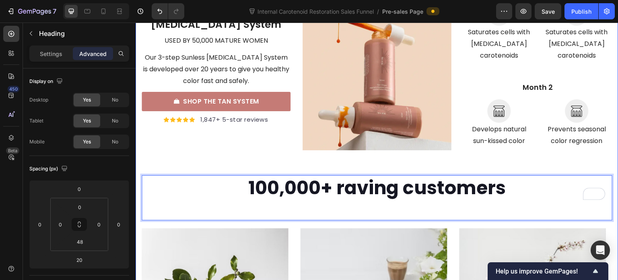
scroll to position [3283, 0]
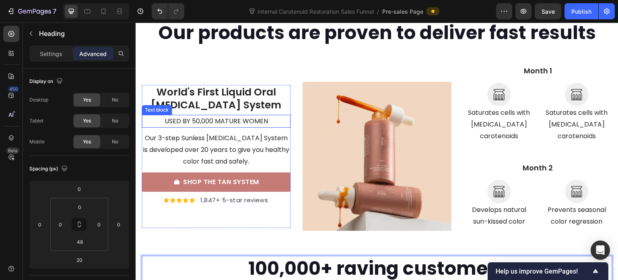
click at [203, 116] on p "used by 50,000 mature women" at bounding box center [216, 122] width 147 height 12
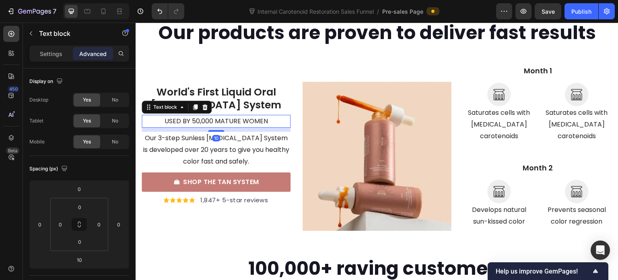
click at [197, 116] on p "used by 50,000 mature women" at bounding box center [216, 122] width 147 height 12
click at [266, 118] on p "used by 100,000 mature women" at bounding box center [216, 122] width 147 height 12
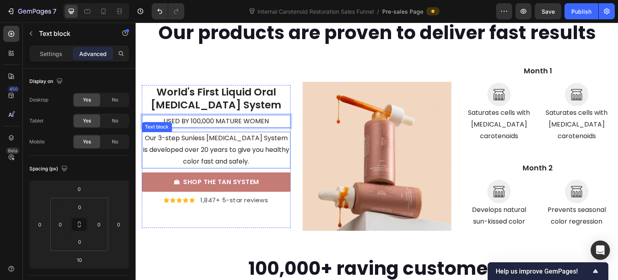
click at [264, 138] on p "Our 3-step Sunless [MEDICAL_DATA] System is developed over 20 years to give you…" at bounding box center [216, 149] width 147 height 35
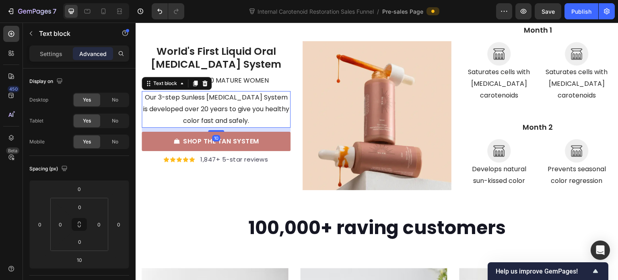
scroll to position [3364, 0]
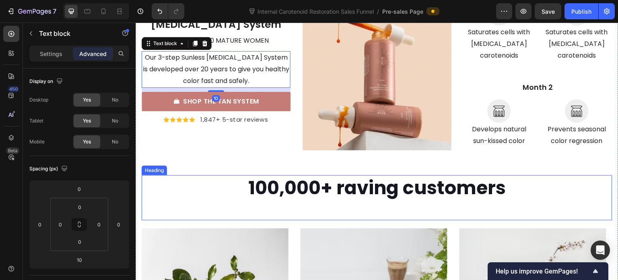
click at [248, 178] on p "100,000+ raving customers" at bounding box center [377, 188] width 469 height 24
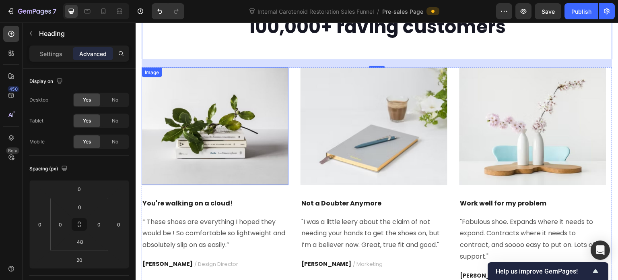
scroll to position [3484, 0]
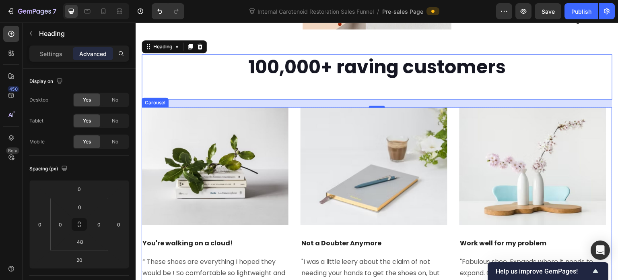
click at [295, 167] on div "Image You're walking on a cloud! Text block “ These shoes are everything I hope…" at bounding box center [377, 214] width 471 height 214
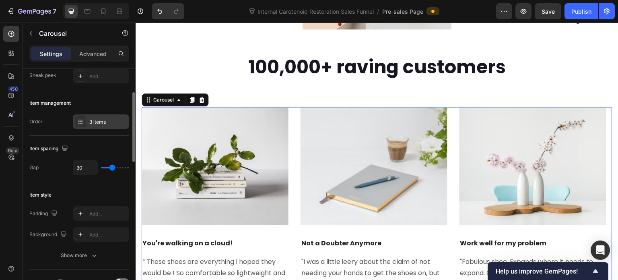
scroll to position [40, 0]
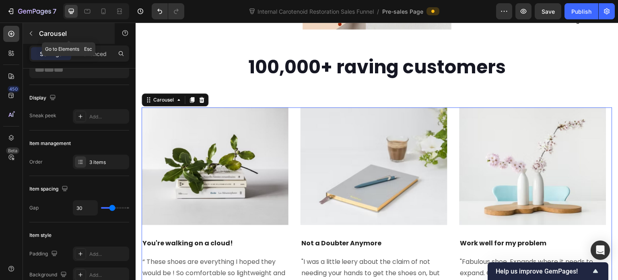
click at [33, 35] on icon "button" at bounding box center [31, 33] width 6 height 6
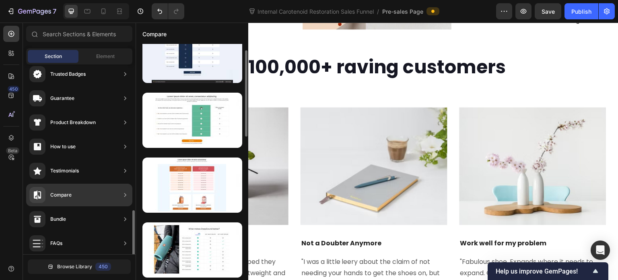
scroll to position [161, 0]
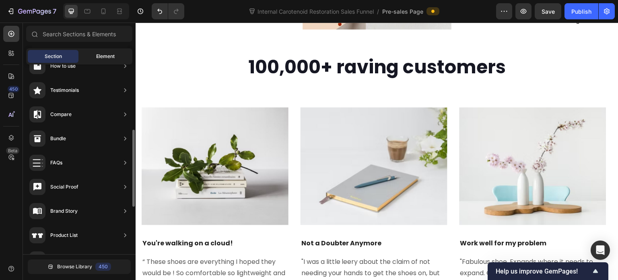
click at [97, 51] on div "Element" at bounding box center [105, 56] width 51 height 13
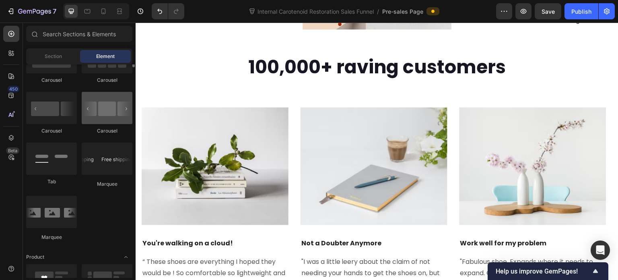
scroll to position [765, 0]
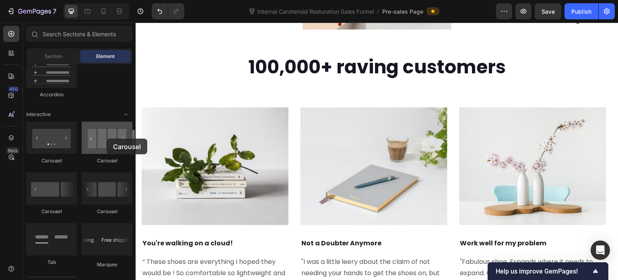
drag, startPoint x: 114, startPoint y: 138, endPoint x: 106, endPoint y: 138, distance: 8.1
click at [106, 138] on div at bounding box center [107, 138] width 51 height 32
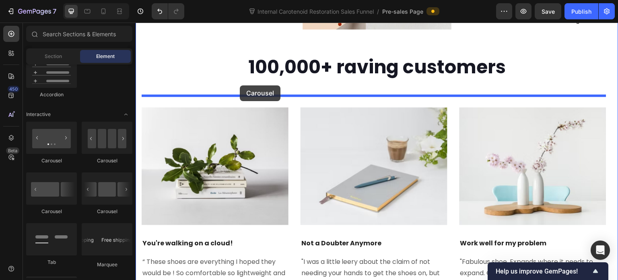
drag, startPoint x: 245, startPoint y: 218, endPoint x: 240, endPoint y: 85, distance: 132.6
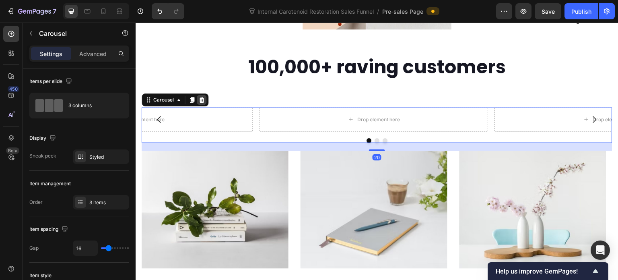
click at [202, 97] on icon at bounding box center [201, 100] width 5 height 6
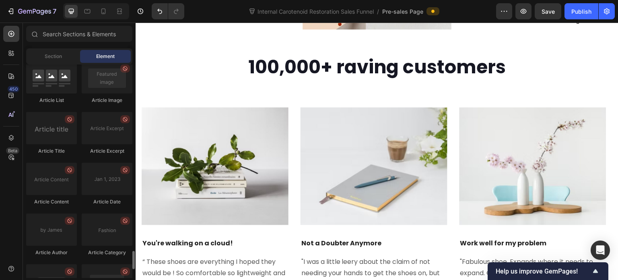
scroll to position [2277, 0]
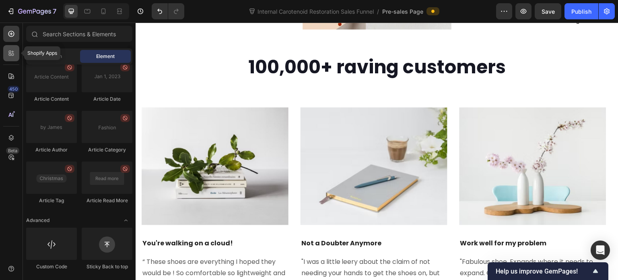
click at [6, 56] on div at bounding box center [11, 53] width 16 height 16
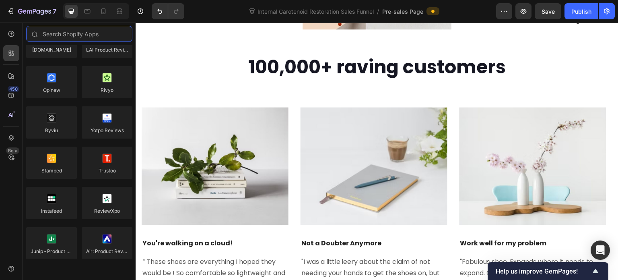
scroll to position [0, 0]
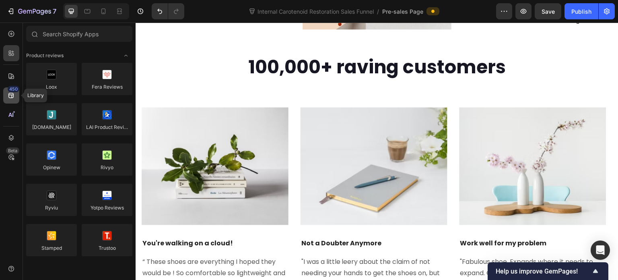
click at [12, 94] on icon at bounding box center [11, 95] width 8 height 8
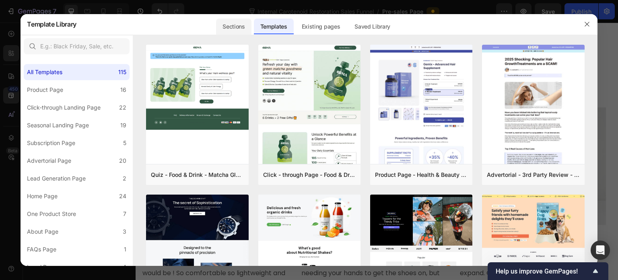
click at [238, 25] on div "Sections" at bounding box center [233, 27] width 35 height 16
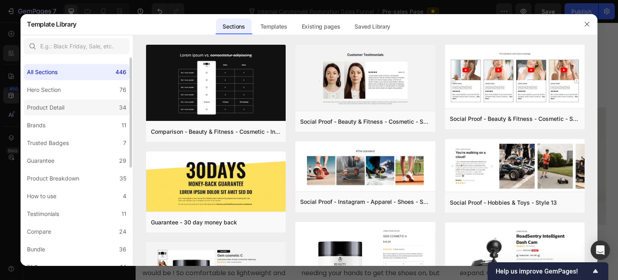
click at [78, 107] on label "Product Detail 34" at bounding box center [77, 107] width 106 height 16
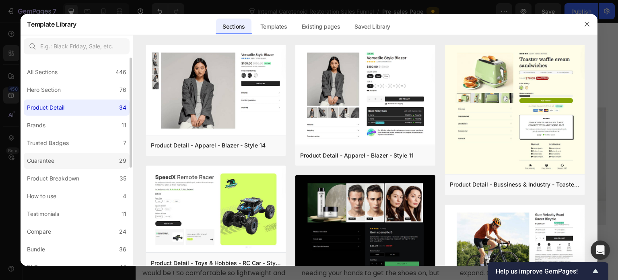
scroll to position [40, 0]
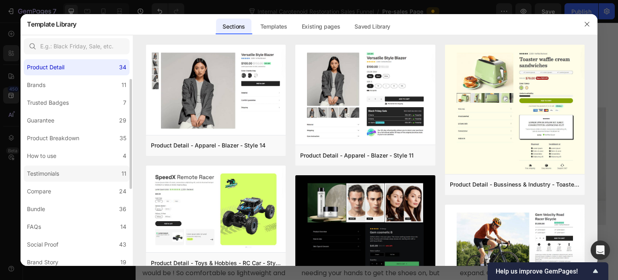
click at [81, 168] on label "Testimonials 11" at bounding box center [77, 173] width 106 height 16
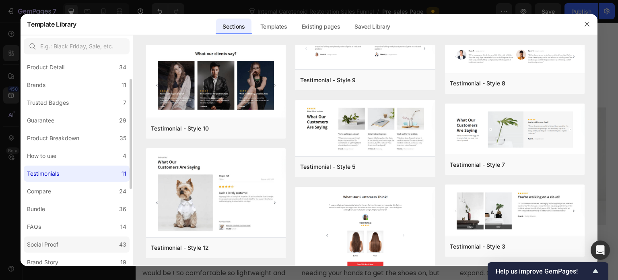
scroll to position [121, 0]
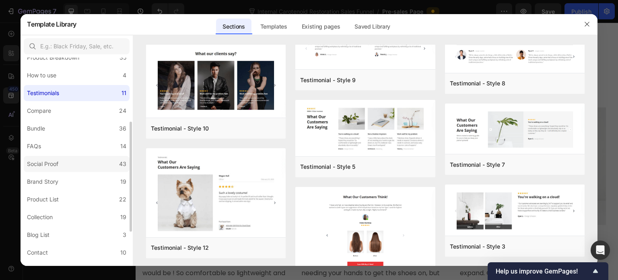
click at [81, 167] on label "Social Proof 43" at bounding box center [77, 164] width 106 height 16
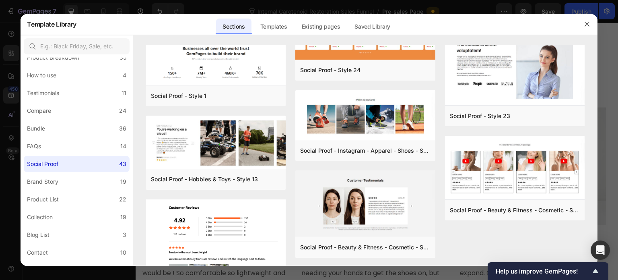
scroll to position [1235, 0]
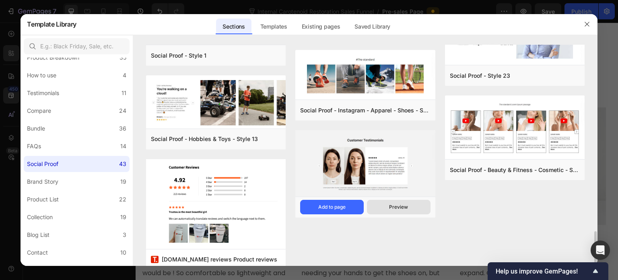
click at [405, 207] on div "Preview" at bounding box center [398, 206] width 19 height 7
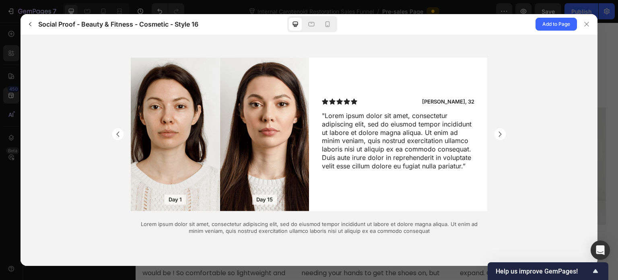
scroll to position [47, 0]
click at [30, 26] on icon "button" at bounding box center [30, 24] width 6 height 6
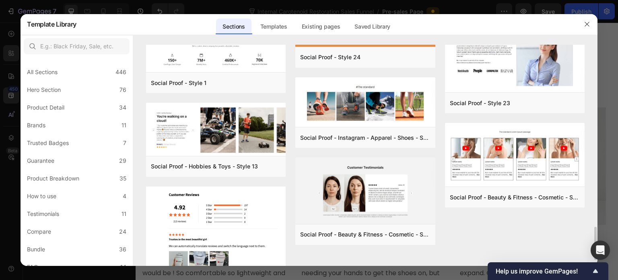
scroll to position [1248, 0]
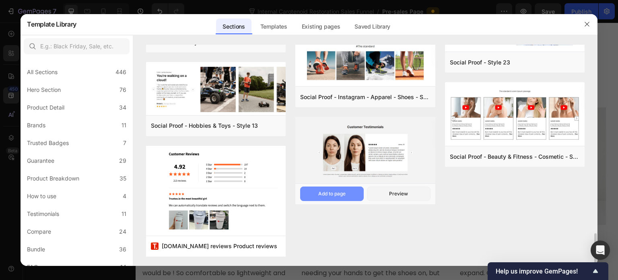
click at [313, 196] on button "Add to page" at bounding box center [332, 193] width 64 height 14
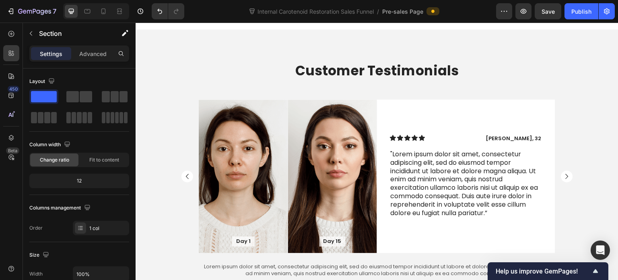
scroll to position [6580, 0]
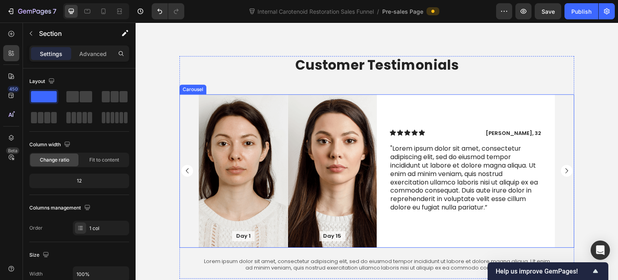
click at [180, 104] on div "Day 1 Text Block Hero Banner Day 15 Text Block Hero Banner Row Icon Icon Icon I…" at bounding box center [377, 170] width 395 height 153
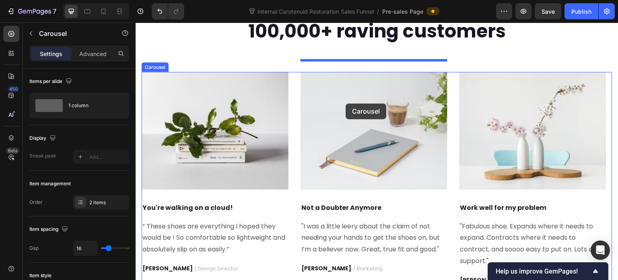
scroll to position [3480, 0]
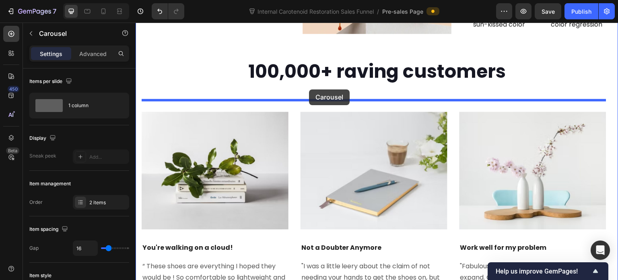
drag, startPoint x: 182, startPoint y: 127, endPoint x: 309, endPoint y: 89, distance: 132.2
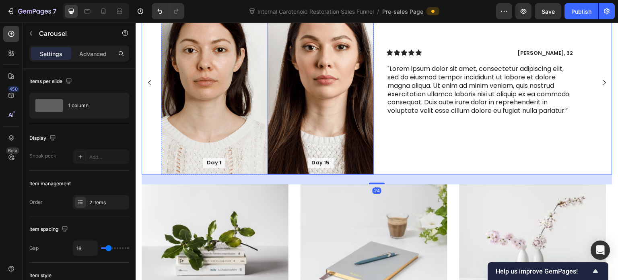
scroll to position [3721, 0]
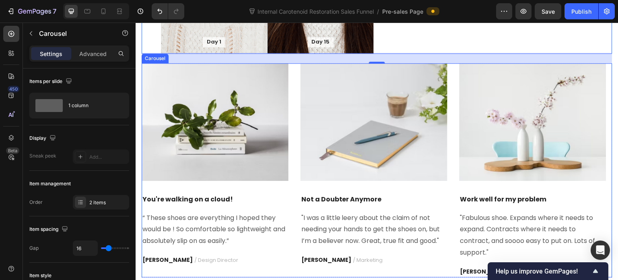
click at [294, 190] on div "Image You're walking on a cloud! Text block “ These shoes are everything I hope…" at bounding box center [377, 170] width 471 height 214
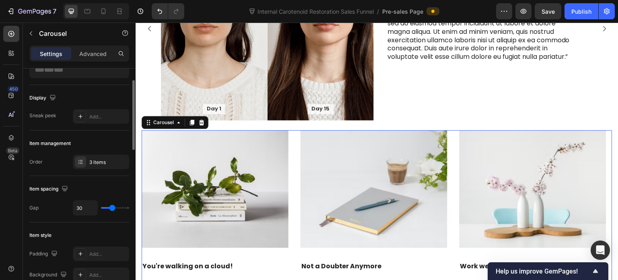
scroll to position [3641, 0]
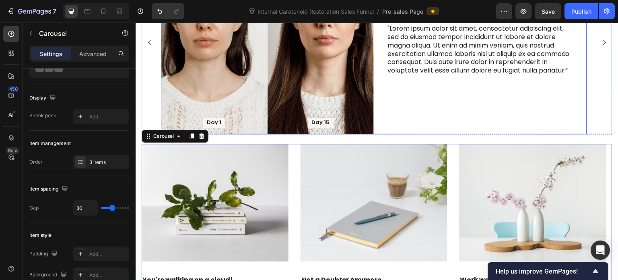
click at [439, 94] on div "Icon Icon Icon Icon Icon Icon List [PERSON_NAME], 32 Text Block Row "Lorem ipsu…" at bounding box center [480, 42] width 213 height 183
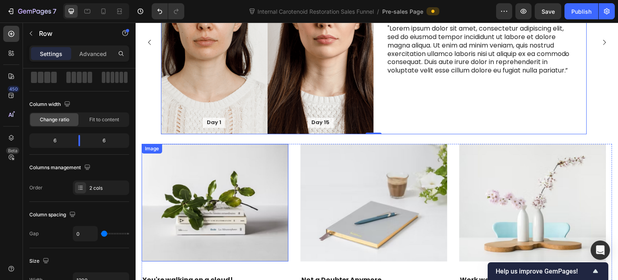
scroll to position [3681, 0]
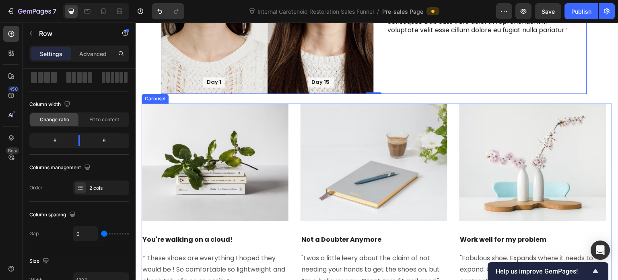
click at [286, 219] on div "Image You're walking on a cloud! Text block “ These shoes are everything I hope…" at bounding box center [215, 210] width 147 height 214
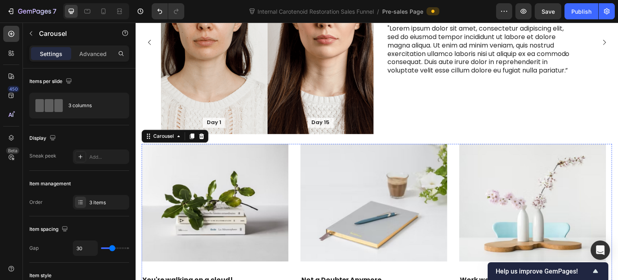
scroll to position [3560, 0]
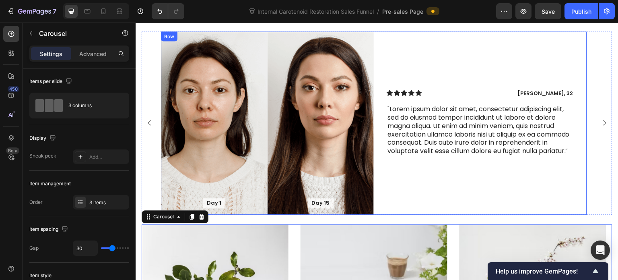
click at [407, 183] on div "Icon Icon Icon Icon Icon Icon List [PERSON_NAME], 32 Text Block Row "Lorem ipsu…" at bounding box center [480, 122] width 213 height 183
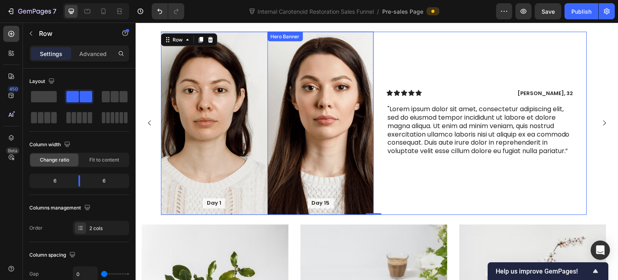
scroll to position [3480, 0]
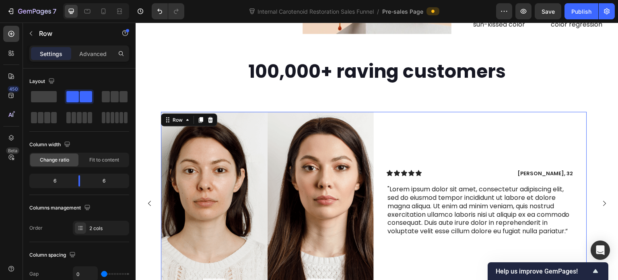
click at [428, 120] on div "Icon Icon Icon Icon Icon Icon List [PERSON_NAME], 32 Text Block Row "Lorem ipsu…" at bounding box center [480, 203] width 213 height 183
click at [177, 116] on div "Row" at bounding box center [177, 119] width 13 height 7
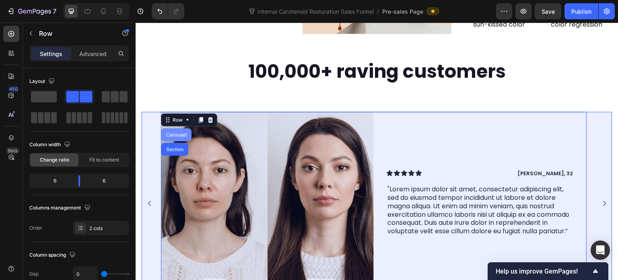
click at [179, 132] on div "Carousel" at bounding box center [177, 134] width 24 height 5
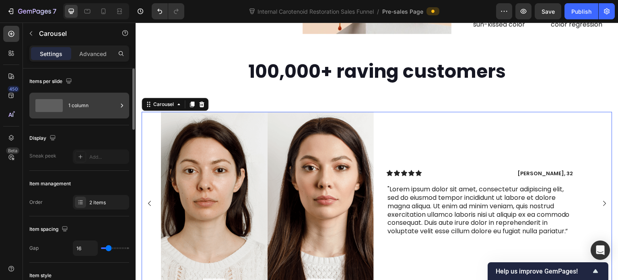
click at [98, 99] on div "1 column" at bounding box center [92, 105] width 49 height 19
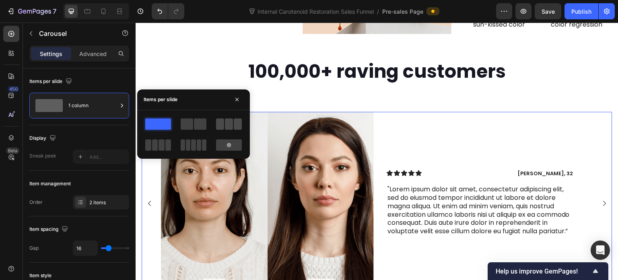
click at [227, 127] on span at bounding box center [229, 123] width 8 height 11
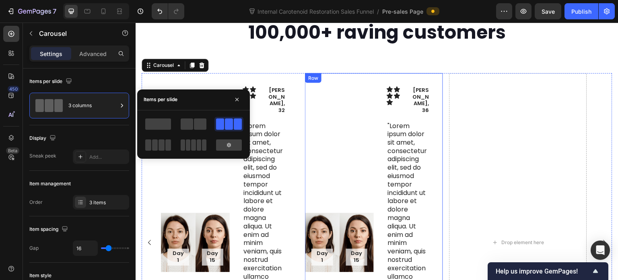
scroll to position [3560, 0]
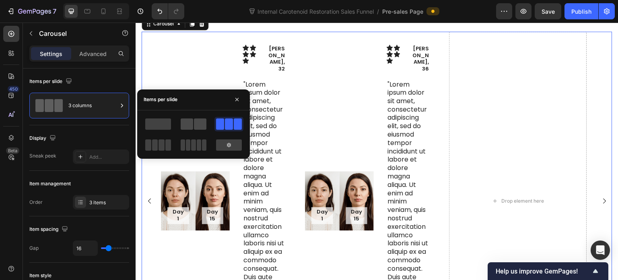
click at [192, 125] on span at bounding box center [187, 123] width 12 height 11
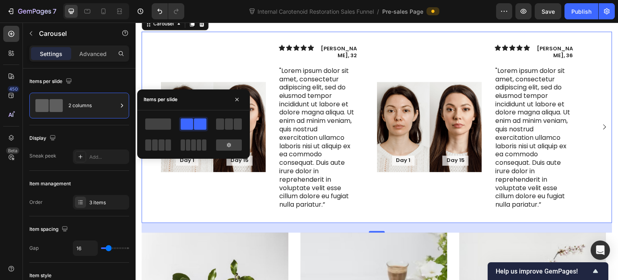
scroll to position [3484, 0]
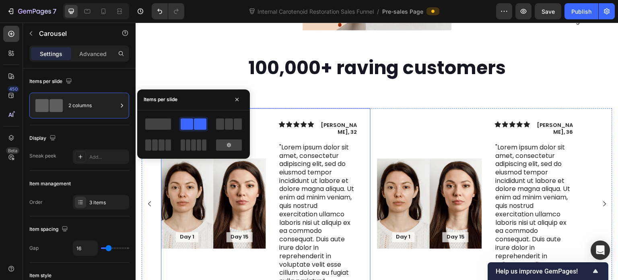
click at [261, 114] on div "Day 1 Text Block Hero Banner Day 15 Text Block Hero Banner Row" at bounding box center [213, 203] width 105 height 191
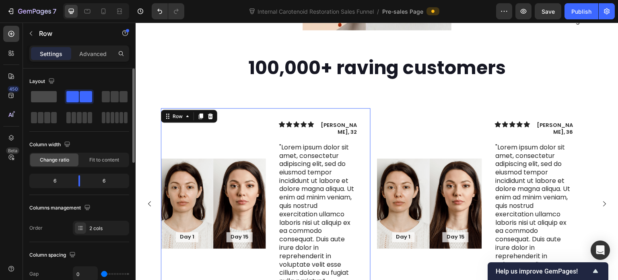
click at [52, 95] on span at bounding box center [44, 96] width 26 height 11
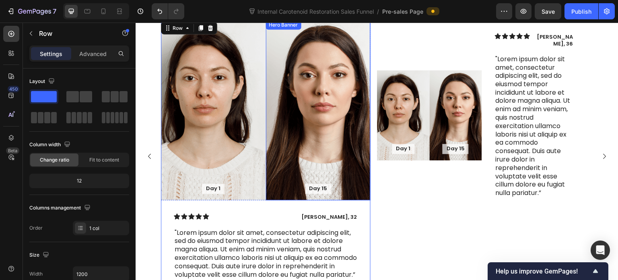
scroll to position [3532, 0]
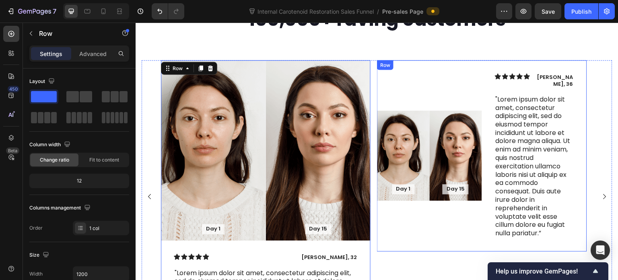
click at [428, 223] on div "Day 1 Text Block Hero Banner Day 15 Text Block Hero Banner Row" at bounding box center [429, 155] width 105 height 191
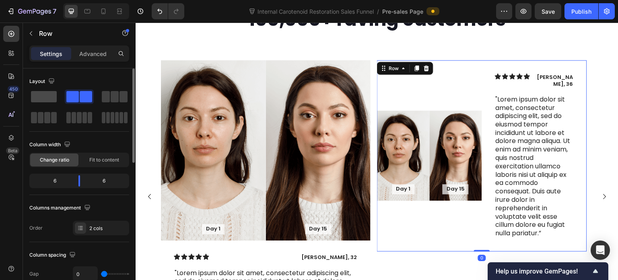
click at [45, 99] on span at bounding box center [44, 96] width 26 height 11
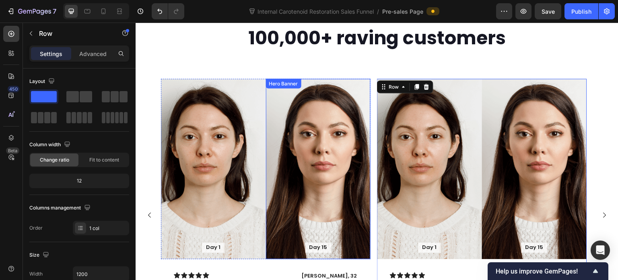
scroll to position [3492, 0]
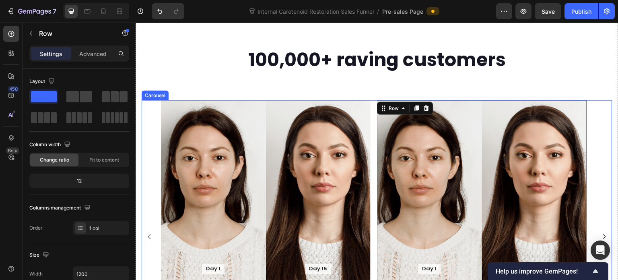
click at [374, 100] on div "Day 1 Text Block Hero Banner Day 15 Text Block Hero Banner Row Icon Icon Icon I…" at bounding box center [377, 236] width 432 height 273
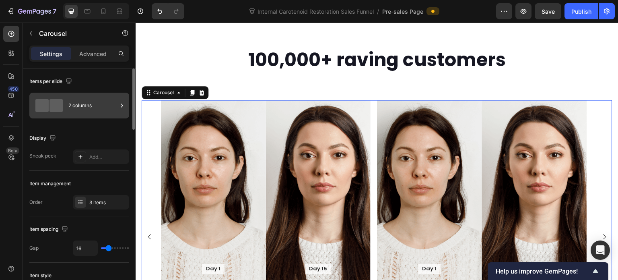
click at [85, 99] on div "2 columns" at bounding box center [92, 105] width 49 height 19
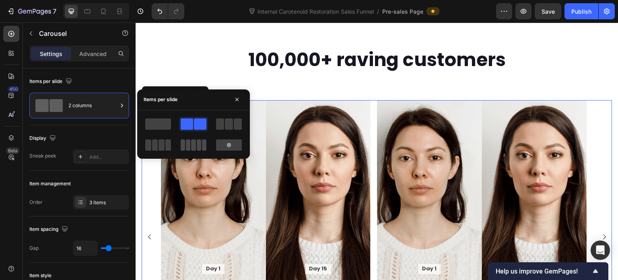
click at [185, 145] on span at bounding box center [183, 144] width 4 height 11
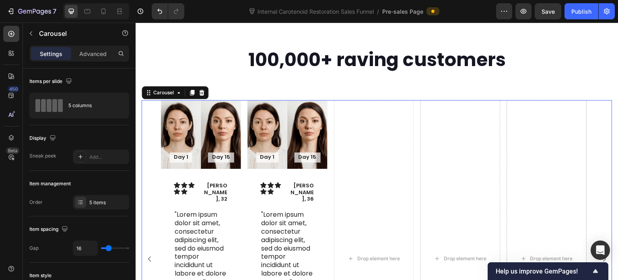
click at [329, 202] on div "Day 1 Text Block Hero Banner Day 15 Text Block Hero Banner Row Icon Icon Icon I…" at bounding box center [377, 258] width 432 height 317
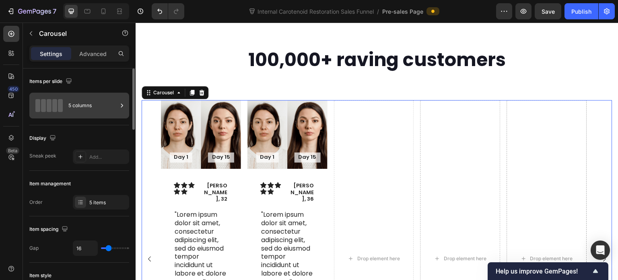
click at [97, 99] on div "5 columns" at bounding box center [92, 105] width 49 height 19
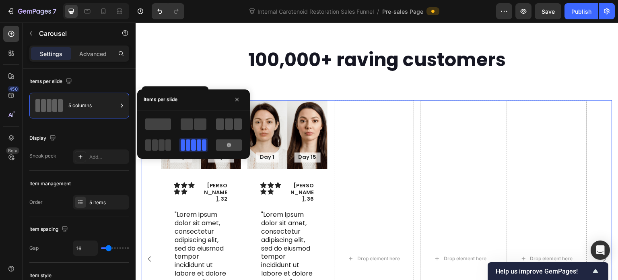
click at [227, 126] on span at bounding box center [229, 123] width 8 height 11
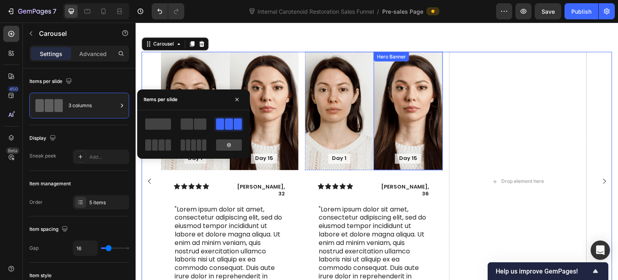
scroll to position [3572, 0]
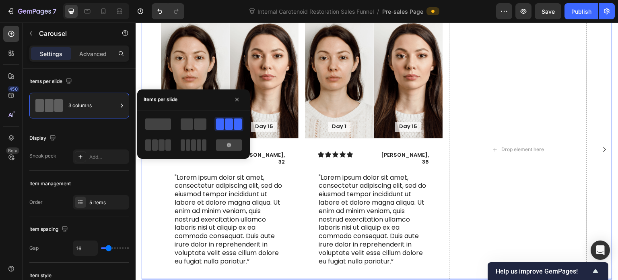
click at [302, 188] on div "Day 1 Text Block Hero Banner Day 15 Text Block Hero Banner Row Icon Icon Icon I…" at bounding box center [377, 150] width 432 height 260
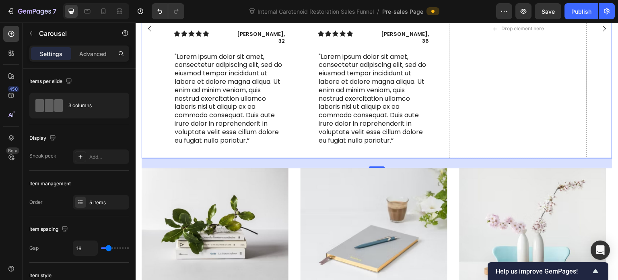
scroll to position [3733, 0]
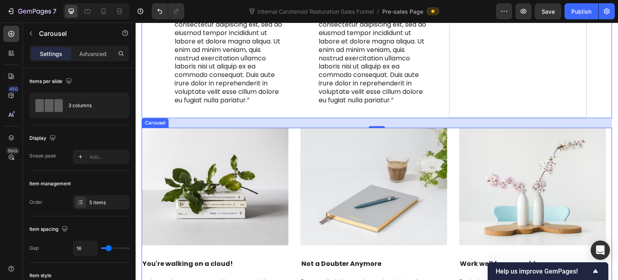
click at [295, 179] on div "Image You're walking on a cloud! Text block “ These shoes are everything I hope…" at bounding box center [377, 235] width 471 height 214
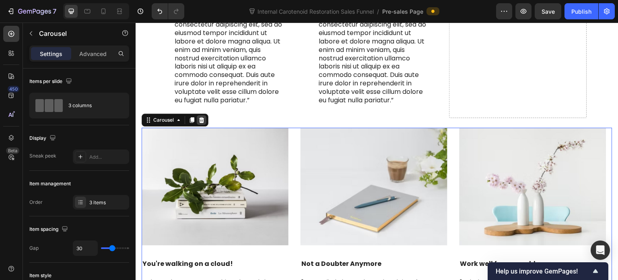
click at [200, 115] on div at bounding box center [202, 120] width 10 height 10
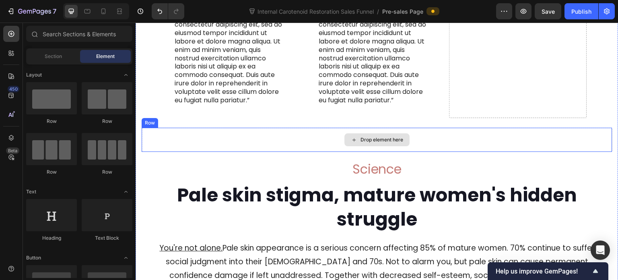
click at [256, 128] on div "Drop element here" at bounding box center [377, 140] width 471 height 24
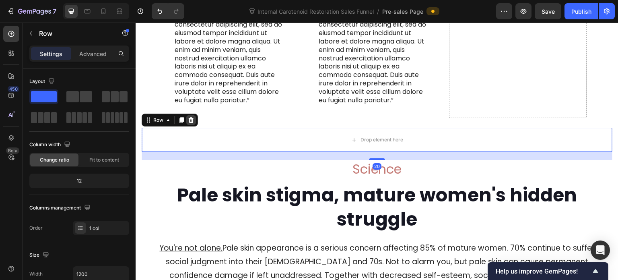
click at [191, 117] on icon at bounding box center [191, 120] width 5 height 6
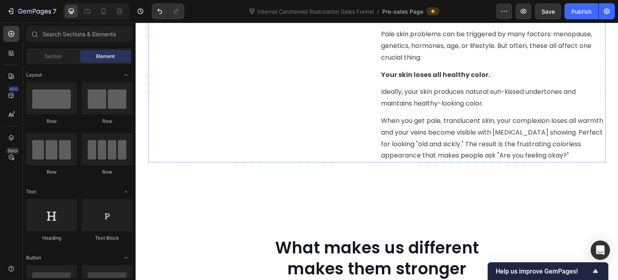
scroll to position [4216, 0]
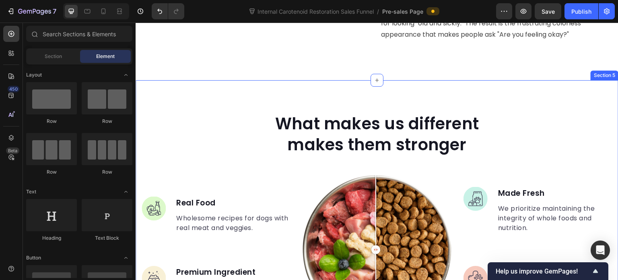
click at [190, 101] on div "What makes us different makes them stronger Heading Image Real Food Text block …" at bounding box center [377, 250] width 483 height 340
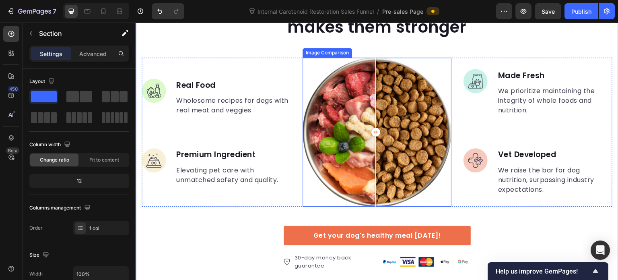
scroll to position [4256, 0]
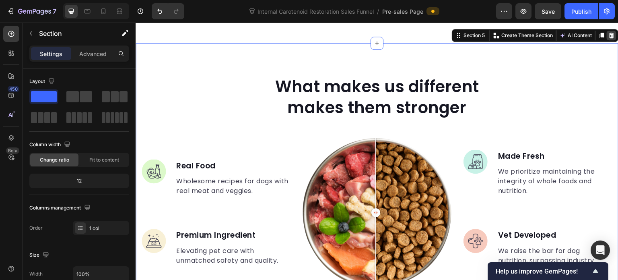
click at [610, 35] on icon at bounding box center [612, 36] width 5 height 6
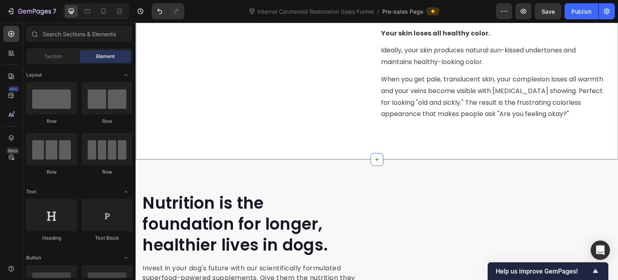
scroll to position [4136, 0]
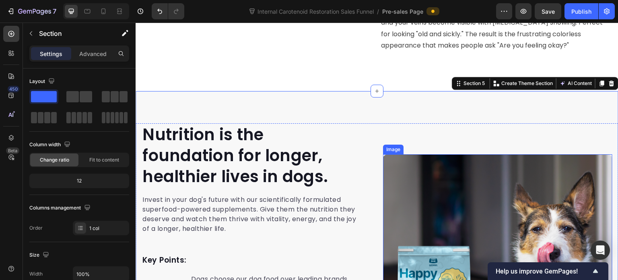
scroll to position [4216, 0]
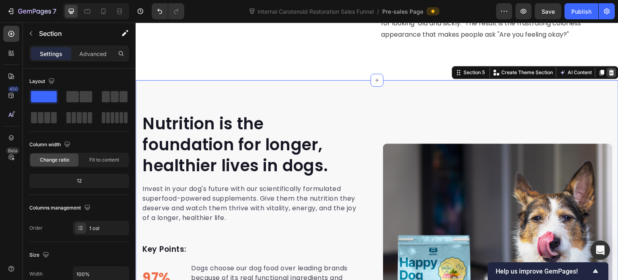
click at [610, 75] on icon at bounding box center [612, 73] width 5 height 6
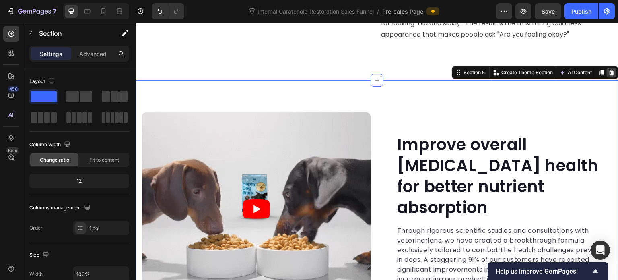
click at [610, 75] on icon at bounding box center [612, 73] width 5 height 6
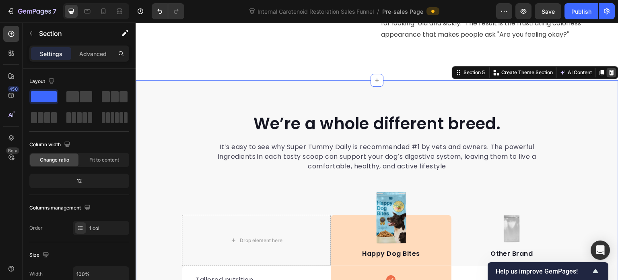
click at [610, 74] on icon at bounding box center [612, 73] width 5 height 6
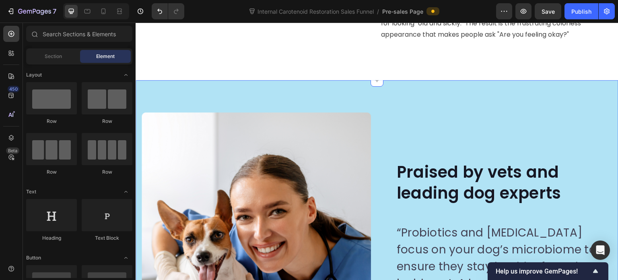
click at [270, 99] on div "Image Image Praised by vets and leading dog experts Heading “Probiotics and [ME…" at bounding box center [377, 261] width 483 height 362
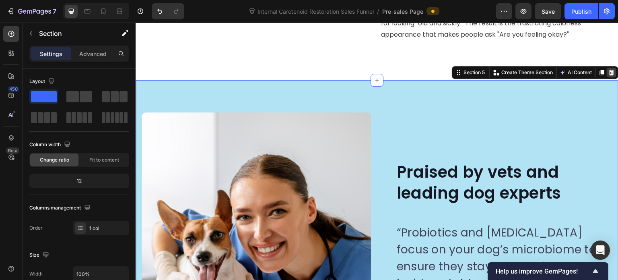
click at [610, 75] on icon at bounding box center [612, 73] width 5 height 6
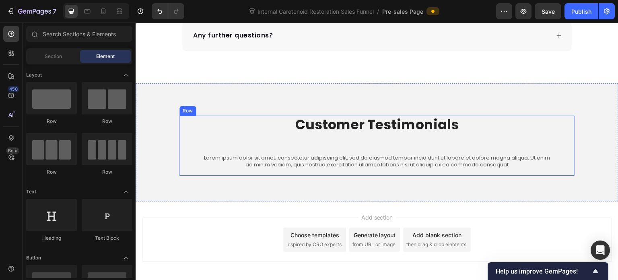
scroll to position [4569, 0]
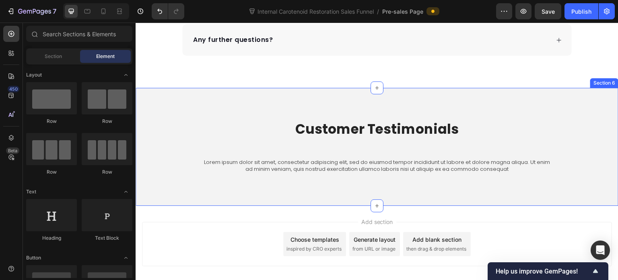
click at [151, 101] on div "Customer Testimonials Heading Lorem ipsum dolor sit amet, consectetur adipiscin…" at bounding box center [377, 147] width 483 height 118
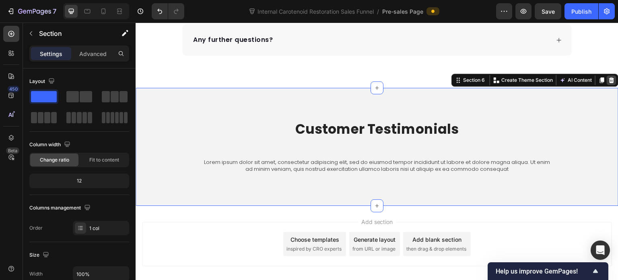
click at [610, 77] on icon at bounding box center [612, 80] width 5 height 6
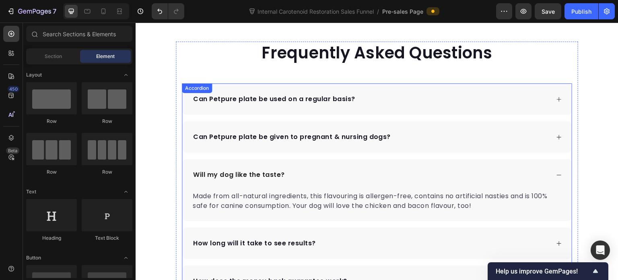
scroll to position [4250, 0]
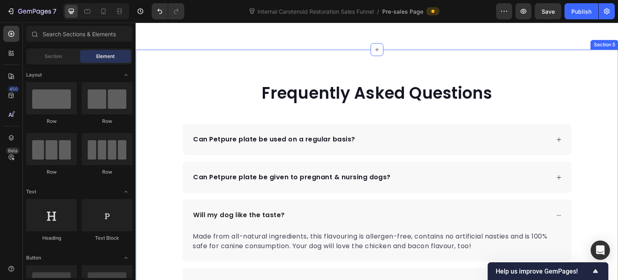
click at [164, 102] on div "Frequently Asked Questions Heading Can Petpure plate be used on a regular basis…" at bounding box center [377, 228] width 483 height 293
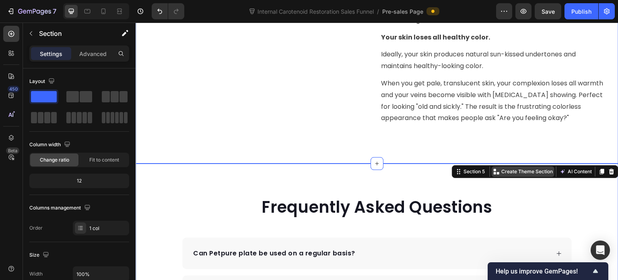
scroll to position [4129, 0]
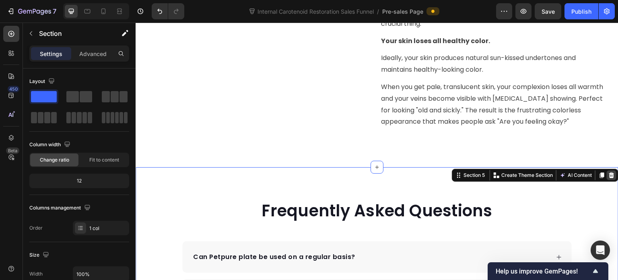
click at [609, 178] on icon at bounding box center [612, 175] width 6 height 6
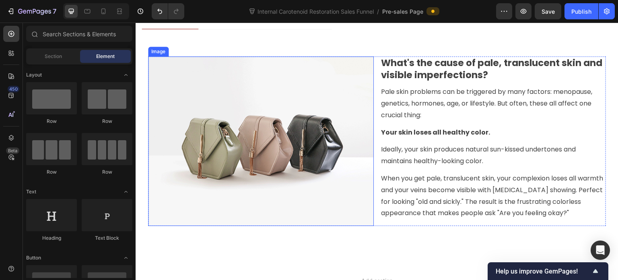
scroll to position [4049, 0]
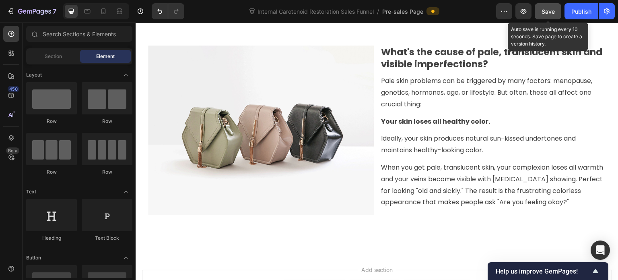
click at [549, 7] on div "Save" at bounding box center [548, 11] width 13 height 8
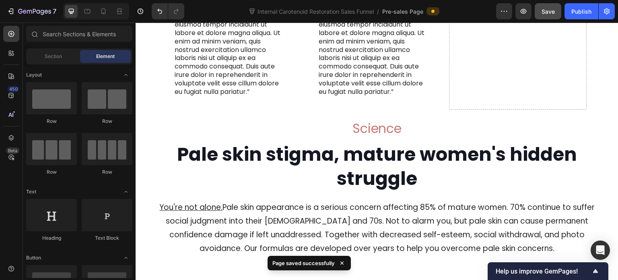
scroll to position [3724, 0]
